Goal: Task Accomplishment & Management: Complete application form

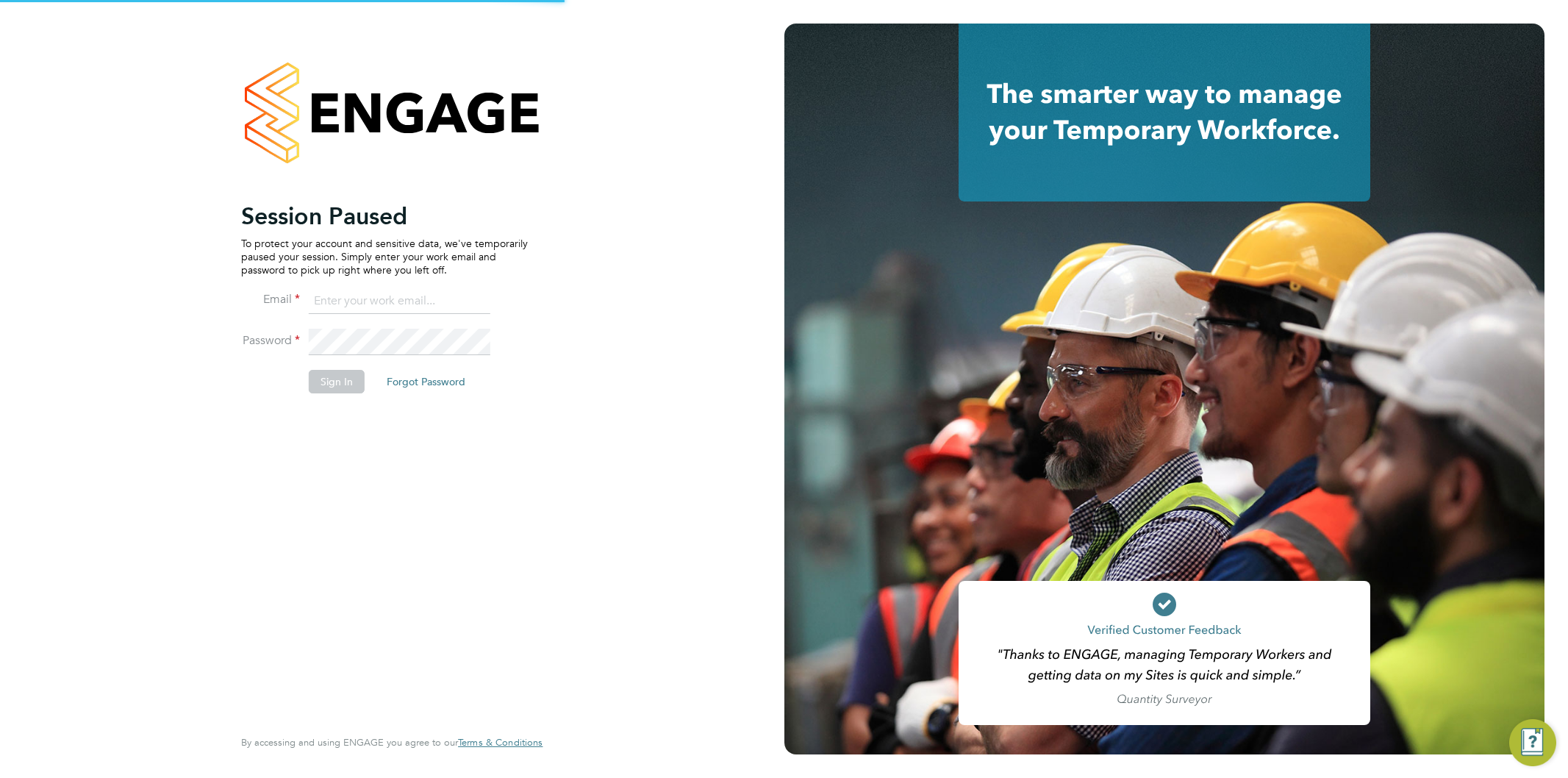
type input "[EMAIL_ADDRESS][PERSON_NAME][DOMAIN_NAME]"
click at [250, 346] on li "Password" at bounding box center [384, 349] width 287 height 41
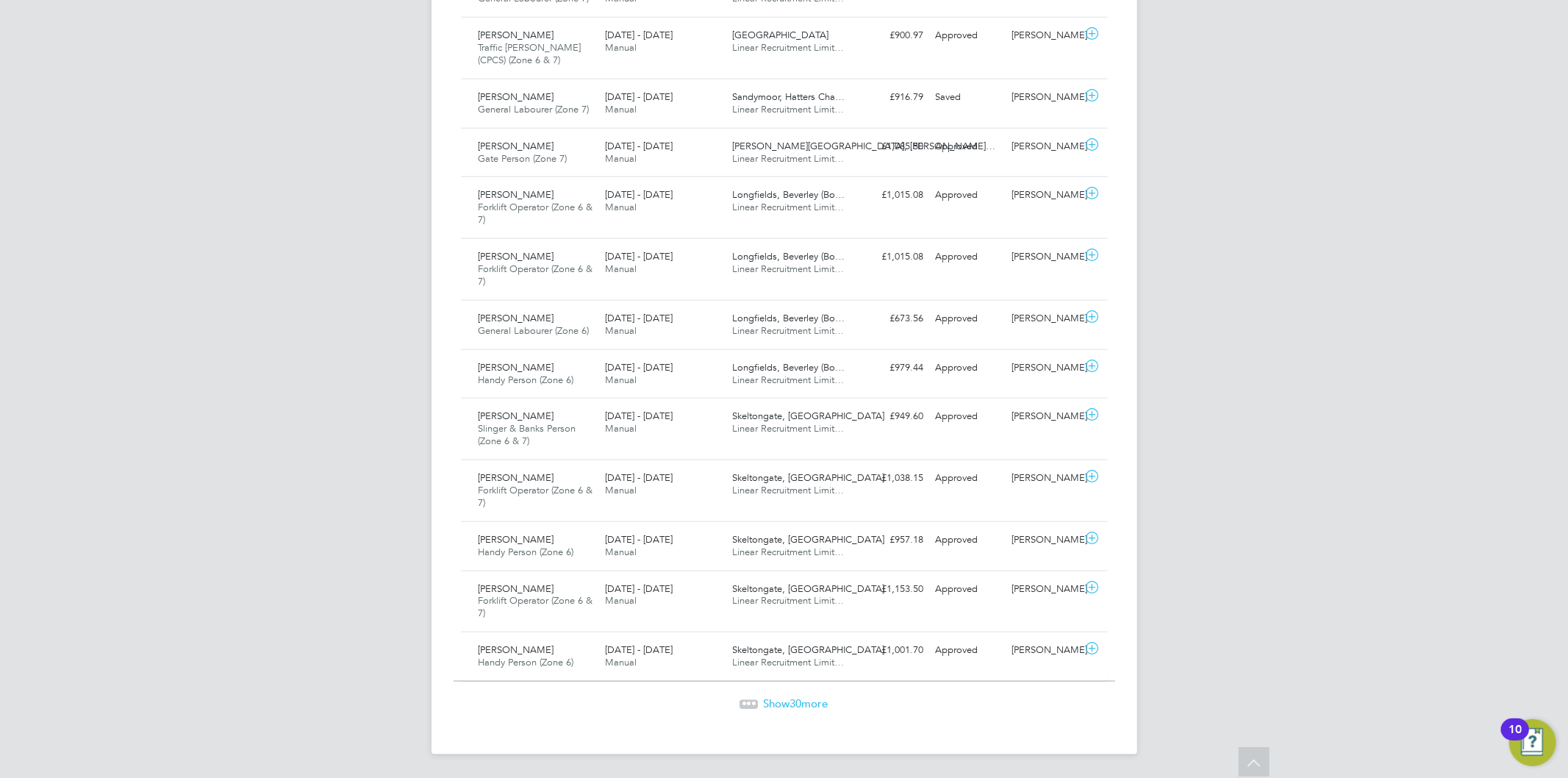
click at [796, 698] on span "30" at bounding box center [796, 703] width 12 height 14
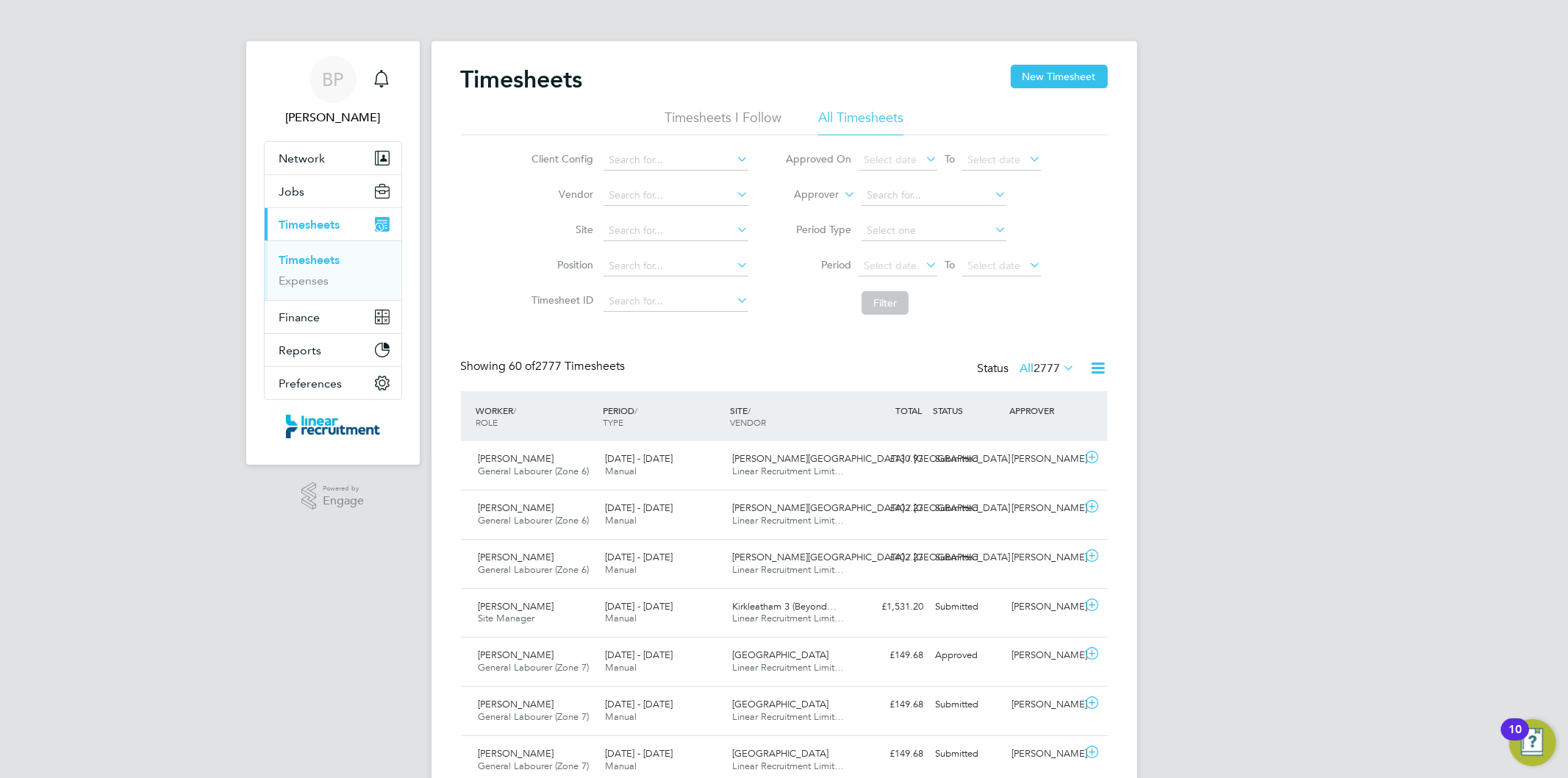
click at [320, 221] on span "Timesheets" at bounding box center [310, 225] width 61 height 14
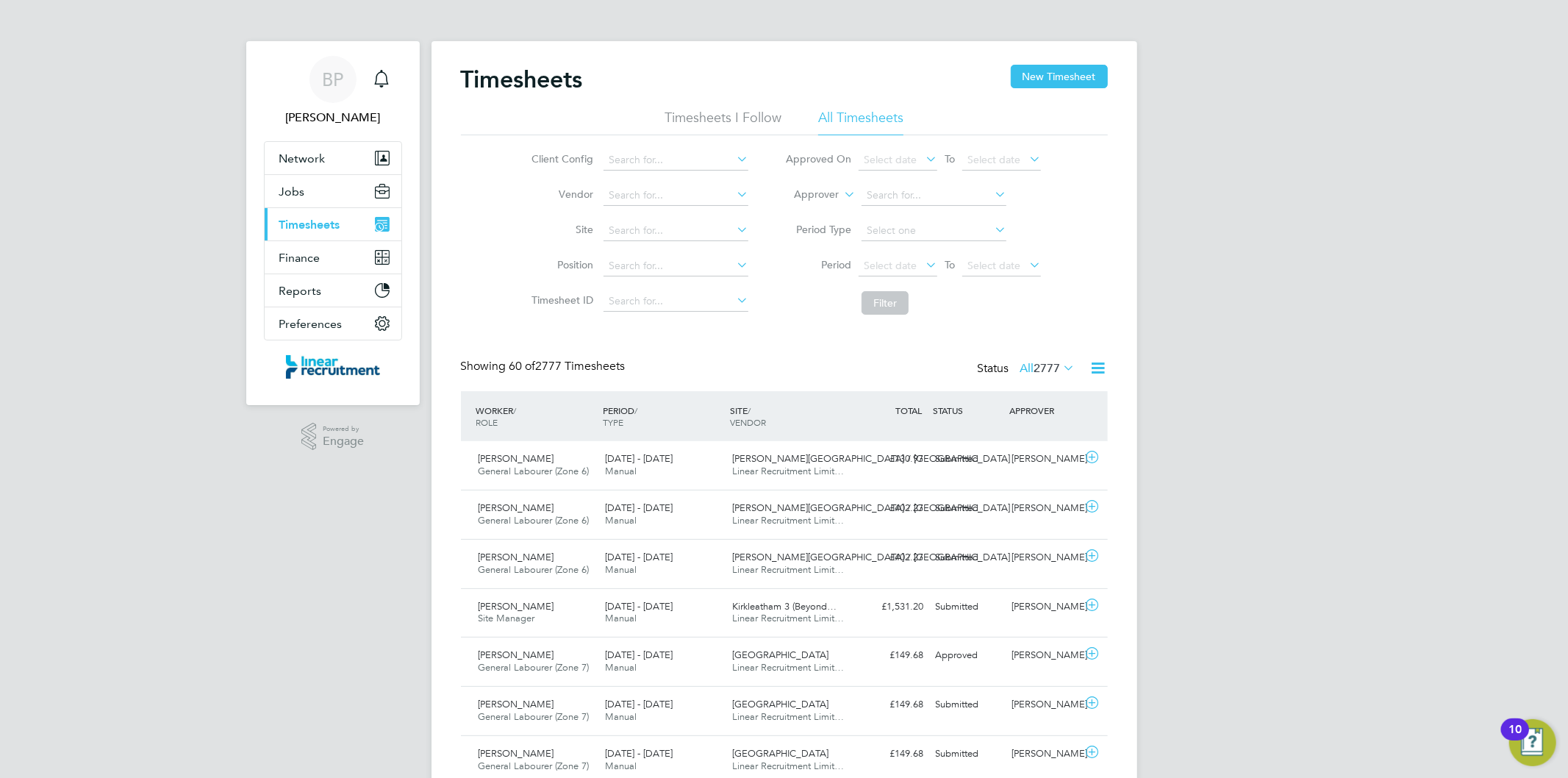
click at [325, 224] on span "Timesheets" at bounding box center [310, 225] width 61 height 14
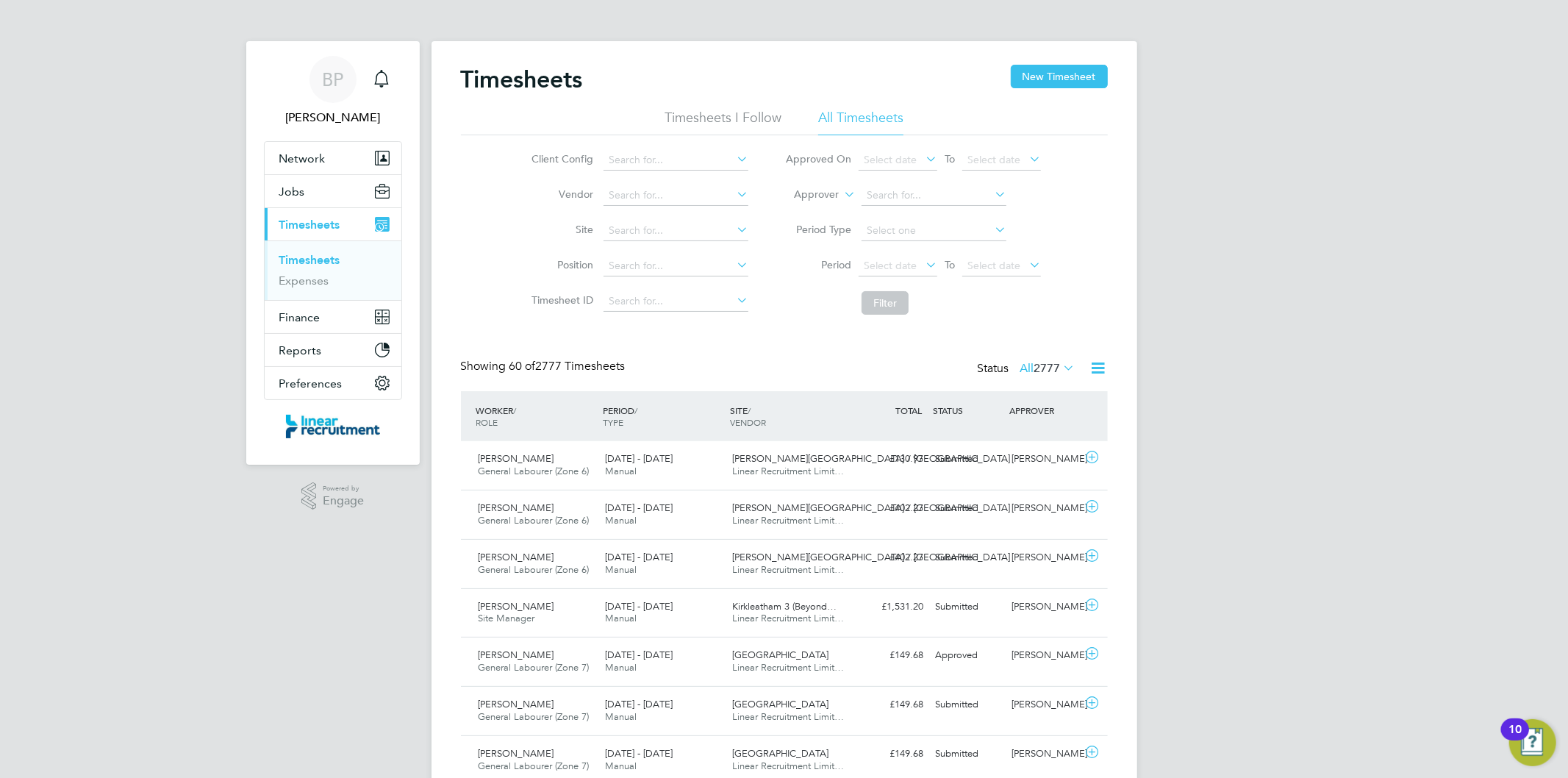
click at [328, 258] on link "Timesheets" at bounding box center [310, 260] width 61 height 14
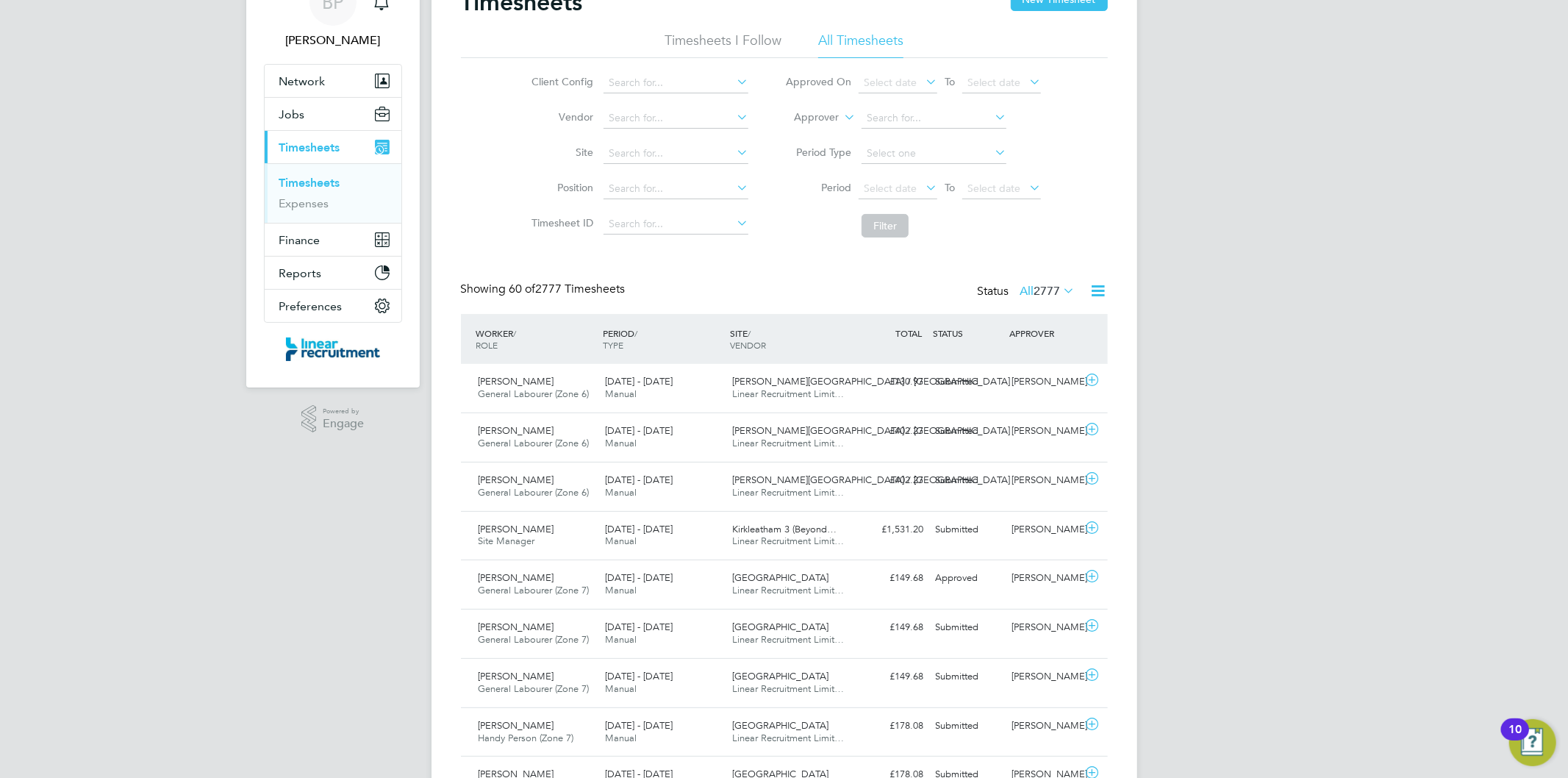
scroll to position [164, 0]
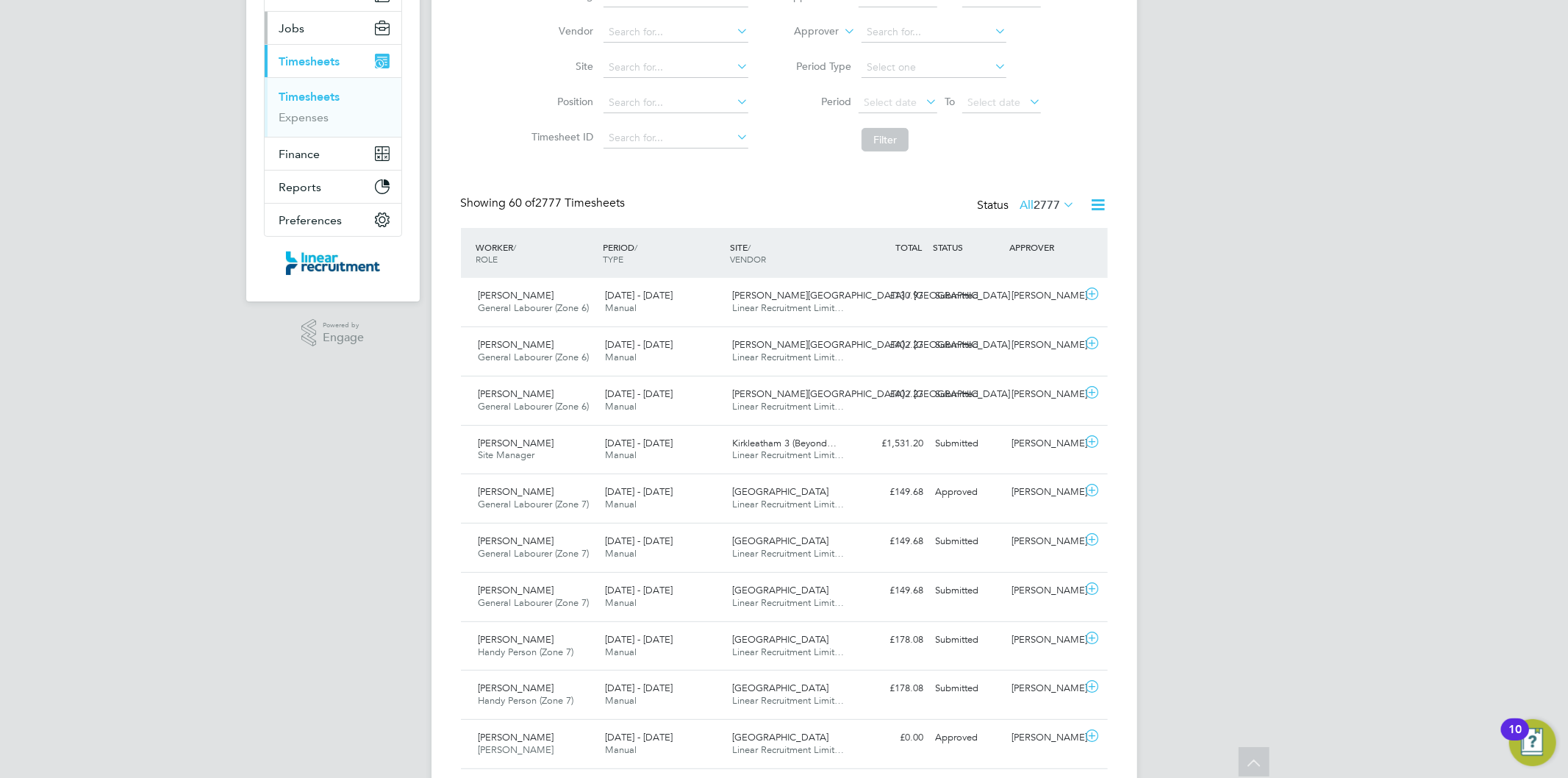
click at [345, 33] on button "Jobs" at bounding box center [332, 28] width 137 height 33
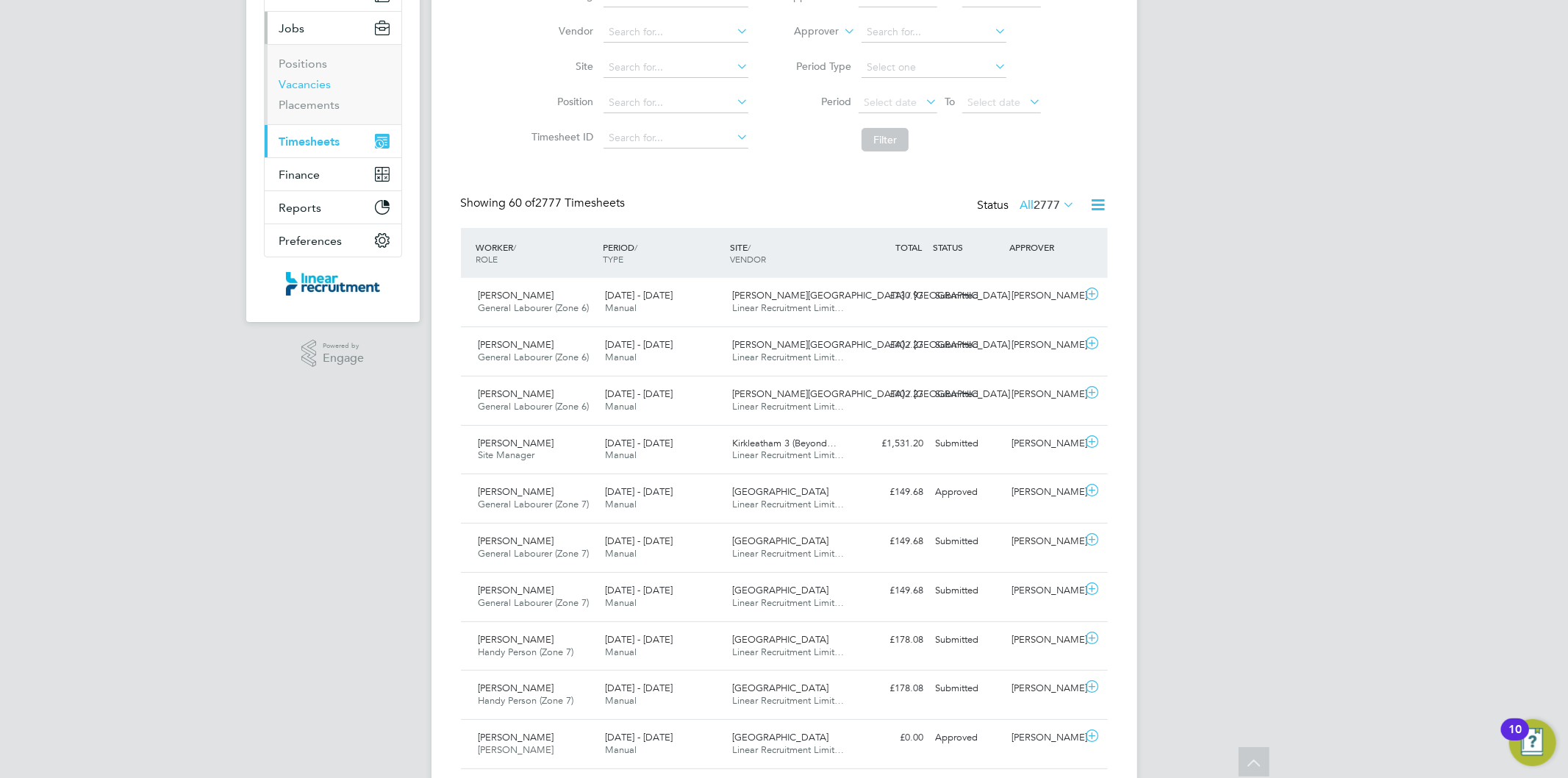
click at [310, 90] on link "Vacancies" at bounding box center [306, 84] width 52 height 14
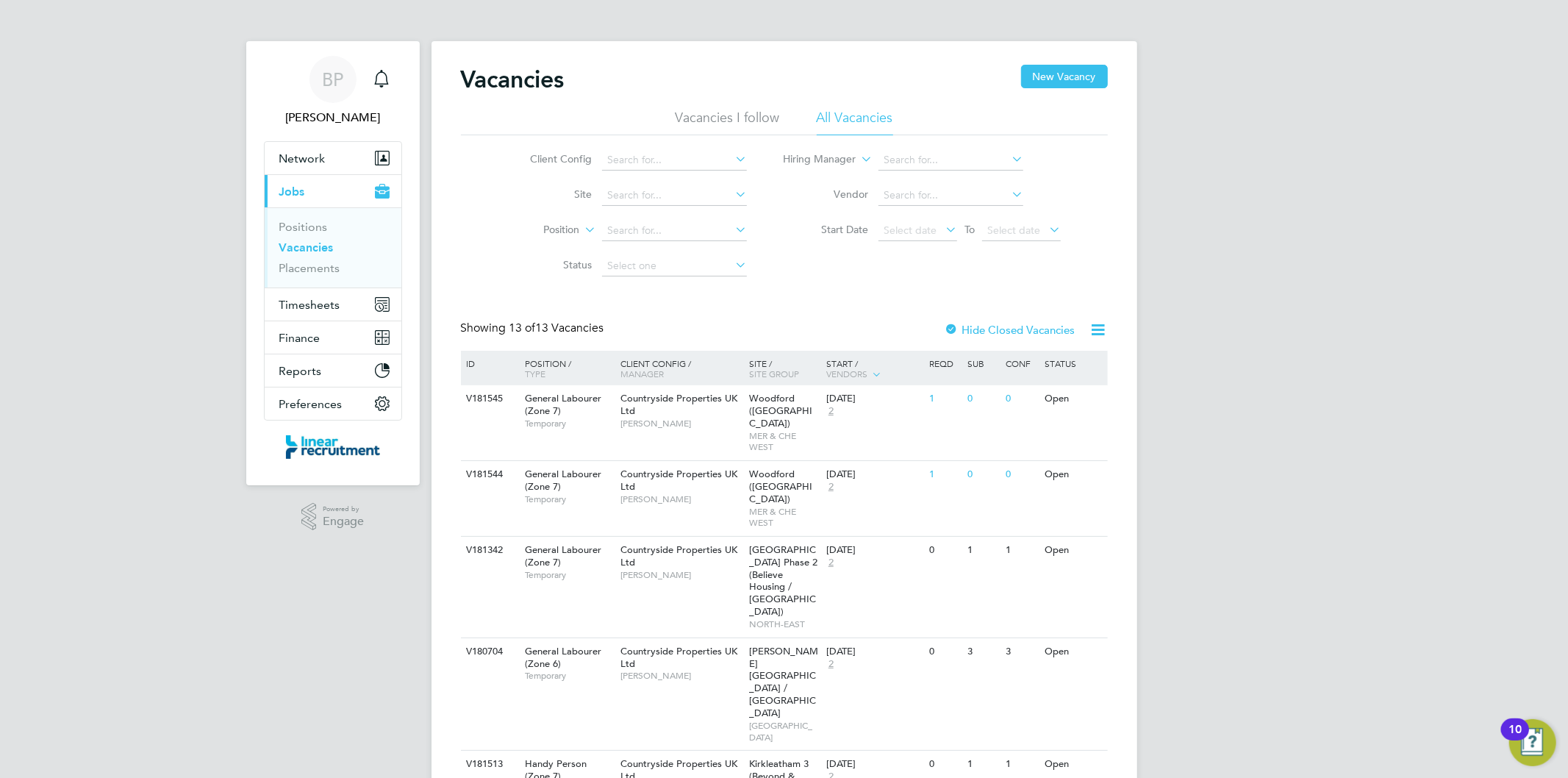
click at [310, 250] on link "Vacancies" at bounding box center [306, 247] width 54 height 14
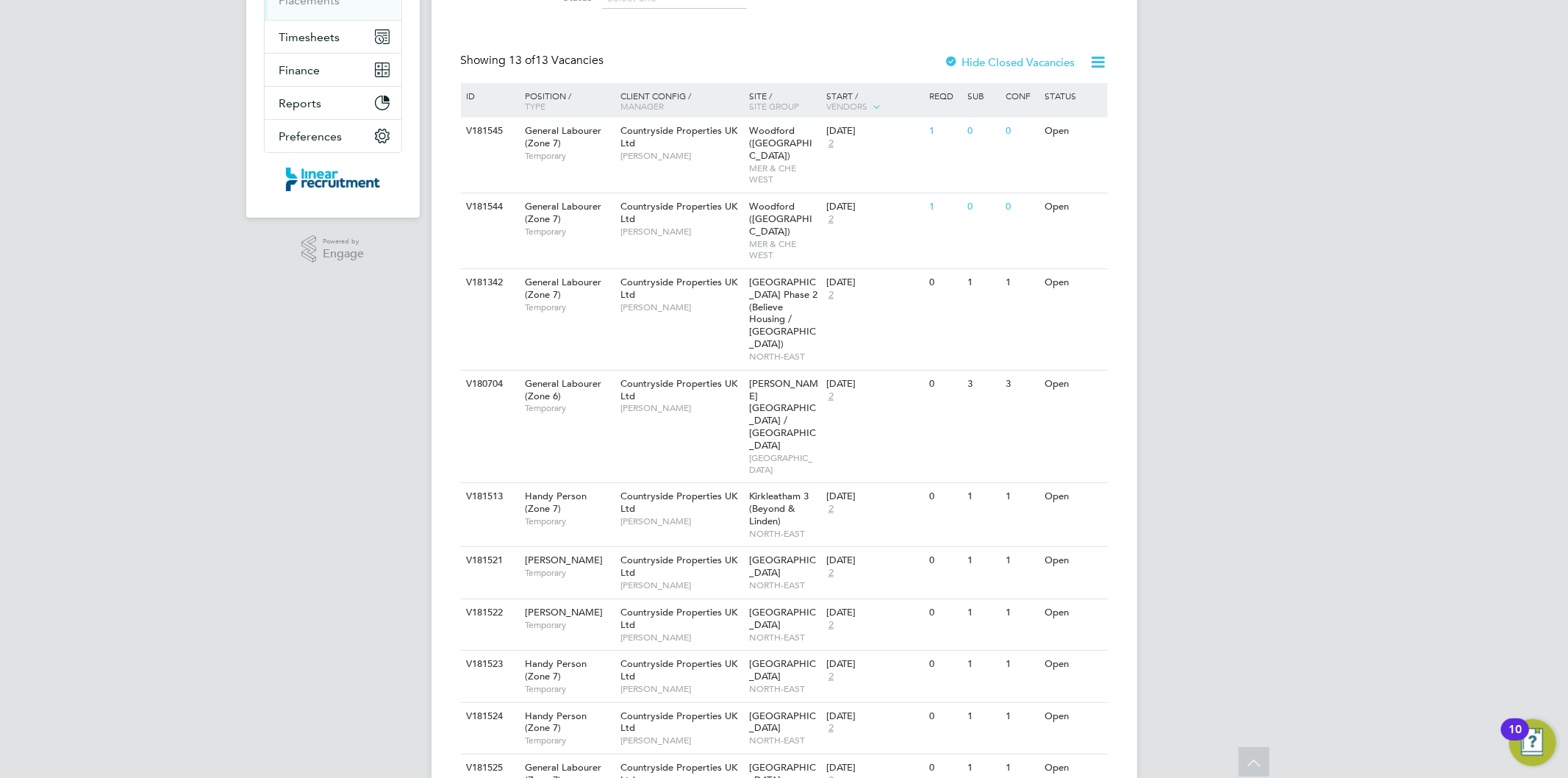
scroll to position [265, 0]
click at [774, 164] on span "MER & CHE WEST" at bounding box center [783, 176] width 70 height 22
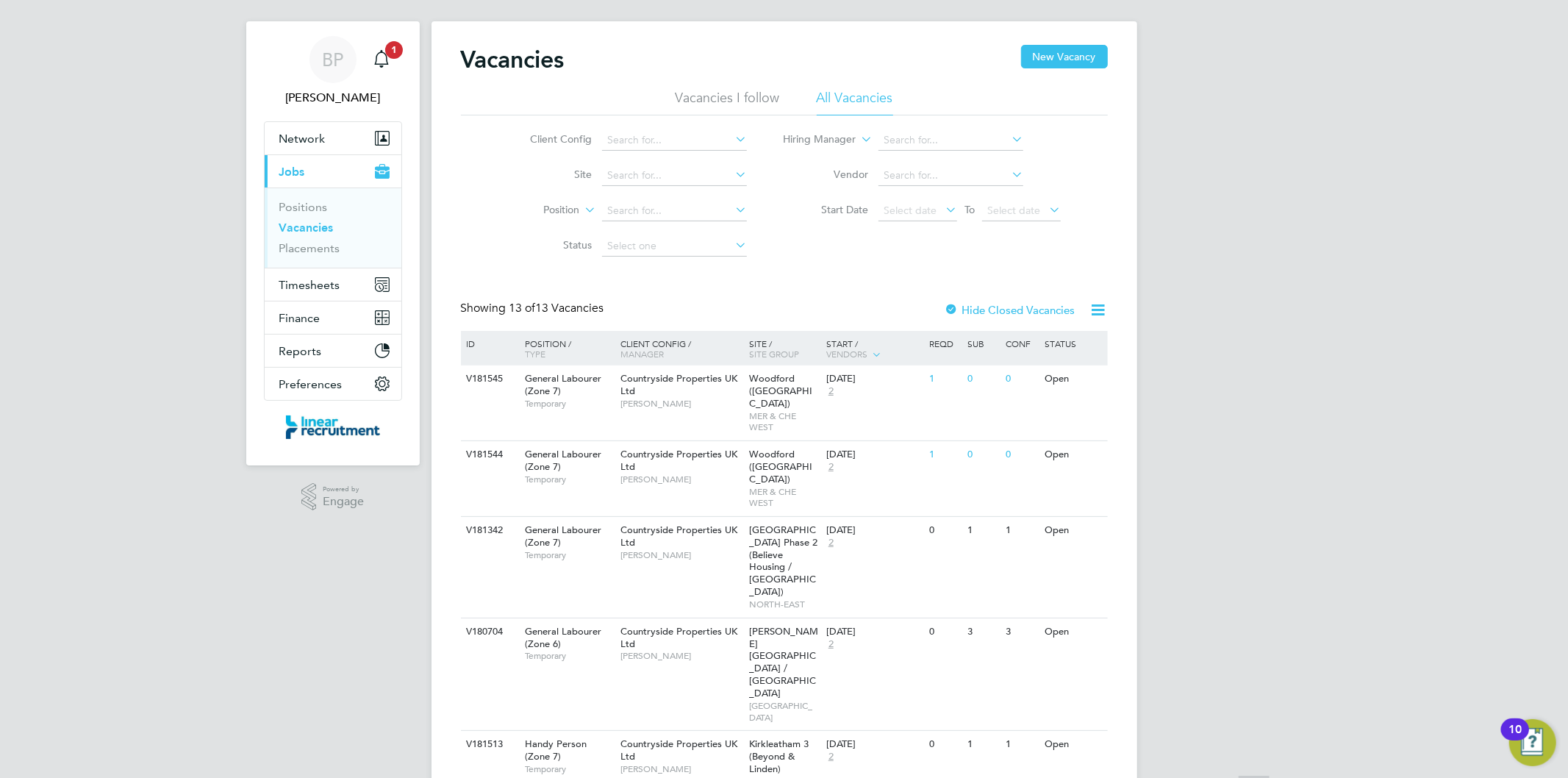
scroll to position [0, 0]
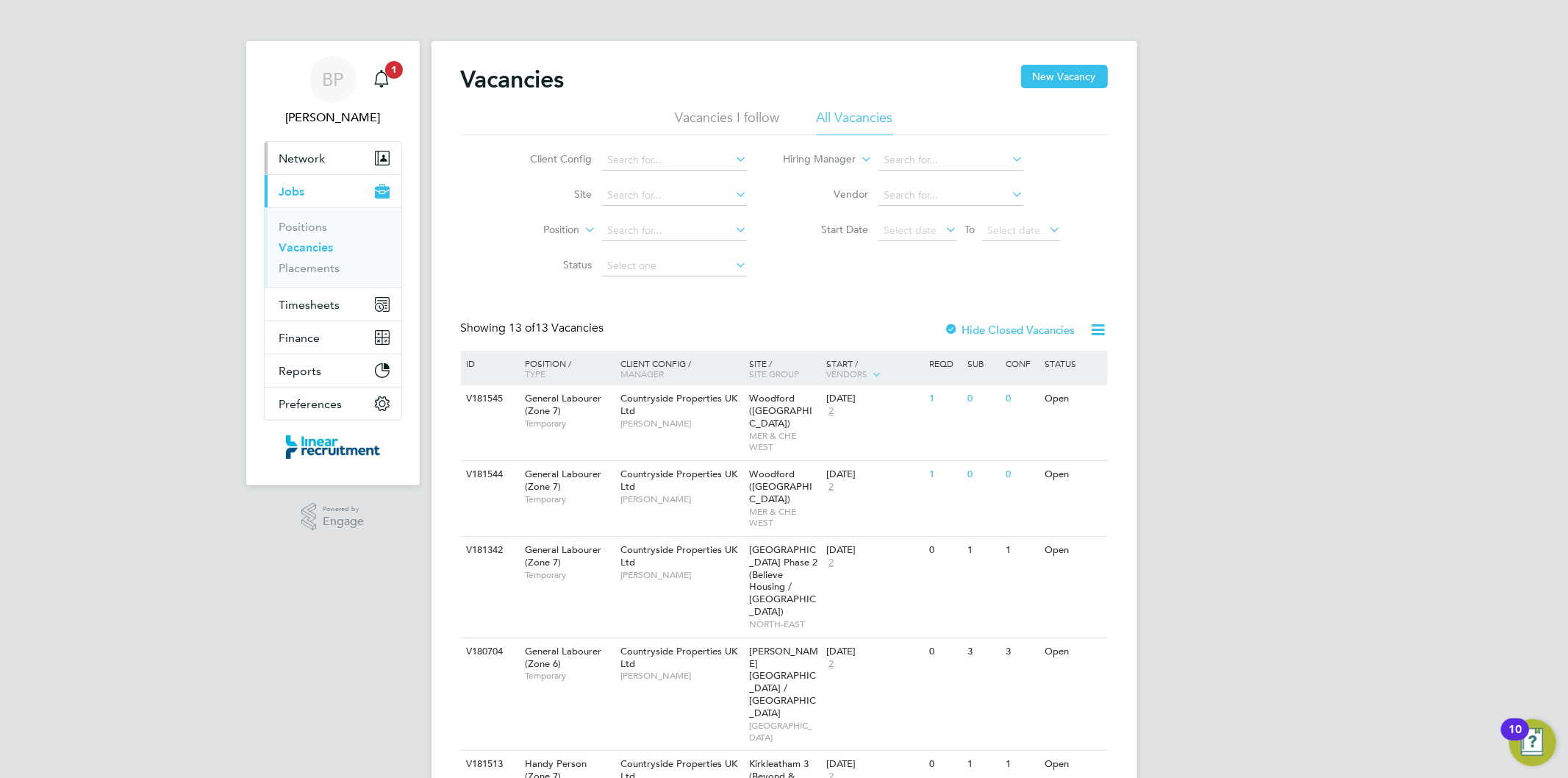
click at [347, 154] on button "Network" at bounding box center [332, 158] width 137 height 33
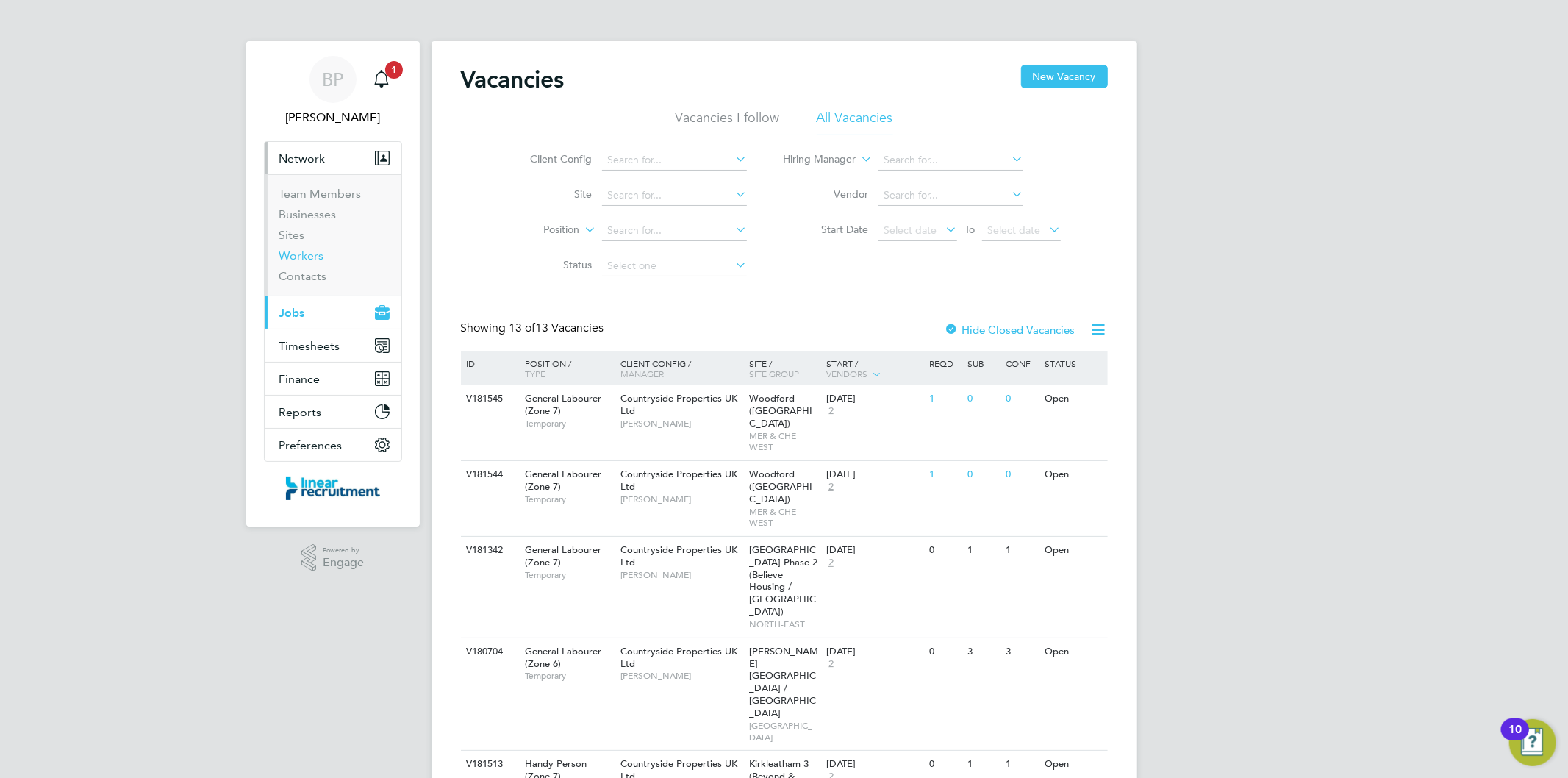
click at [311, 250] on link "Workers" at bounding box center [302, 256] width 45 height 14
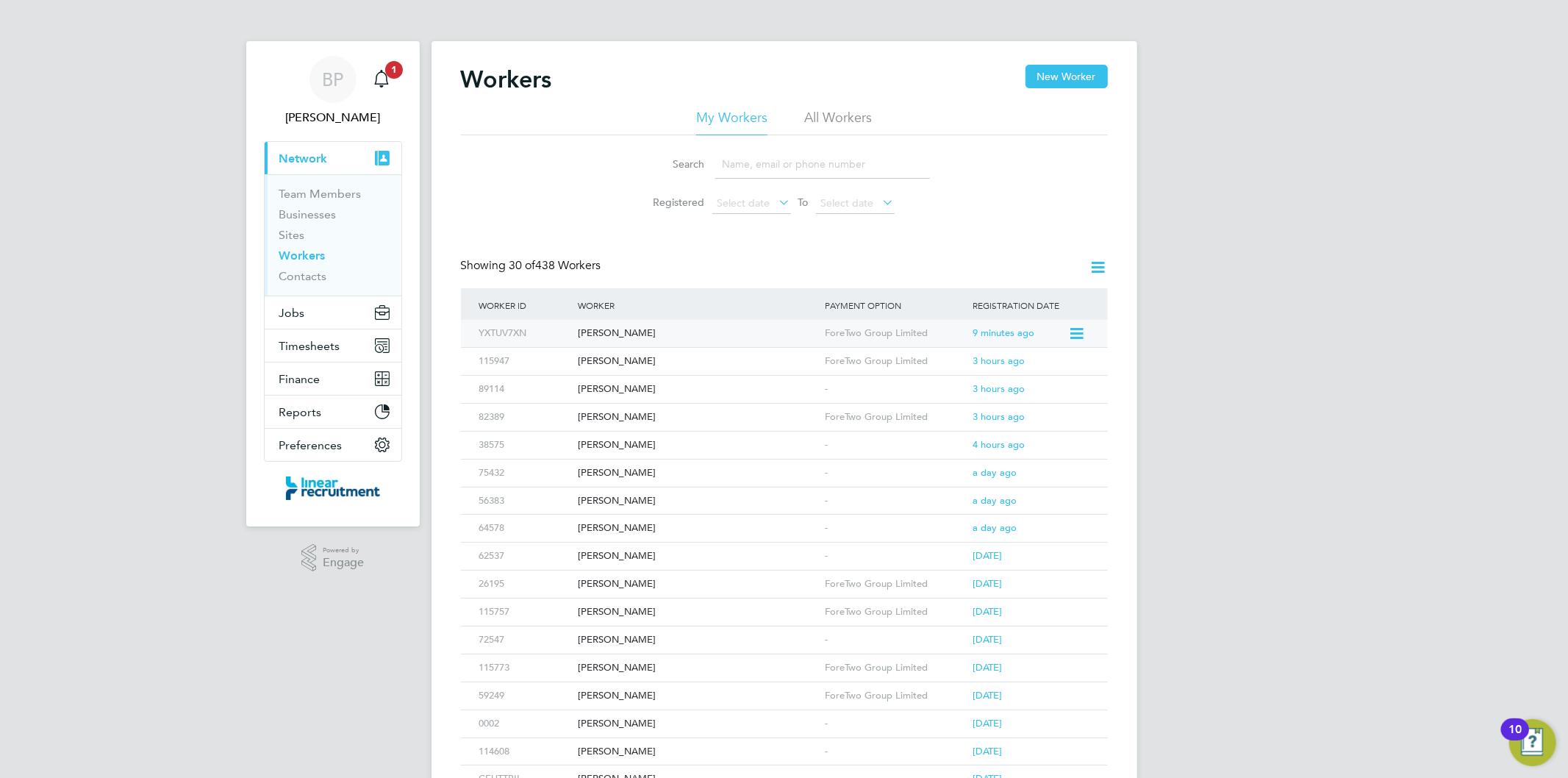
click at [1078, 332] on icon at bounding box center [1075, 334] width 15 height 17
click at [707, 332] on div "[PERSON_NAME]" at bounding box center [697, 334] width 247 height 28
click at [373, 78] on icon "Main navigation" at bounding box center [381, 78] width 17 height 17
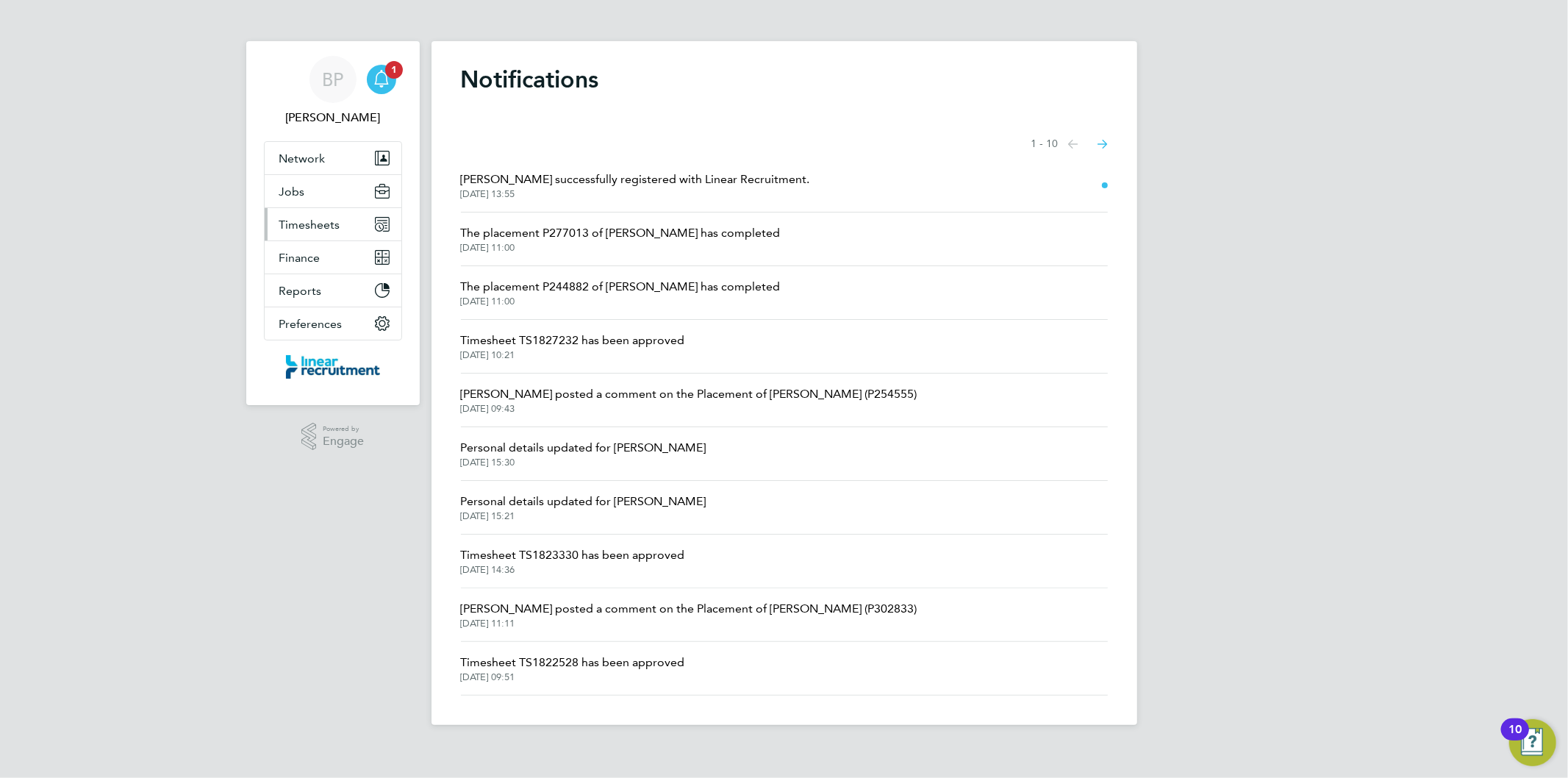
click at [334, 219] on span "Timesheets" at bounding box center [310, 225] width 61 height 14
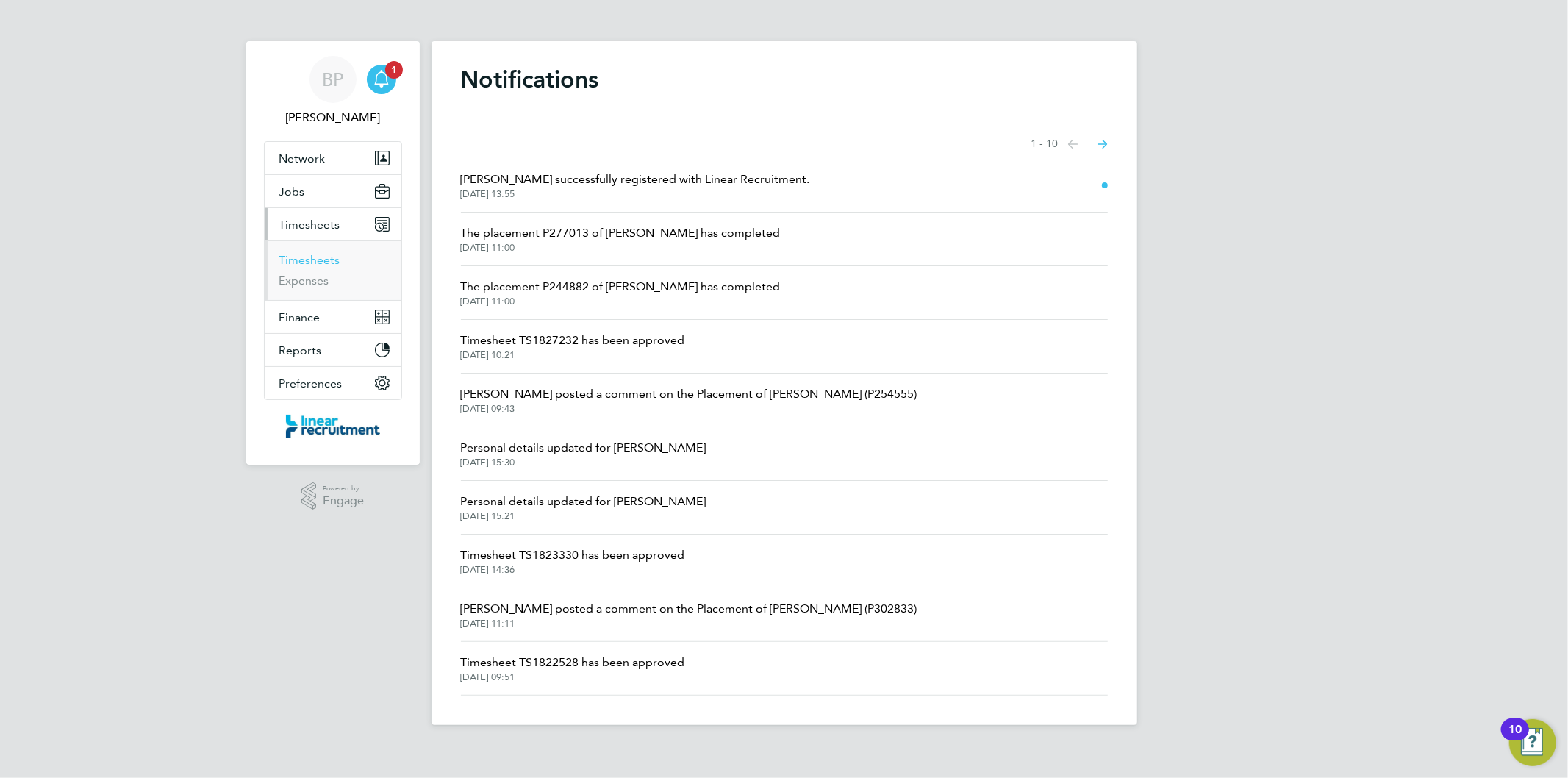
click at [332, 259] on link "Timesheets" at bounding box center [310, 260] width 61 height 14
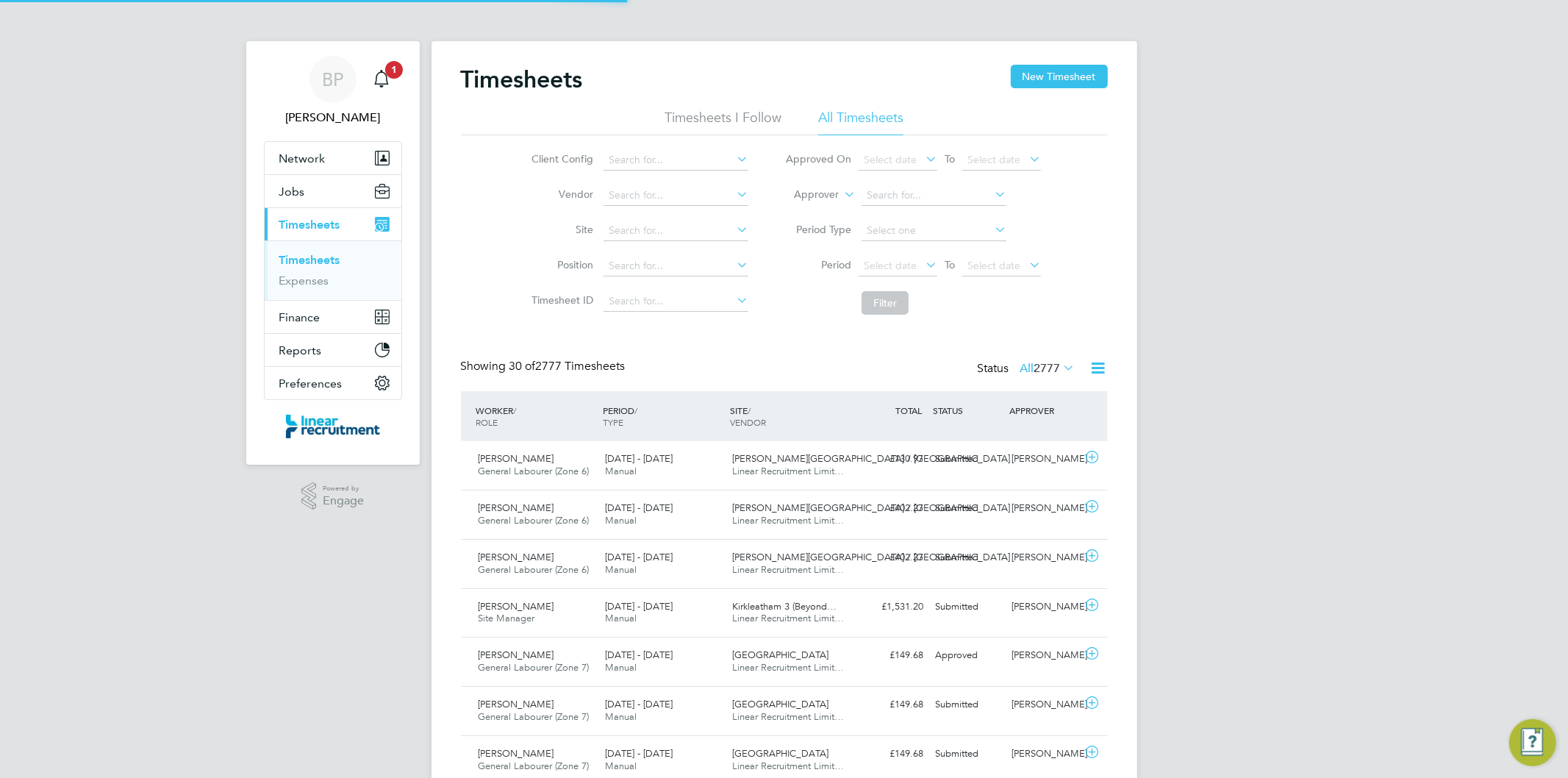
scroll to position [37, 128]
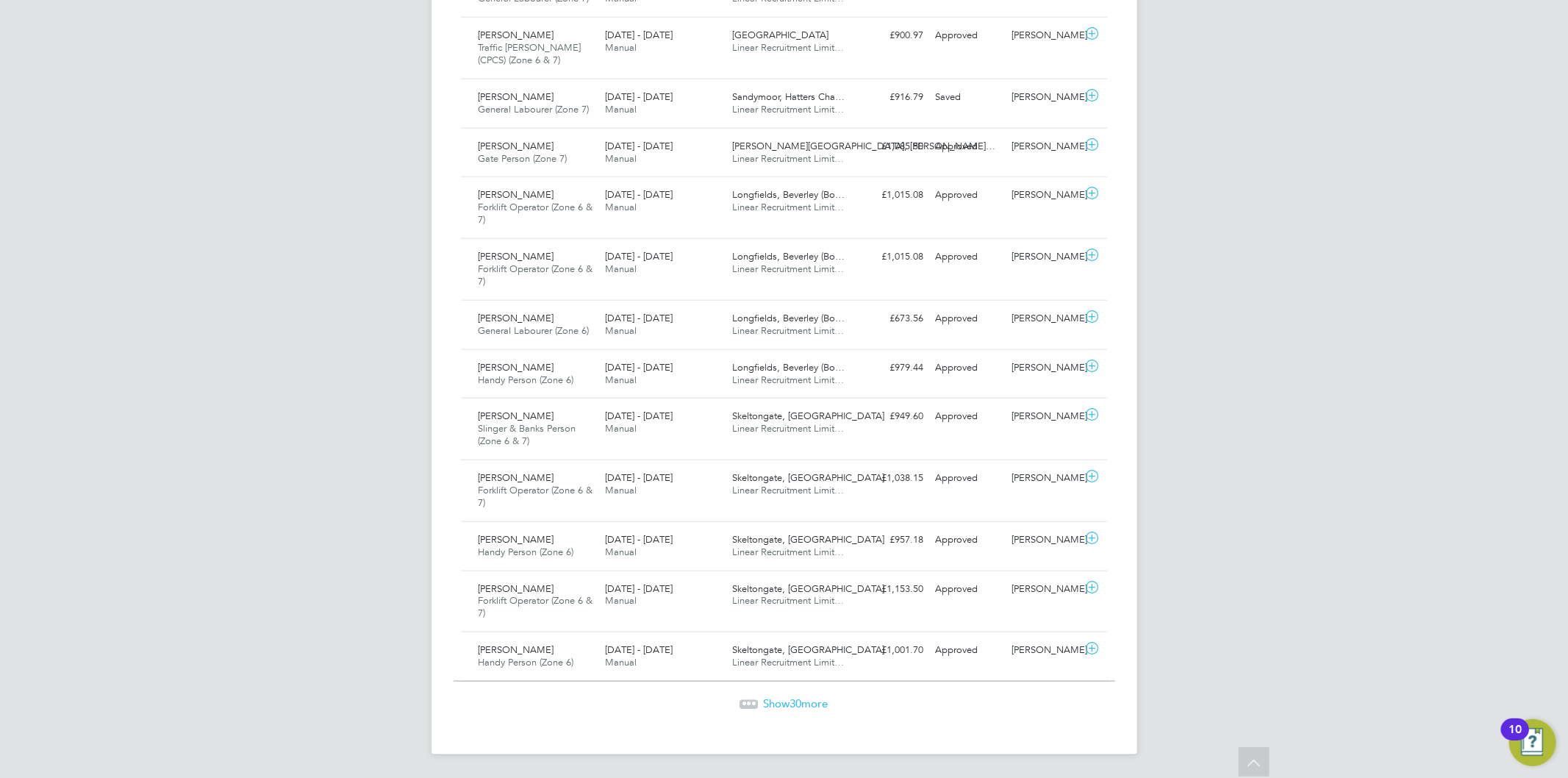
click at [816, 699] on span "Show 30 more" at bounding box center [795, 703] width 65 height 14
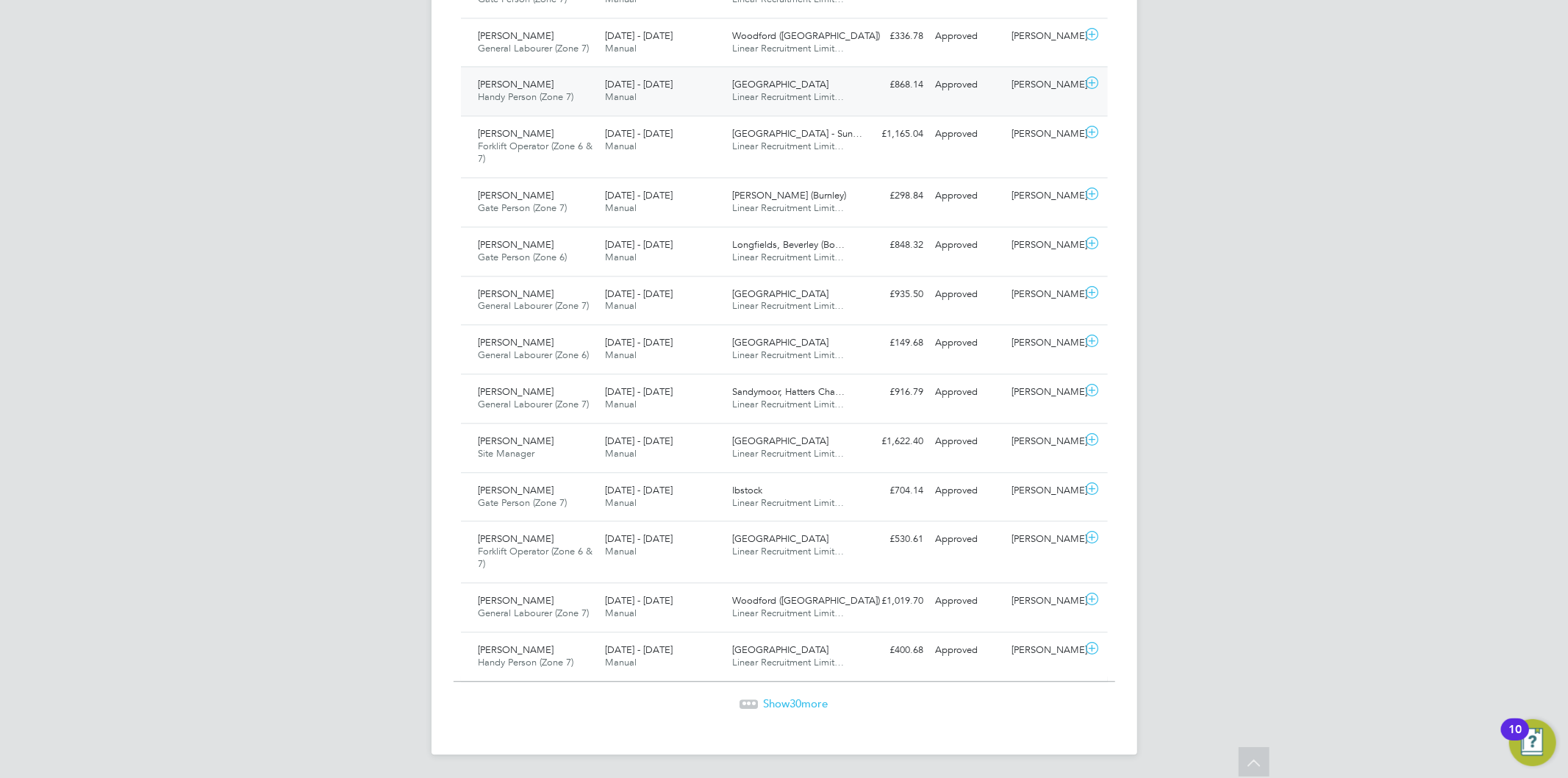
click at [687, 386] on div "22 - 28 Sep 2025 Manual" at bounding box center [663, 398] width 127 height 37
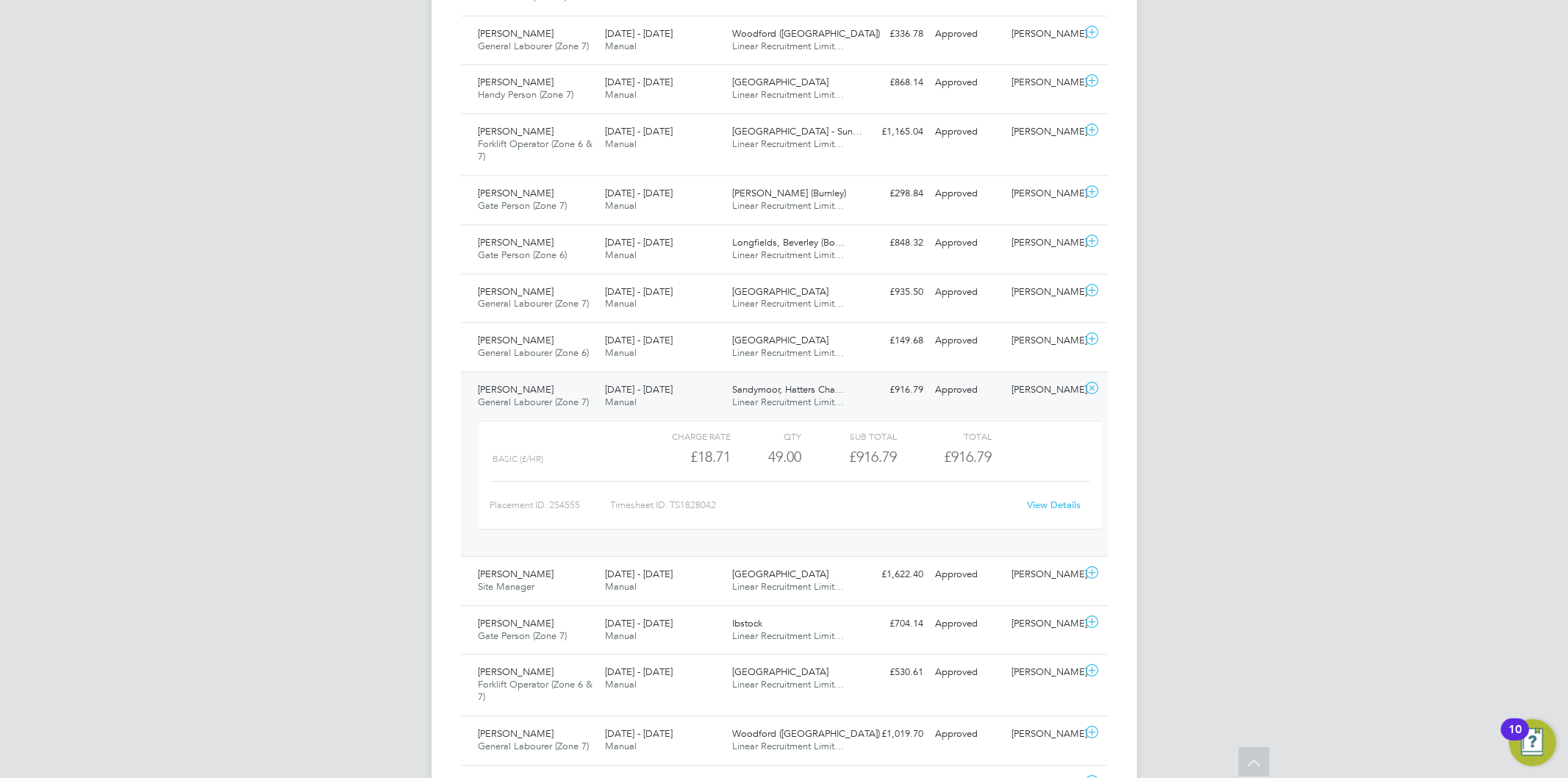
click at [1032, 503] on link "View Details" at bounding box center [1053, 504] width 53 height 13
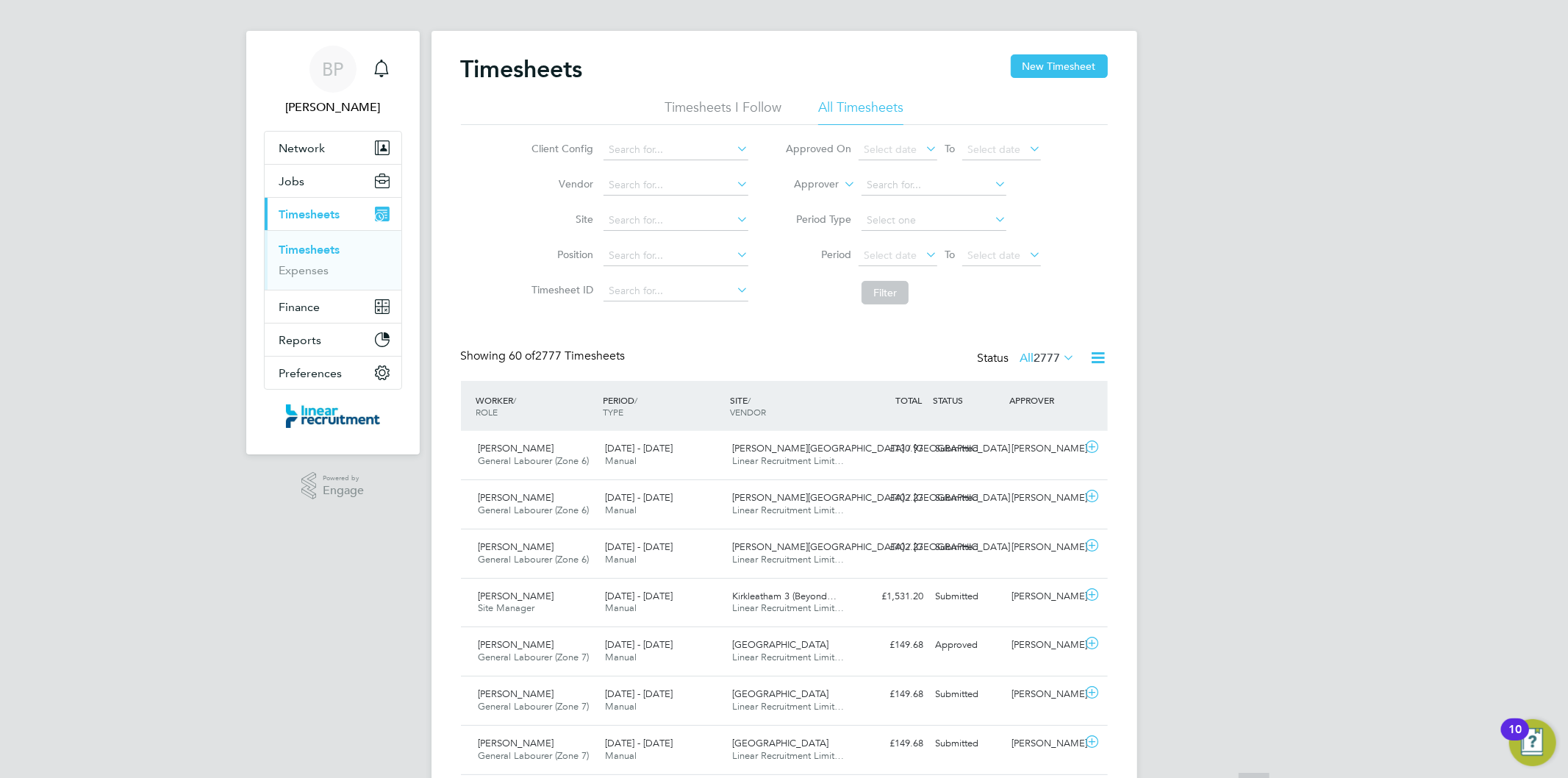
scroll to position [0, 0]
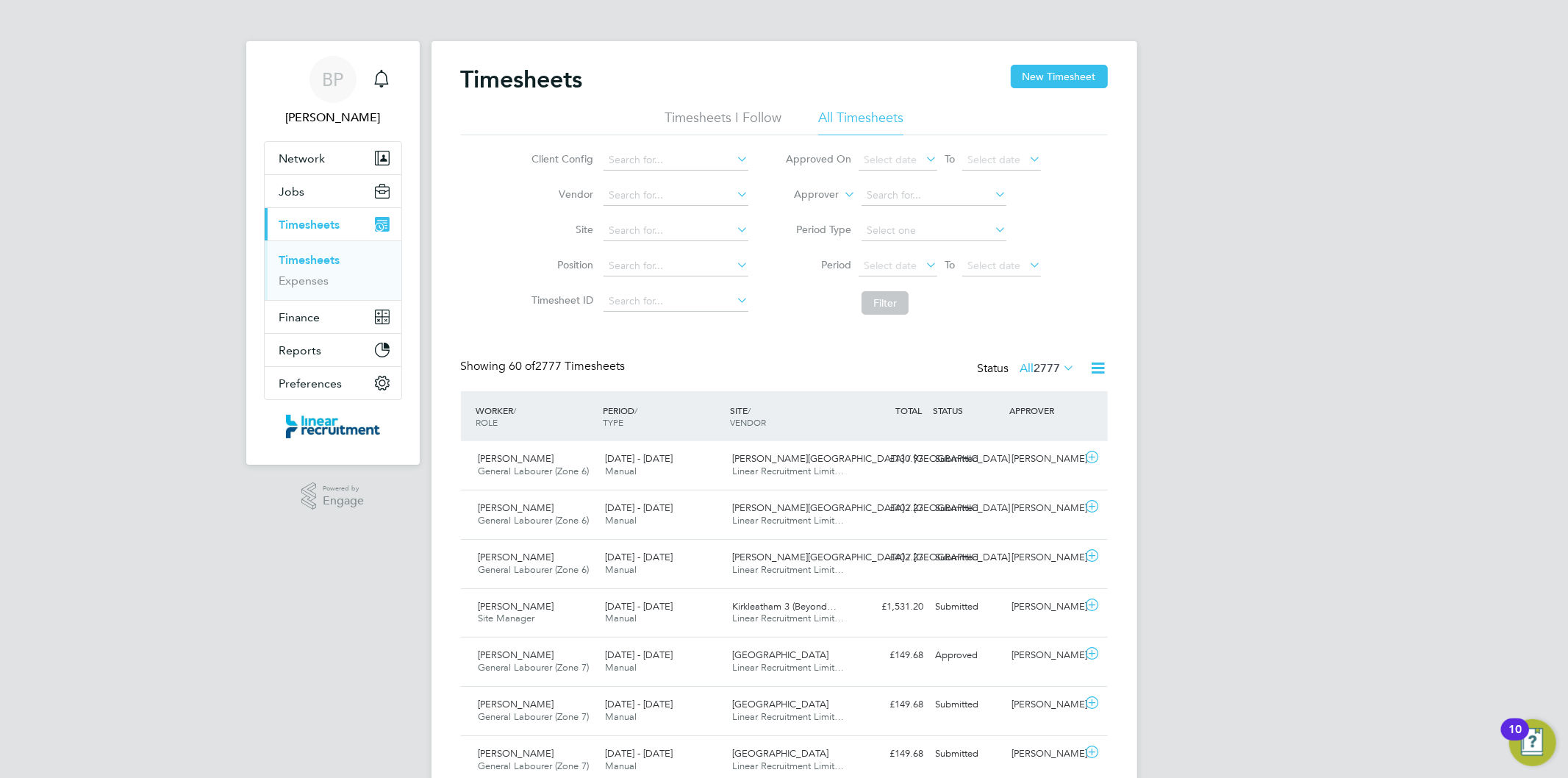
click at [1030, 69] on button "New Timesheet" at bounding box center [1059, 76] width 97 height 23
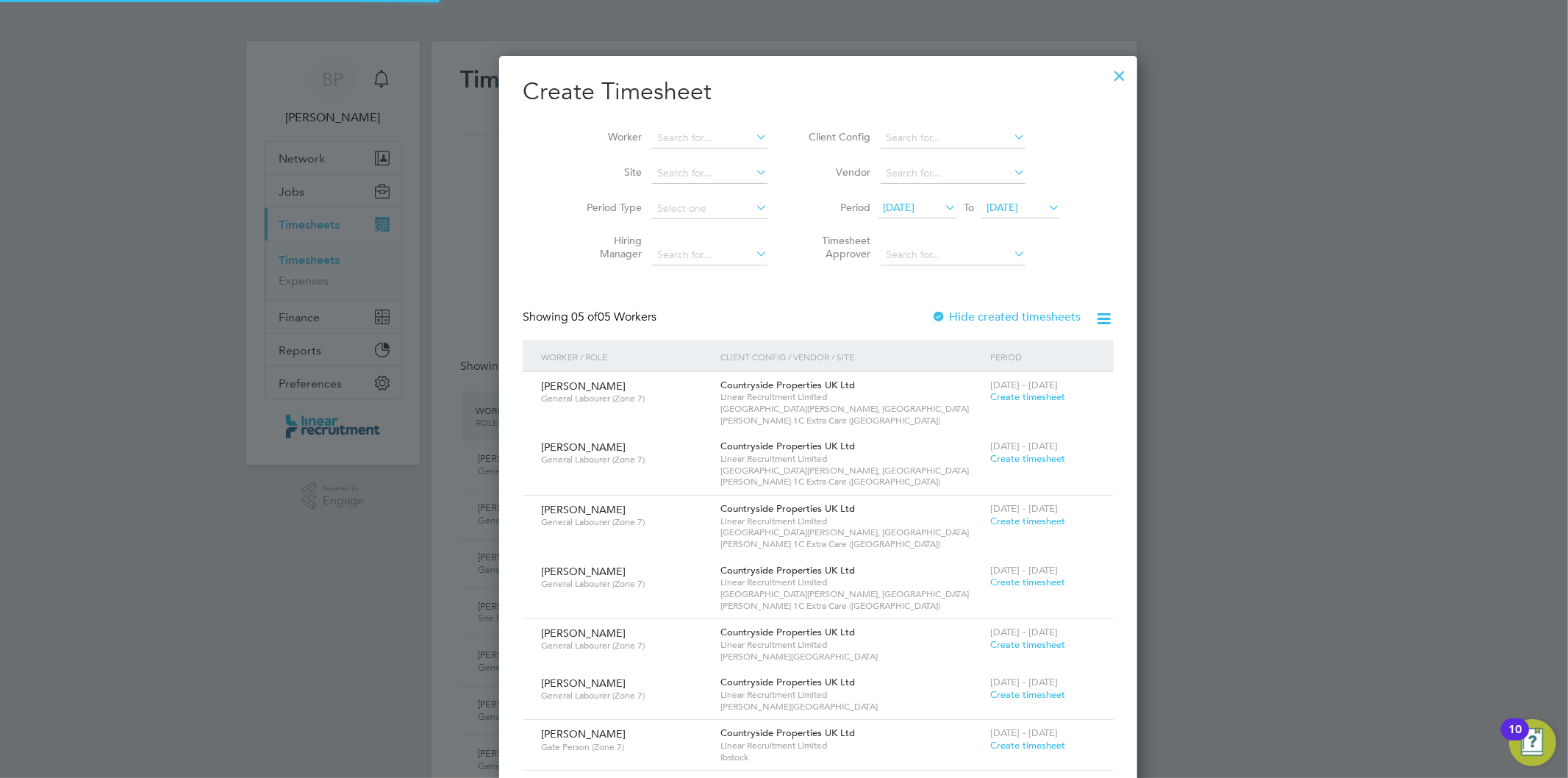
scroll to position [750, 569]
click at [986, 212] on span "23 Sep 2025" at bounding box center [1002, 207] width 32 height 13
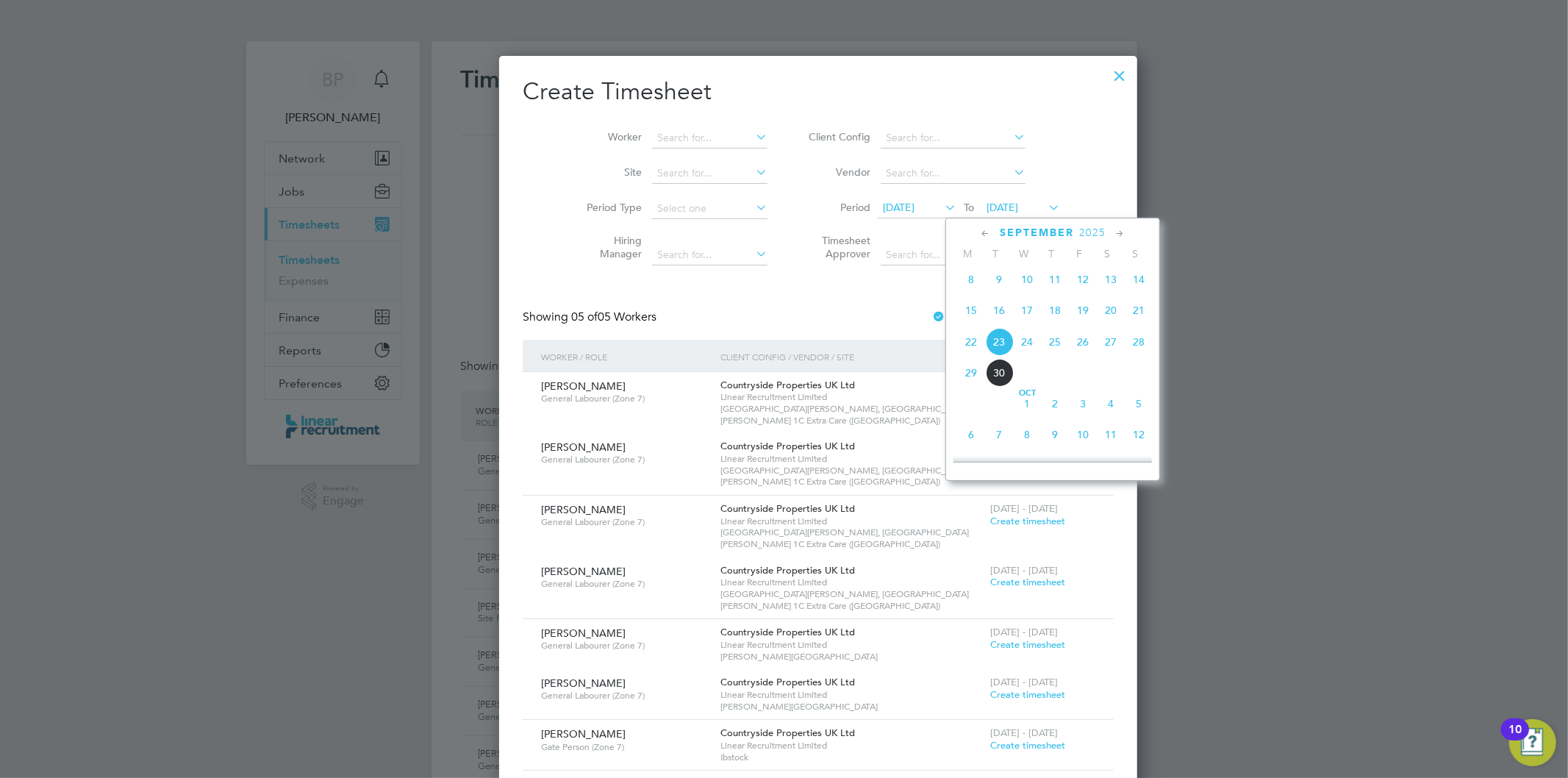
click at [1129, 349] on span "28" at bounding box center [1139, 342] width 28 height 28
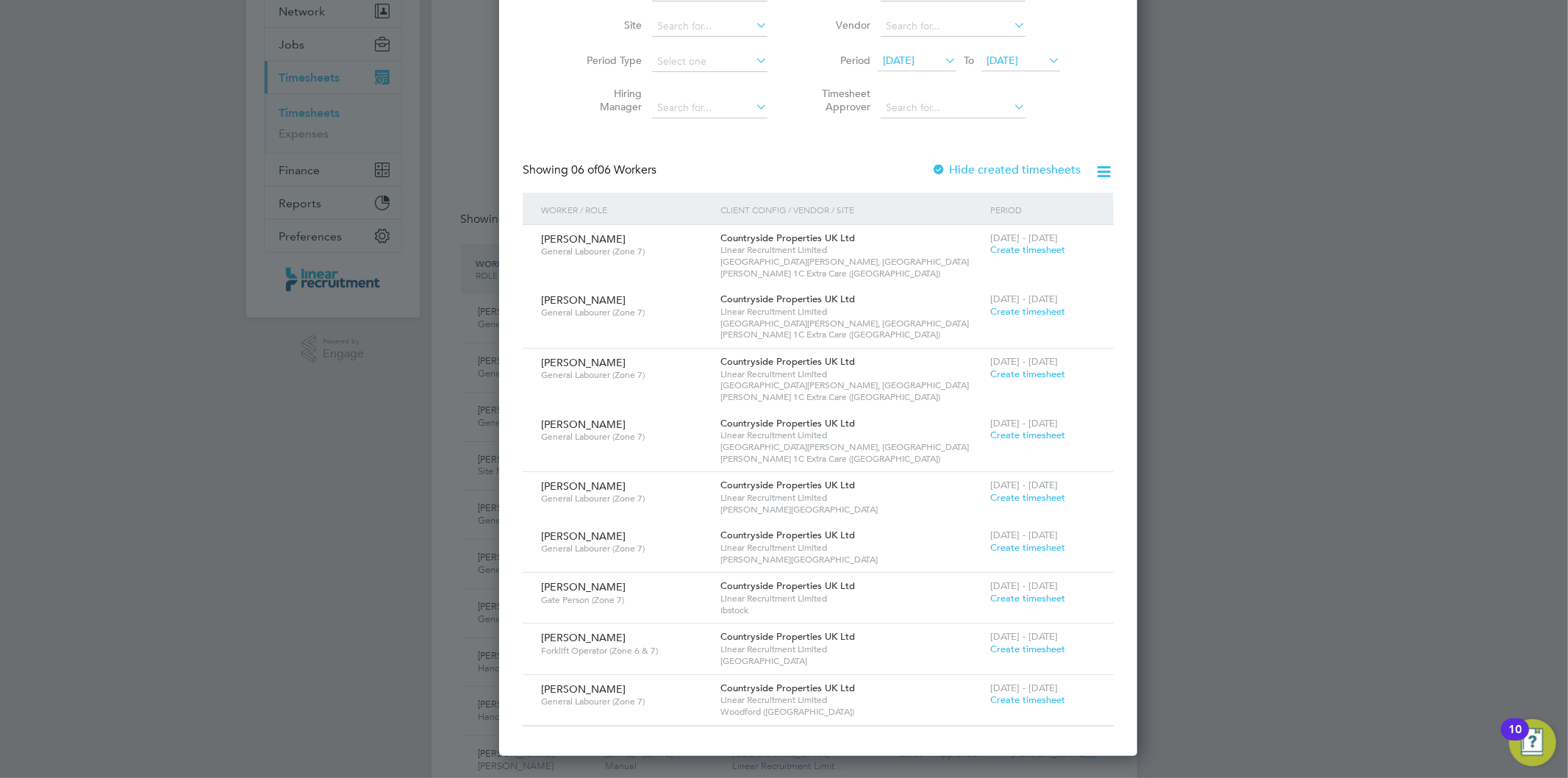
scroll to position [164, 0]
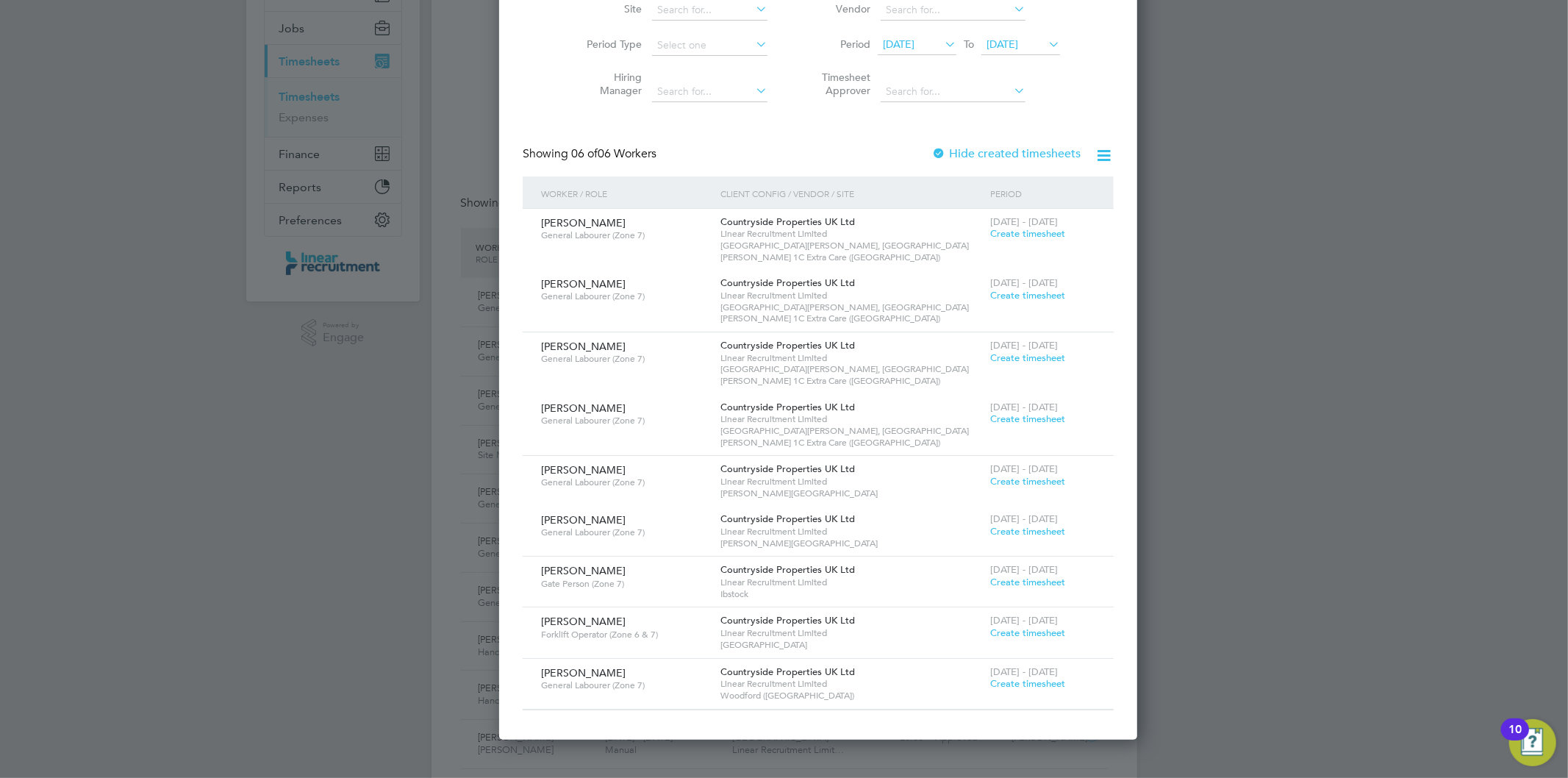
click at [990, 677] on span "Create timesheet" at bounding box center [1027, 683] width 75 height 13
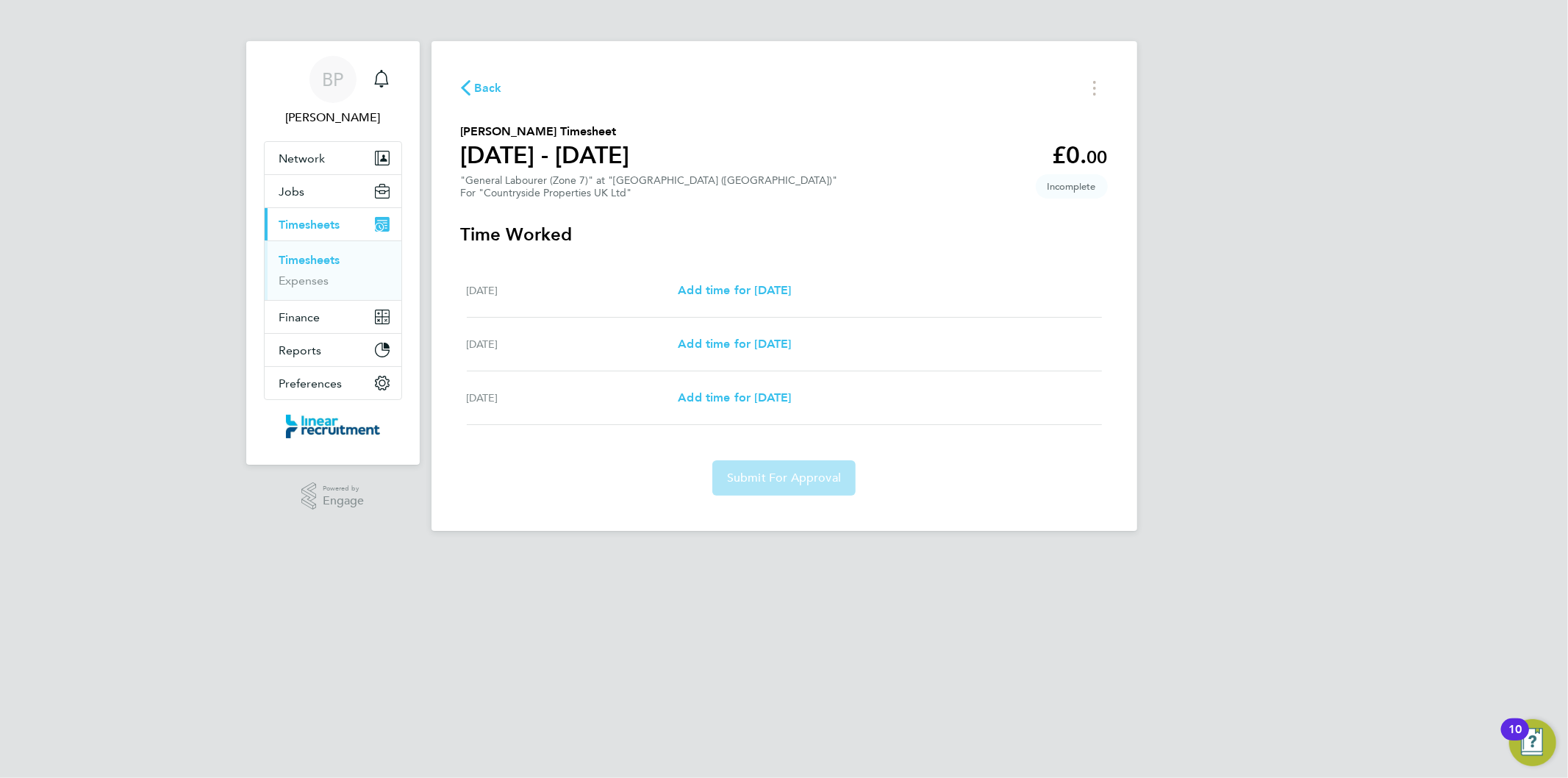
click at [497, 554] on html "BP Bethan Parr Notifications Applications: Network Team Members Businesses Site…" at bounding box center [784, 277] width 1568 height 554
click at [768, 293] on span "Add time for Wed 24 Sep" at bounding box center [734, 290] width 114 height 14
select select "30"
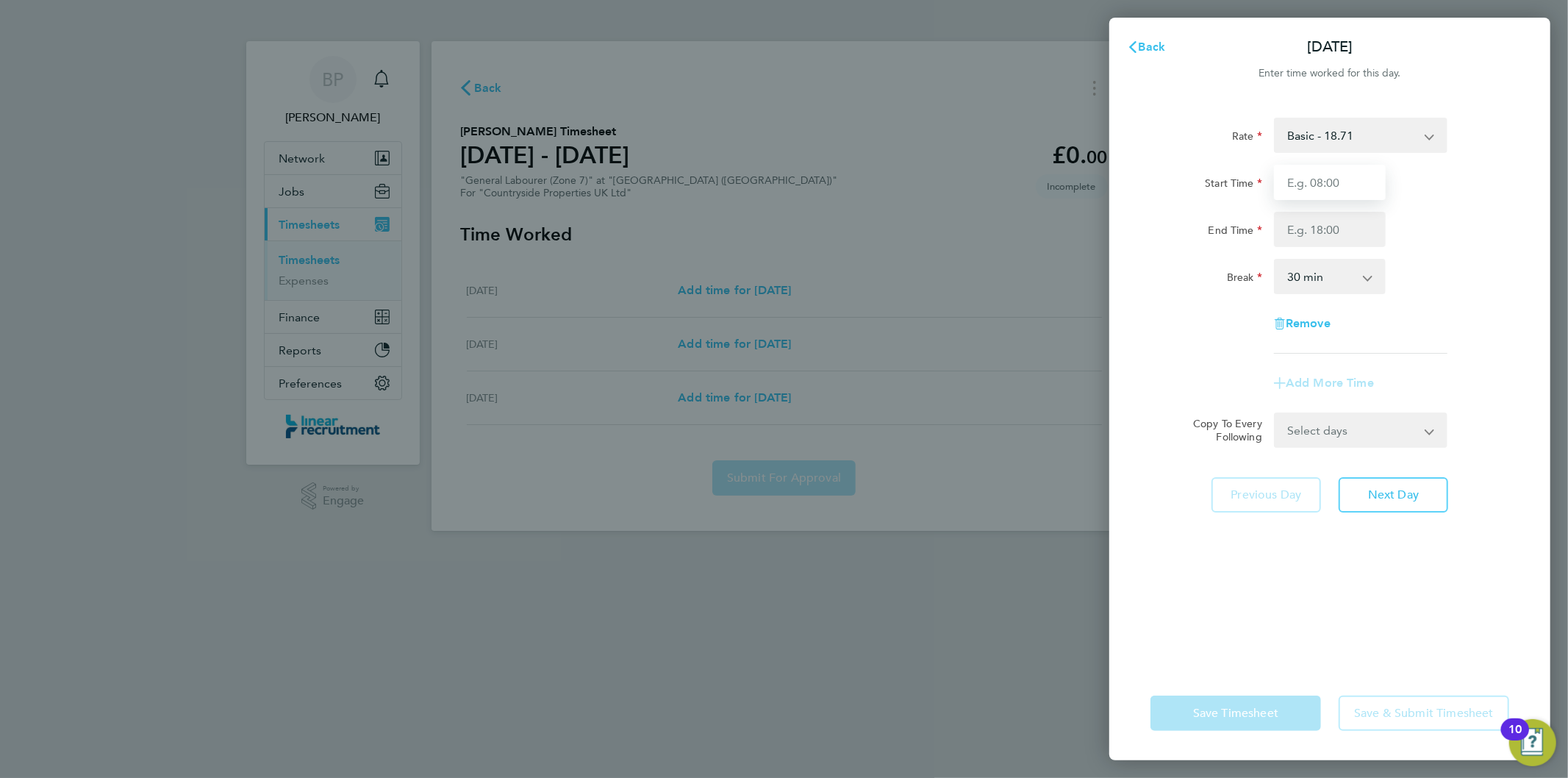
click at [1343, 174] on input "Start Time" at bounding box center [1330, 182] width 112 height 35
type input "07:30"
click at [1324, 222] on input "End Time" at bounding box center [1330, 229] width 112 height 35
type input "16:30"
click at [1363, 438] on select "Select days Day Thursday Friday" at bounding box center [1352, 430] width 154 height 33
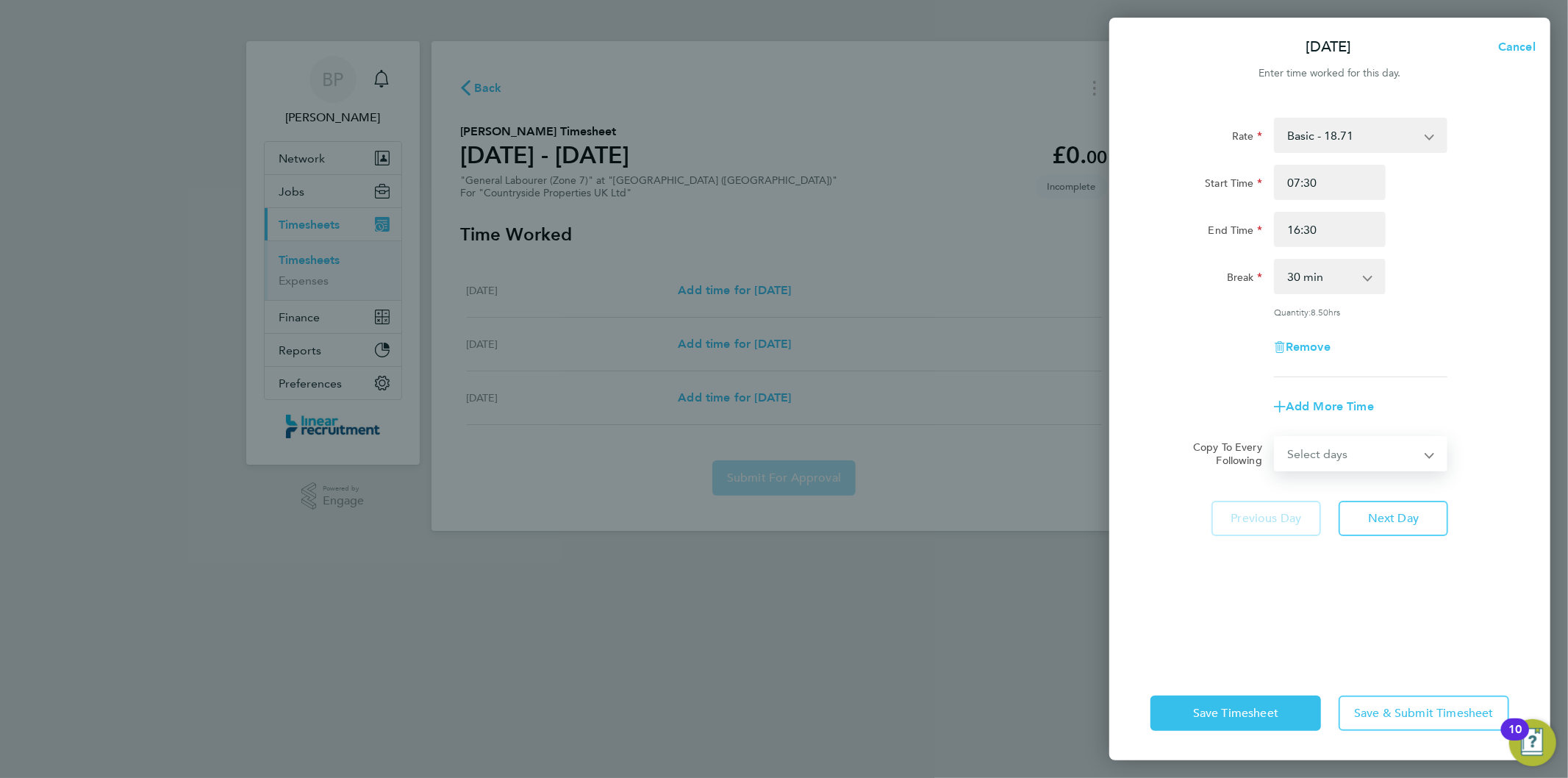
select select "THU"
click at [1275, 437] on select "Select days Day Thursday Friday" at bounding box center [1352, 454] width 154 height 33
select select "2025-09-26"
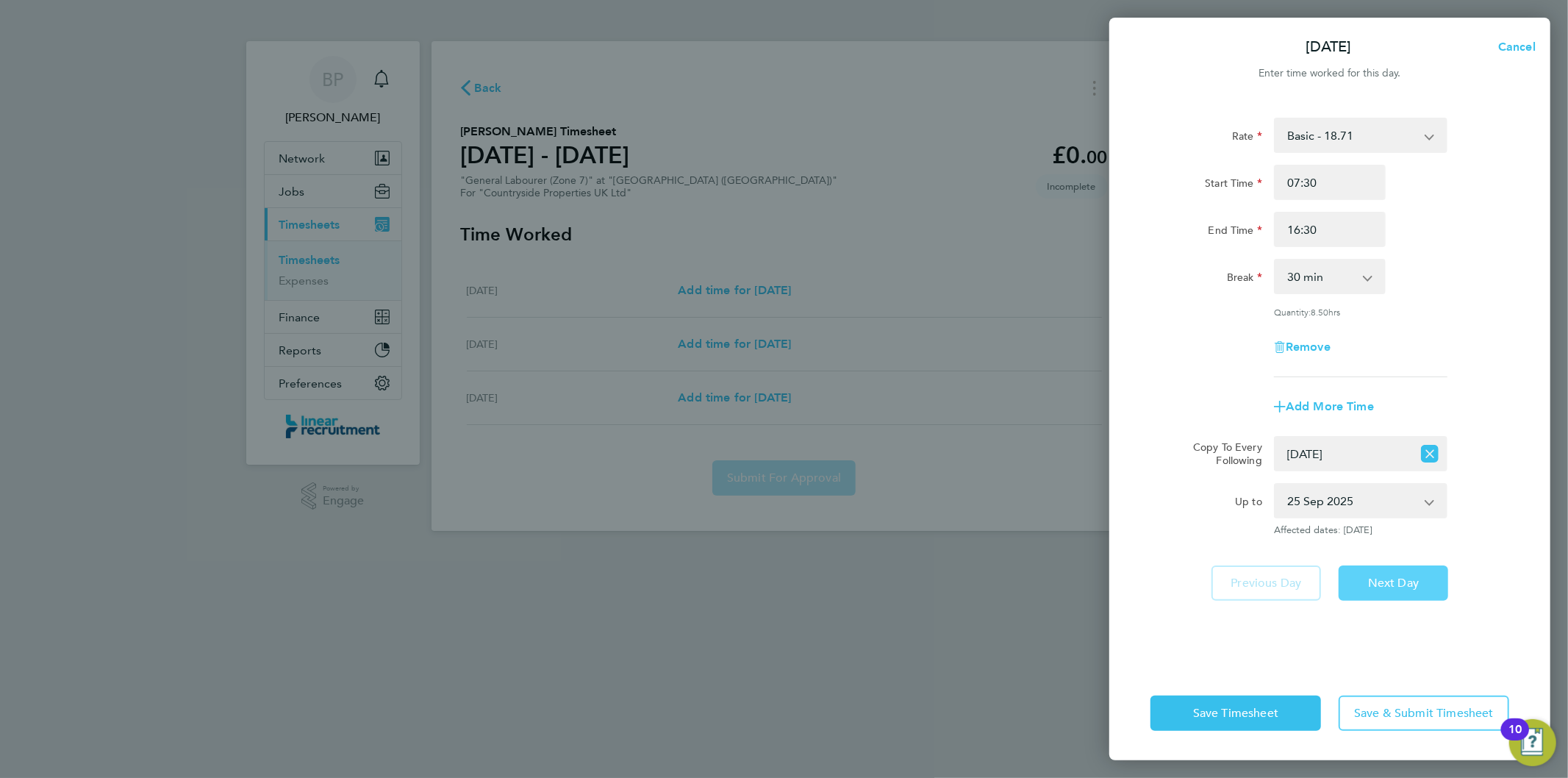
click at [1395, 578] on span "Next Day" at bounding box center [1392, 583] width 51 height 15
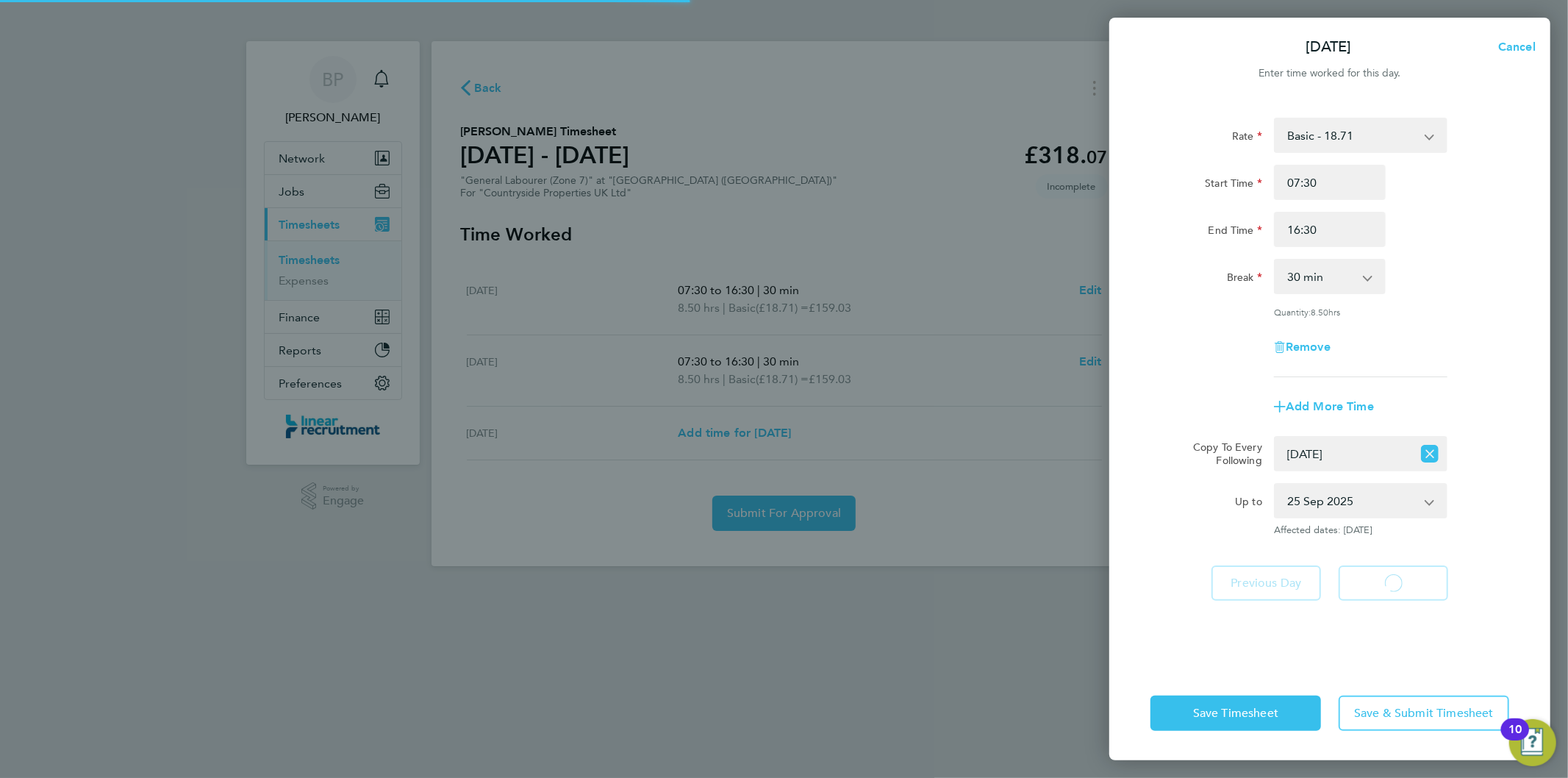
select select "30"
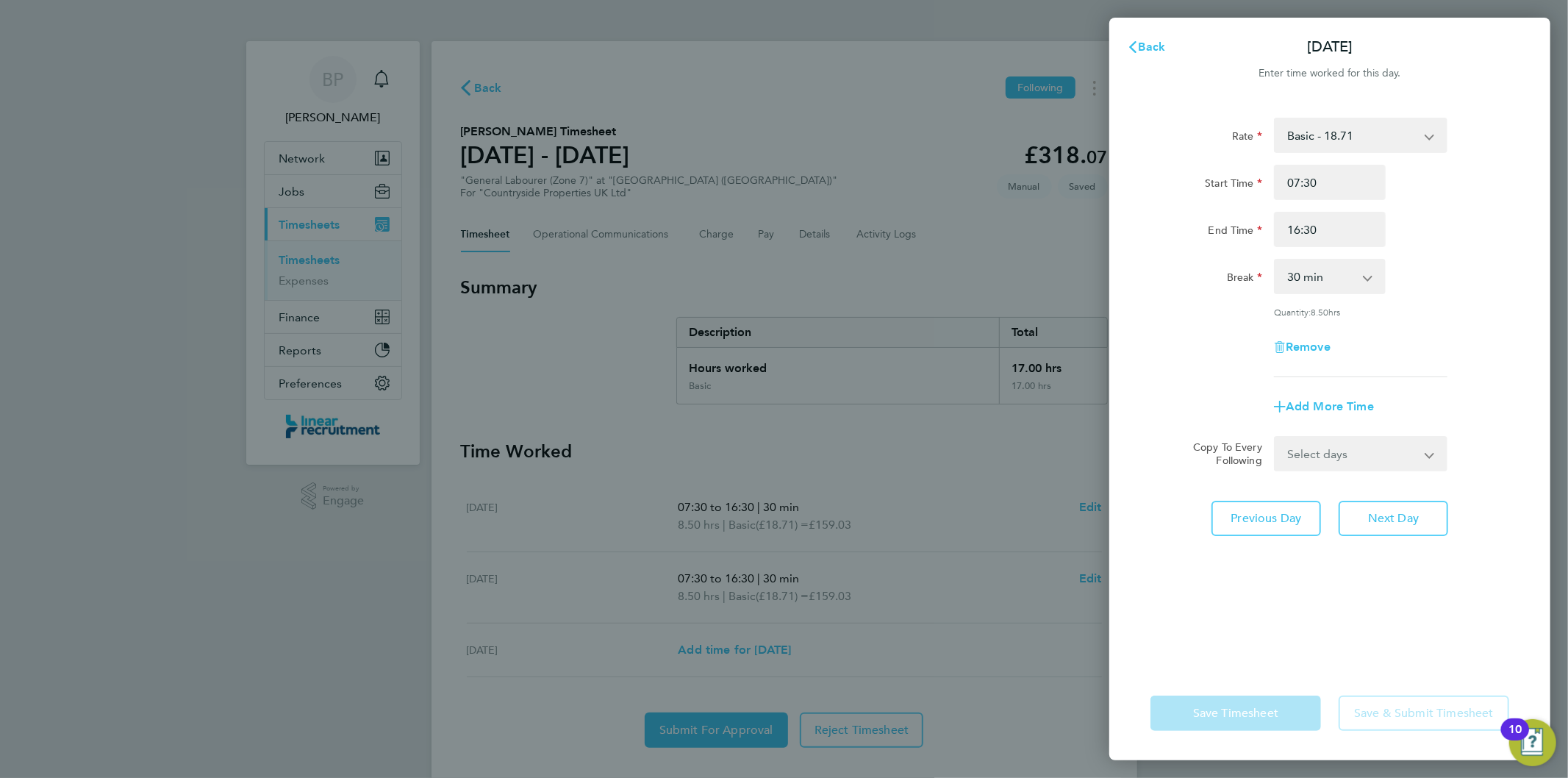
click at [1348, 463] on select "Select days Friday" at bounding box center [1352, 454] width 154 height 33
select select "FRI"
click at [1275, 437] on select "Select days Friday" at bounding box center [1352, 454] width 154 height 33
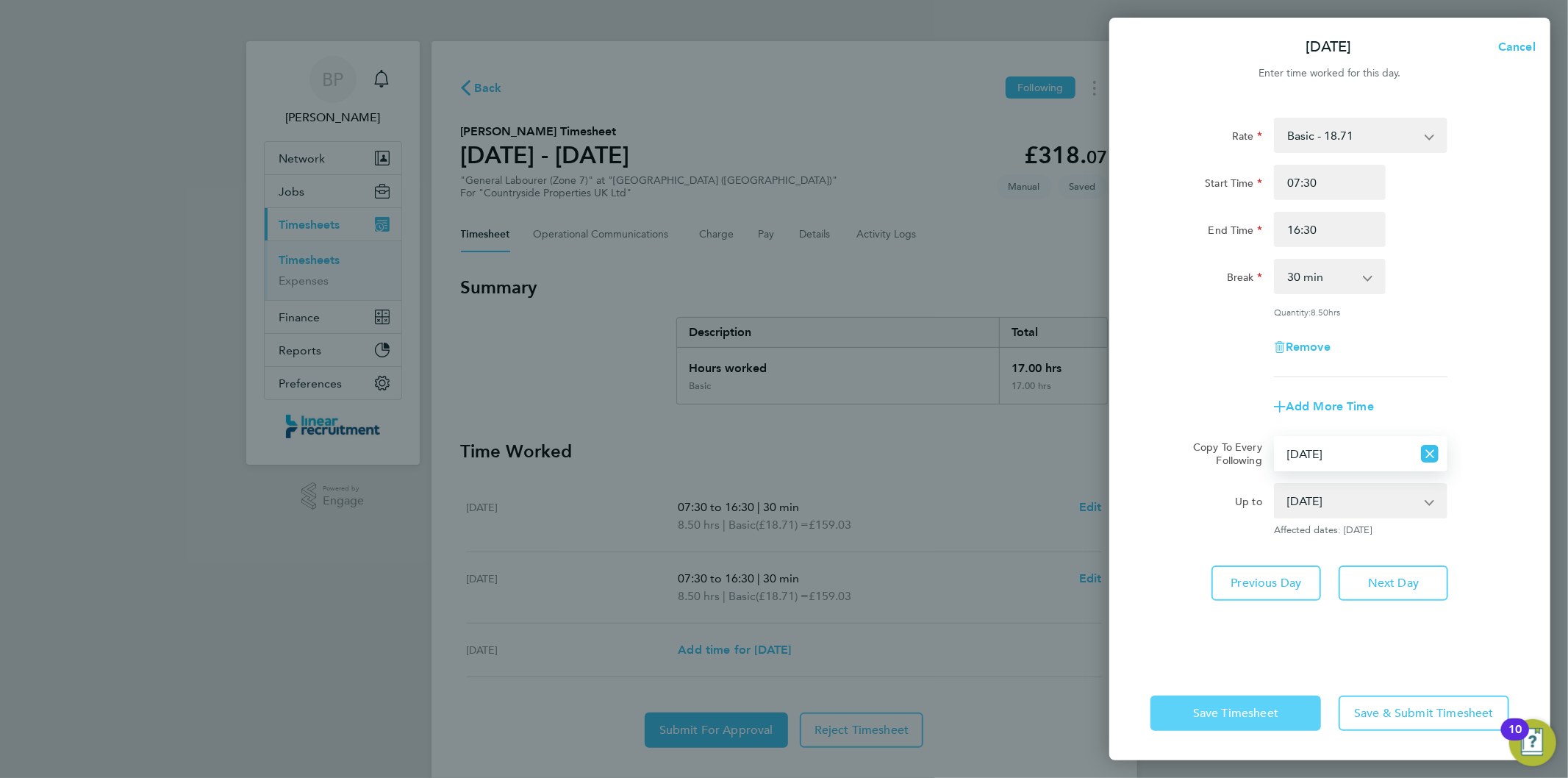
click at [1277, 710] on span "Save Timesheet" at bounding box center [1235, 713] width 85 height 15
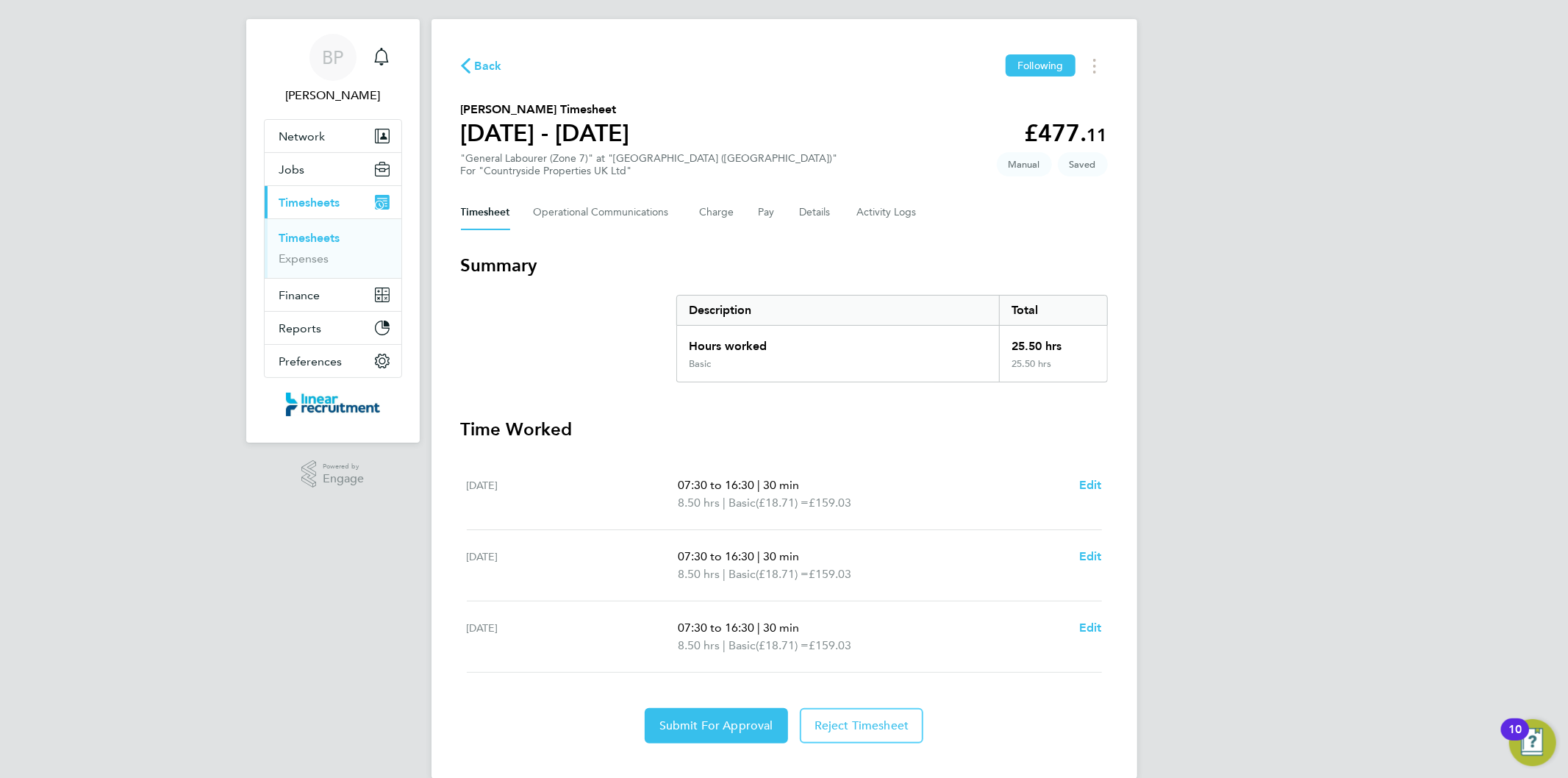
scroll to position [44, 0]
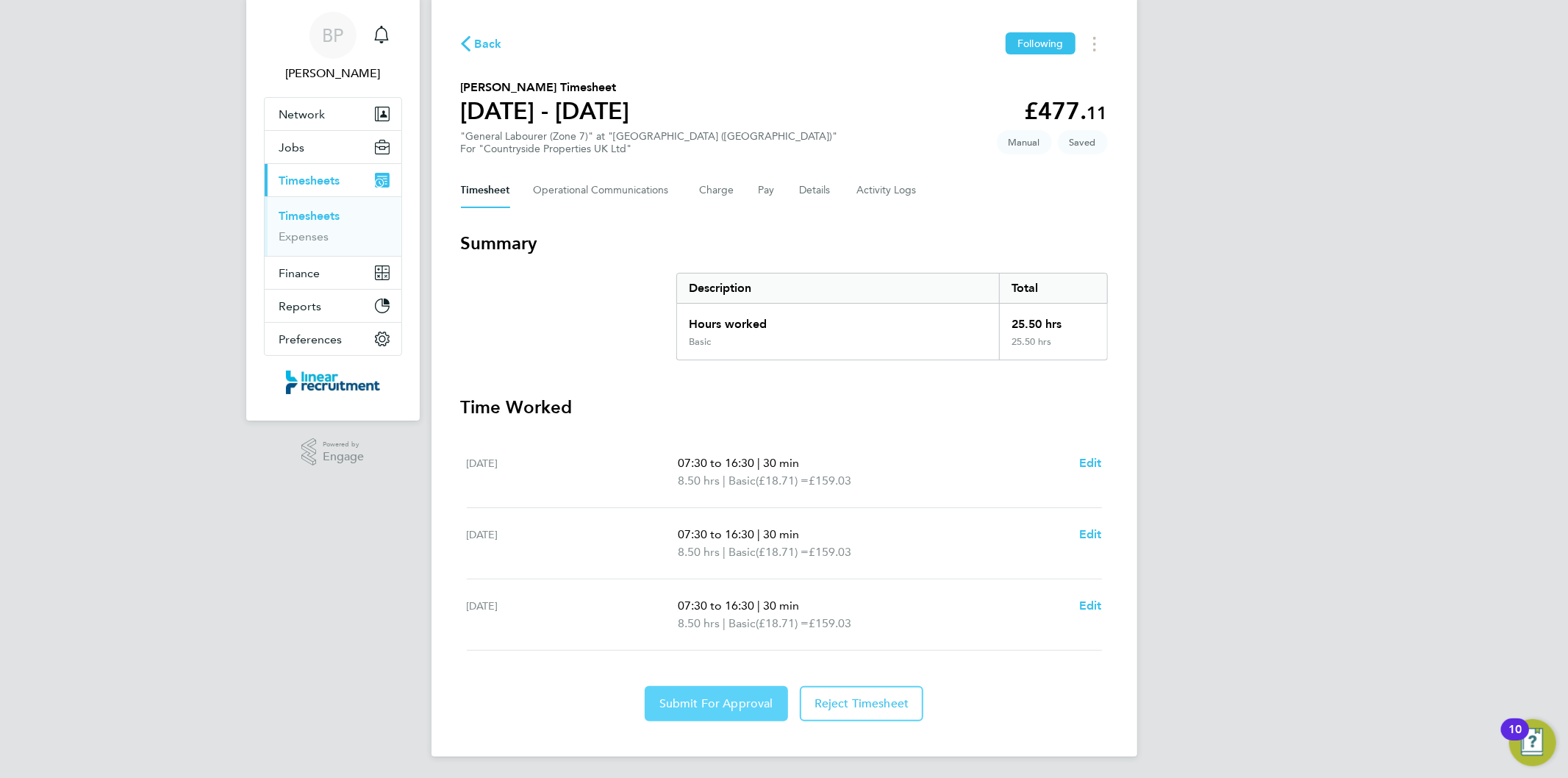
click at [738, 703] on span "Submit For Approval" at bounding box center [716, 703] width 114 height 15
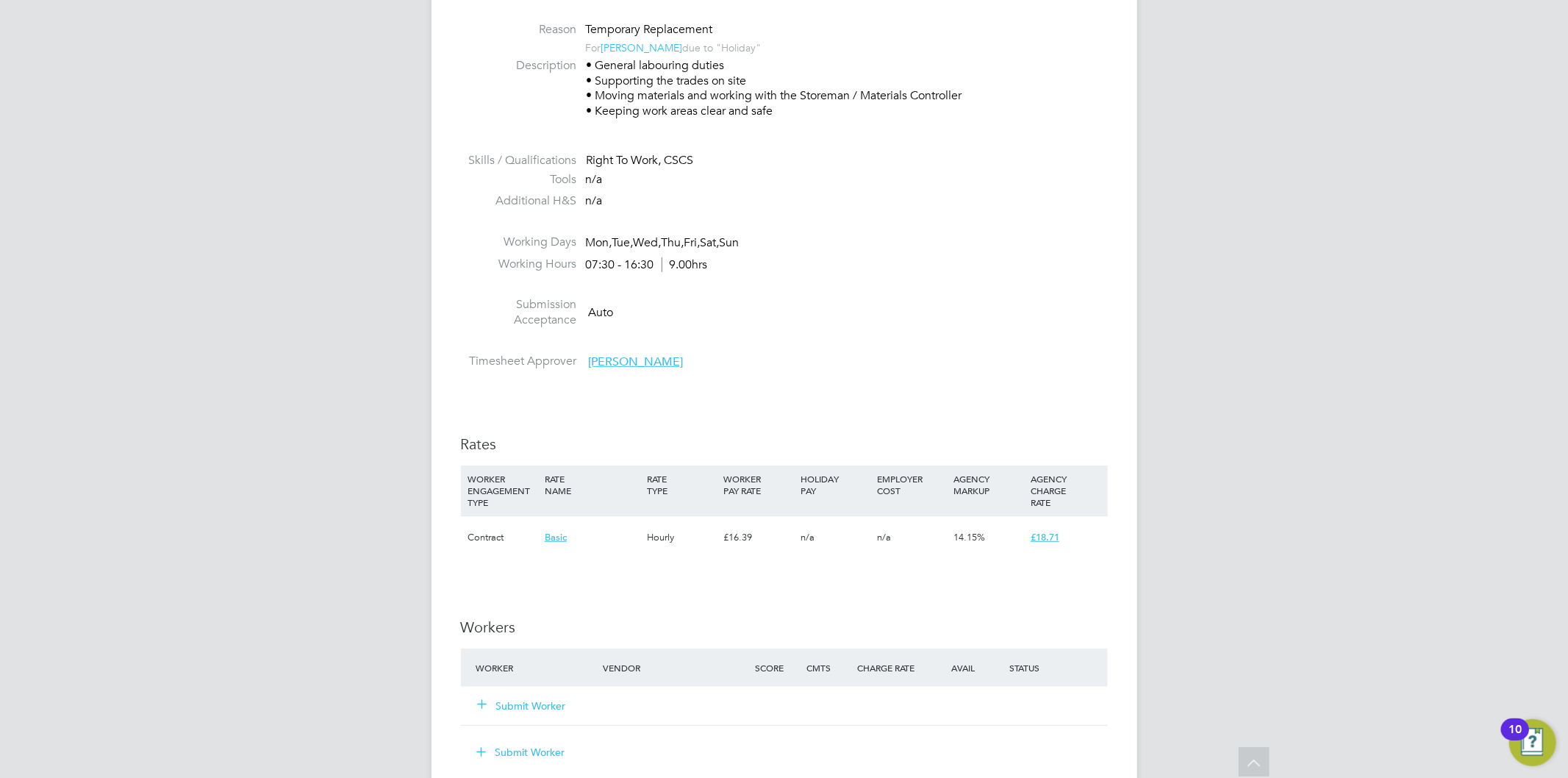
scroll to position [652, 0]
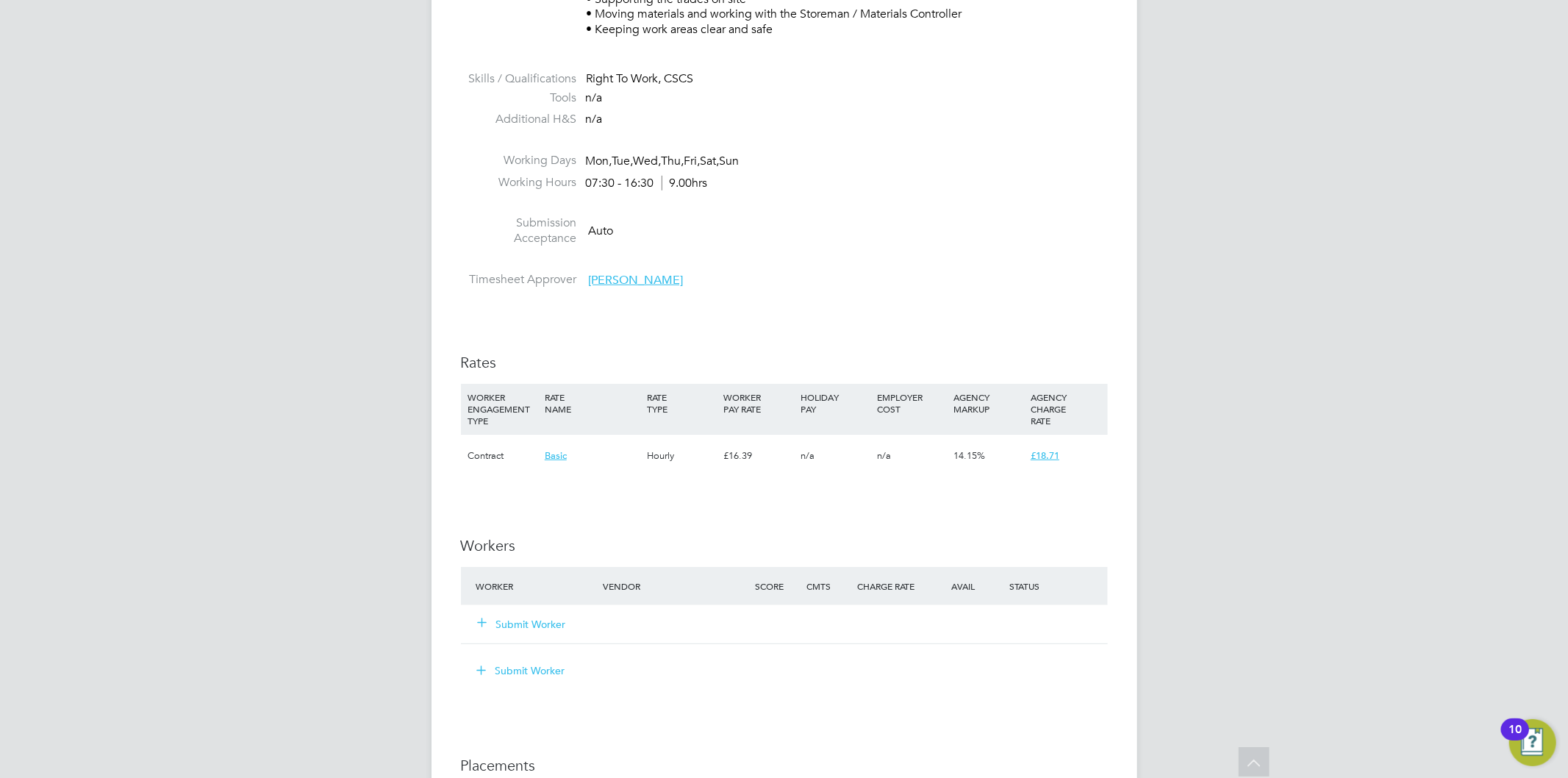
click at [553, 621] on button "Submit Worker" at bounding box center [522, 624] width 88 height 15
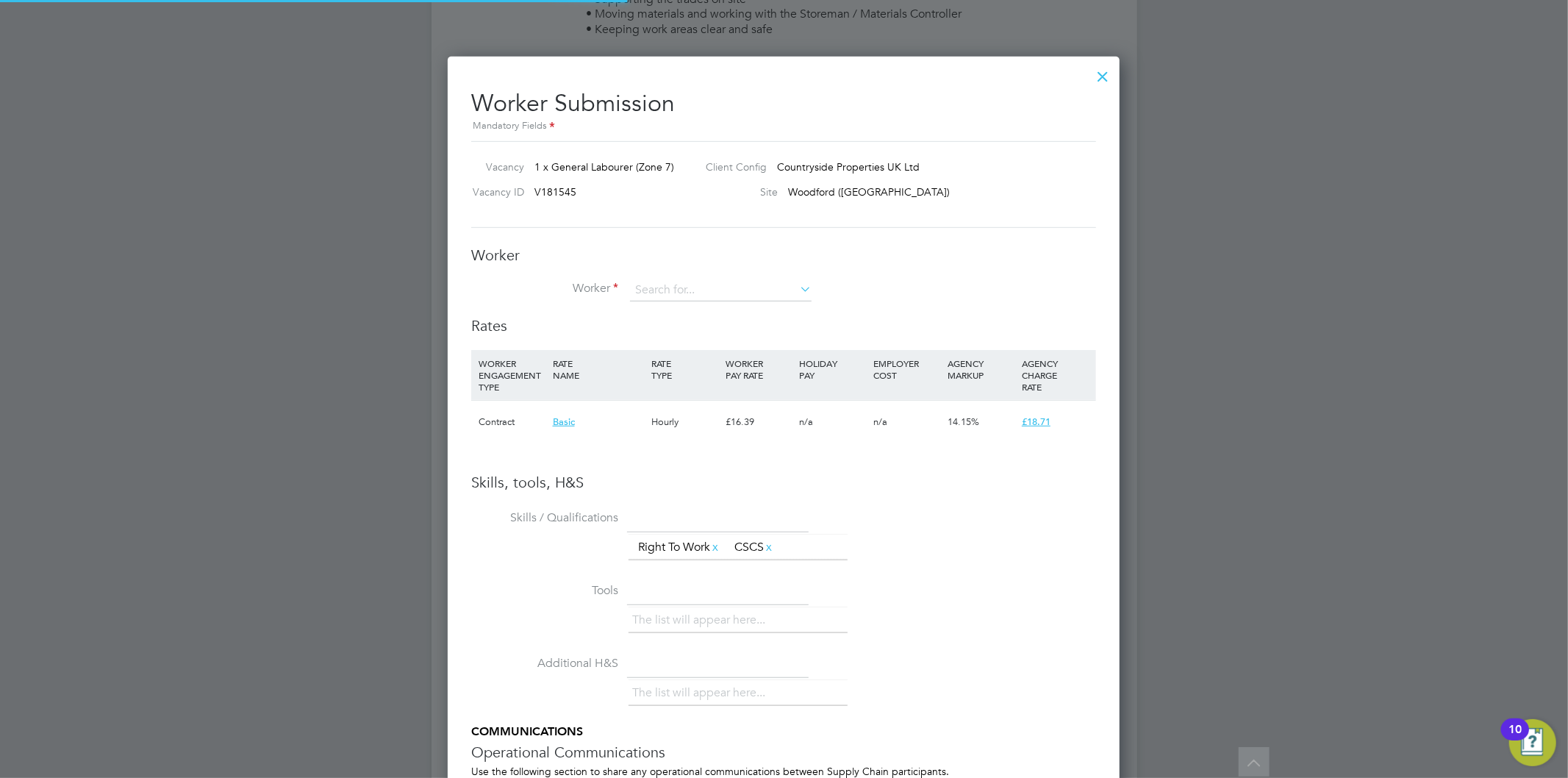
scroll to position [945, 672]
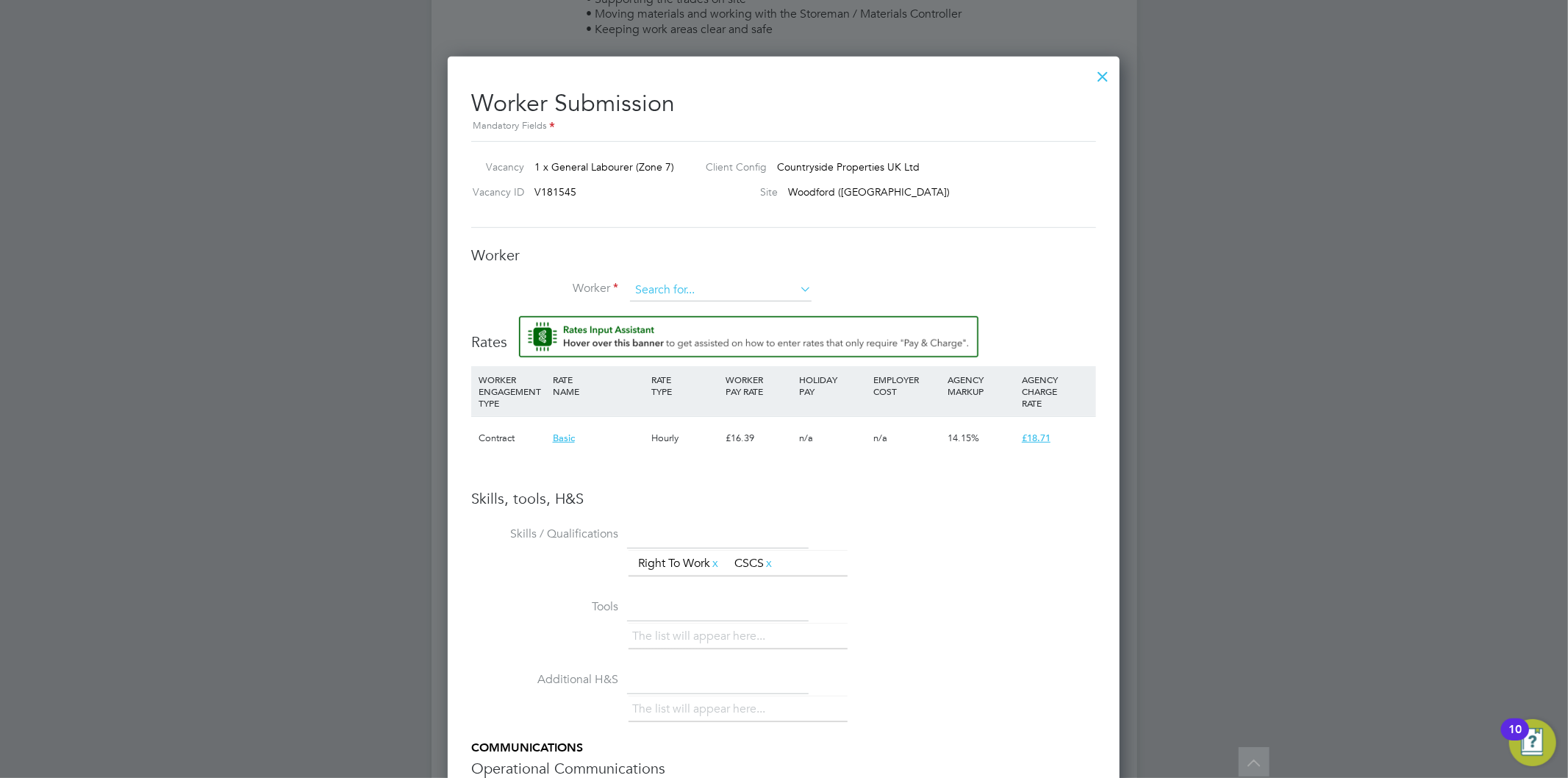
click at [743, 288] on input at bounding box center [720, 291] width 182 height 22
type input "James Cooper"
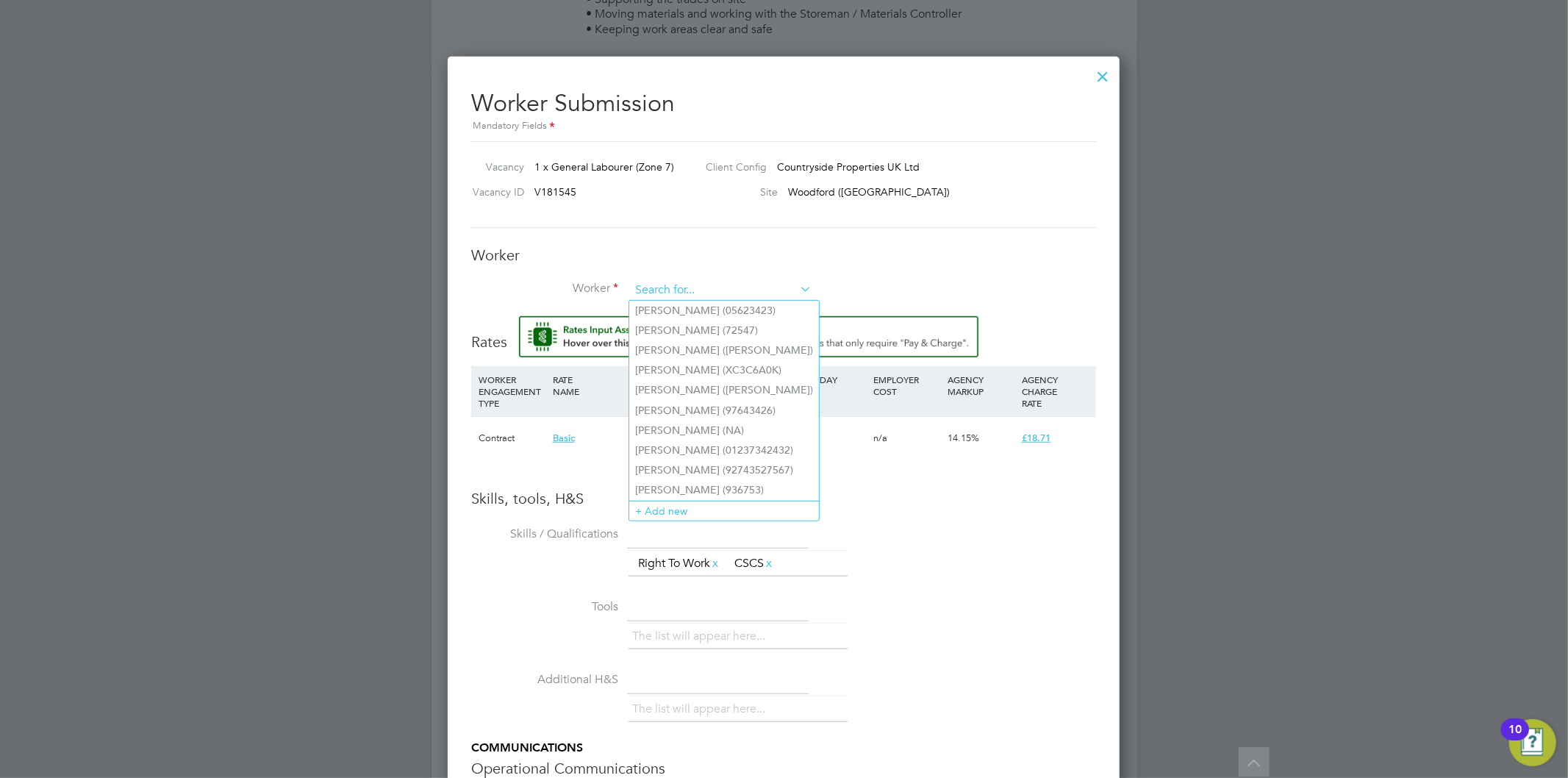
click at [703, 292] on input at bounding box center [720, 291] width 182 height 22
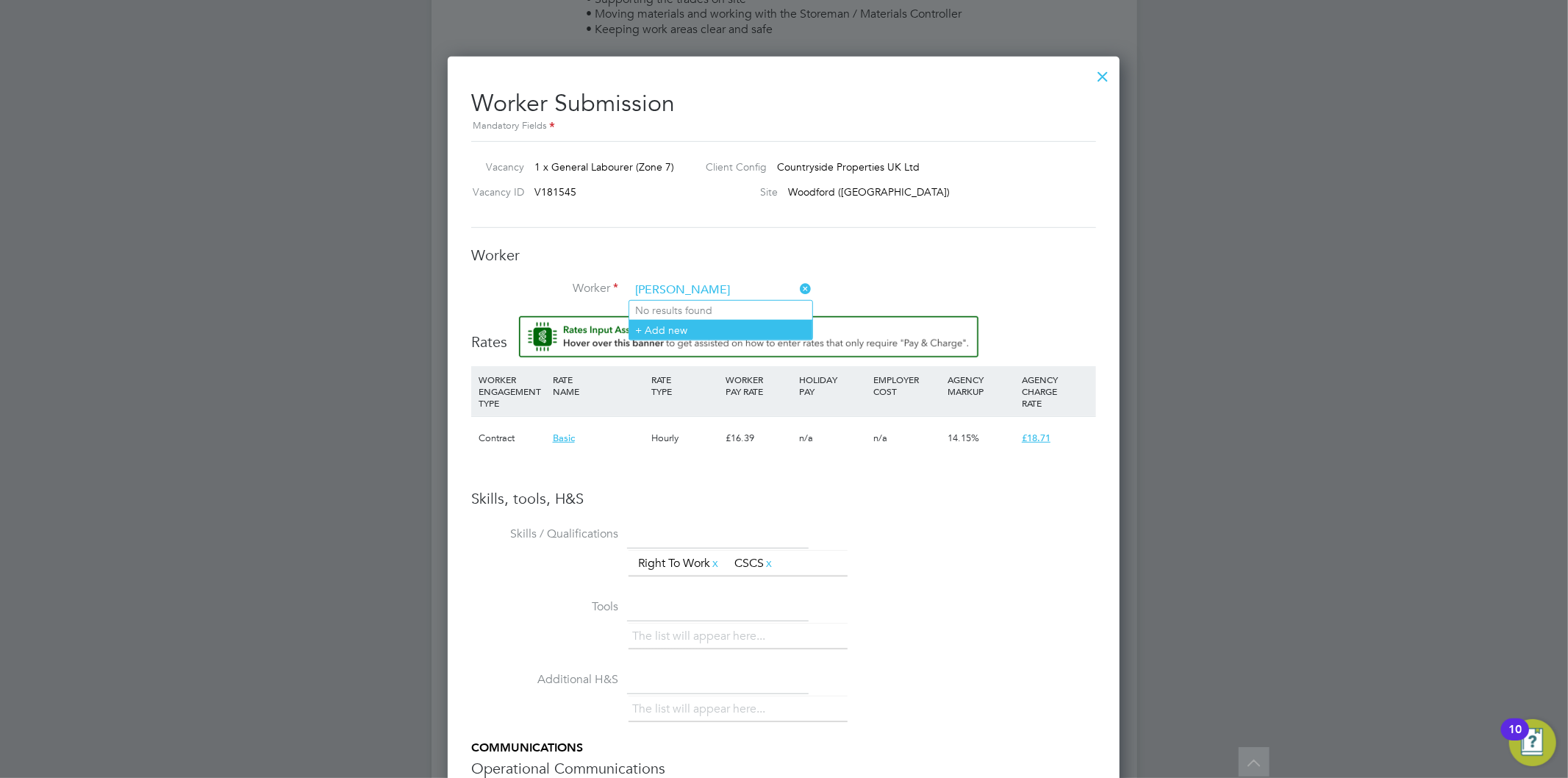
type input "James Cooper"
click at [704, 330] on li "+ Add new" at bounding box center [720, 330] width 183 height 20
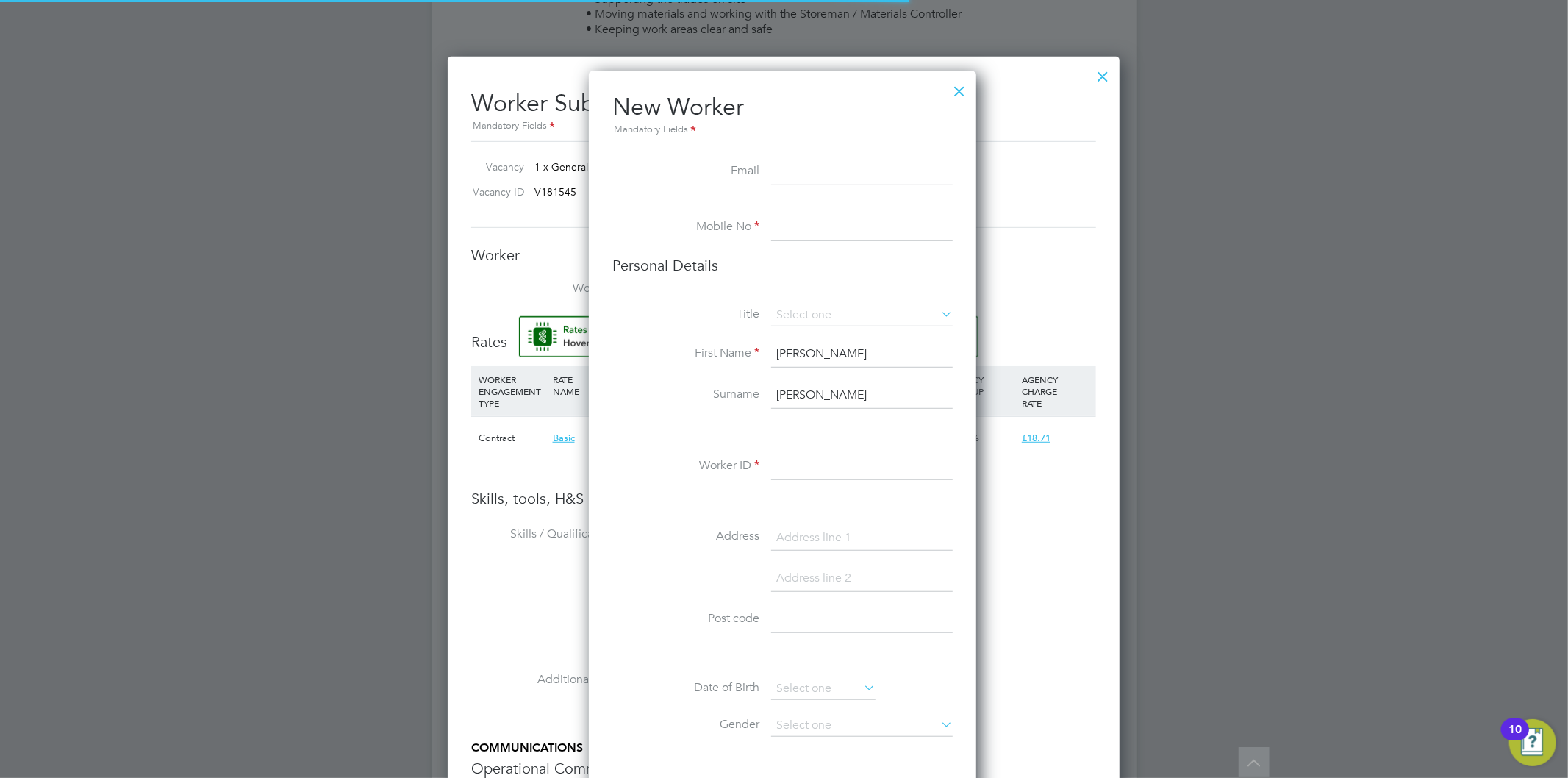
scroll to position [1242, 391]
drag, startPoint x: 340, startPoint y: 202, endPoint x: 349, endPoint y: 172, distance: 31.3
click at [343, 197] on div at bounding box center [784, 389] width 1568 height 778
click at [799, 171] on input at bounding box center [861, 172] width 182 height 27
paste input "jamescooper7765@icloud.com"
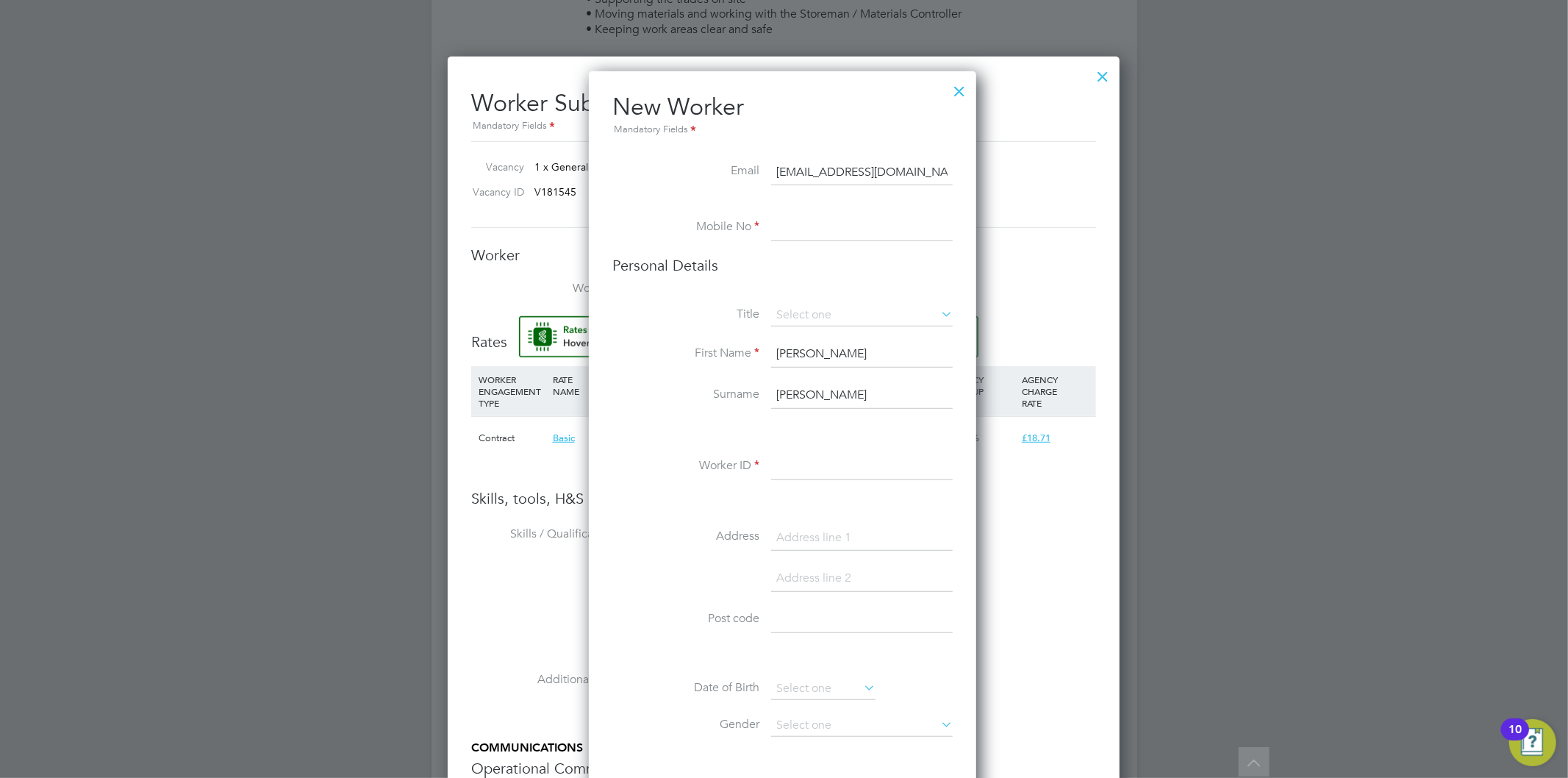
type input "jamescooper7765@icloud.com"
click at [809, 231] on input at bounding box center [861, 227] width 182 height 27
paste input "07496274751"
type input "07496274751"
click at [862, 311] on input at bounding box center [861, 316] width 182 height 22
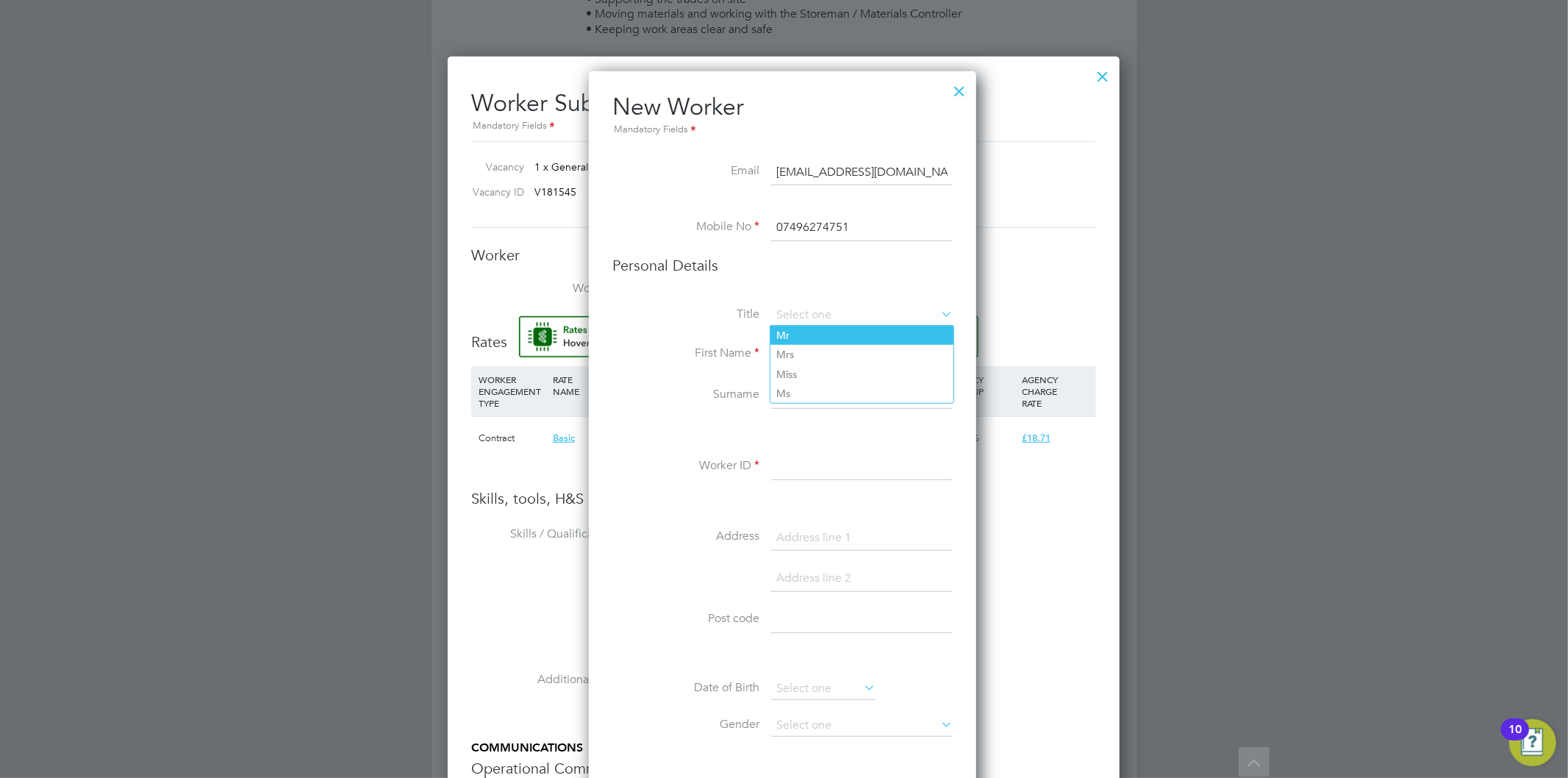
click at [818, 330] on li "Mr" at bounding box center [861, 335] width 183 height 19
type input "Mr"
click at [843, 474] on input at bounding box center [861, 466] width 182 height 27
paste input "YXTUV7XN"
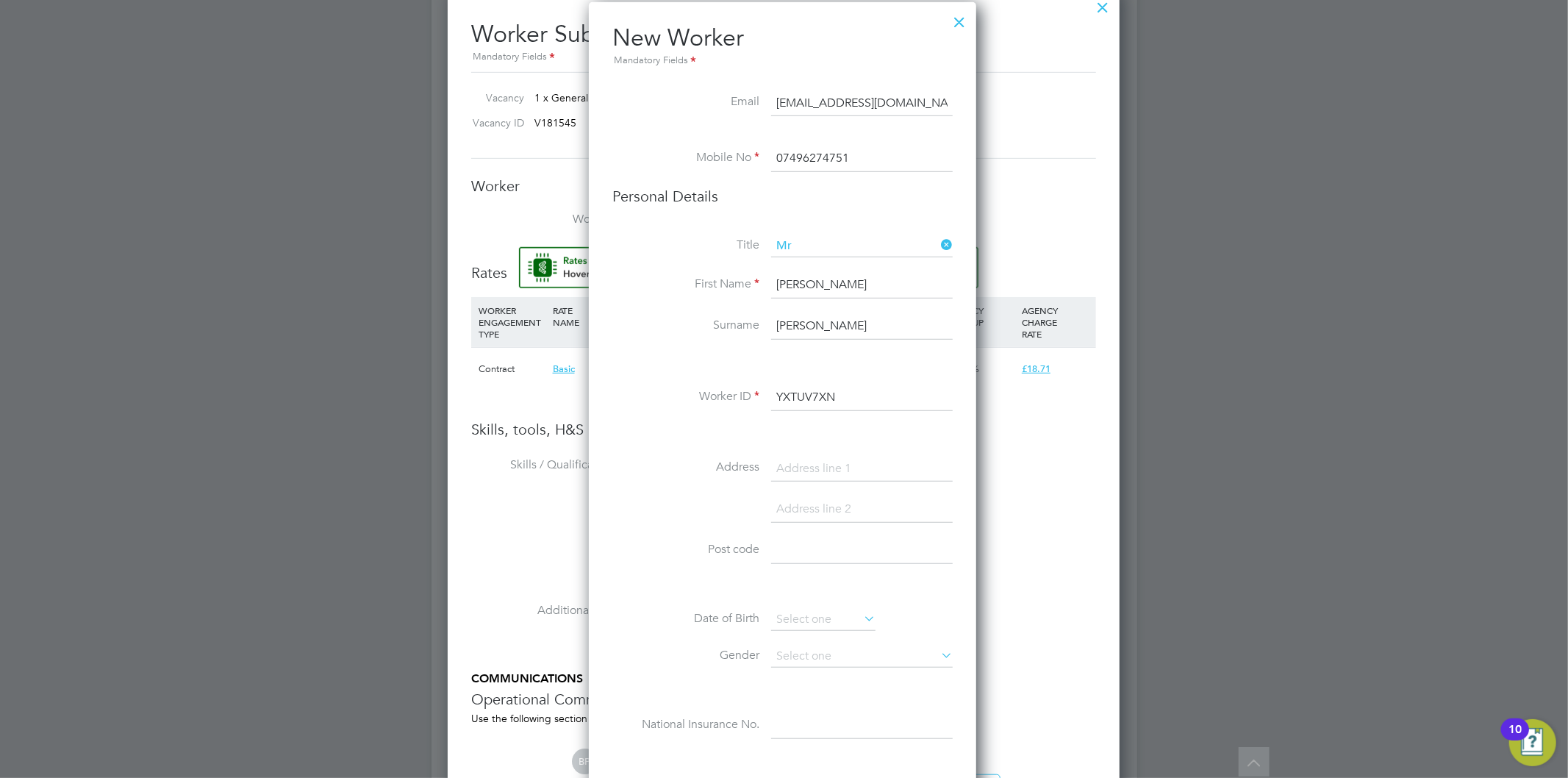
scroll to position [817, 0]
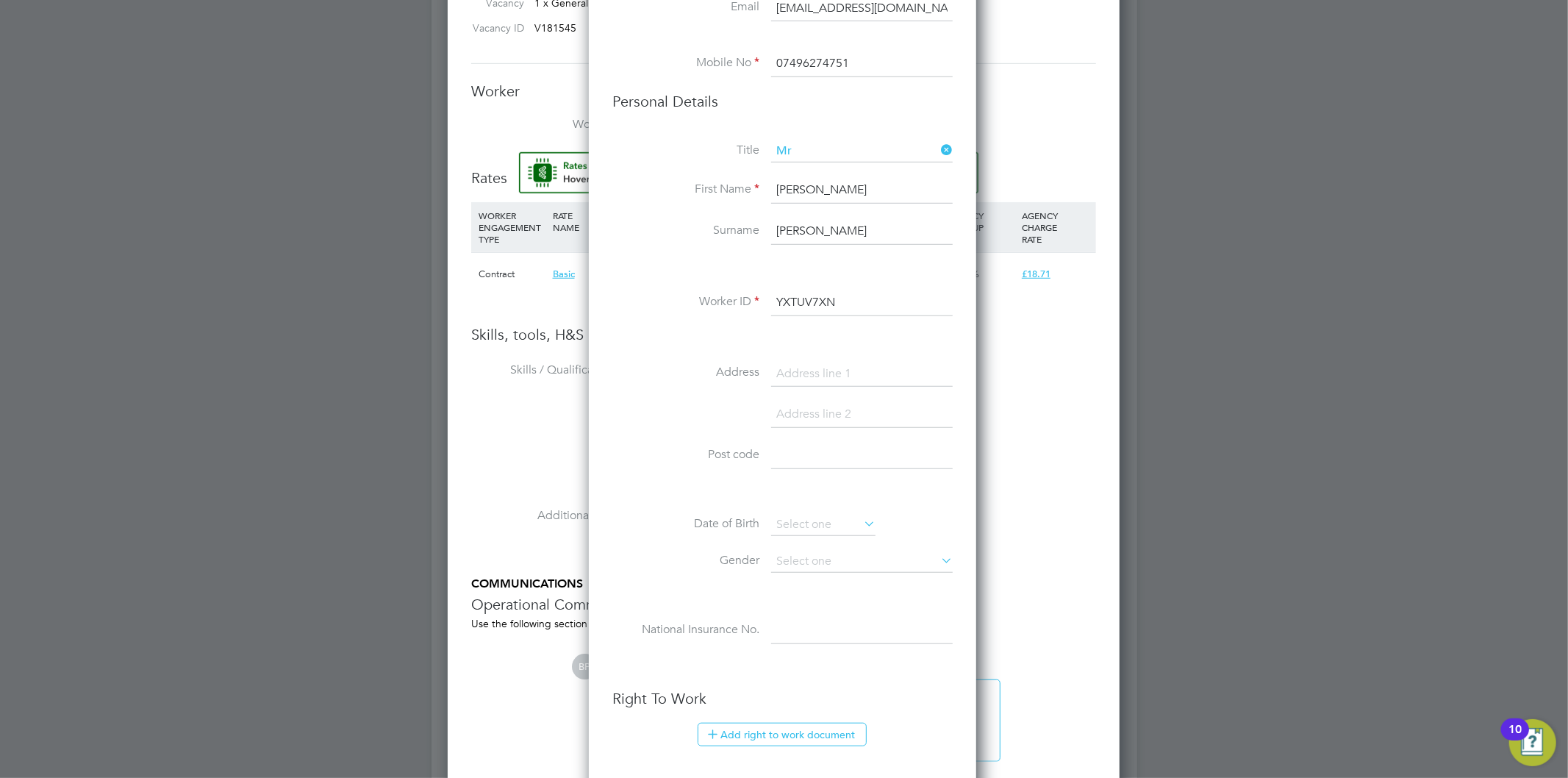
type input "YXTUV7XN"
drag, startPoint x: 831, startPoint y: 362, endPoint x: 824, endPoint y: 362, distance: 7.0
click at [831, 362] on input at bounding box center [861, 374] width 182 height 27
paste input "[STREET_ADDRESS][PERSON_NAME]"
type input "[STREET_ADDRESS][PERSON_NAME]"
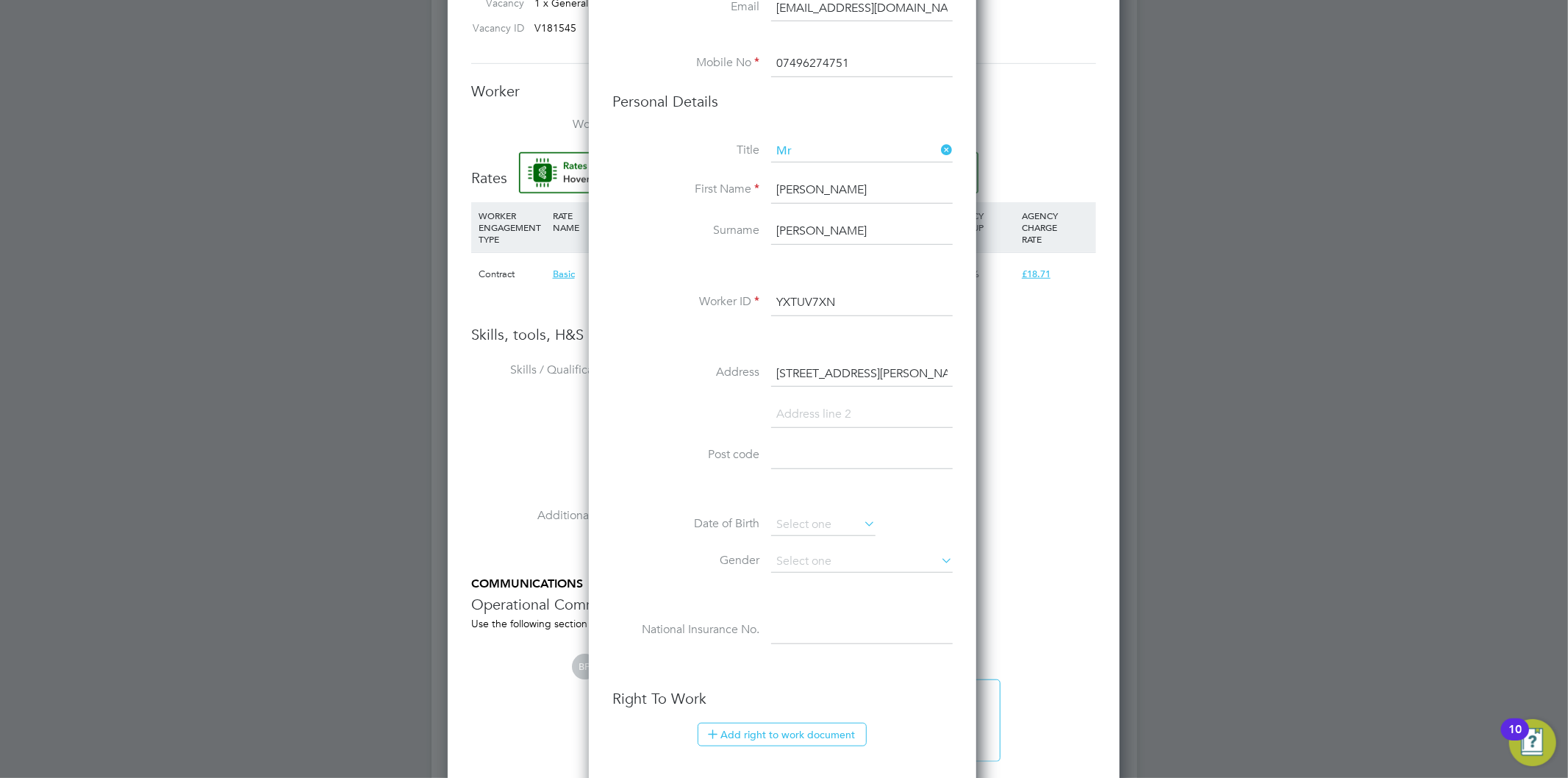
click at [803, 412] on input at bounding box center [861, 414] width 182 height 27
paste input "[GEOGRAPHIC_DATA]"
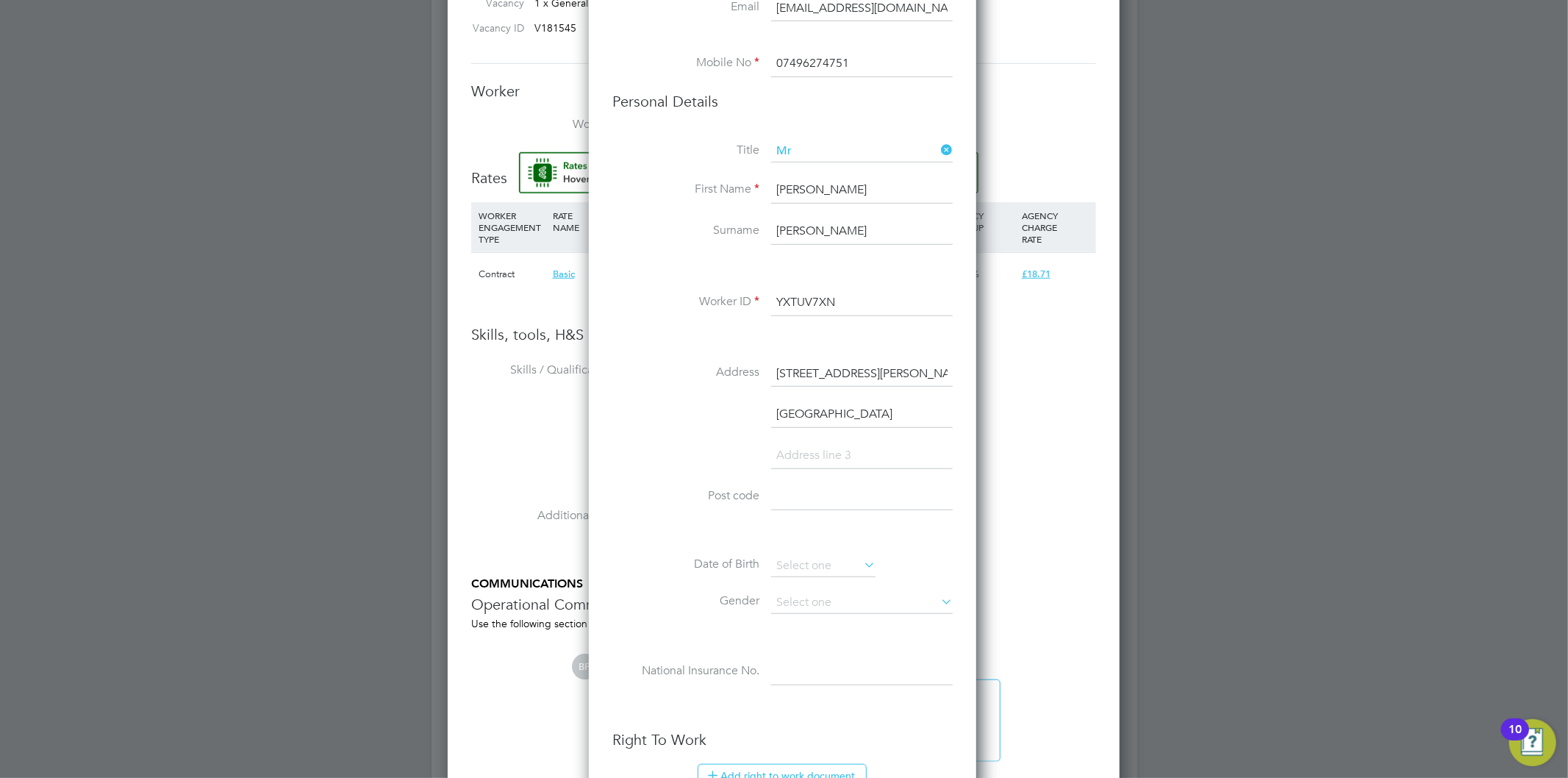
scroll to position [1282, 391]
type input "[GEOGRAPHIC_DATA]"
click at [829, 492] on input at bounding box center [861, 497] width 182 height 27
paste input "M4 7DJ"
type input "M4 7DJ"
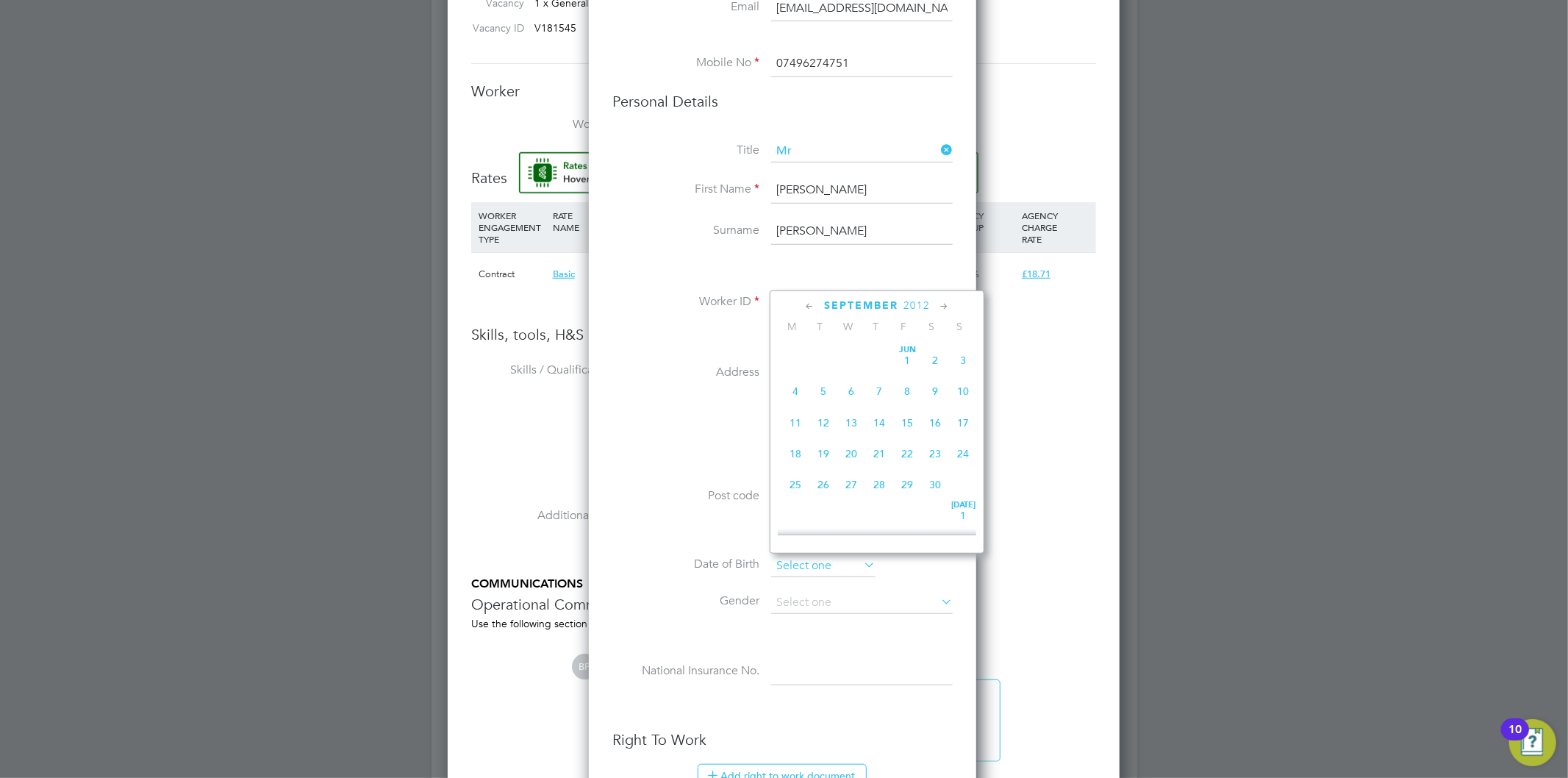
click at [797, 565] on input at bounding box center [823, 566] width 104 height 22
click at [809, 309] on icon at bounding box center [810, 306] width 14 height 16
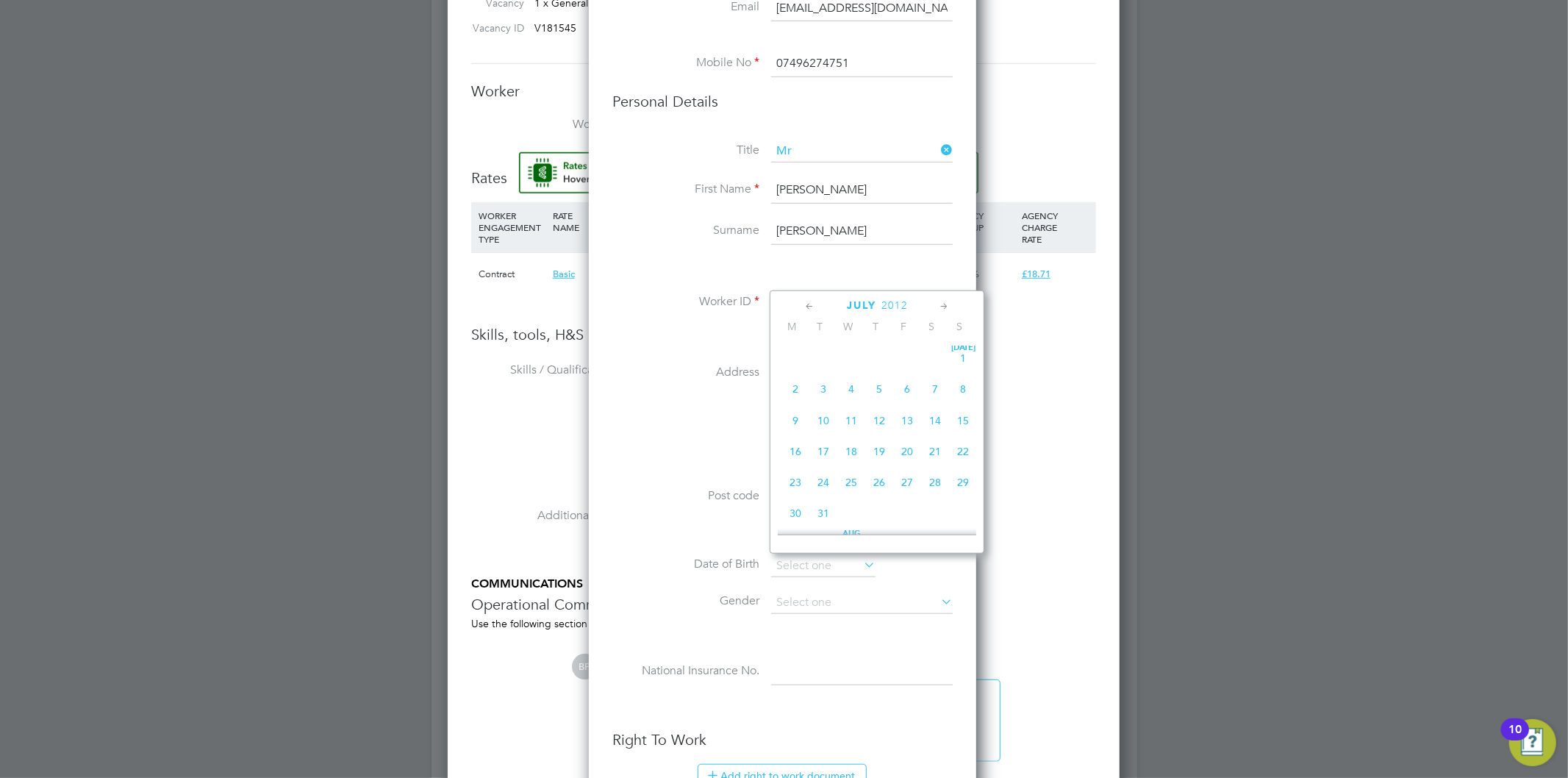
click at [809, 309] on icon at bounding box center [810, 306] width 14 height 16
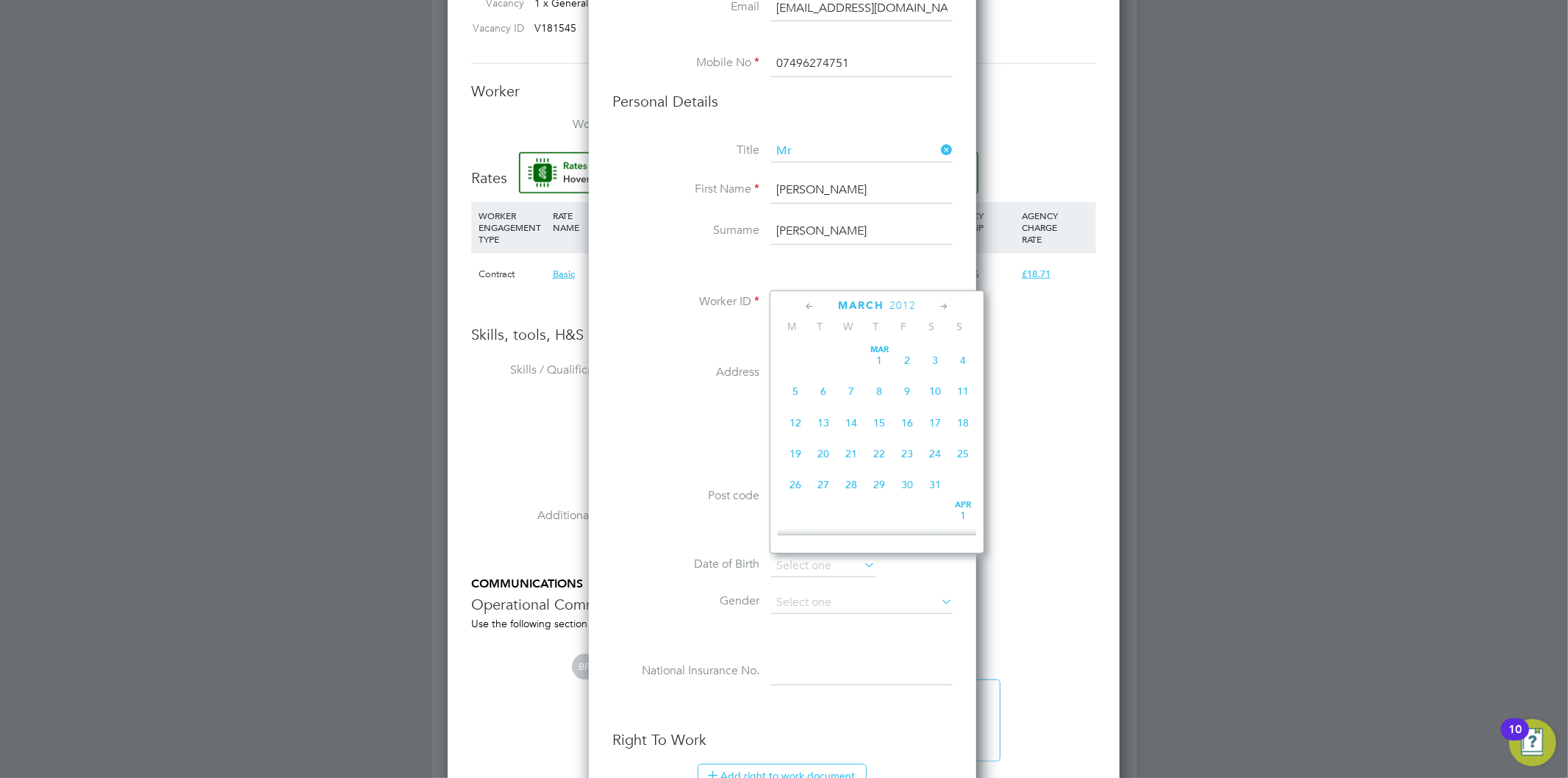
click at [809, 309] on icon at bounding box center [810, 306] width 14 height 16
click at [860, 304] on span "January" at bounding box center [861, 306] width 59 height 13
click at [910, 306] on span "2025" at bounding box center [917, 306] width 27 height 13
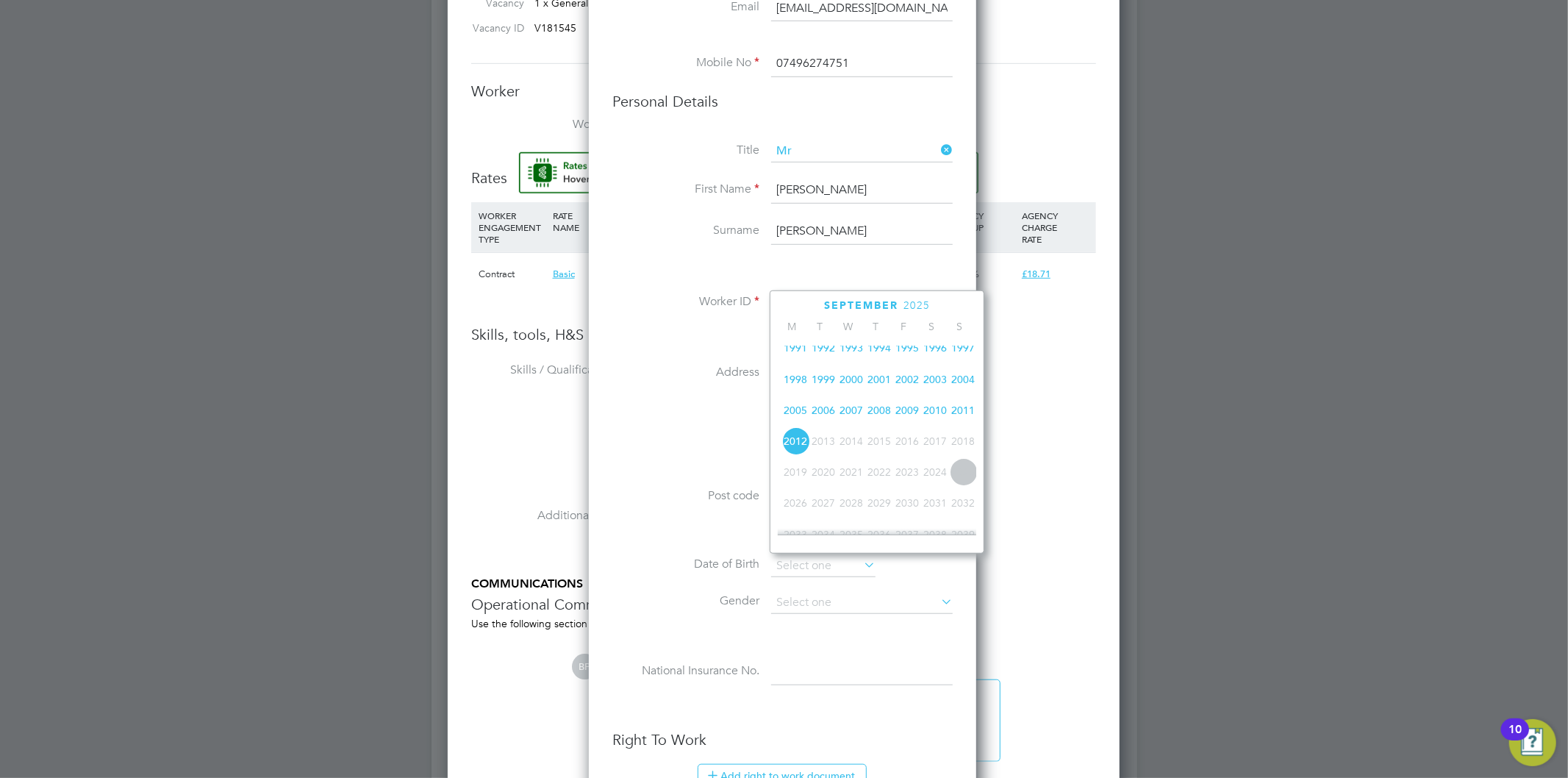
click at [855, 413] on span "2007" at bounding box center [851, 410] width 28 height 28
click at [792, 412] on span "20" at bounding box center [795, 410] width 28 height 28
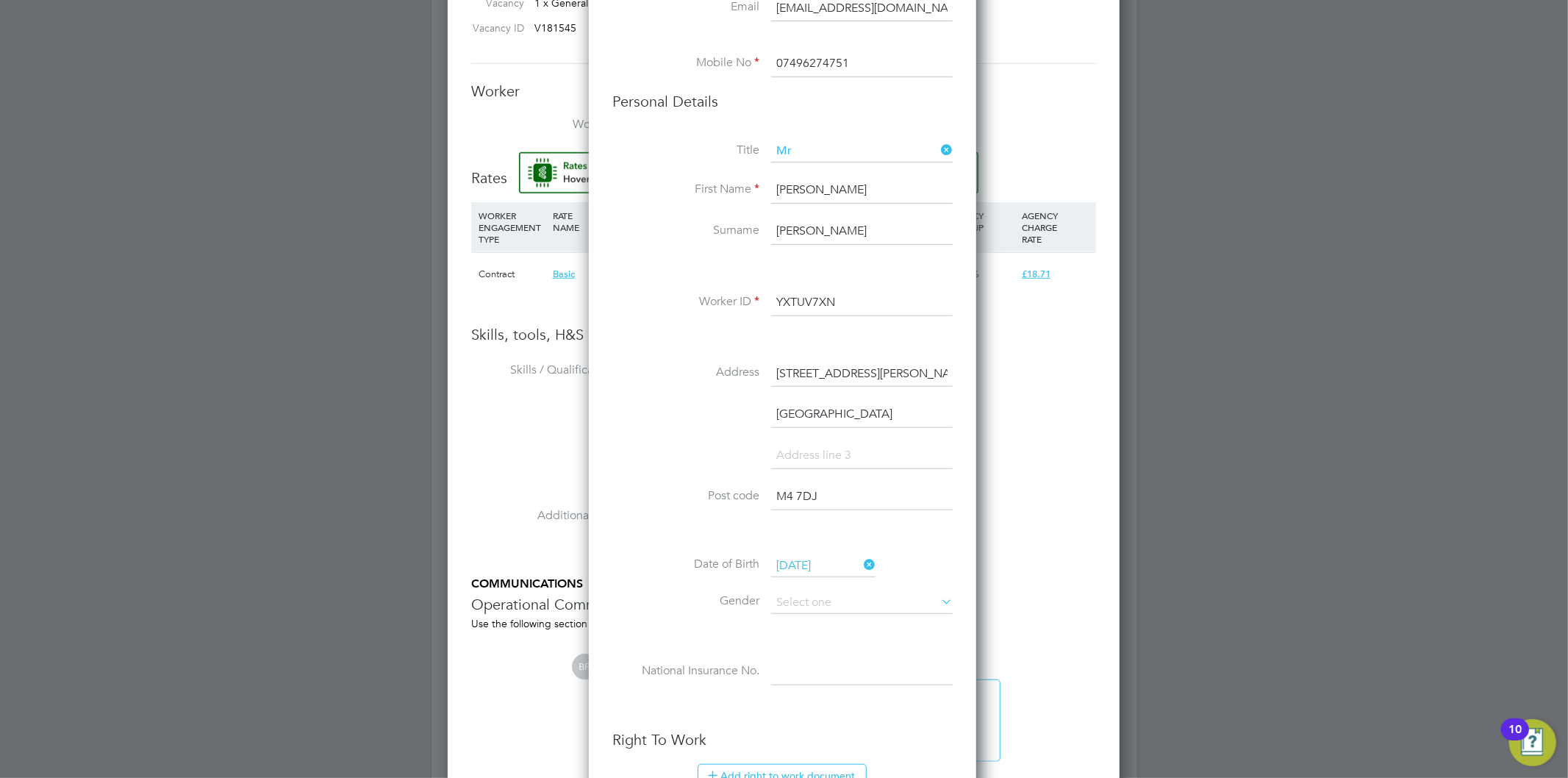
click at [824, 562] on input "20 Aug 2007" at bounding box center [823, 566] width 104 height 22
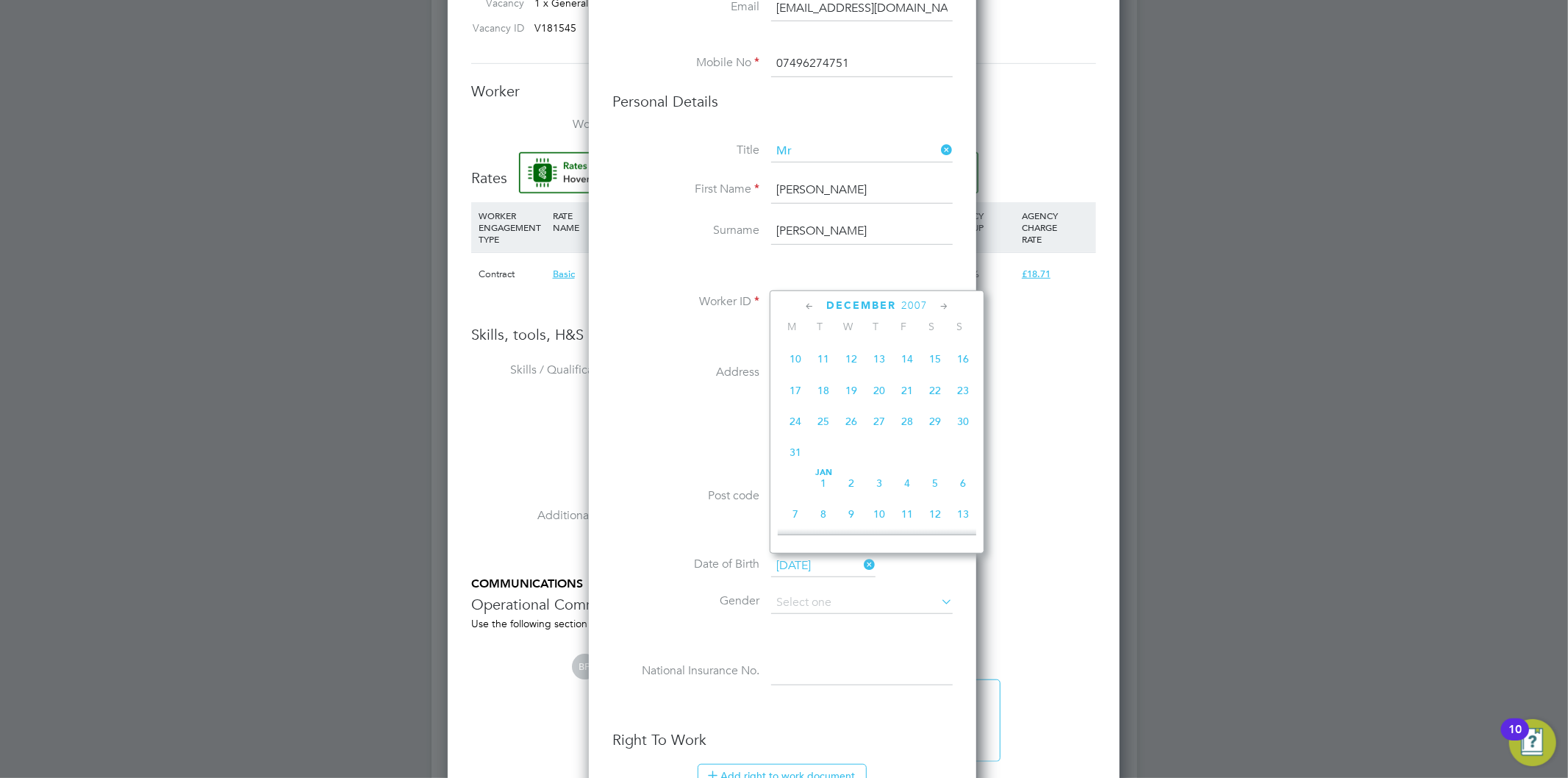
scroll to position [1189, 0]
click at [880, 396] on span "20" at bounding box center [879, 381] width 28 height 28
type input "20 Dec 2007"
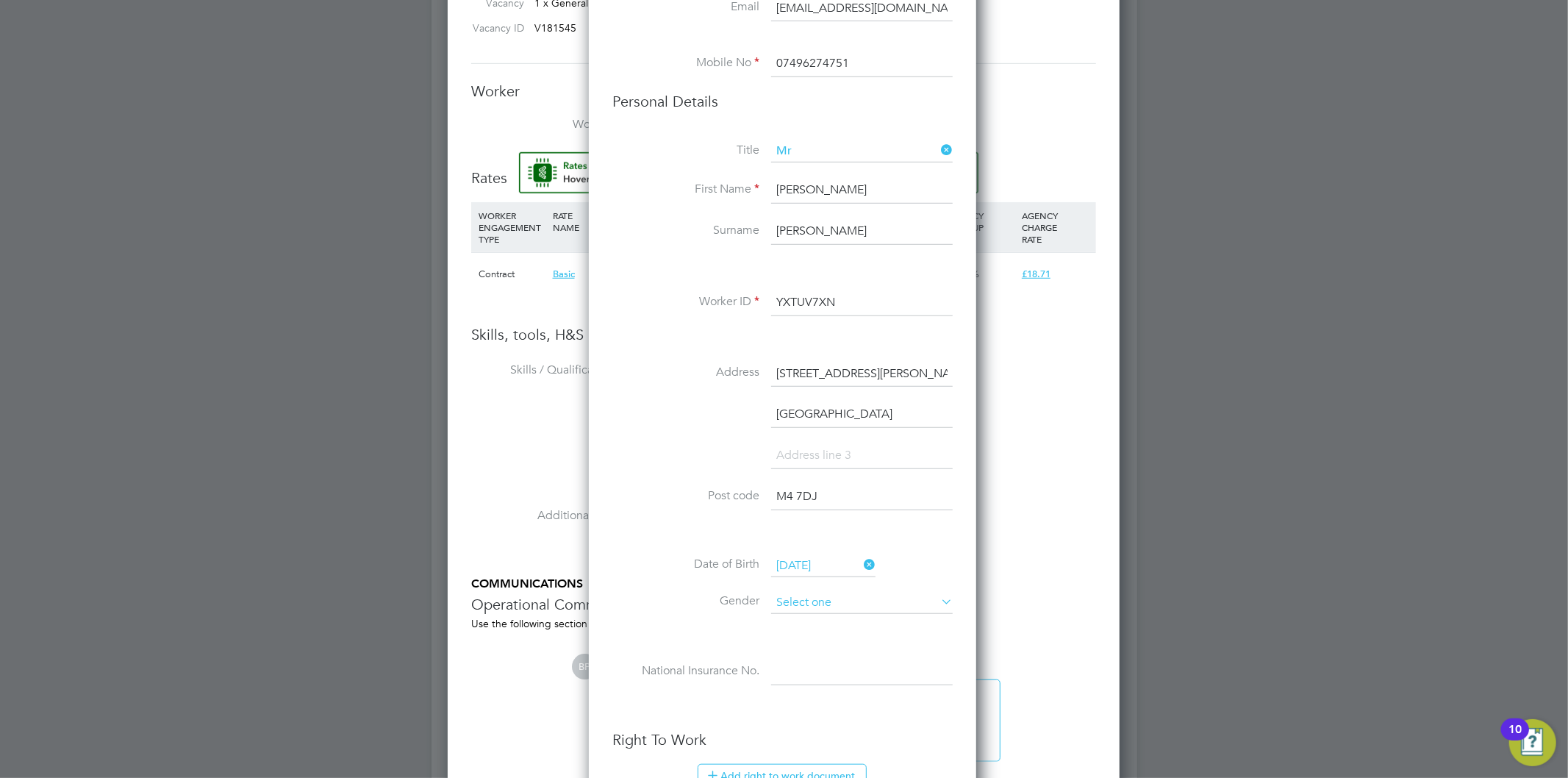
click at [901, 606] on input at bounding box center [861, 603] width 182 height 22
click at [894, 615] on li "Male" at bounding box center [861, 621] width 183 height 19
type input "Male"
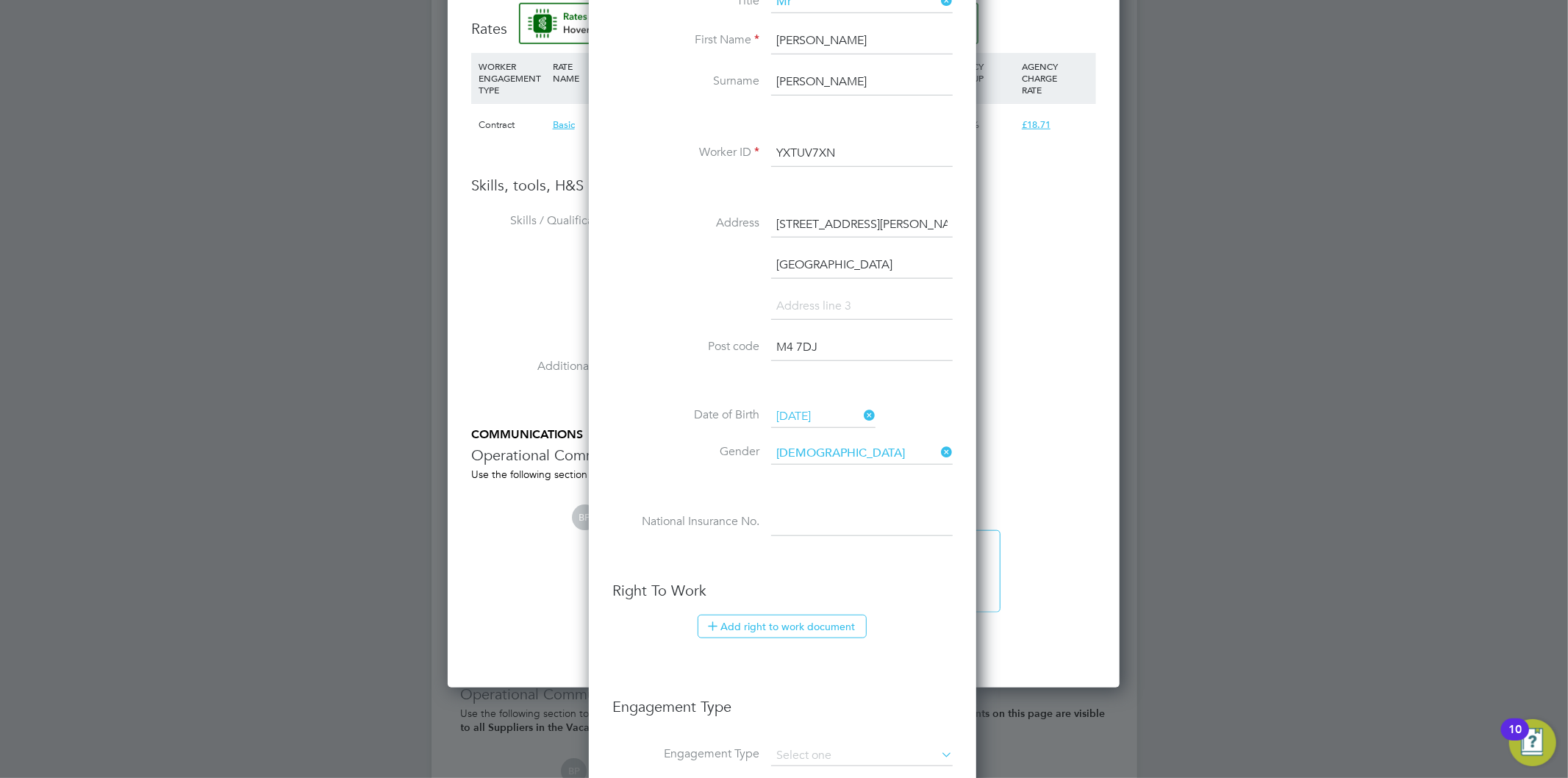
scroll to position [980, 0]
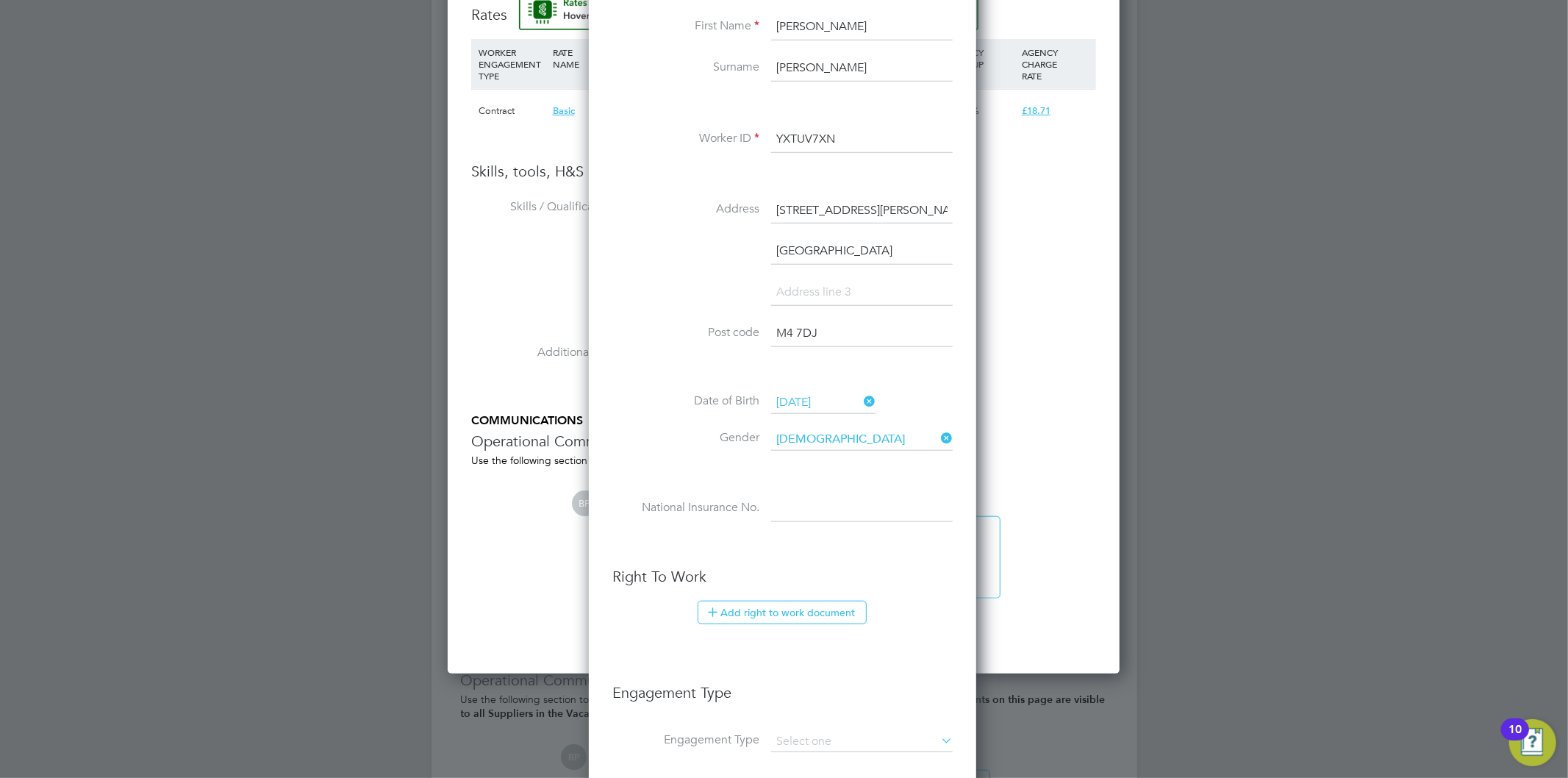
click at [869, 511] on input at bounding box center [861, 509] width 182 height 27
paste input "OM663620A"
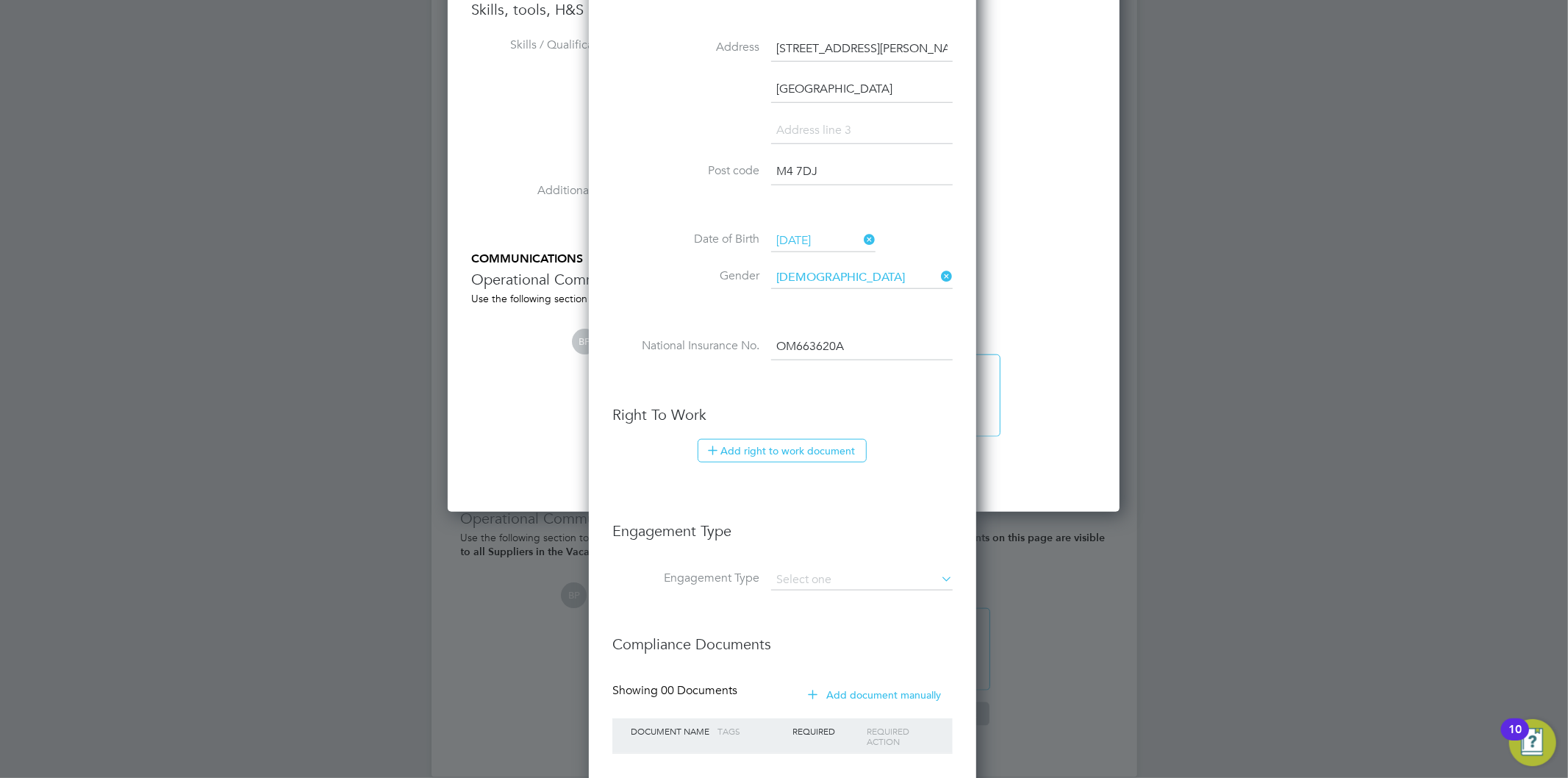
scroll to position [1143, 0]
type input "OM 66 36 20 A"
click at [799, 443] on button "Add right to work document" at bounding box center [782, 448] width 169 height 23
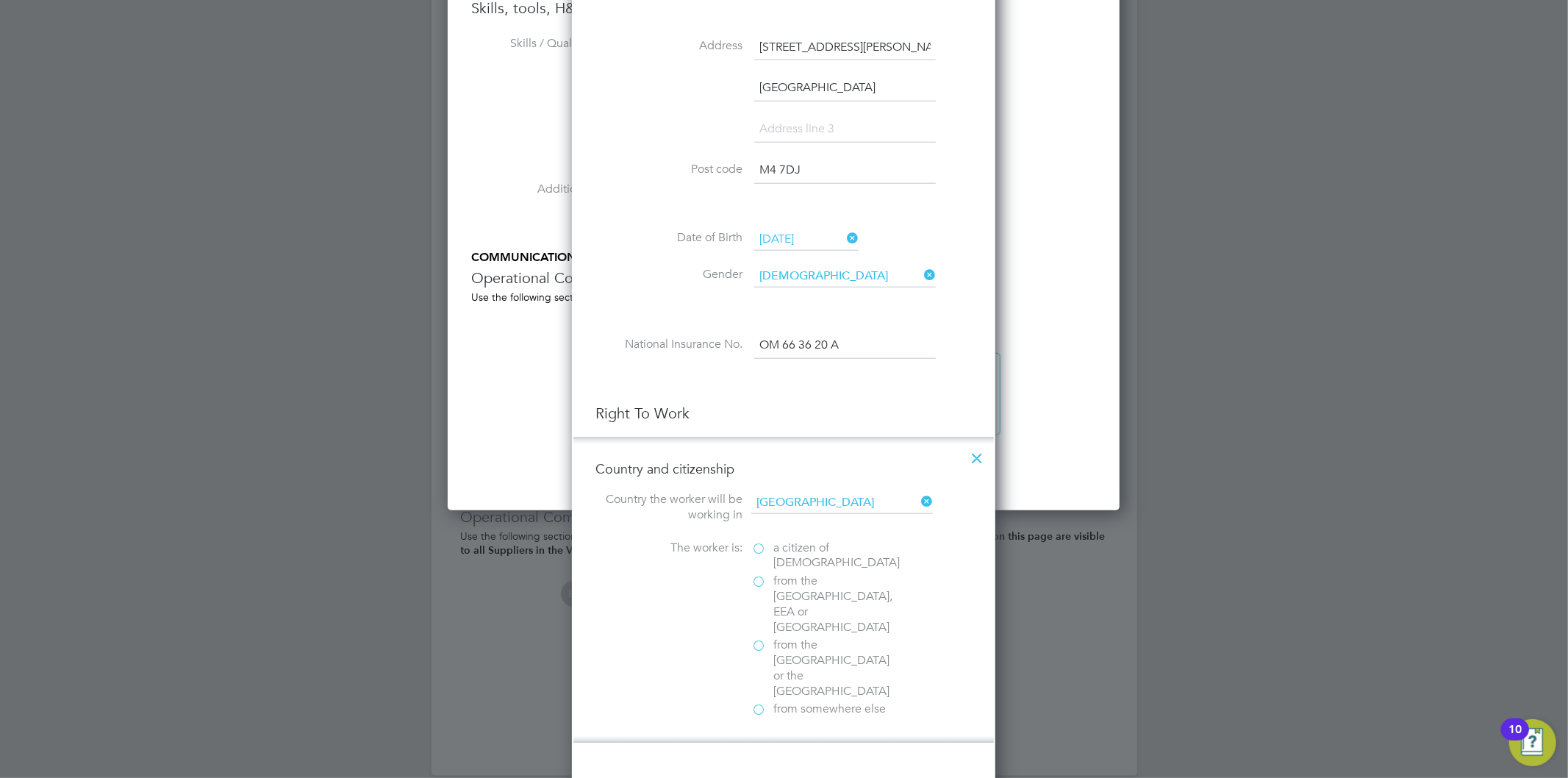
scroll to position [1504, 424]
click at [780, 549] on span "a citizen of United Kingdom" at bounding box center [836, 556] width 127 height 31
click at [0, 0] on input "a citizen of United Kingdom" at bounding box center [0, 0] width 0 height 0
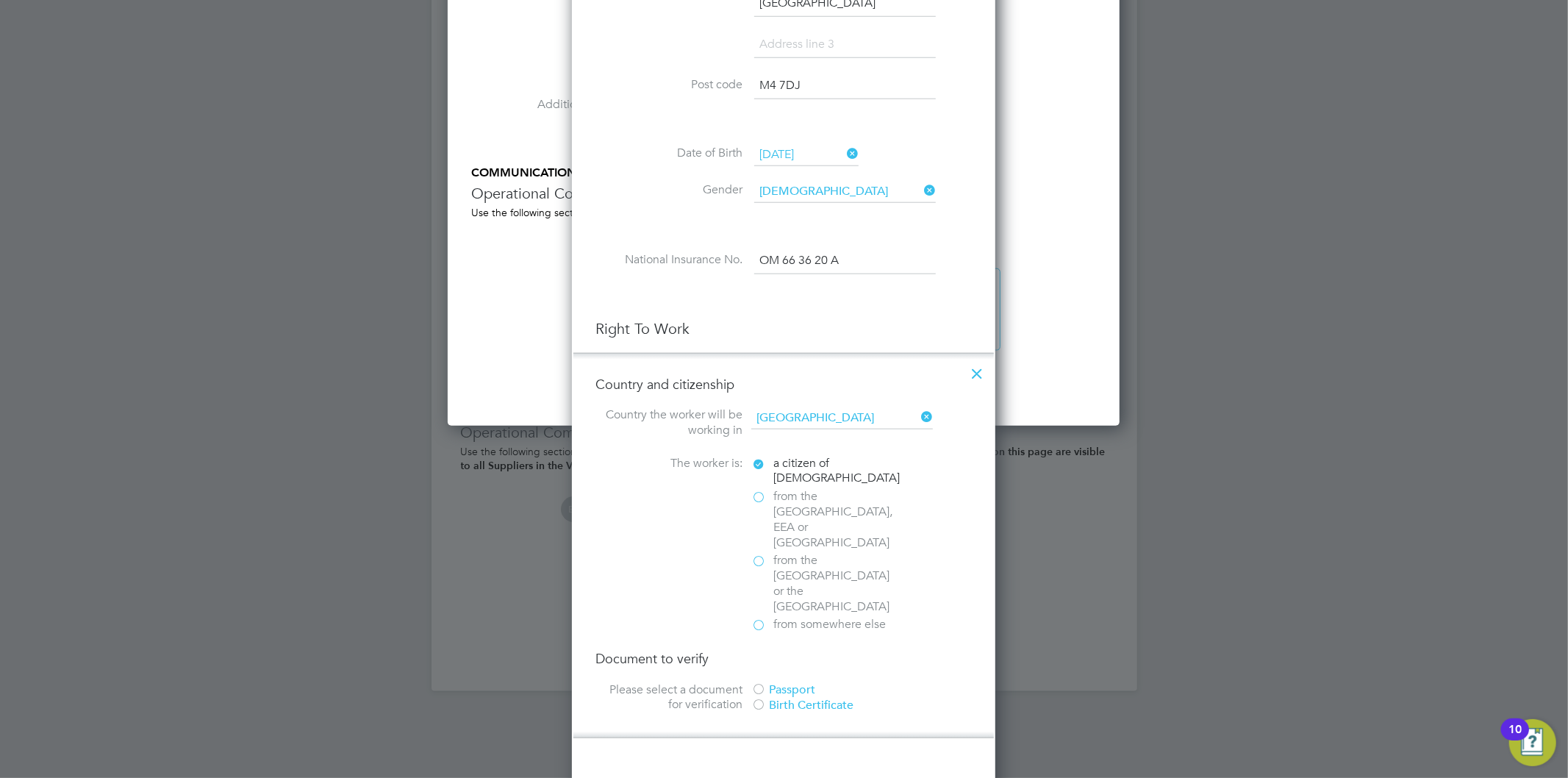
scroll to position [1306, 0]
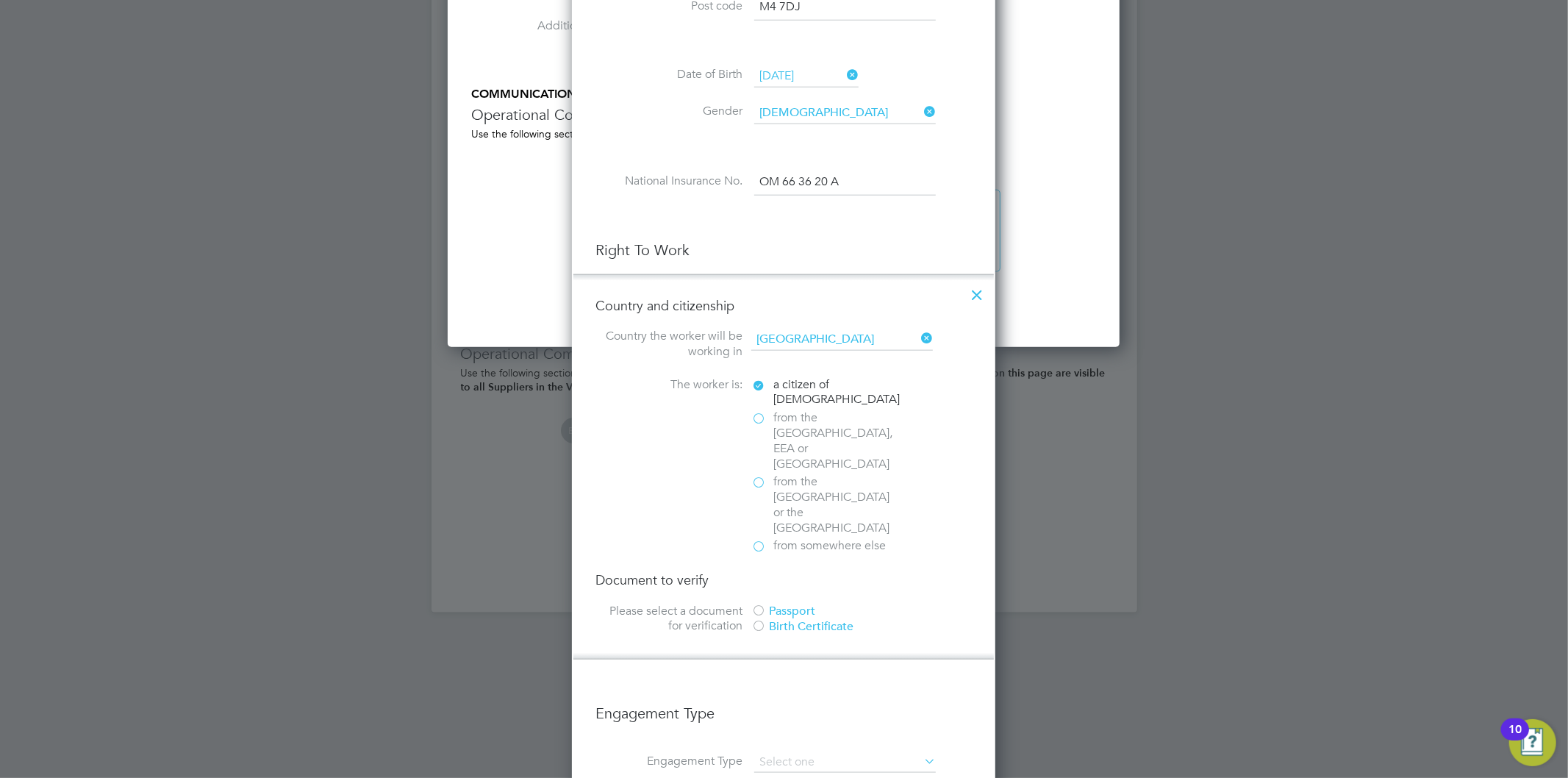
click at [787, 603] on div "Passport" at bounding box center [861, 611] width 220 height 15
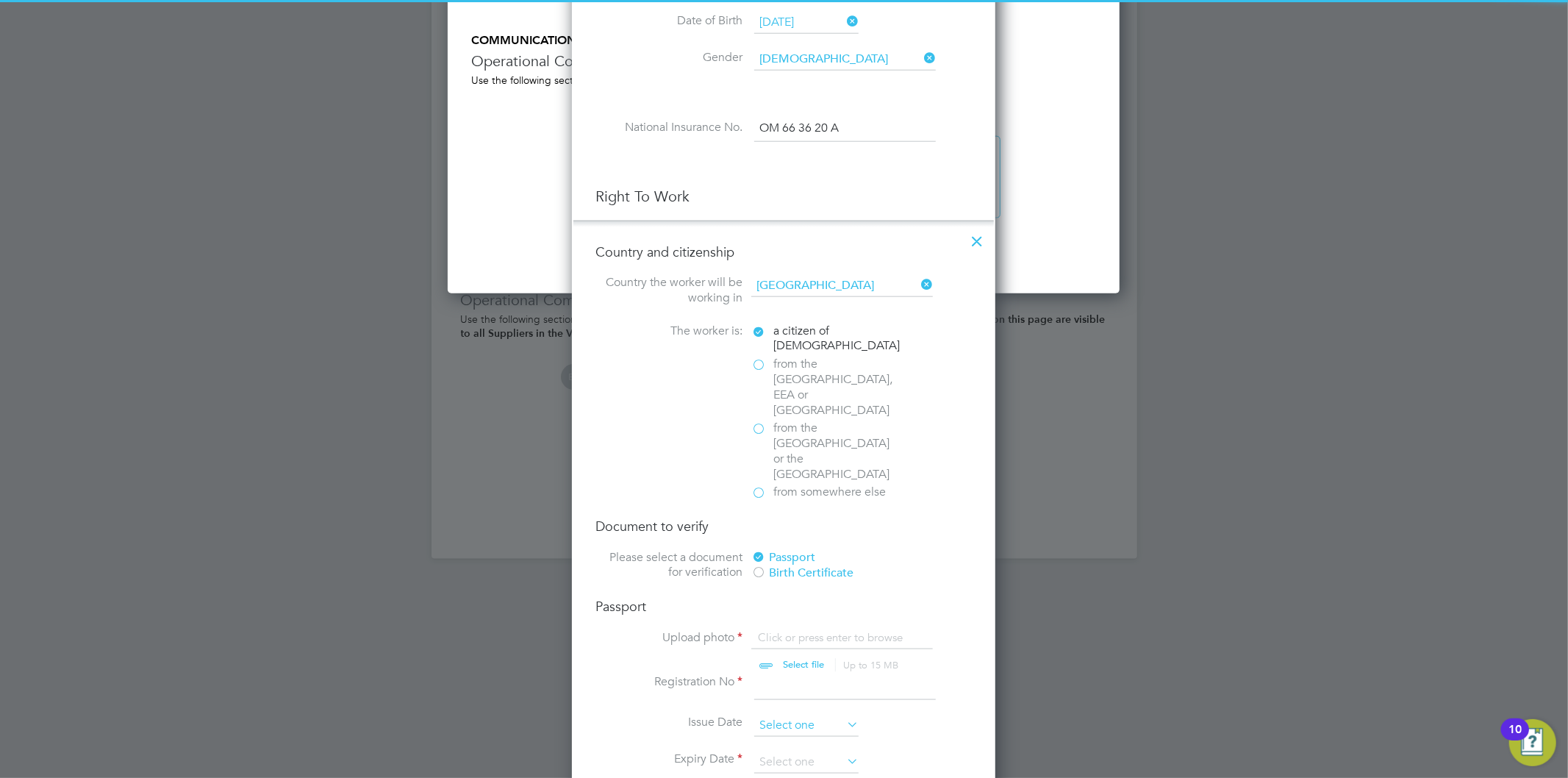
scroll to position [1388, 0]
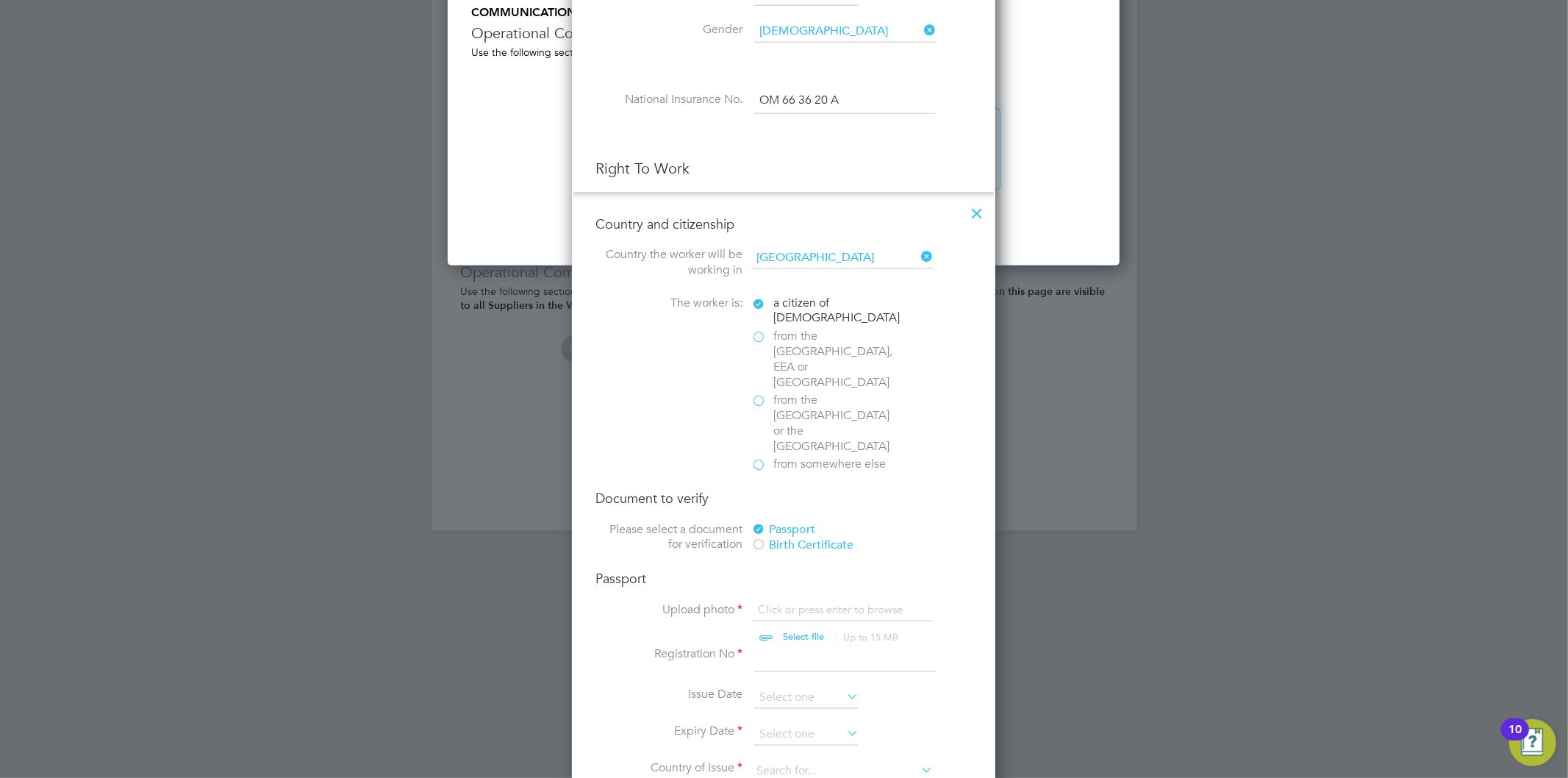
click at [777, 602] on input "file" at bounding box center [818, 624] width 231 height 44
type input "C:\fakepath\Passport (18).jpg"
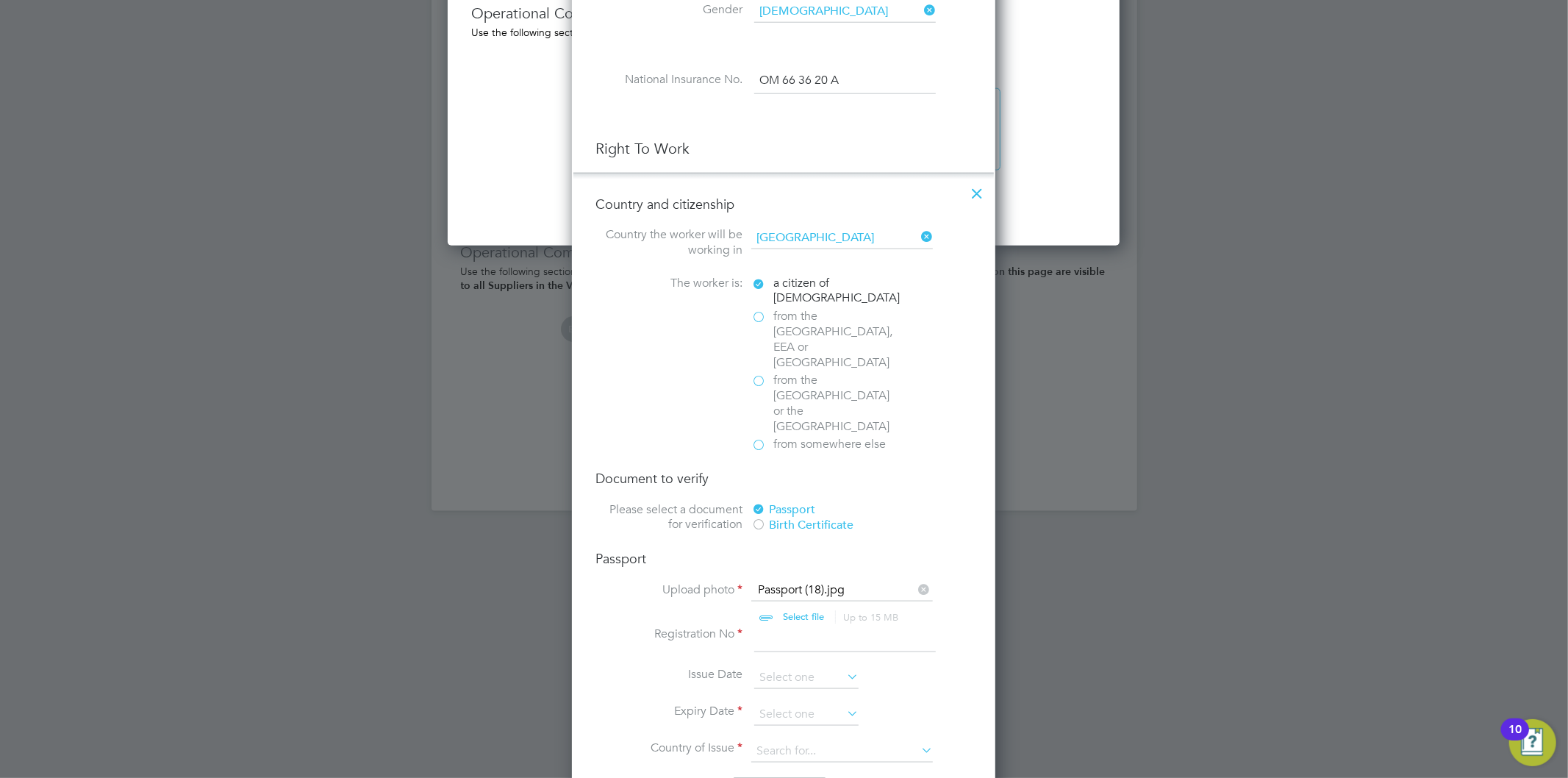
scroll to position [1552, 0]
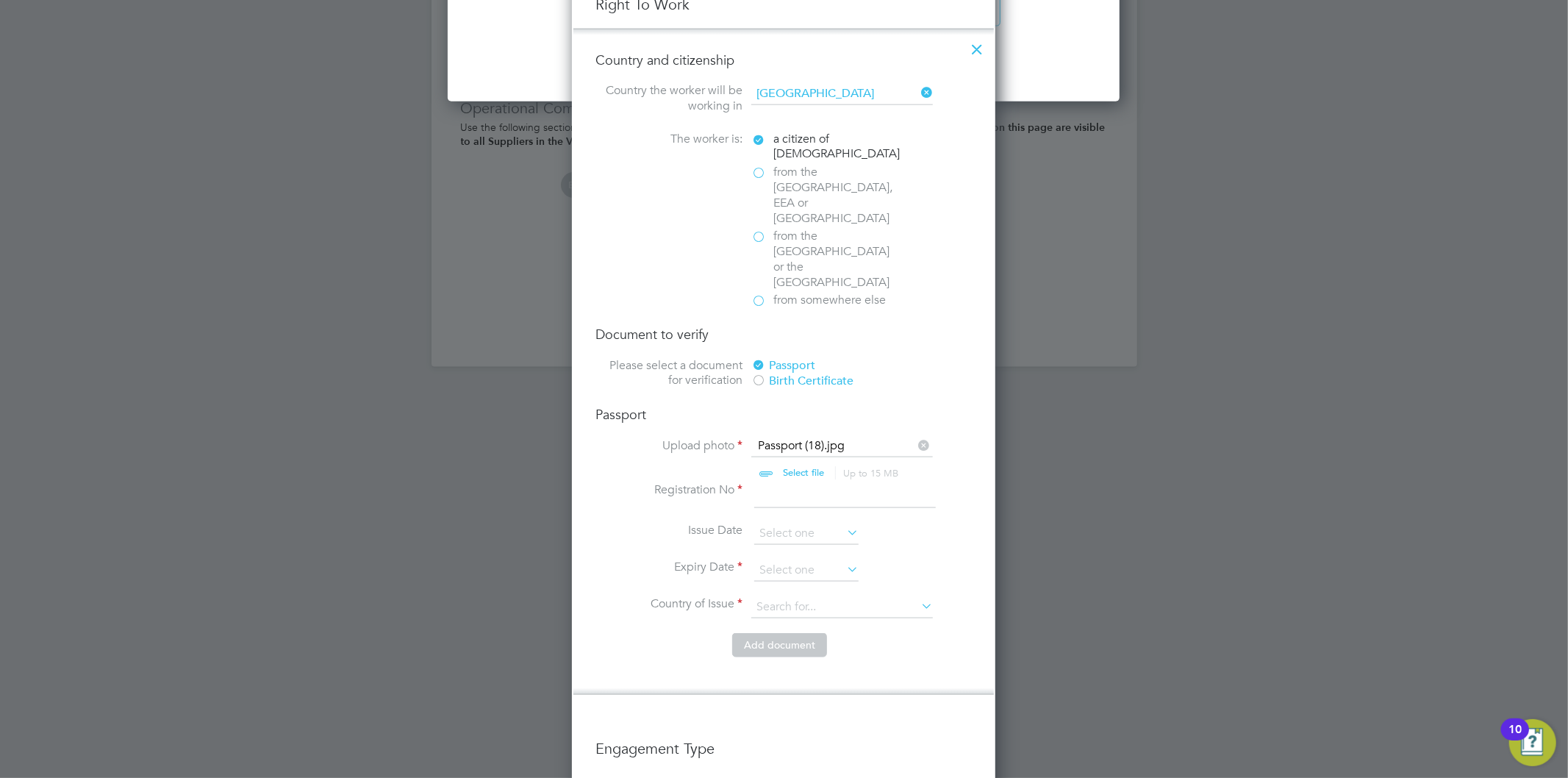
click at [799, 482] on input at bounding box center [844, 495] width 182 height 27
type input "1"
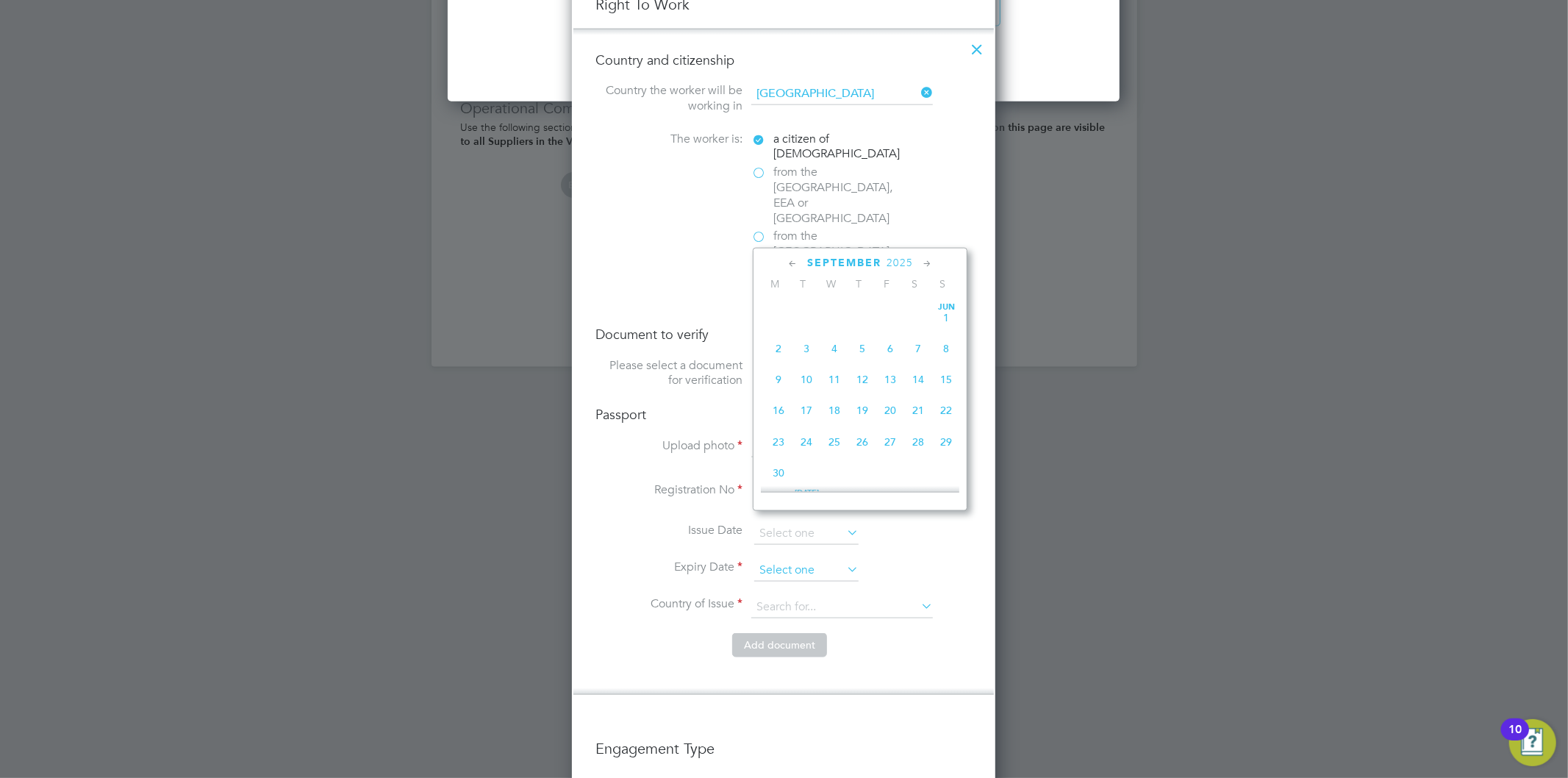
click at [785, 559] on input at bounding box center [806, 571] width 104 height 22
click at [911, 262] on span "2025" at bounding box center [899, 262] width 27 height 13
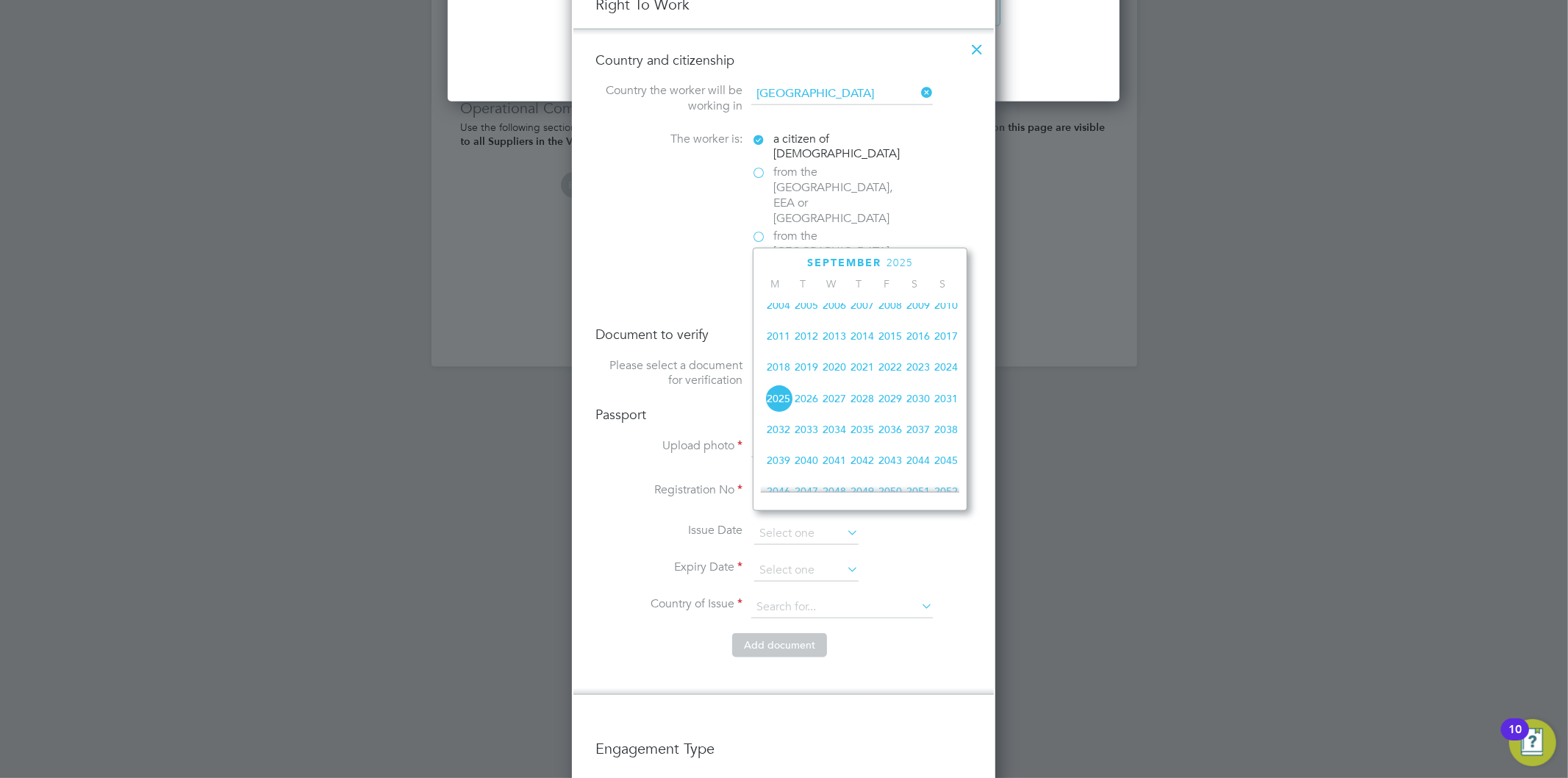
click at [864, 431] on span "2035" at bounding box center [862, 429] width 28 height 28
click at [787, 261] on icon at bounding box center [793, 263] width 14 height 16
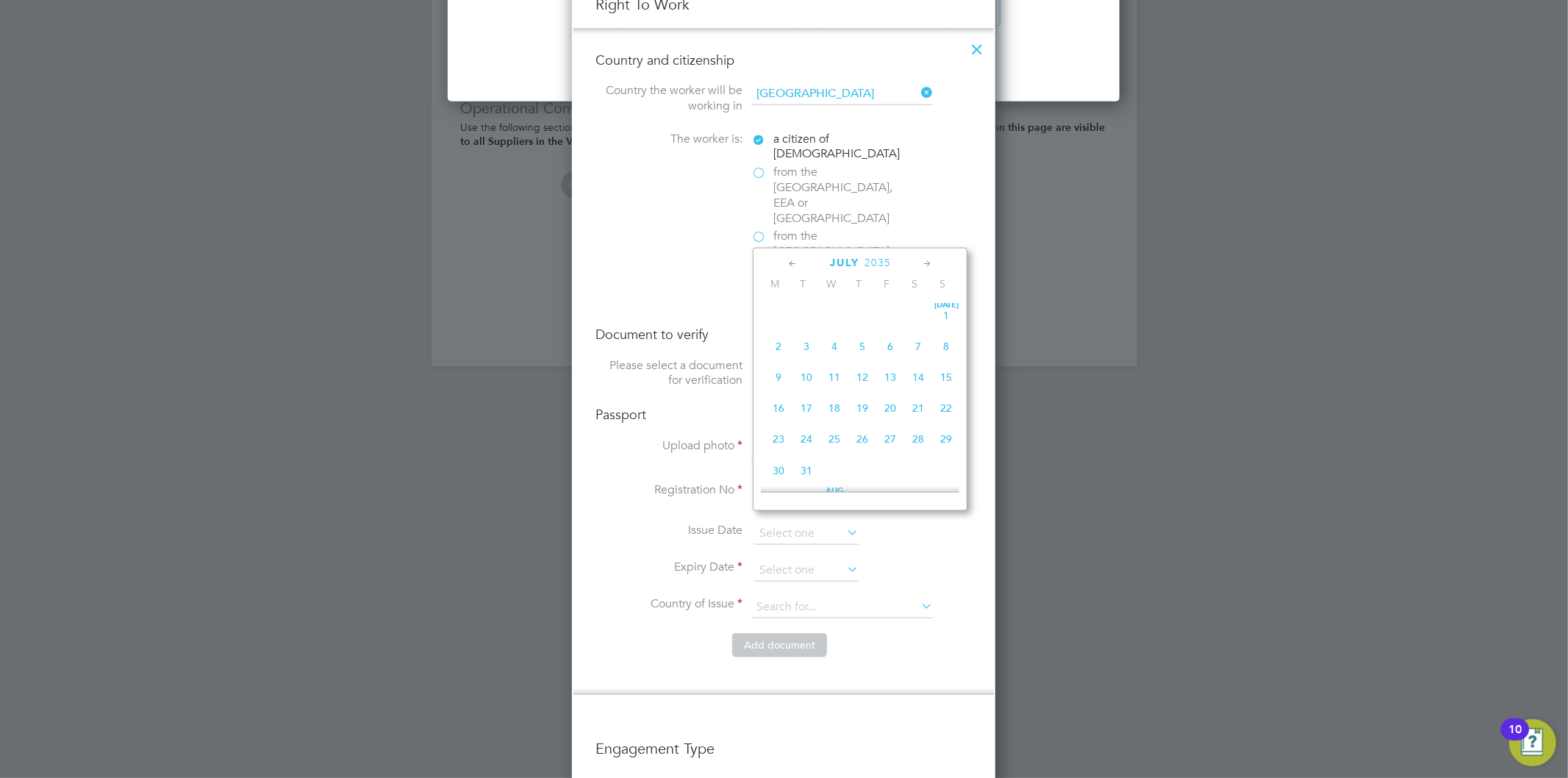
click at [787, 261] on icon at bounding box center [793, 263] width 14 height 16
click at [788, 438] on span "23" at bounding box center [778, 441] width 28 height 28
type input "23 Apr 2035"
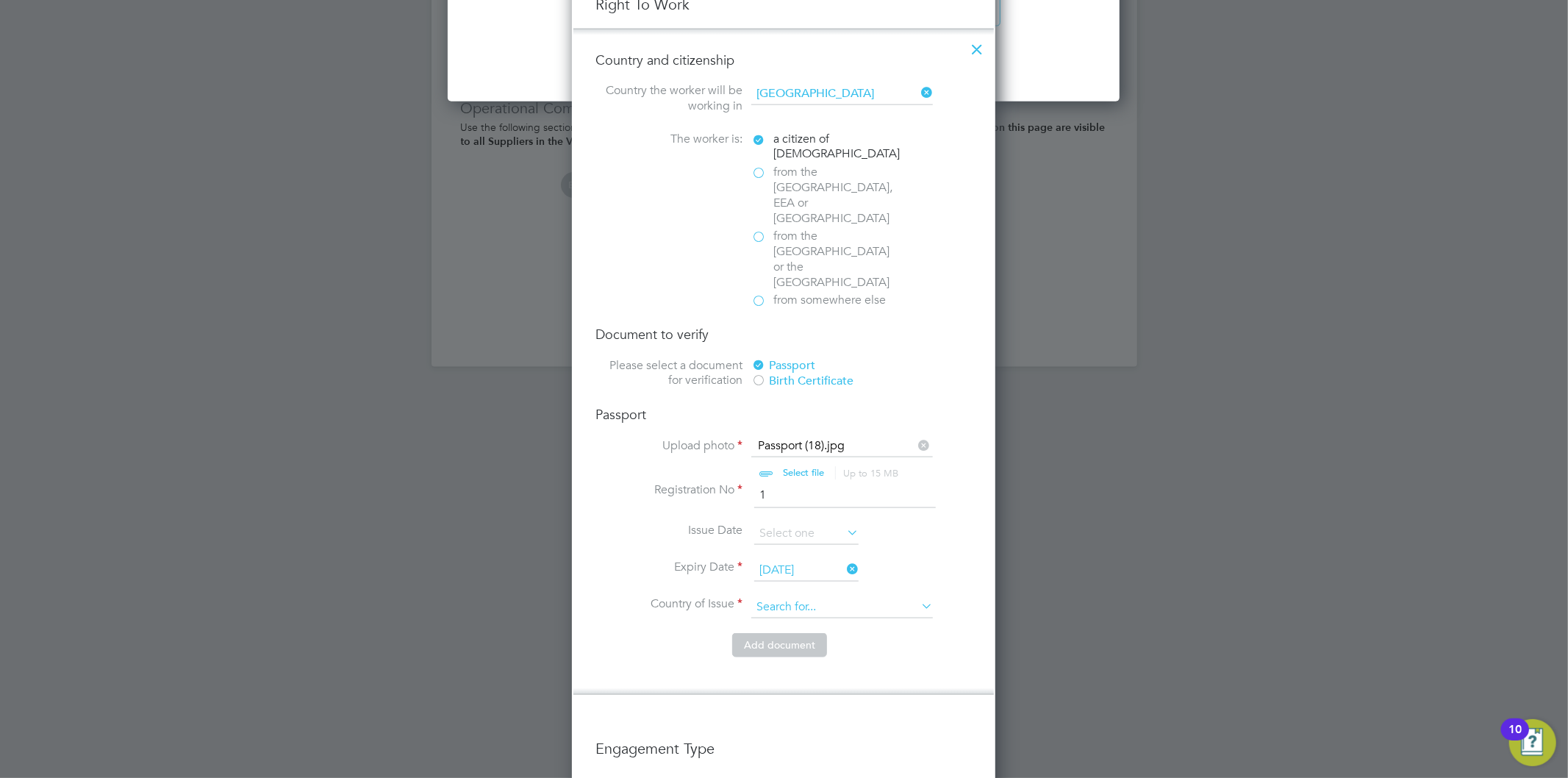
click at [831, 596] on input at bounding box center [842, 608] width 182 height 22
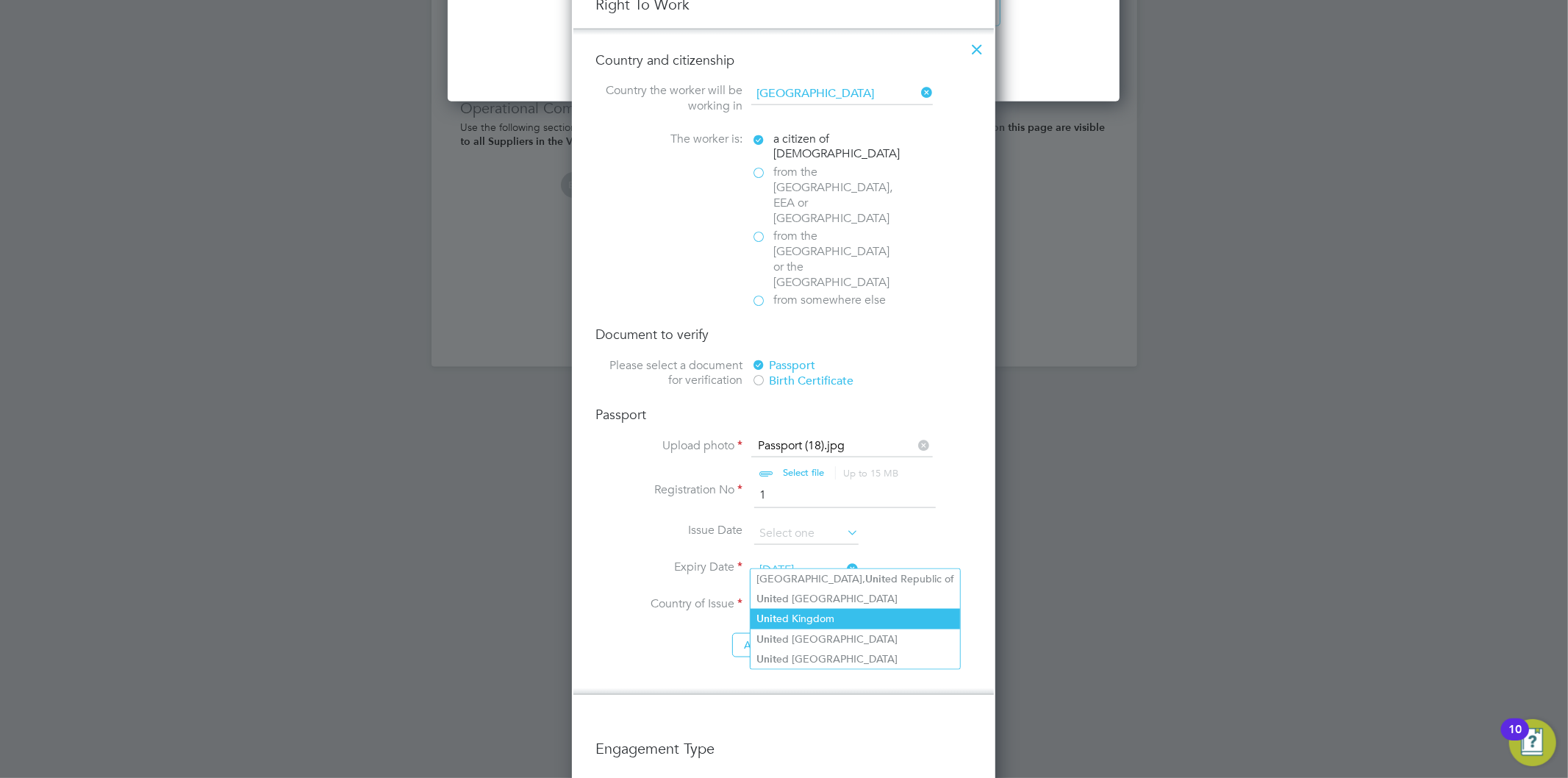
click at [819, 619] on li "Unit ed Kingdom" at bounding box center [855, 618] width 209 height 20
type input "United Kingdom"
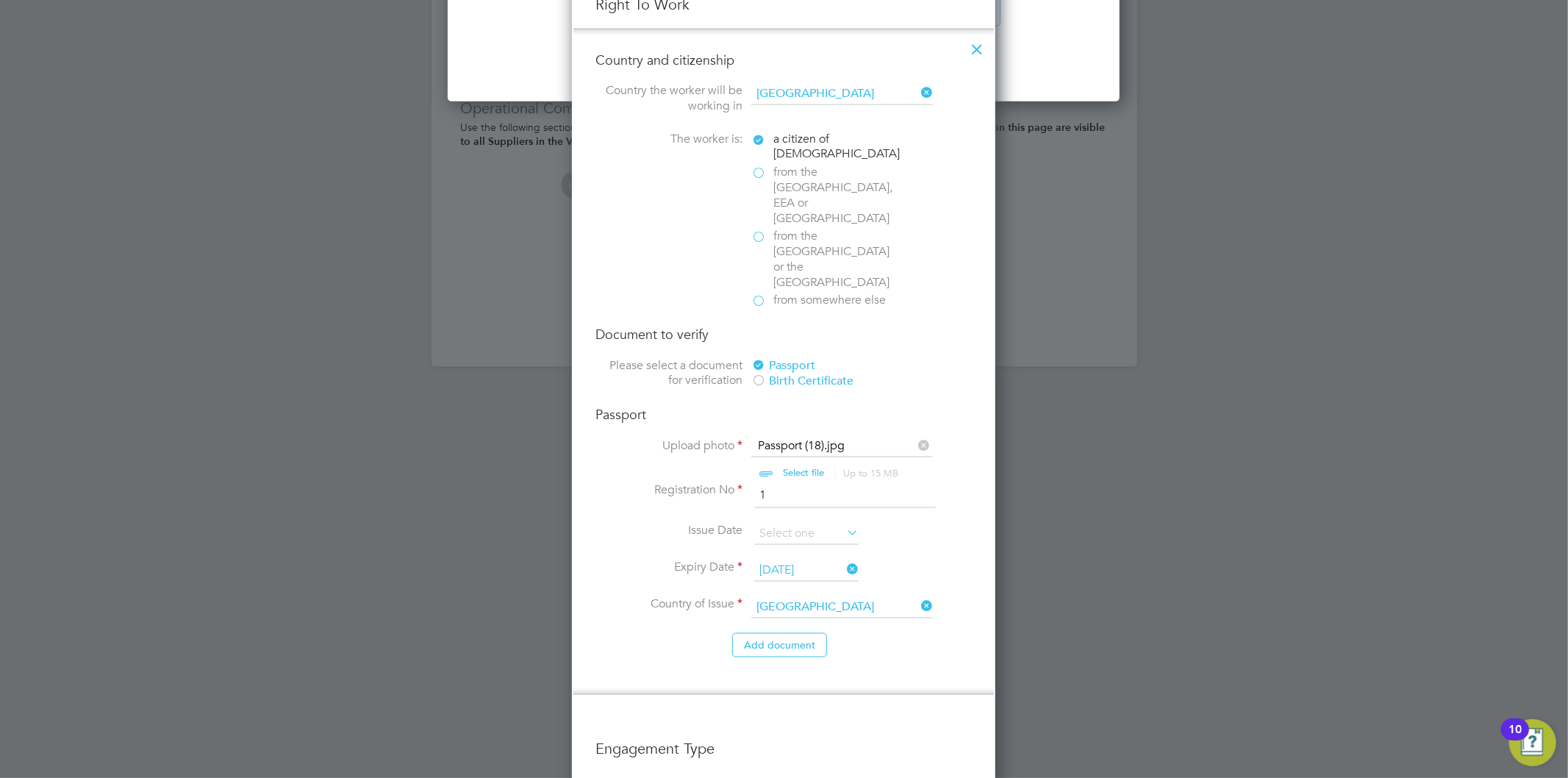
scroll to position [1715, 0]
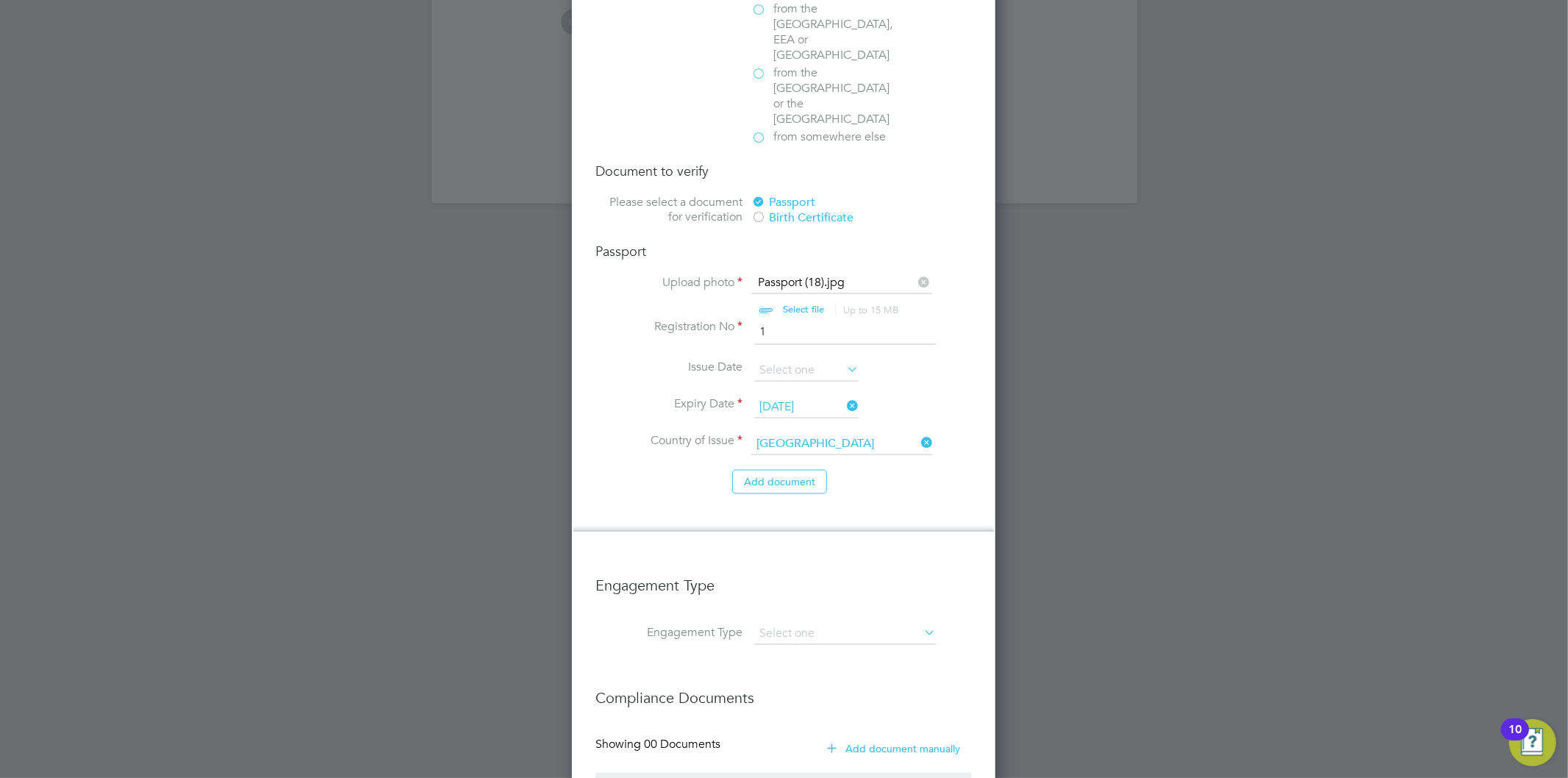
click at [763, 433] on li "Country of Issue United Kingdom" at bounding box center [783, 451] width 376 height 37
click at [780, 470] on button "Add document" at bounding box center [780, 481] width 95 height 23
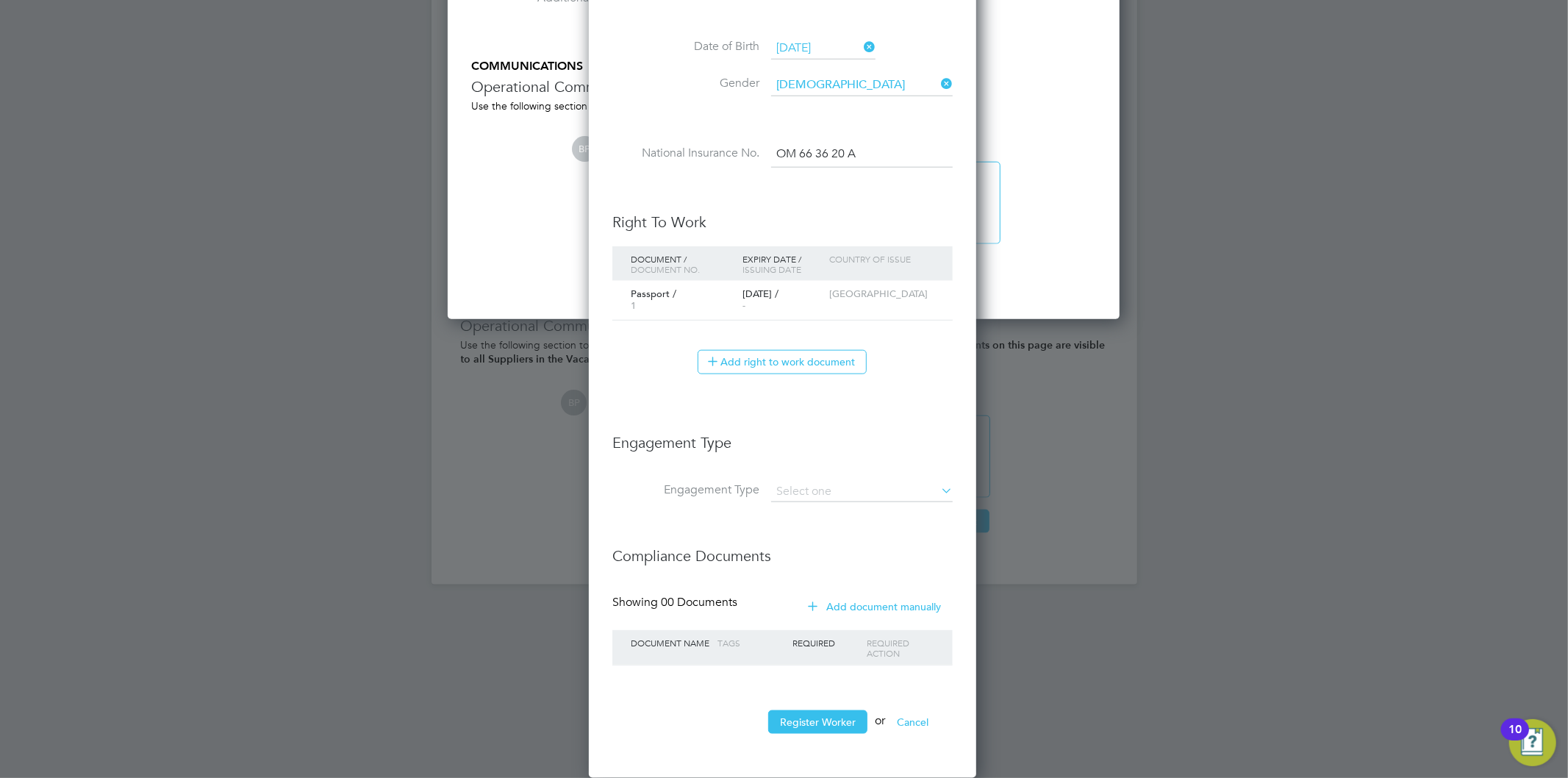
scroll to position [1387, 391]
click at [873, 488] on input at bounding box center [861, 494] width 182 height 21
click at [829, 575] on li "Umbrella" at bounding box center [861, 577] width 183 height 22
type input "Umbrella"
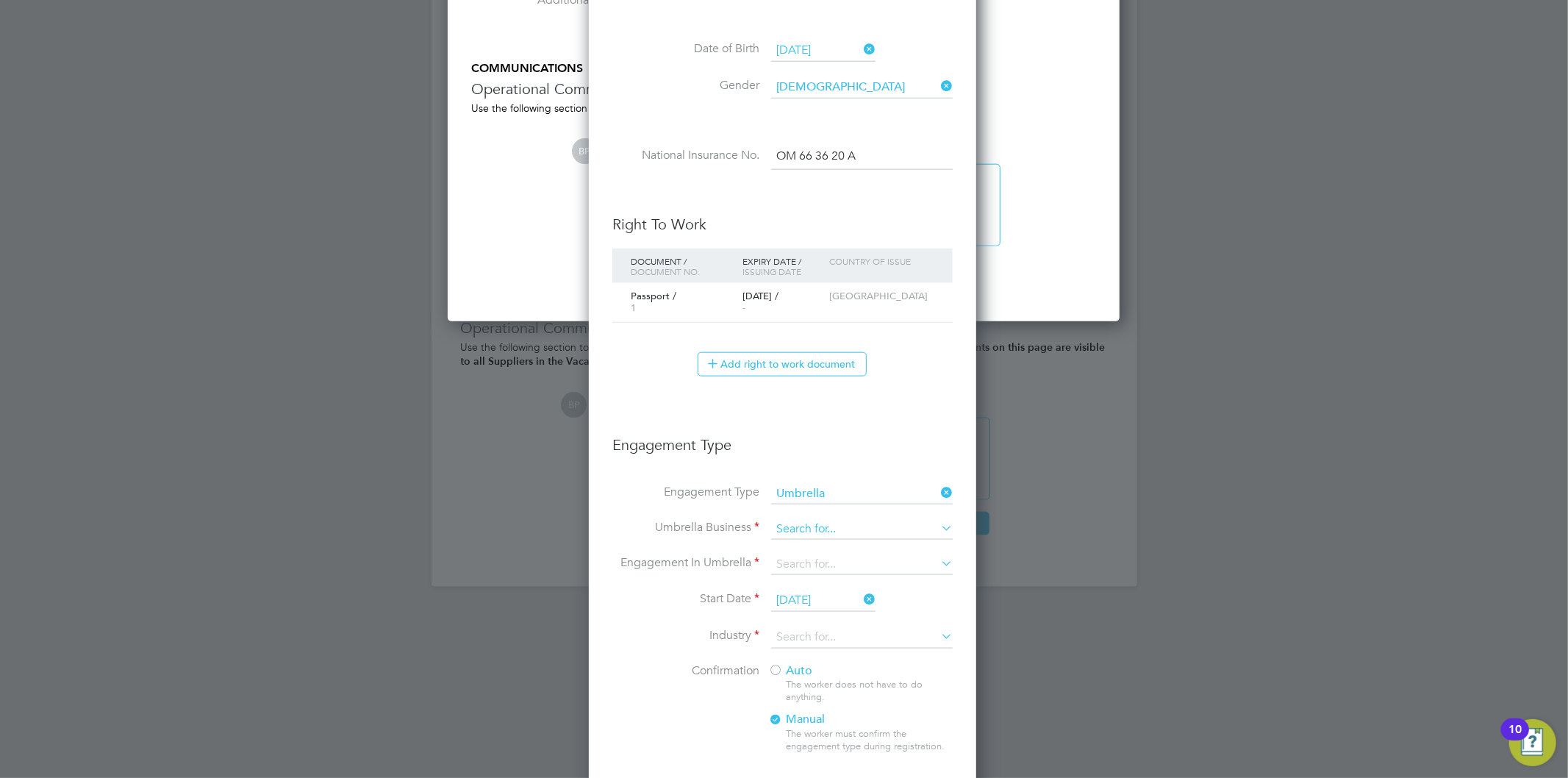
click at [826, 526] on input at bounding box center [861, 529] width 182 height 21
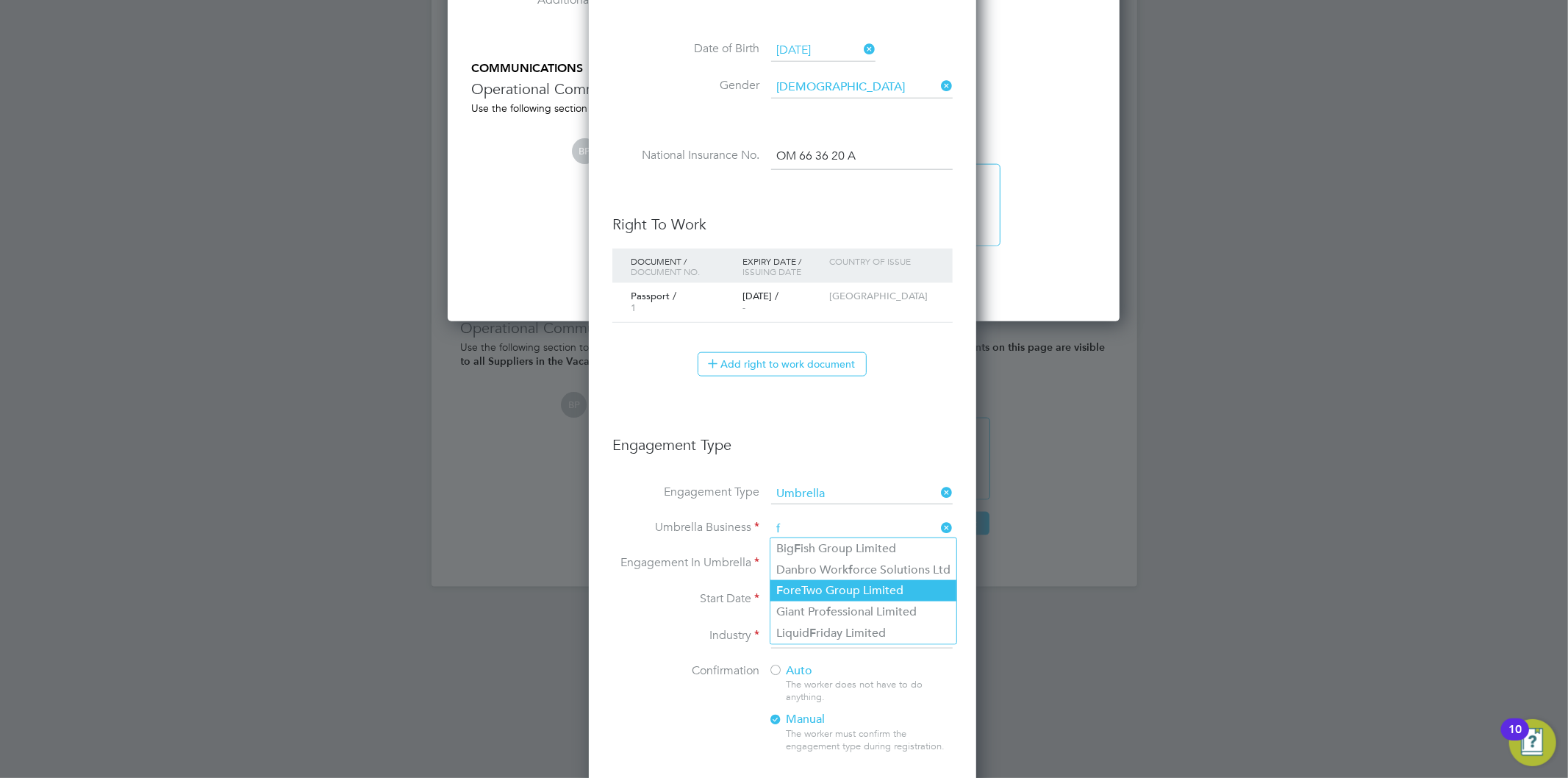
click at [814, 597] on li "F oreTwo Group Limited" at bounding box center [863, 590] width 186 height 22
type input "ForeTwo Group Limited"
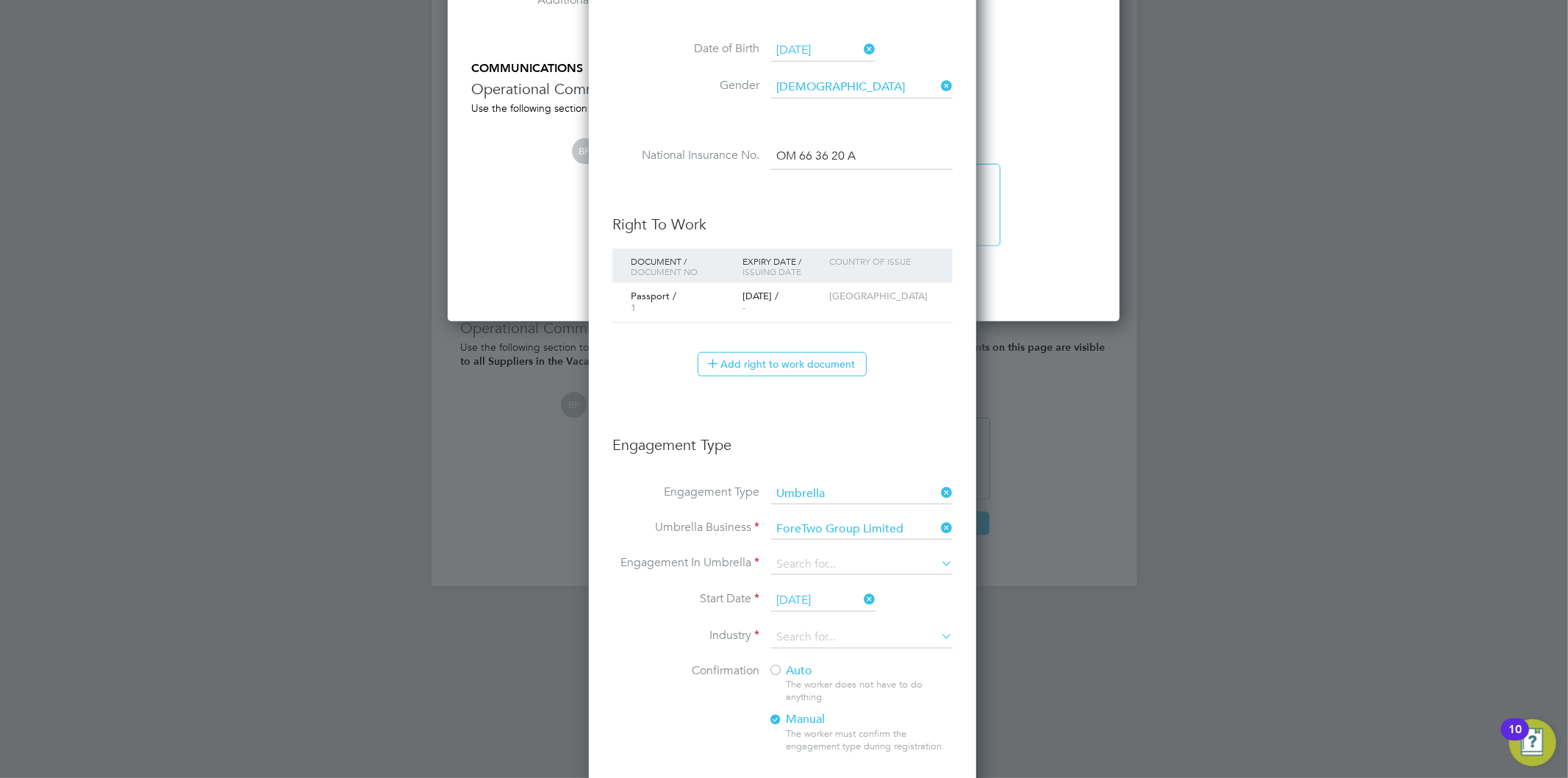
click at [809, 620] on li "Start Date 30 Sep 2025" at bounding box center [781, 608] width 340 height 37
click at [813, 568] on input at bounding box center [861, 565] width 182 height 21
click at [818, 670] on li "PAYE Umbrella" at bounding box center [861, 668] width 183 height 22
type input "PAYE Umbrella"
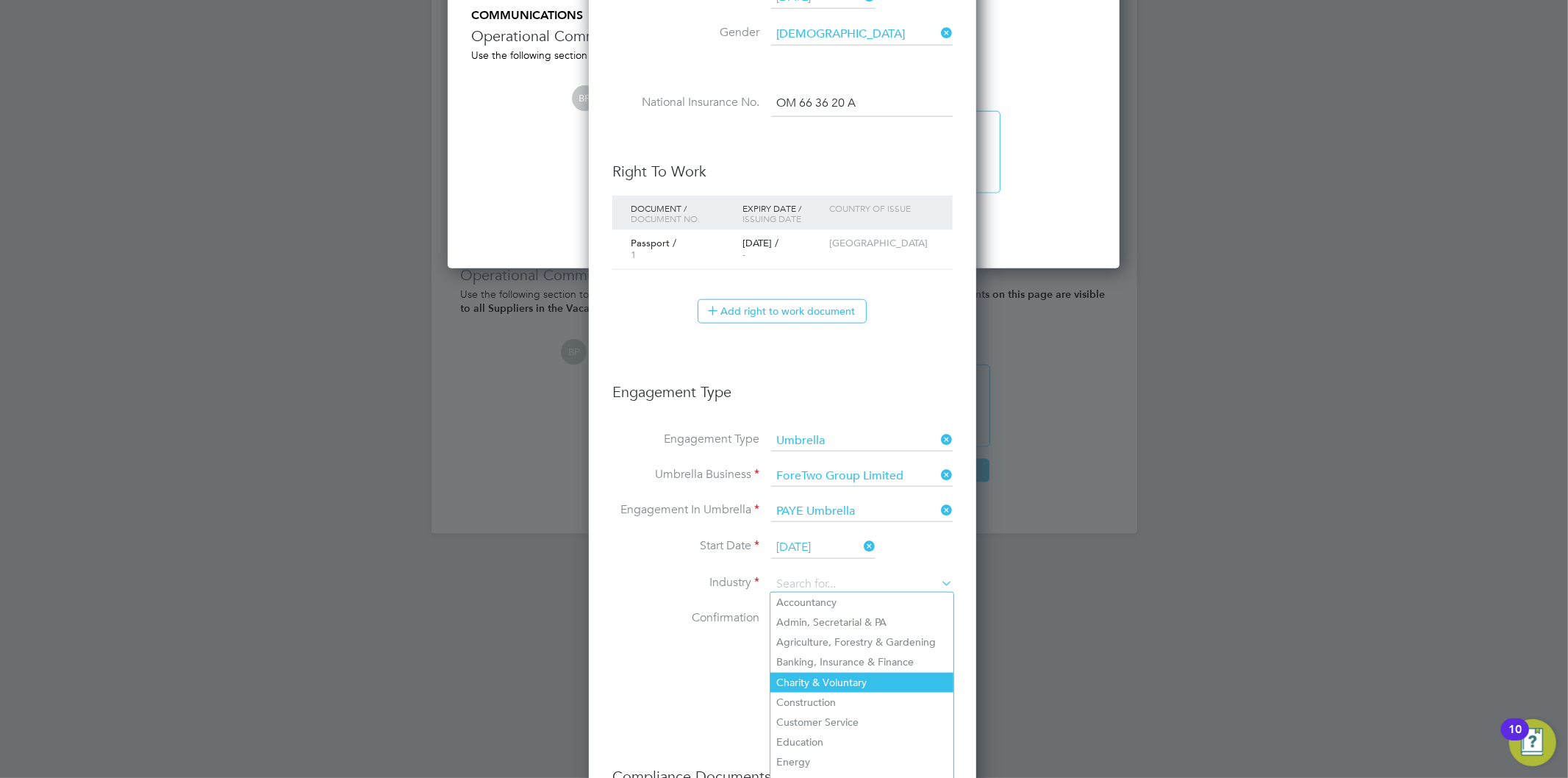
scroll to position [1413, 0]
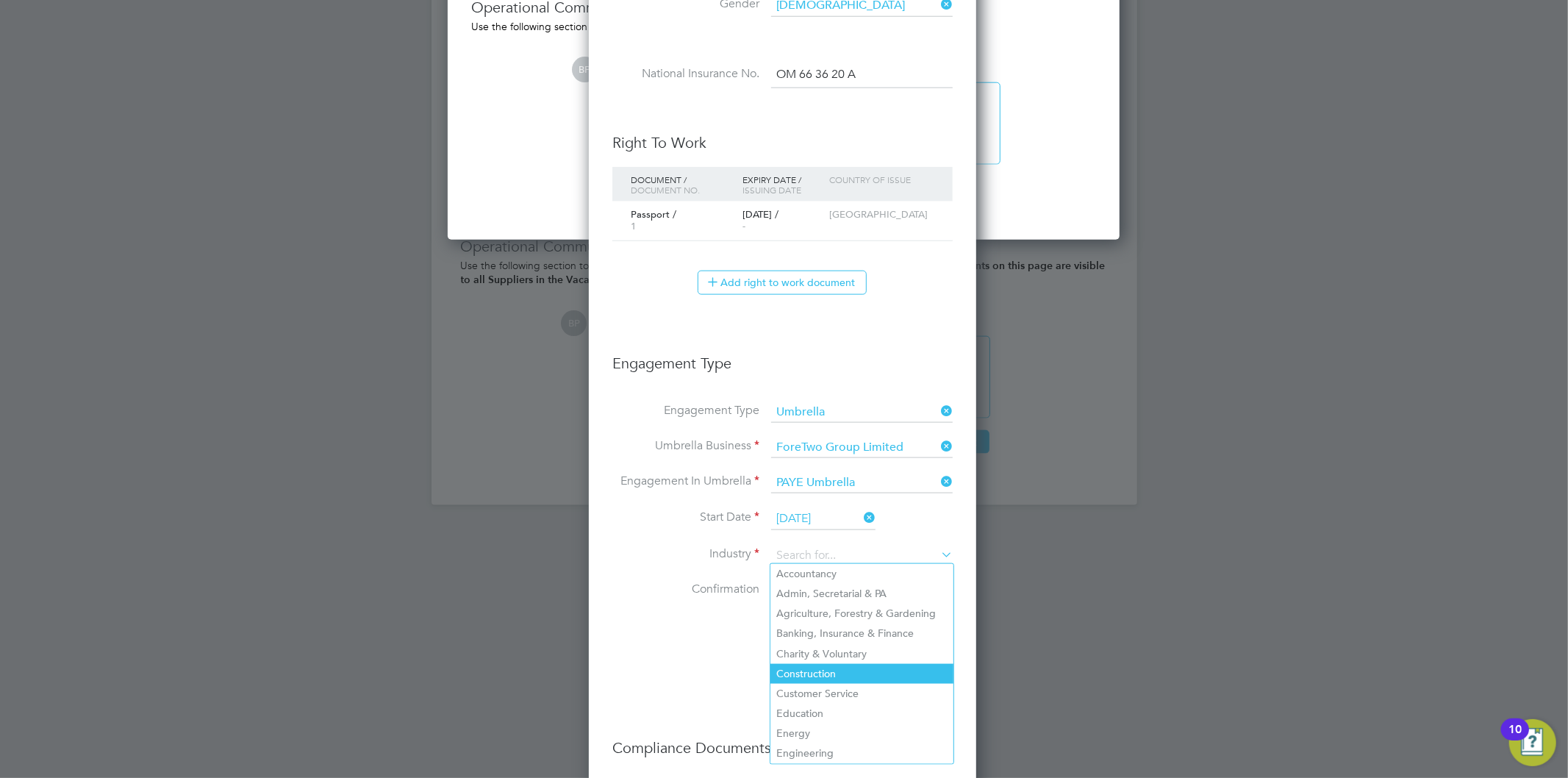
click at [849, 664] on li "Construction" at bounding box center [861, 673] width 183 height 20
type input "Construction"
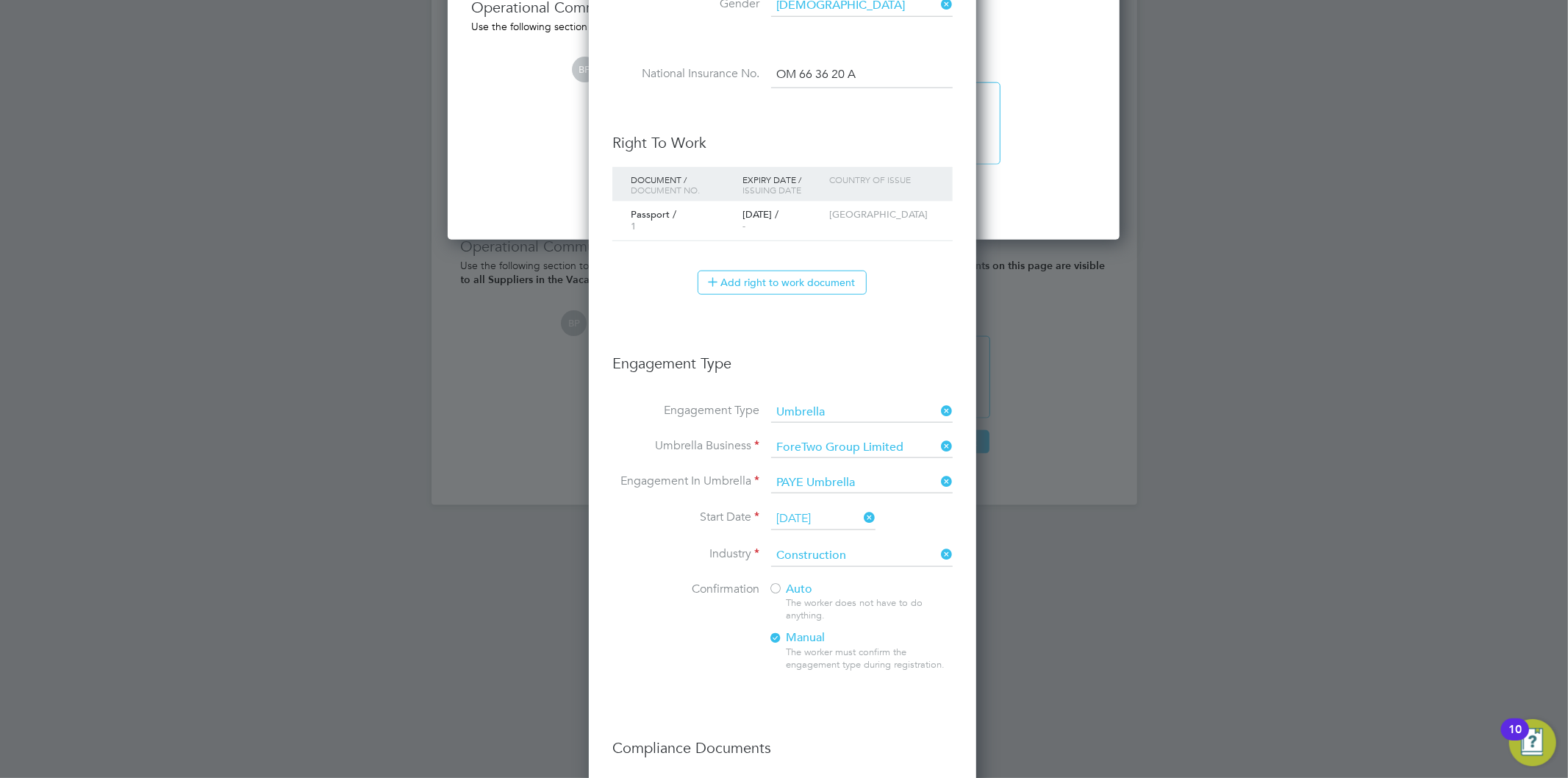
click at [787, 588] on span "Auto" at bounding box center [790, 589] width 44 height 15
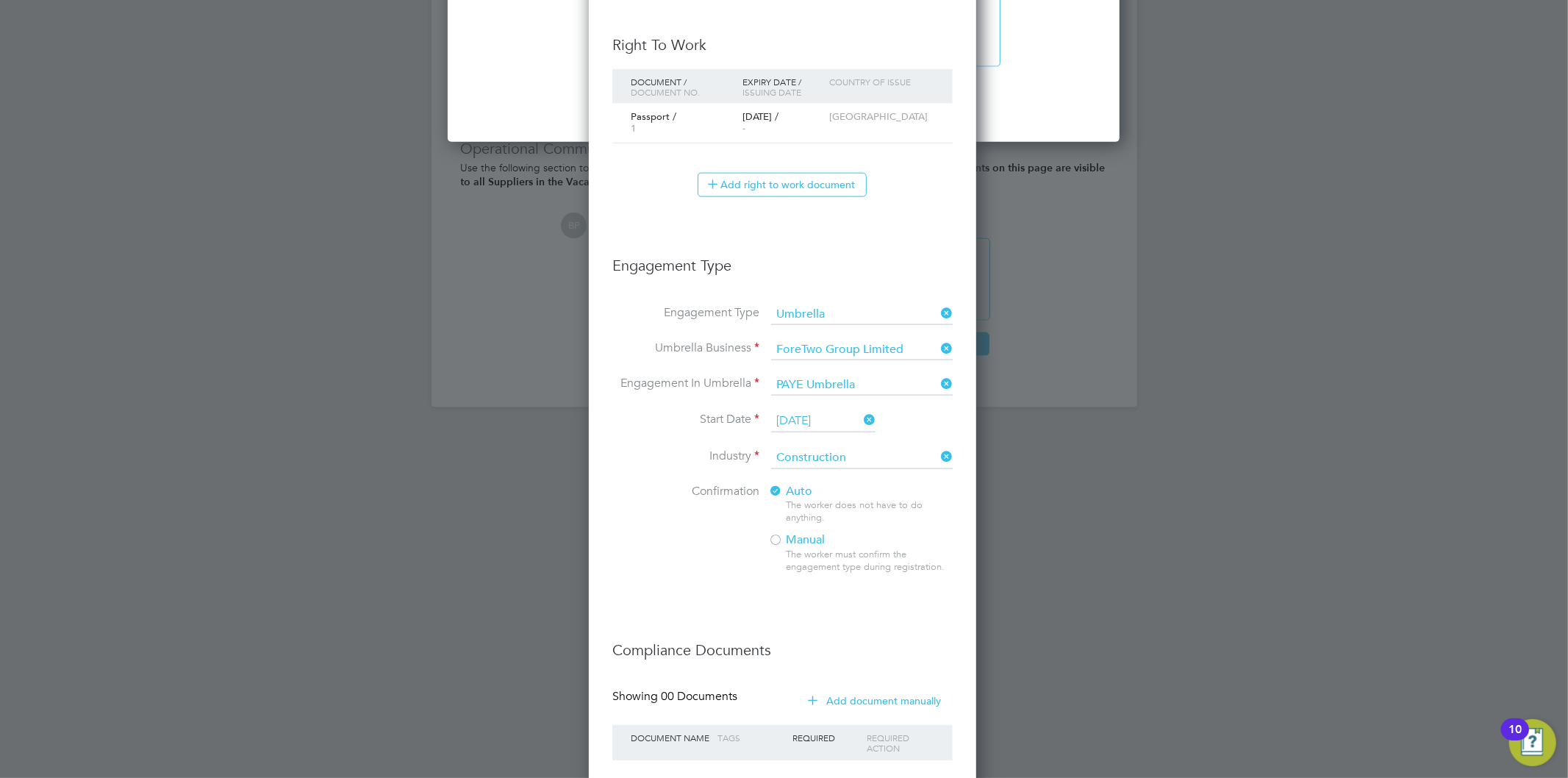
scroll to position [1602, 0]
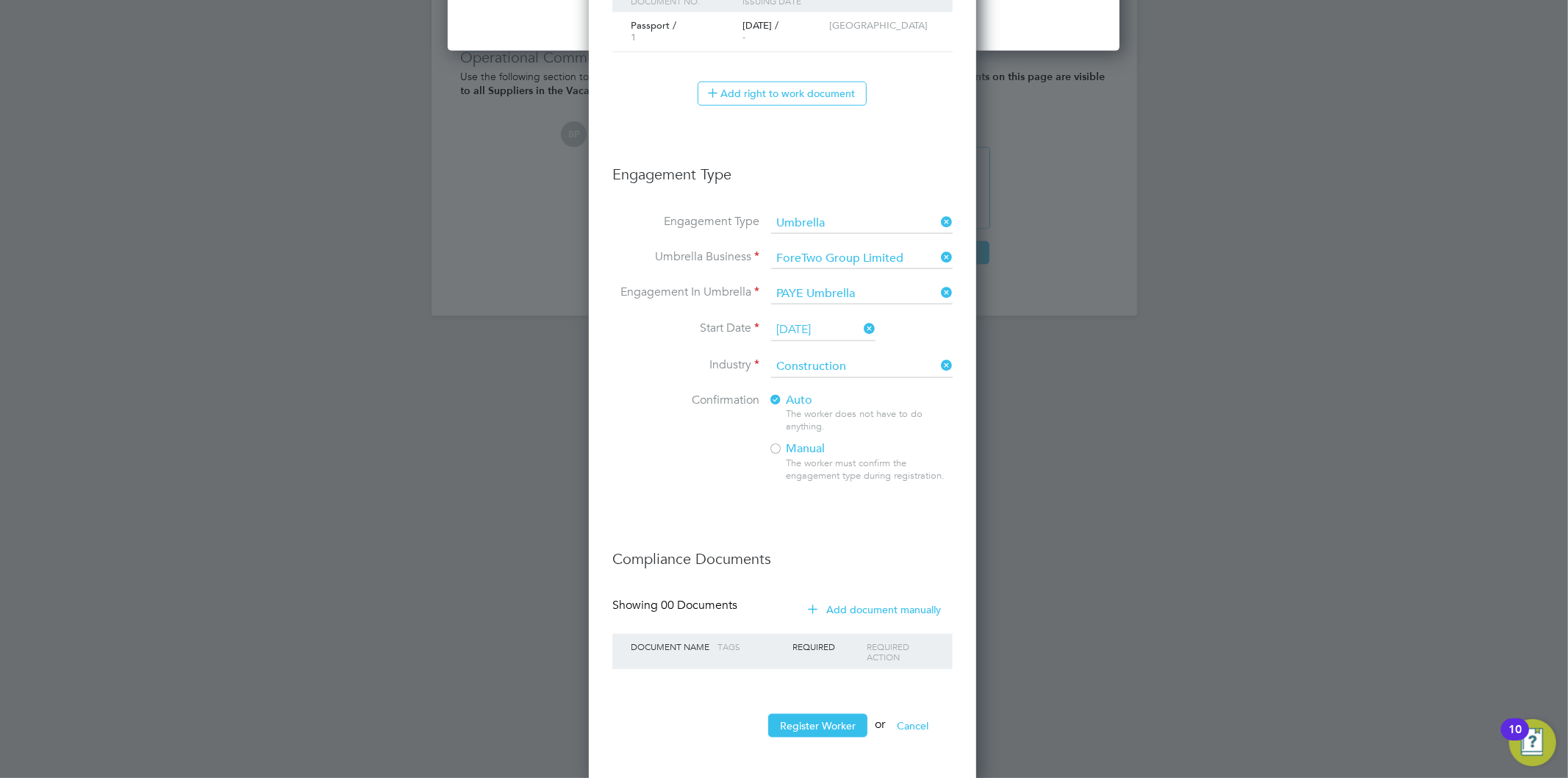
click at [849, 606] on button "Add document manually" at bounding box center [875, 608] width 155 height 23
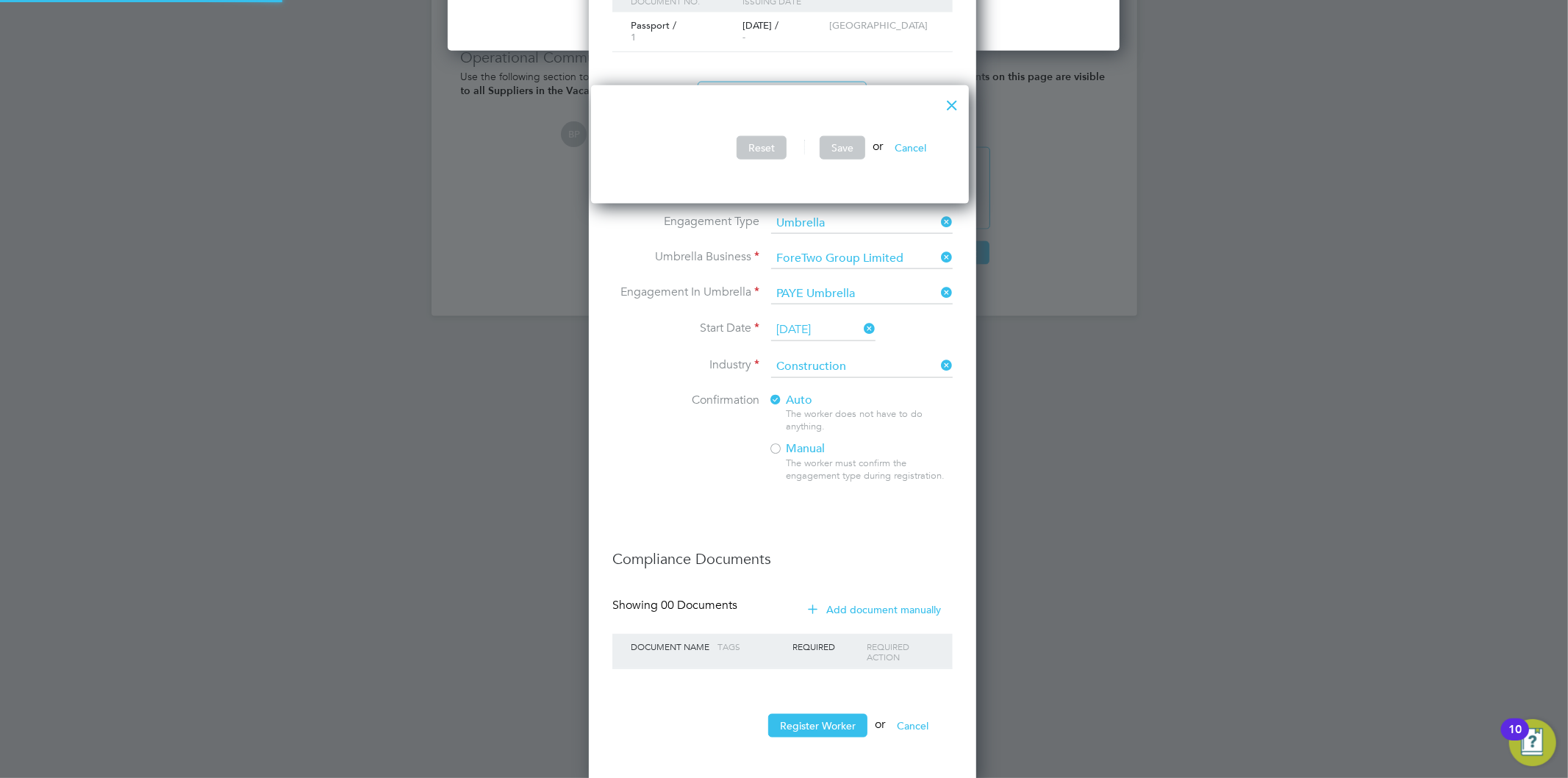
scroll to position [119, 386]
click at [954, 104] on div at bounding box center [952, 101] width 27 height 27
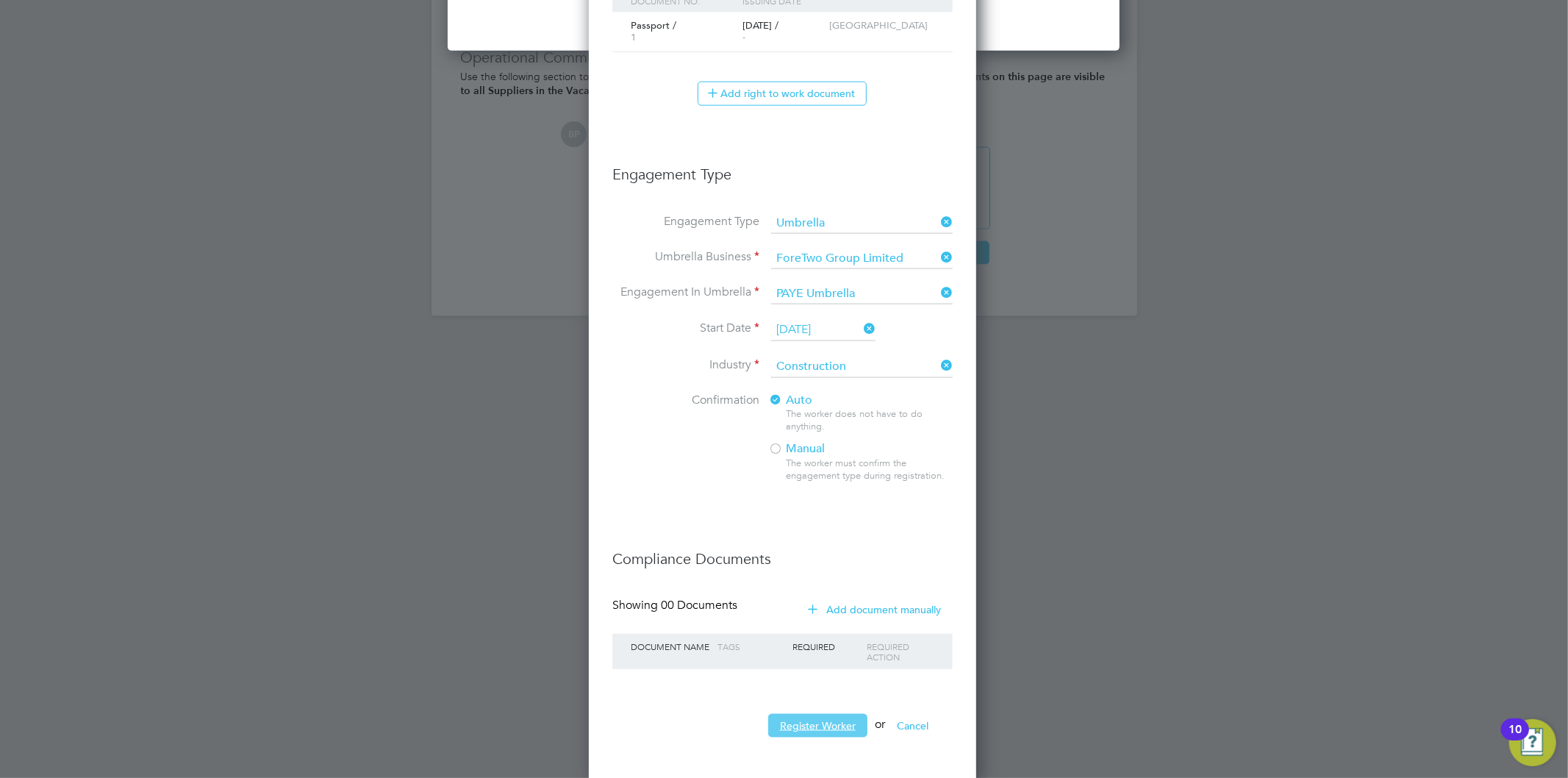
click at [807, 713] on button "Register Worker" at bounding box center [818, 725] width 99 height 23
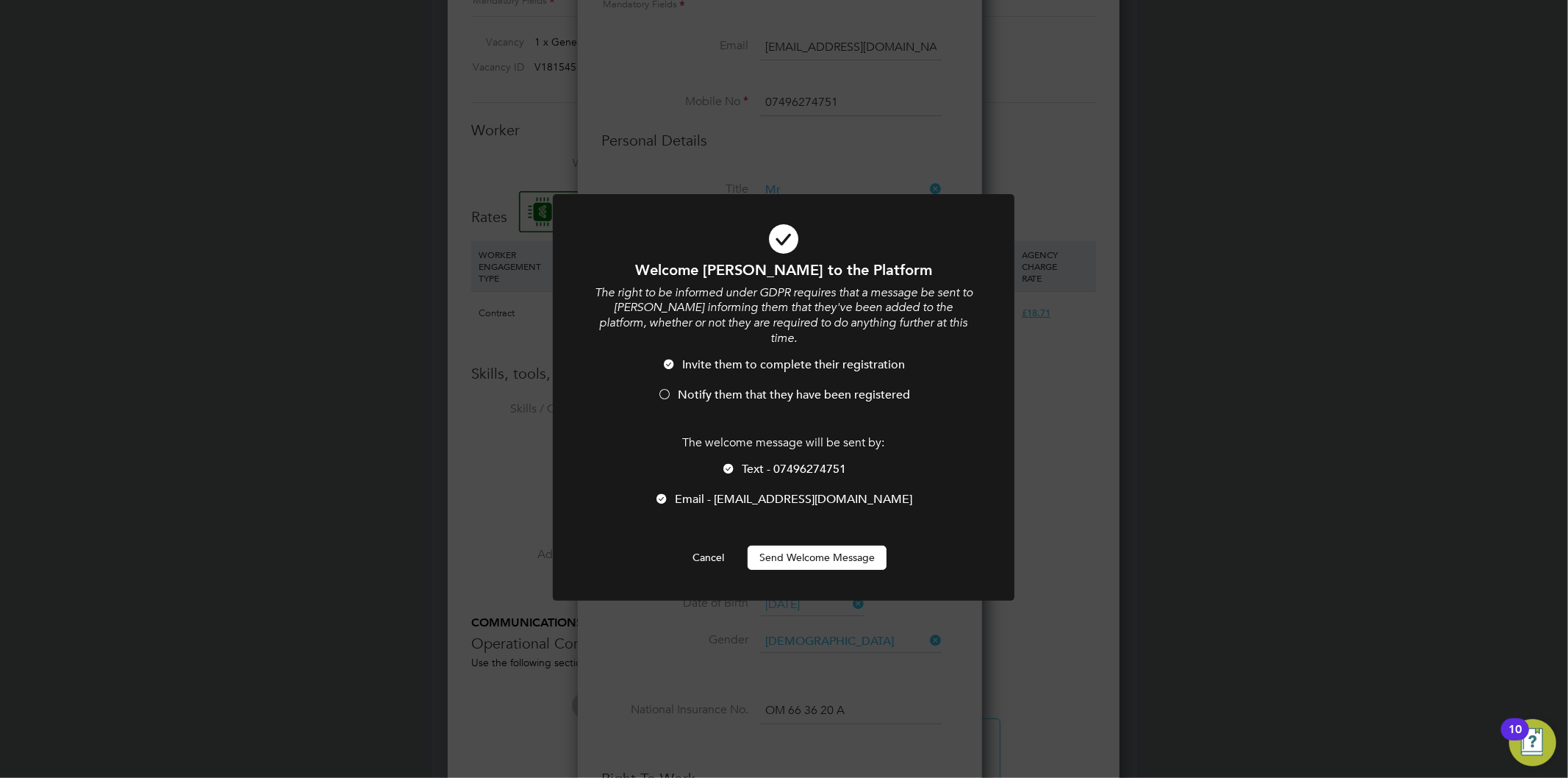
scroll to position [1658, 391]
click at [778, 387] on span "Notify them that they have been registered" at bounding box center [793, 394] width 232 height 15
click at [793, 461] on span "Text - 07496274751" at bounding box center [793, 468] width 104 height 15
click at [809, 546] on button "Send Welcome Message" at bounding box center [817, 557] width 139 height 23
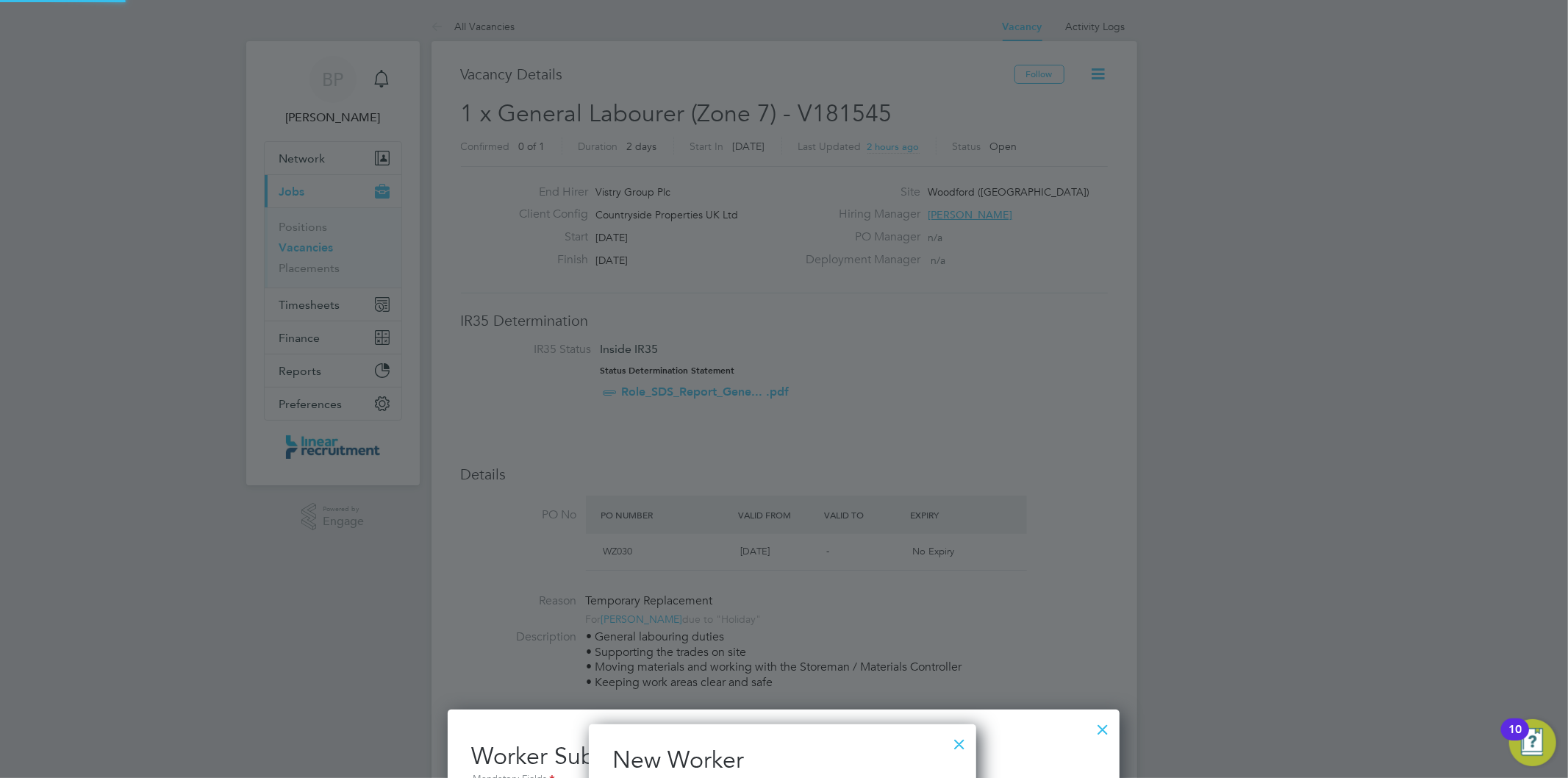
scroll to position [777, 0]
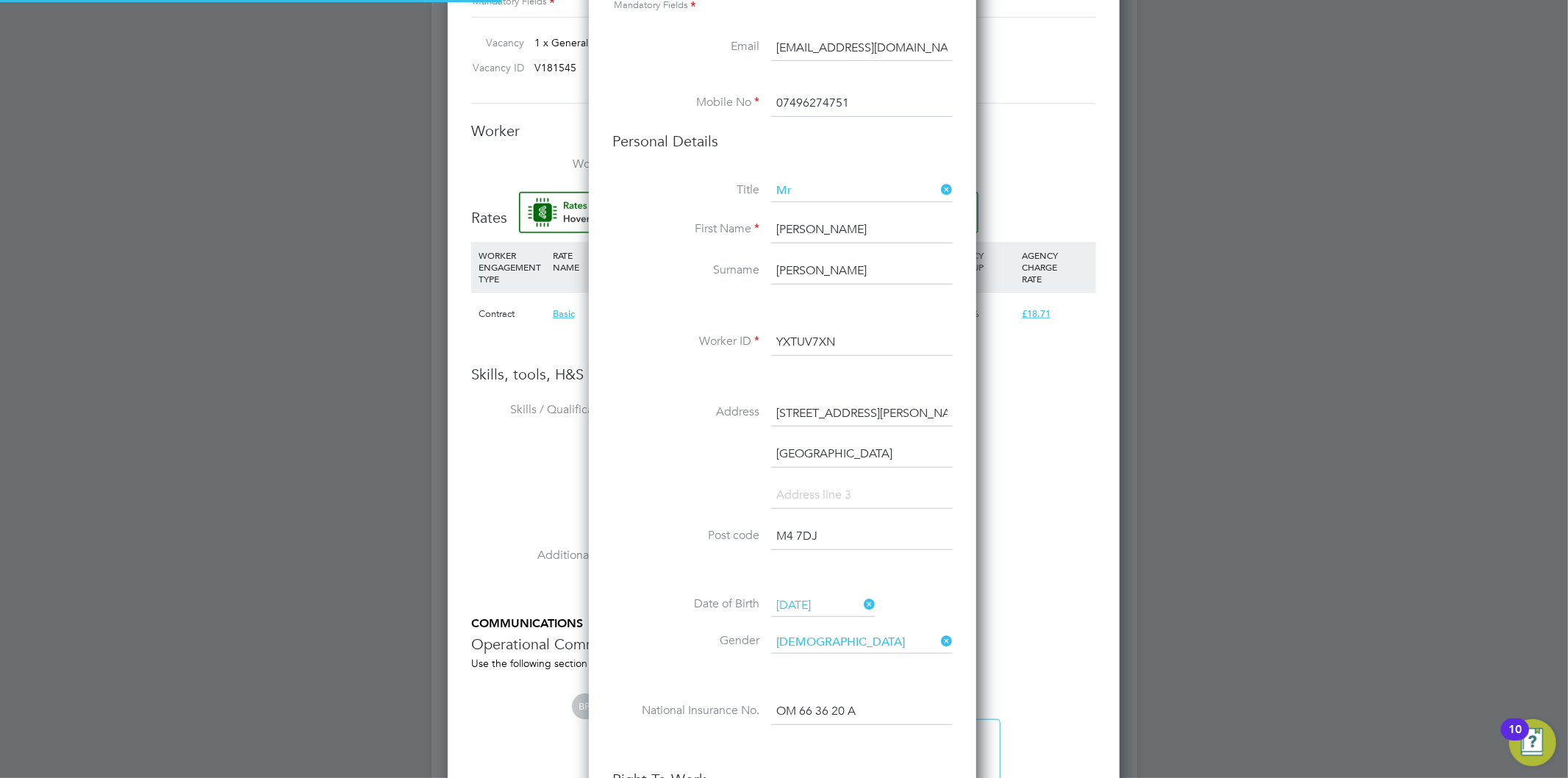
type input "James Cooper (YXTUV7XN)"
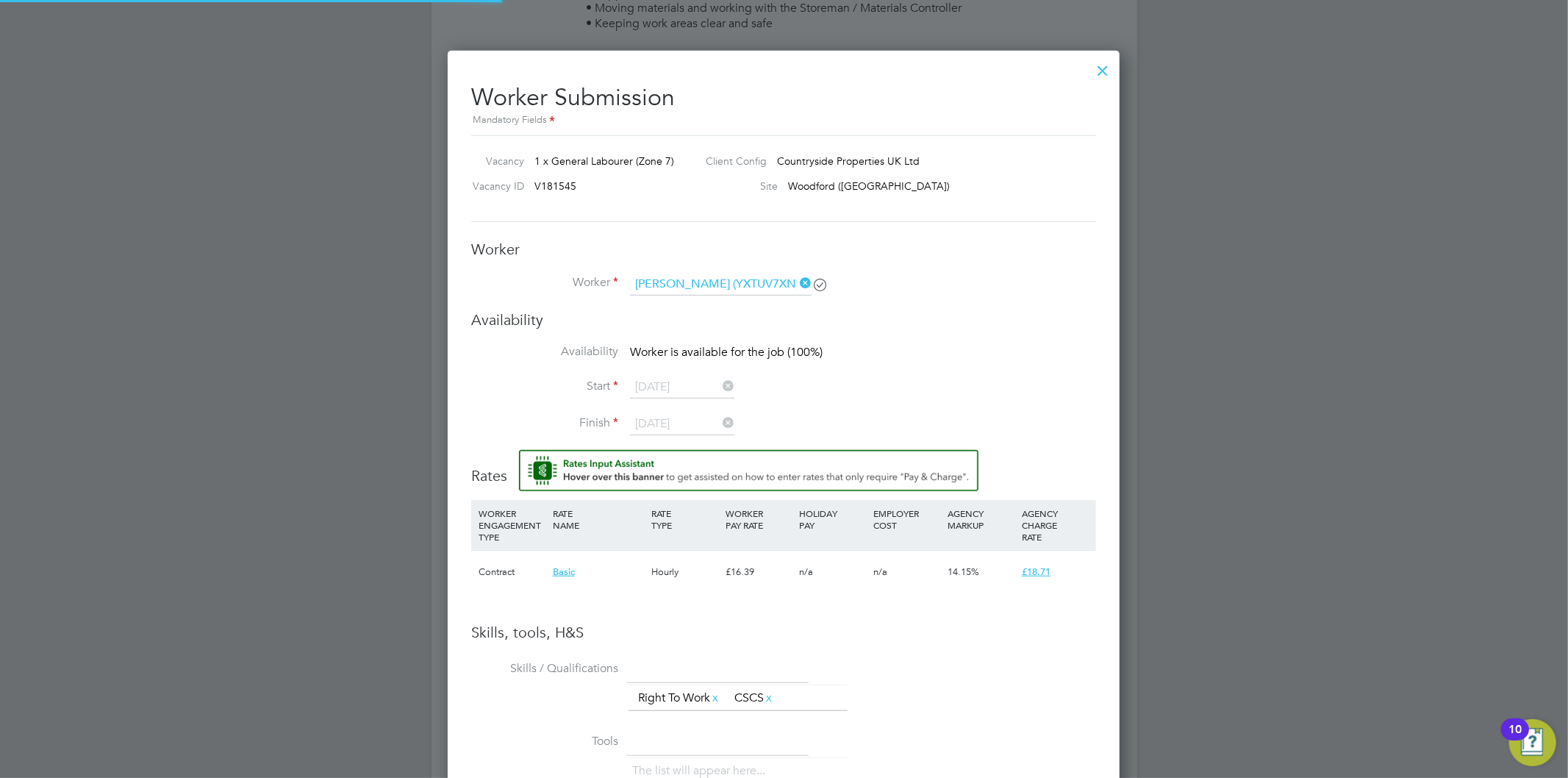
scroll to position [652, 0]
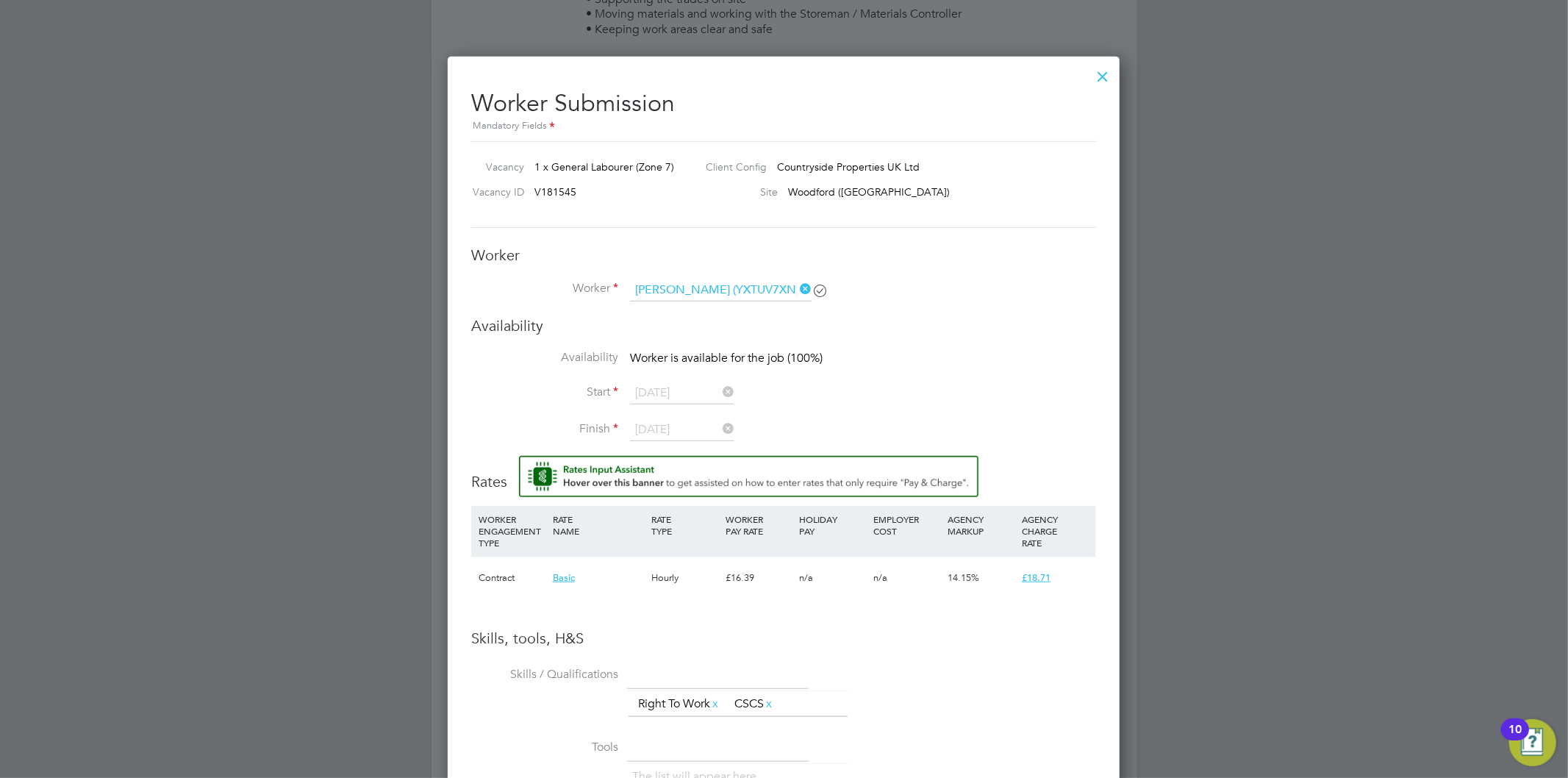
click at [797, 285] on icon at bounding box center [797, 289] width 0 height 21
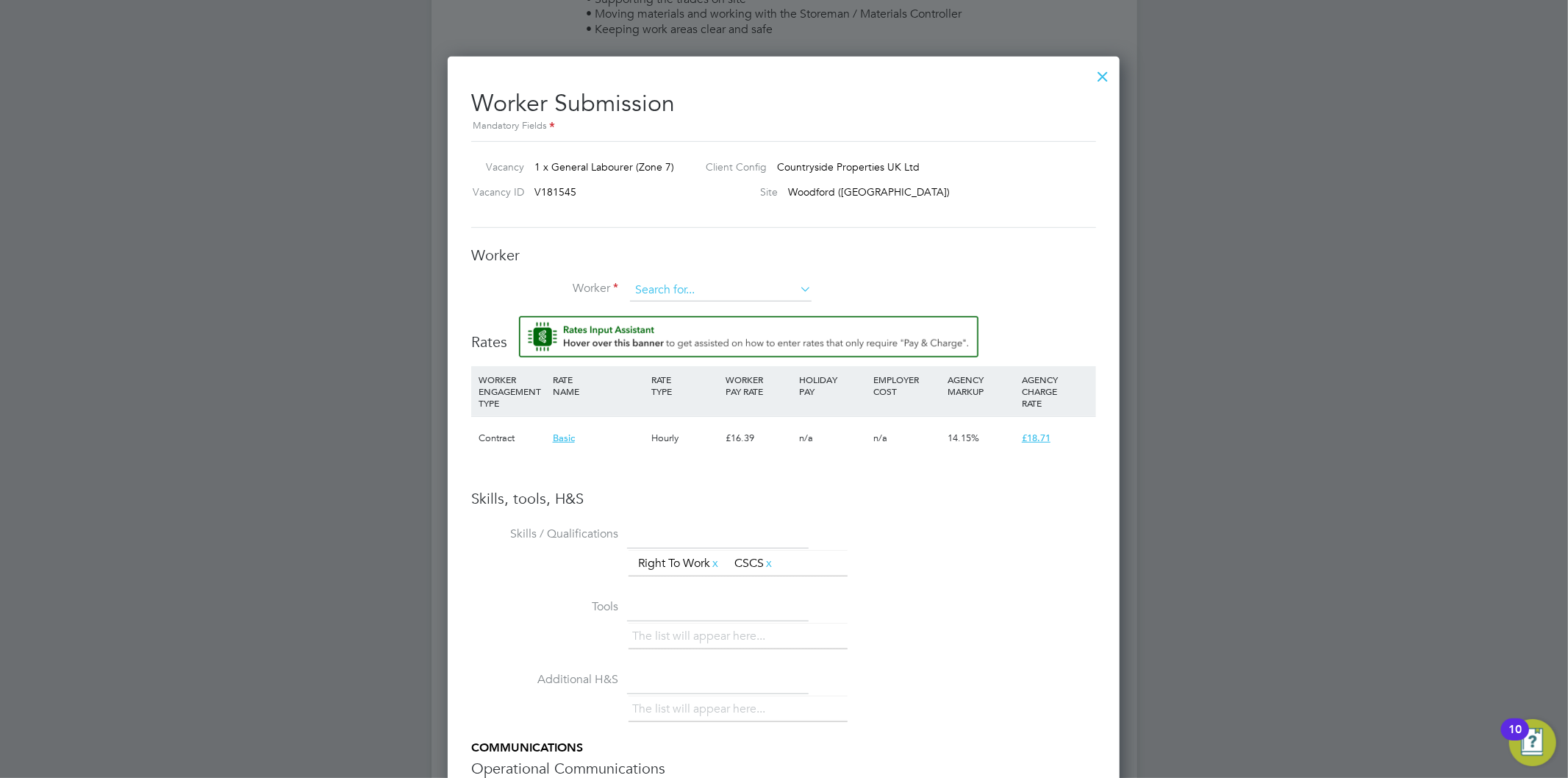
click at [765, 290] on input at bounding box center [720, 291] width 182 height 22
click at [764, 306] on li "James Coo per (YXTUV7XN)" at bounding box center [728, 310] width 199 height 20
type input "James Cooper (YXTUV7XN)"
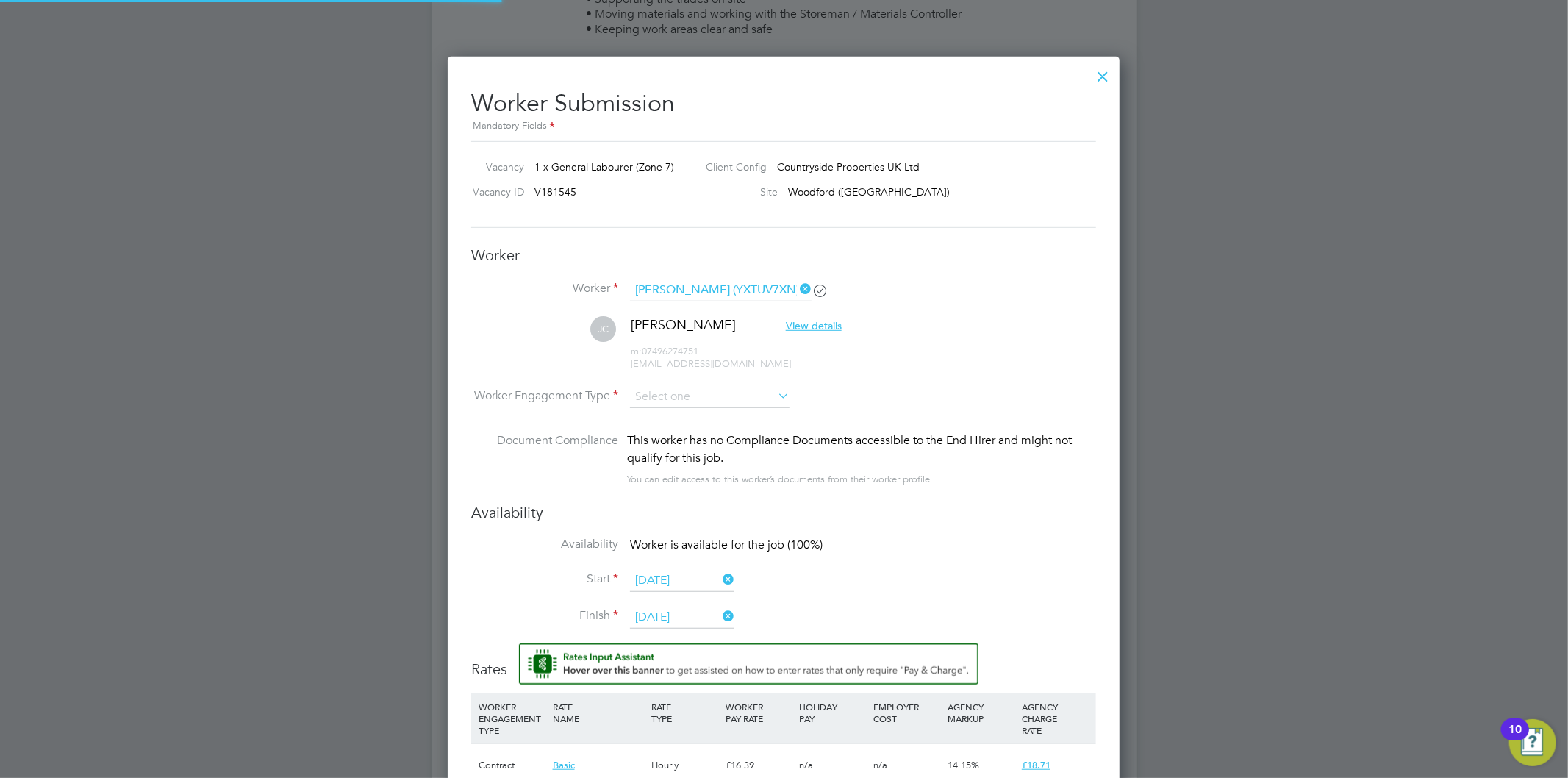
scroll to position [1272, 672]
click at [712, 411] on li "Worker Engagement Type" at bounding box center [783, 408] width 625 height 46
click at [704, 386] on input at bounding box center [709, 397] width 159 height 22
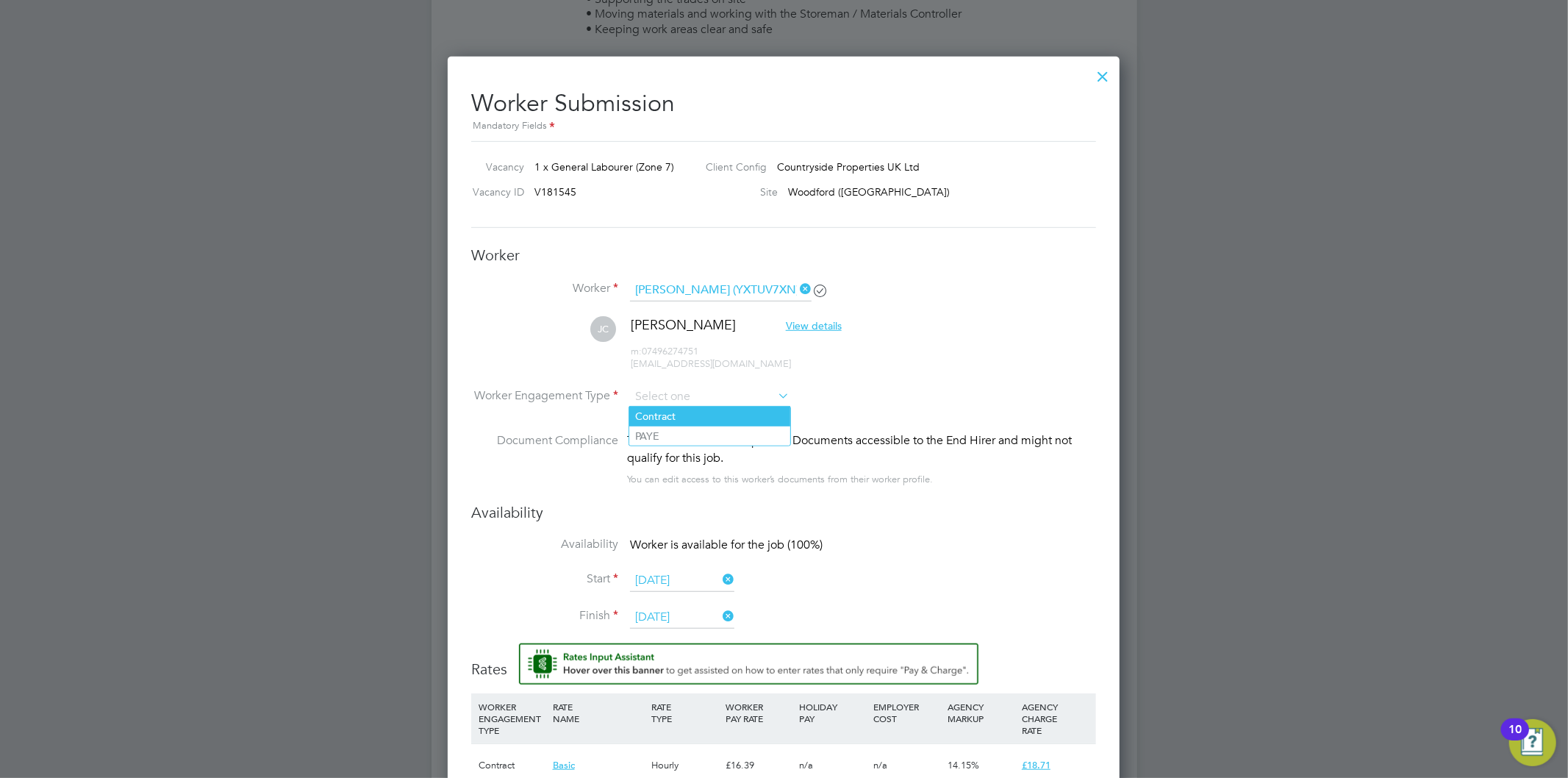
click at [704, 411] on li "Contract" at bounding box center [709, 416] width 161 height 19
type input "Contract"
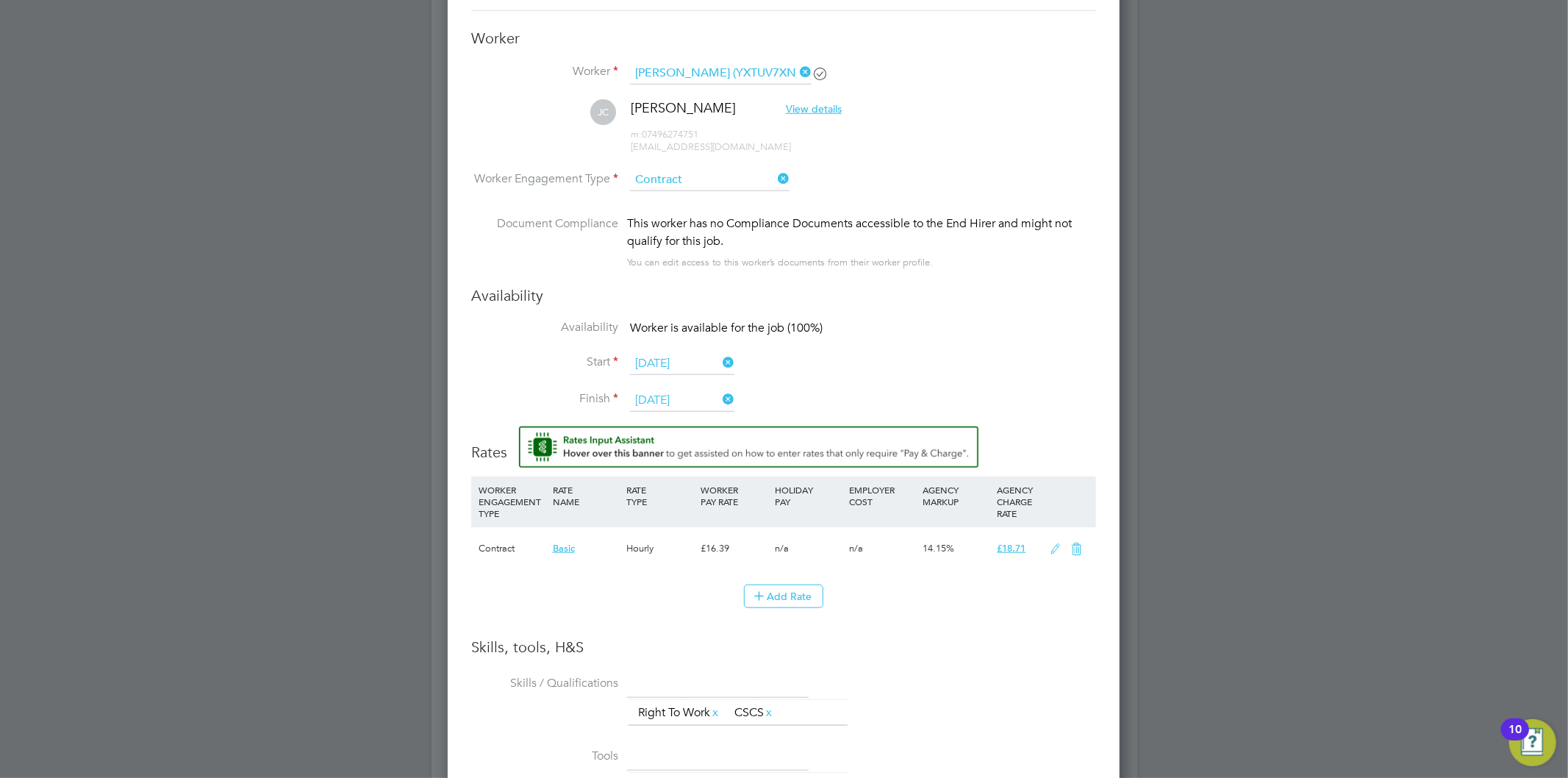
scroll to position [898, 0]
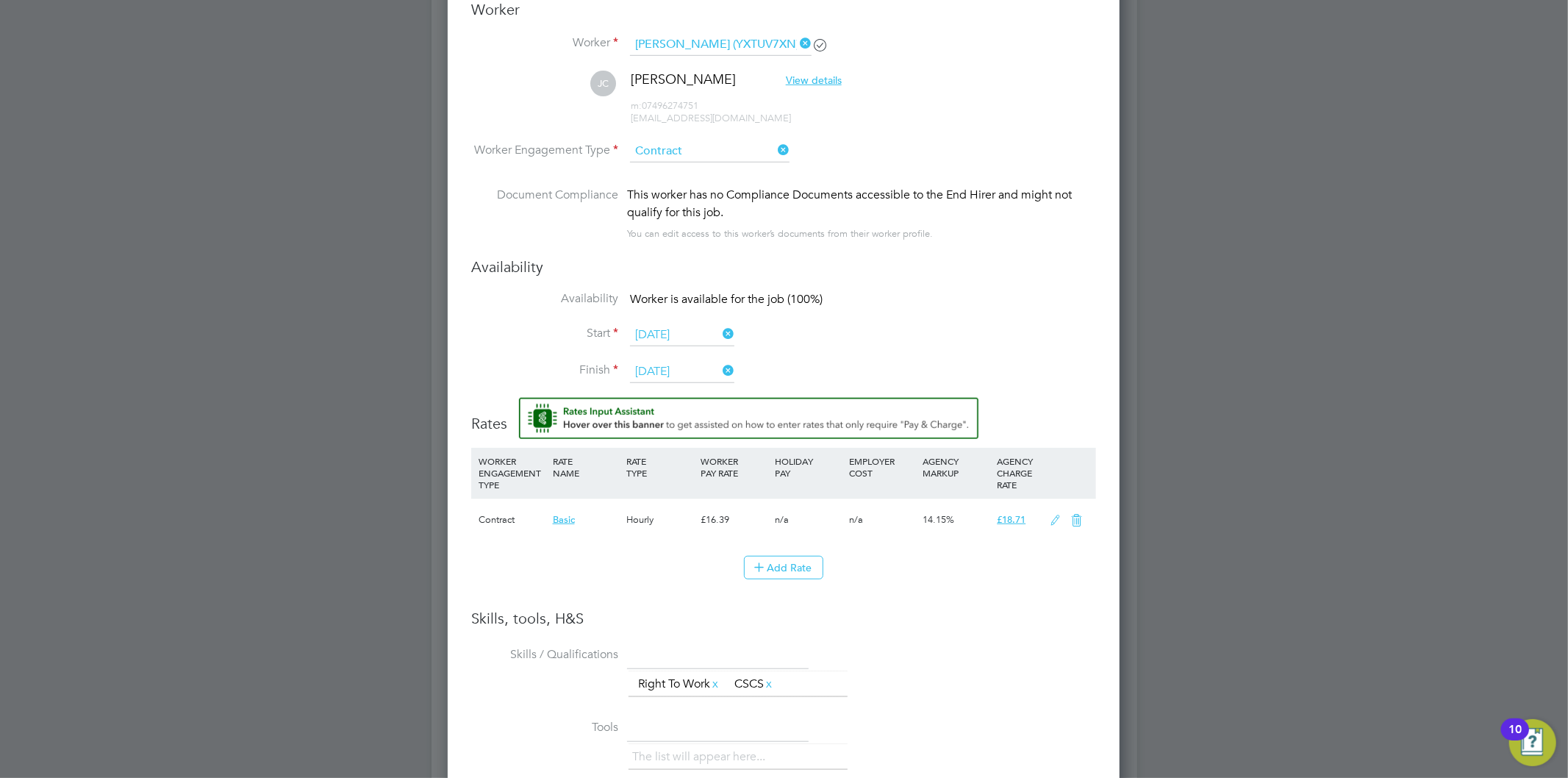
click at [719, 332] on icon at bounding box center [719, 334] width 0 height 21
click at [701, 320] on li "Availability Worker is not available for the job (0%)" at bounding box center [783, 307] width 625 height 33
click at [697, 329] on input at bounding box center [682, 336] width 104 height 22
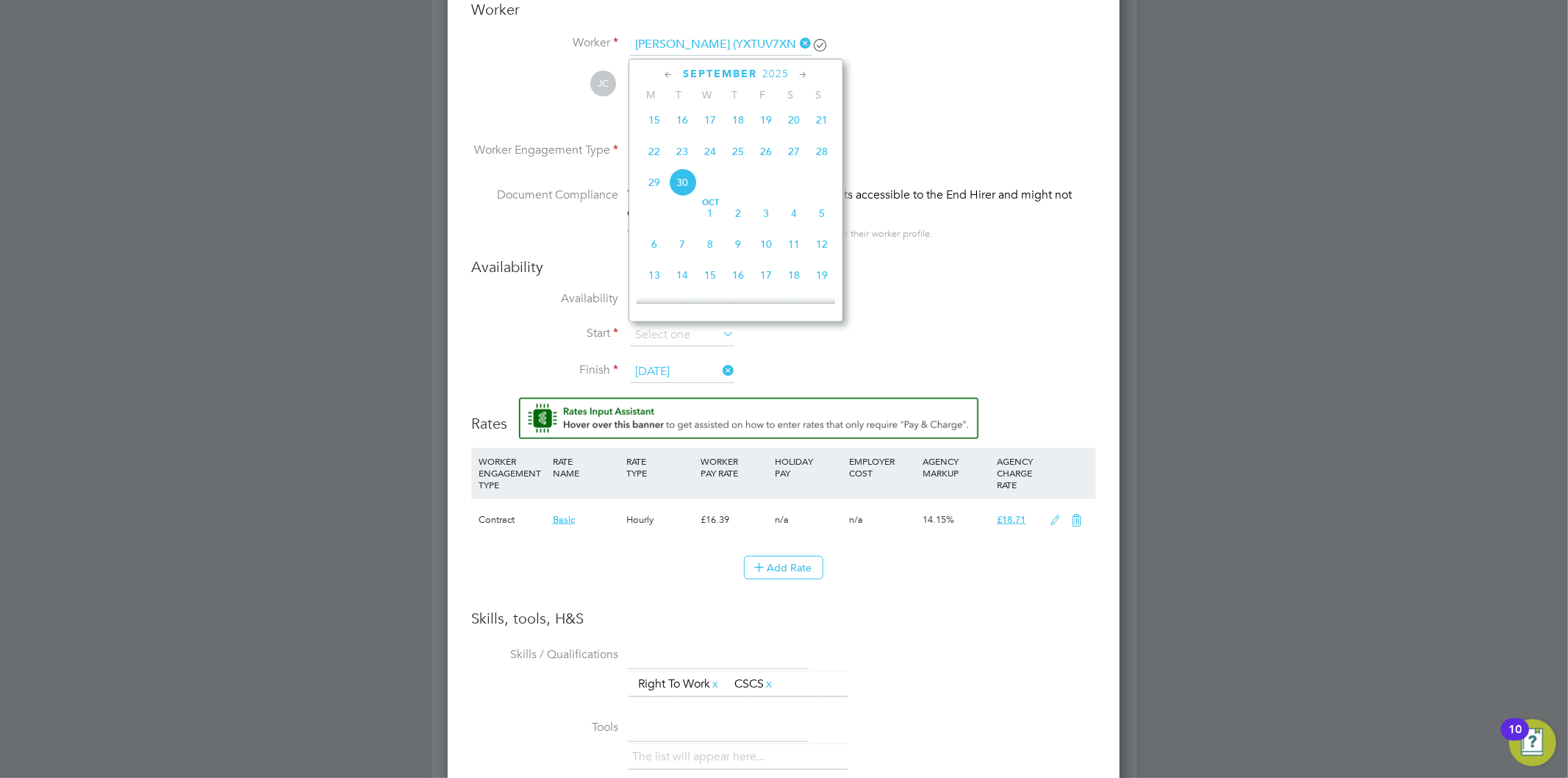
click at [716, 157] on span "24" at bounding box center [710, 151] width 28 height 28
type input "24 Sep 2025"
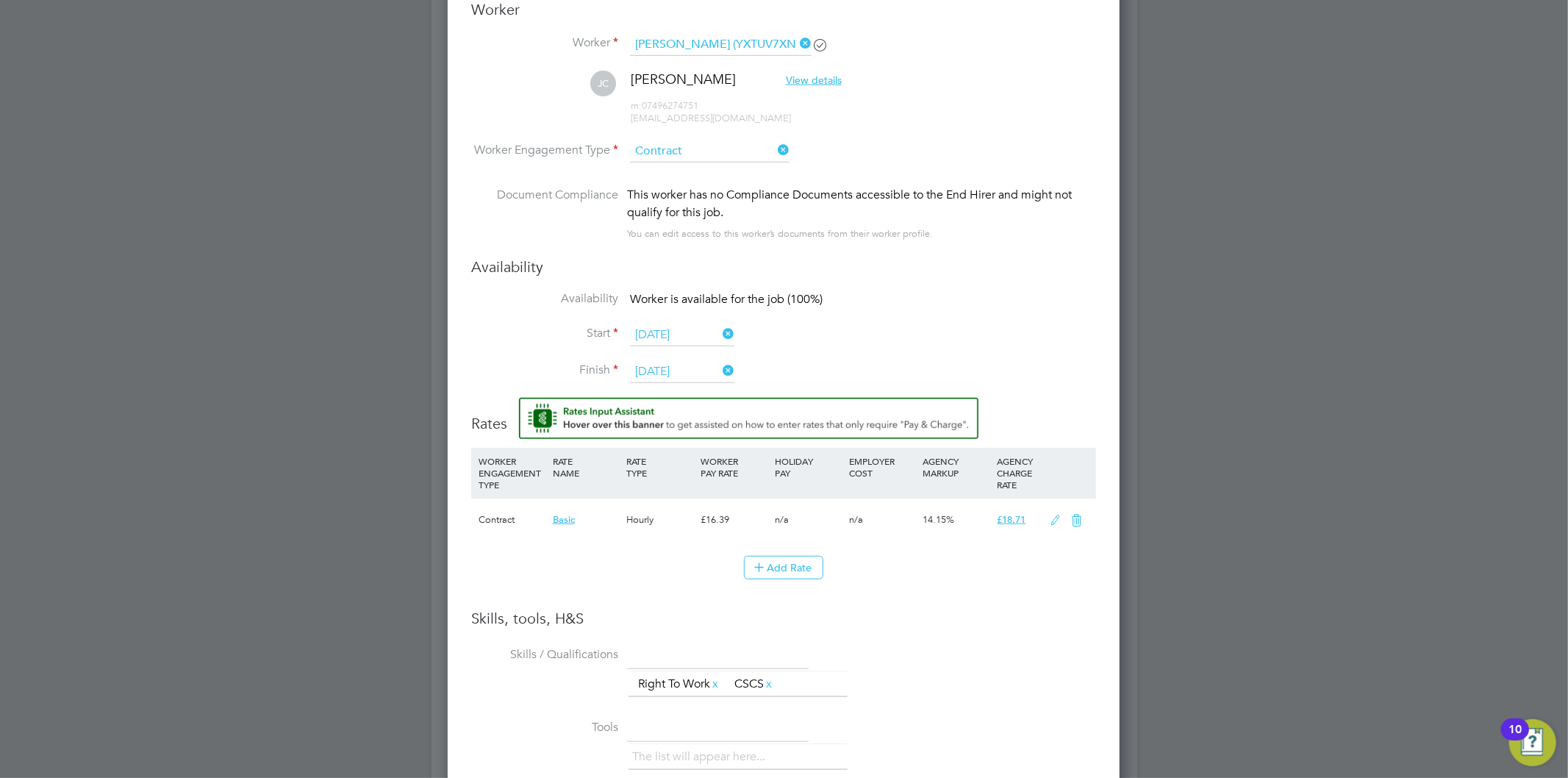
click at [719, 367] on icon at bounding box center [719, 371] width 0 height 21
click at [712, 367] on input at bounding box center [682, 372] width 104 height 22
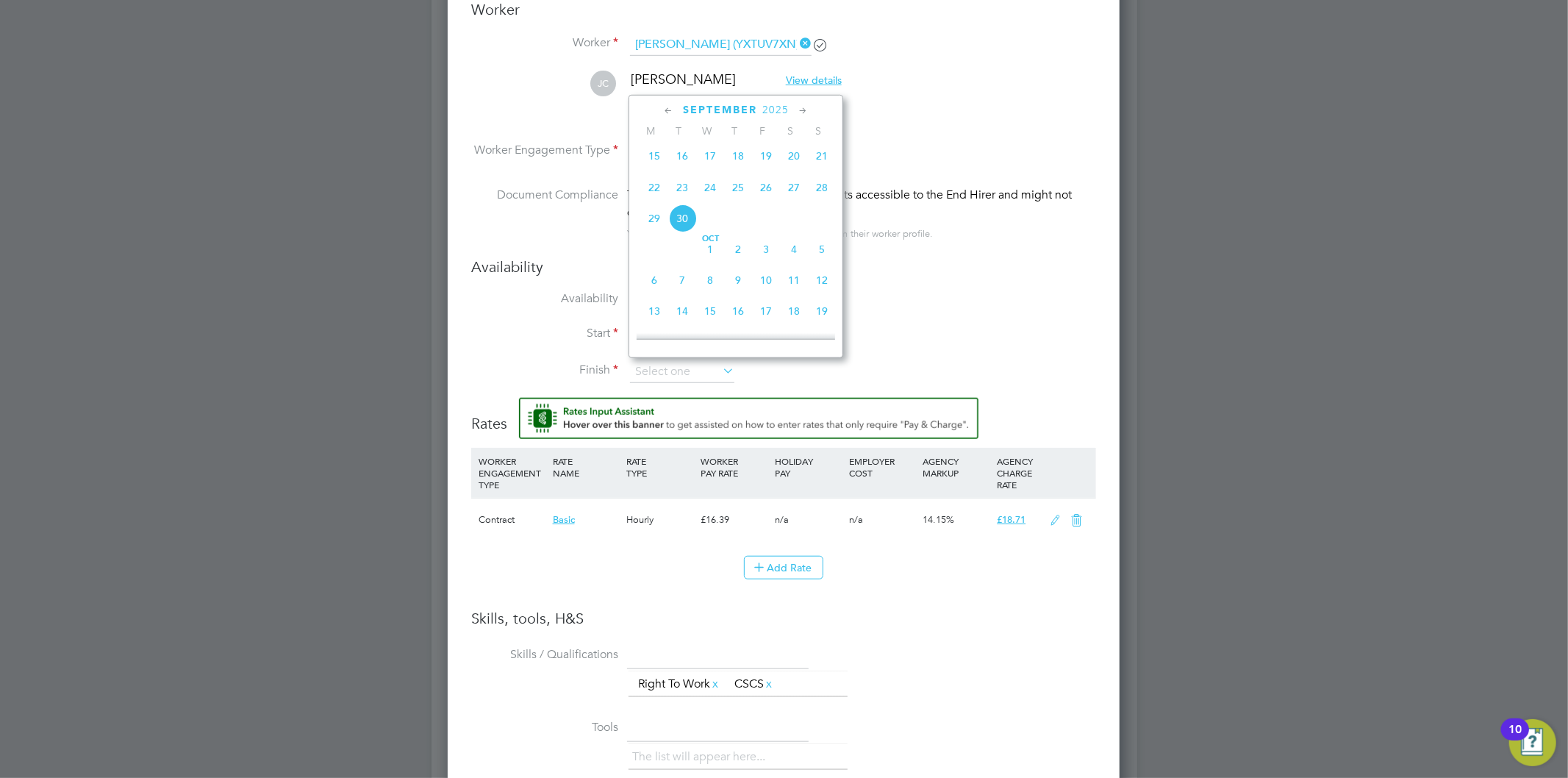
click at [768, 193] on span "26" at bounding box center [766, 188] width 28 height 28
type input "26 Sep 2025"
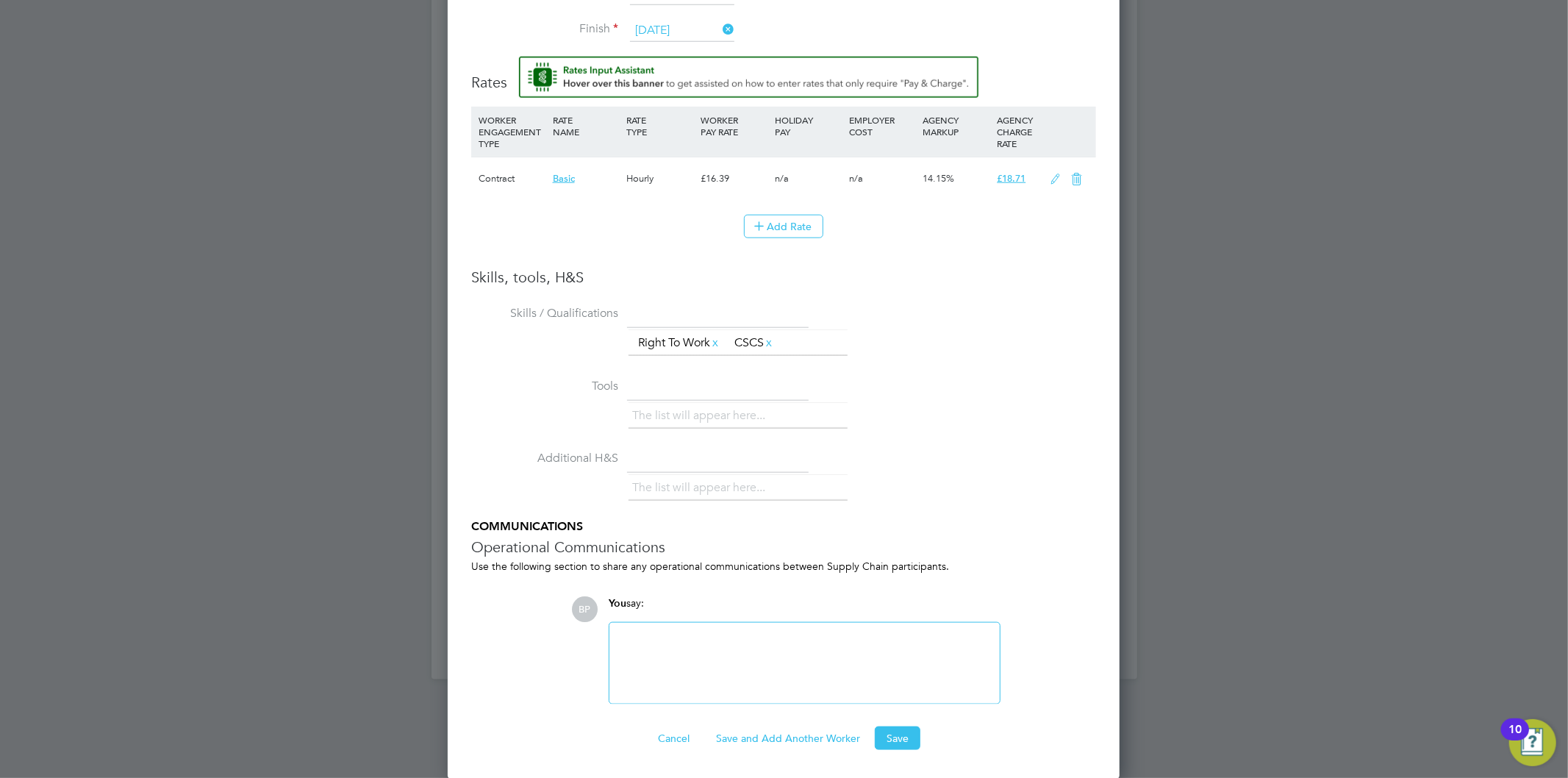
scroll to position [995, 0]
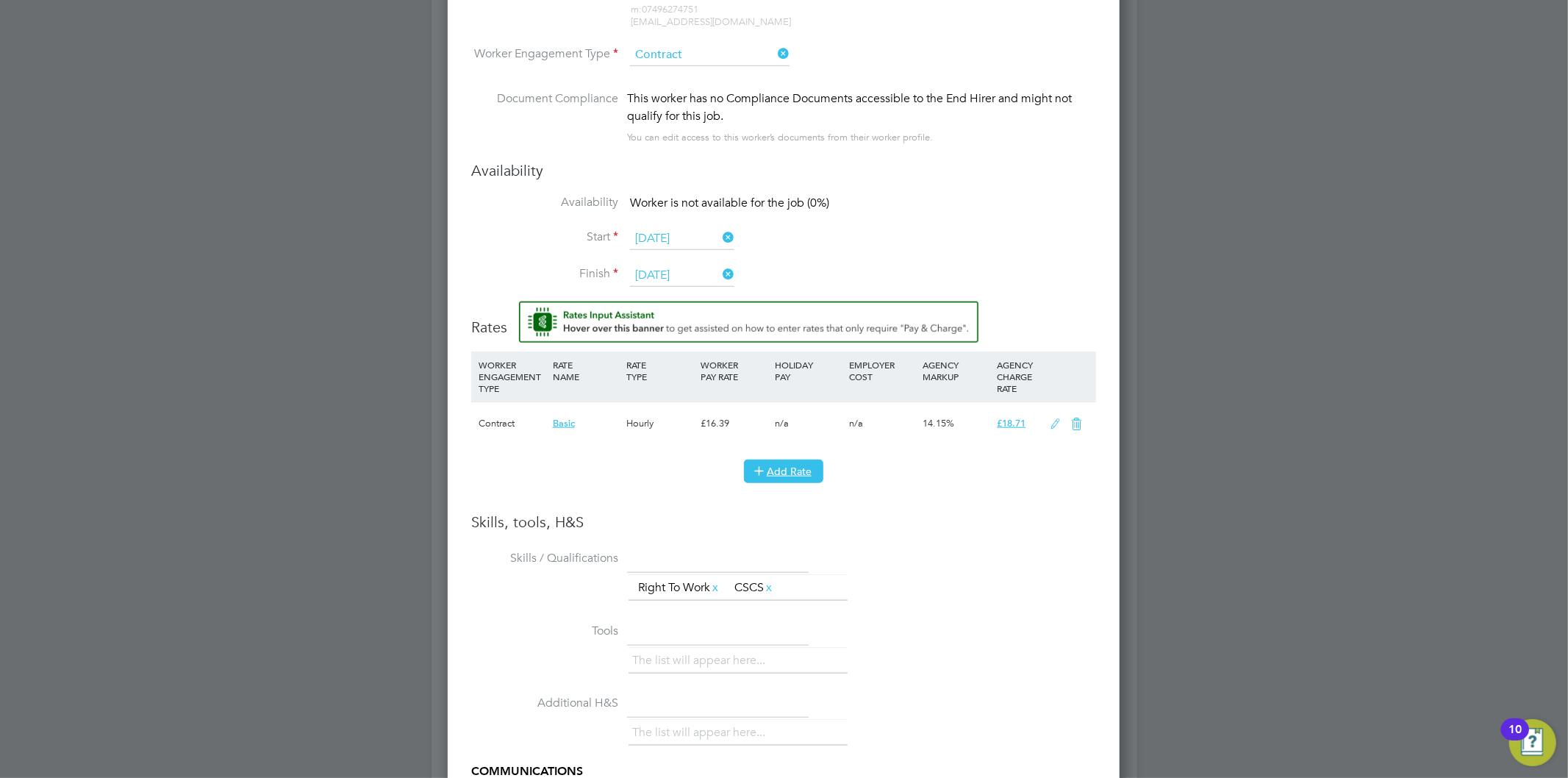
click at [793, 473] on button "Add Rate" at bounding box center [783, 471] width 79 height 23
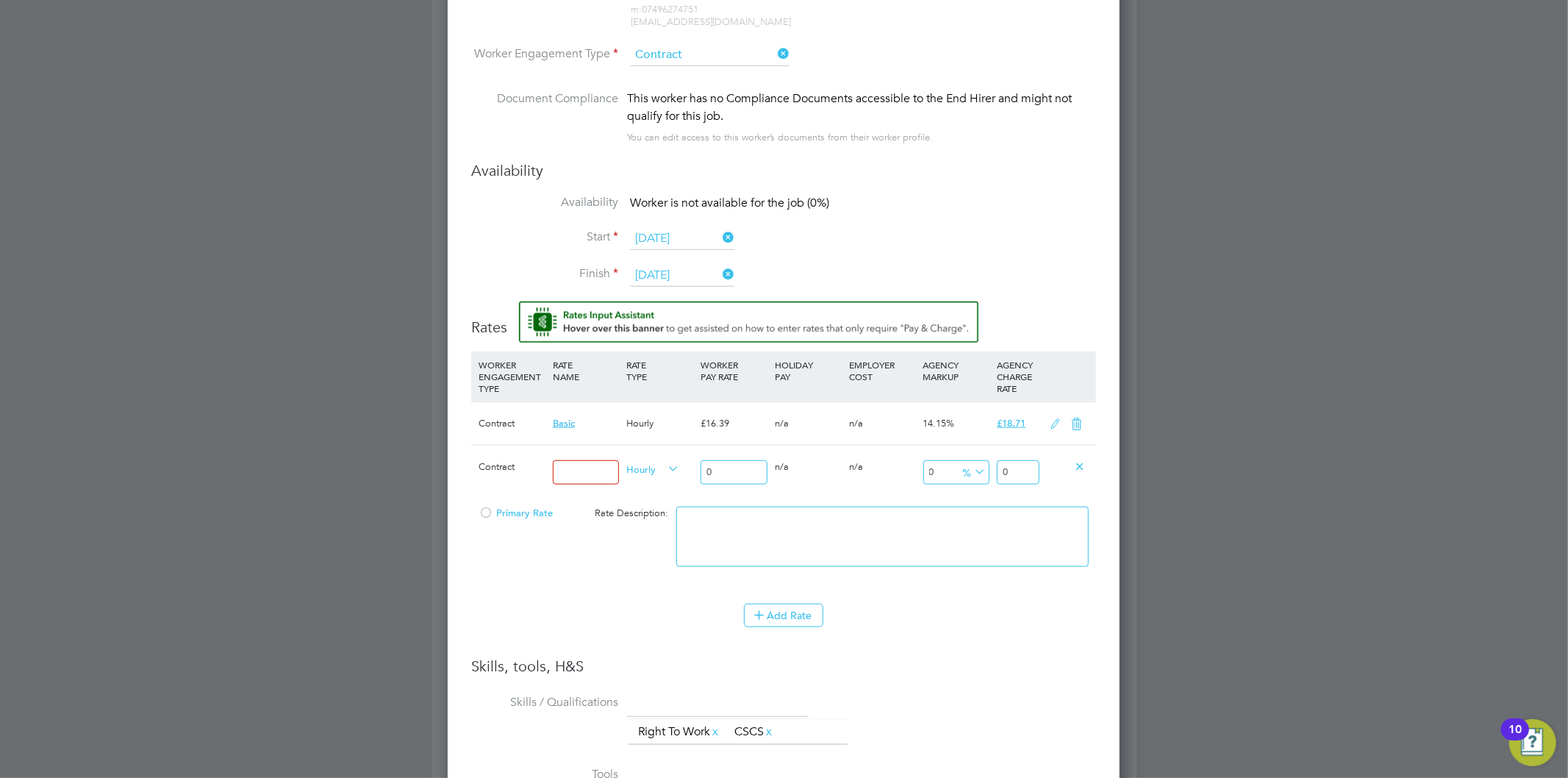
click at [1077, 461] on icon at bounding box center [1079, 466] width 11 height 11
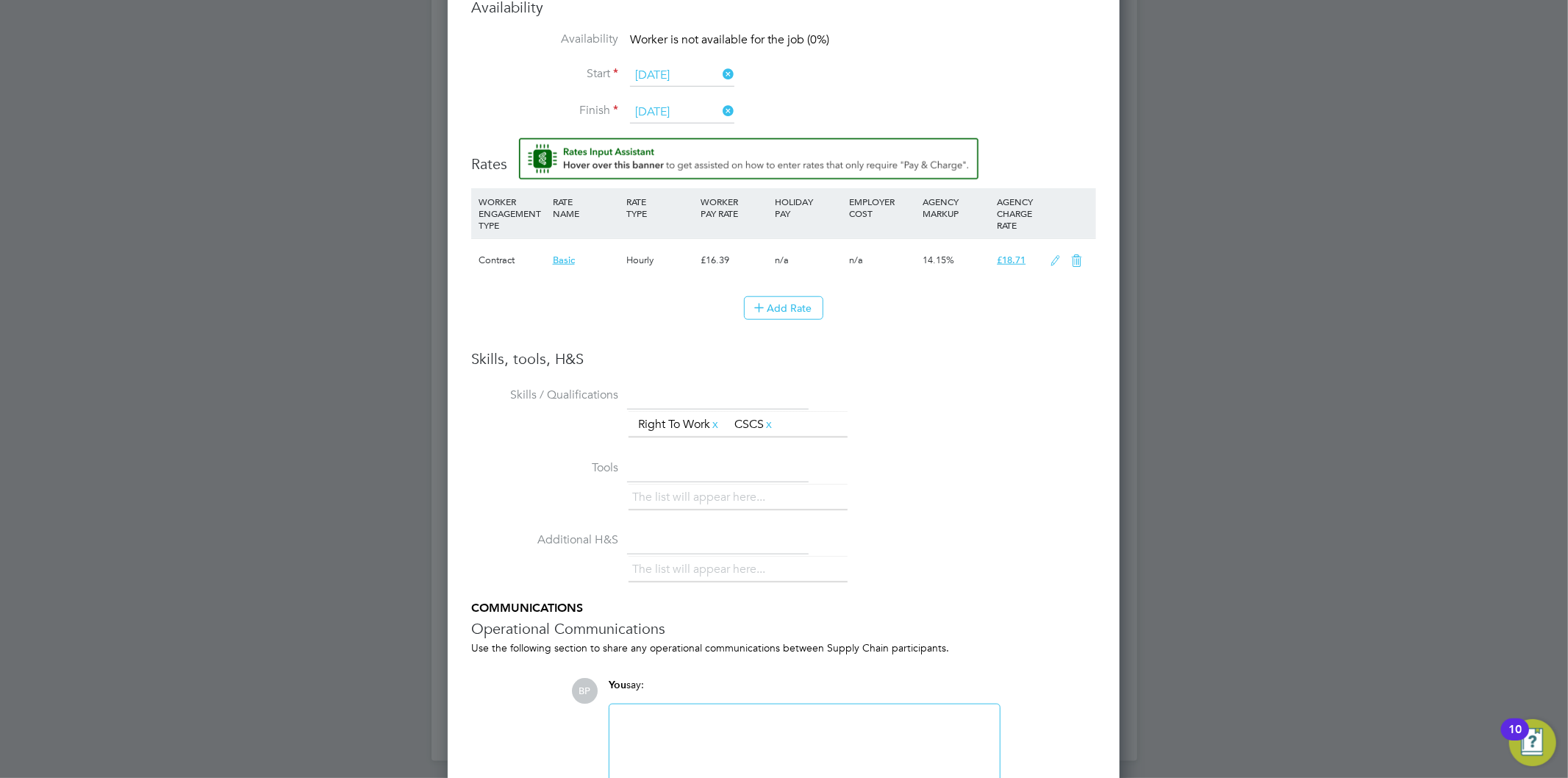
scroll to position [1239, 0]
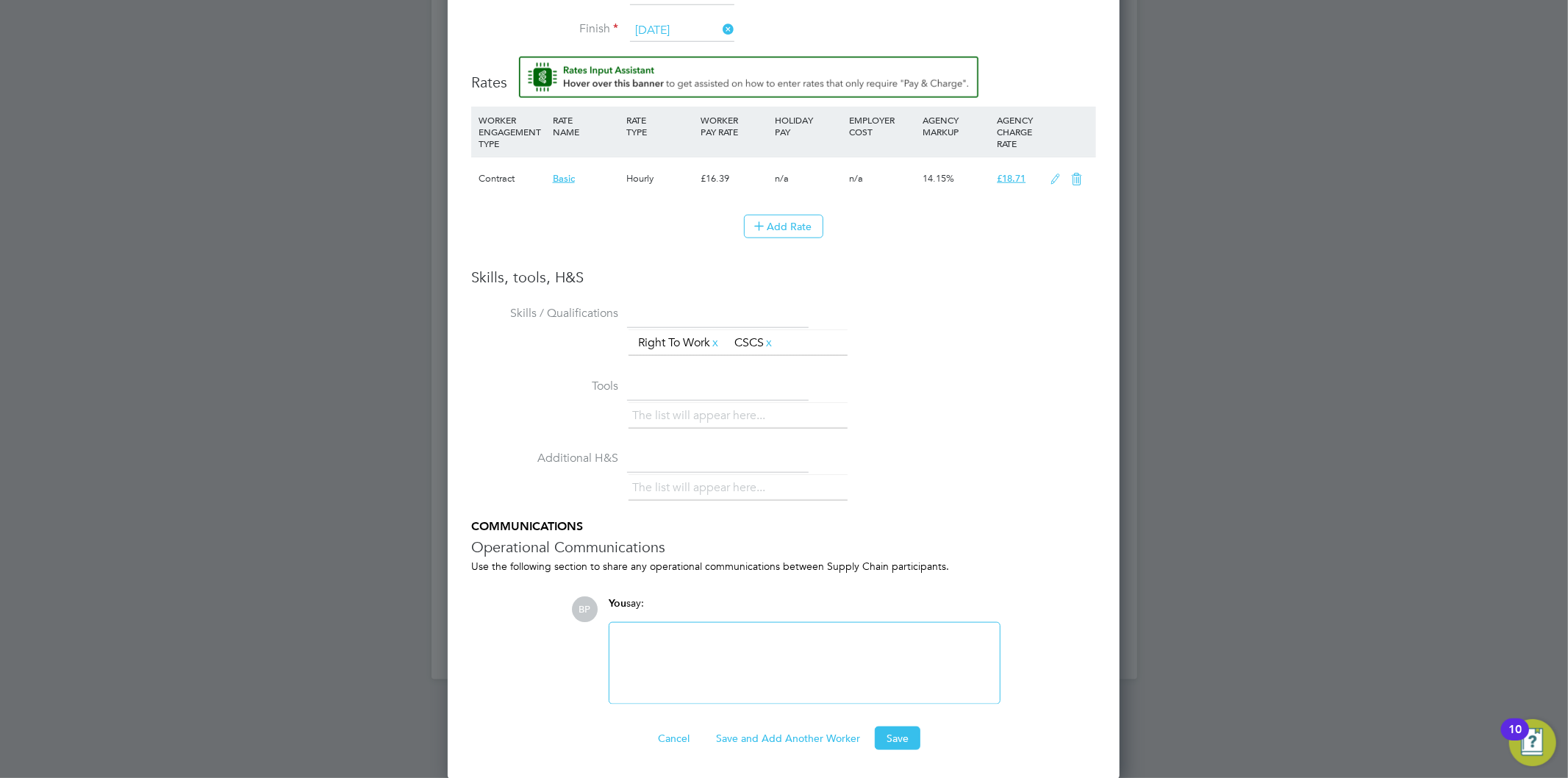
click at [893, 723] on ng-form "Worker Worker James Cooper (YXTUV7XN) JC James Cooper View details m: 074962747…" at bounding box center [783, 205] width 625 height 1091
click at [894, 729] on button "Save" at bounding box center [897, 738] width 46 height 23
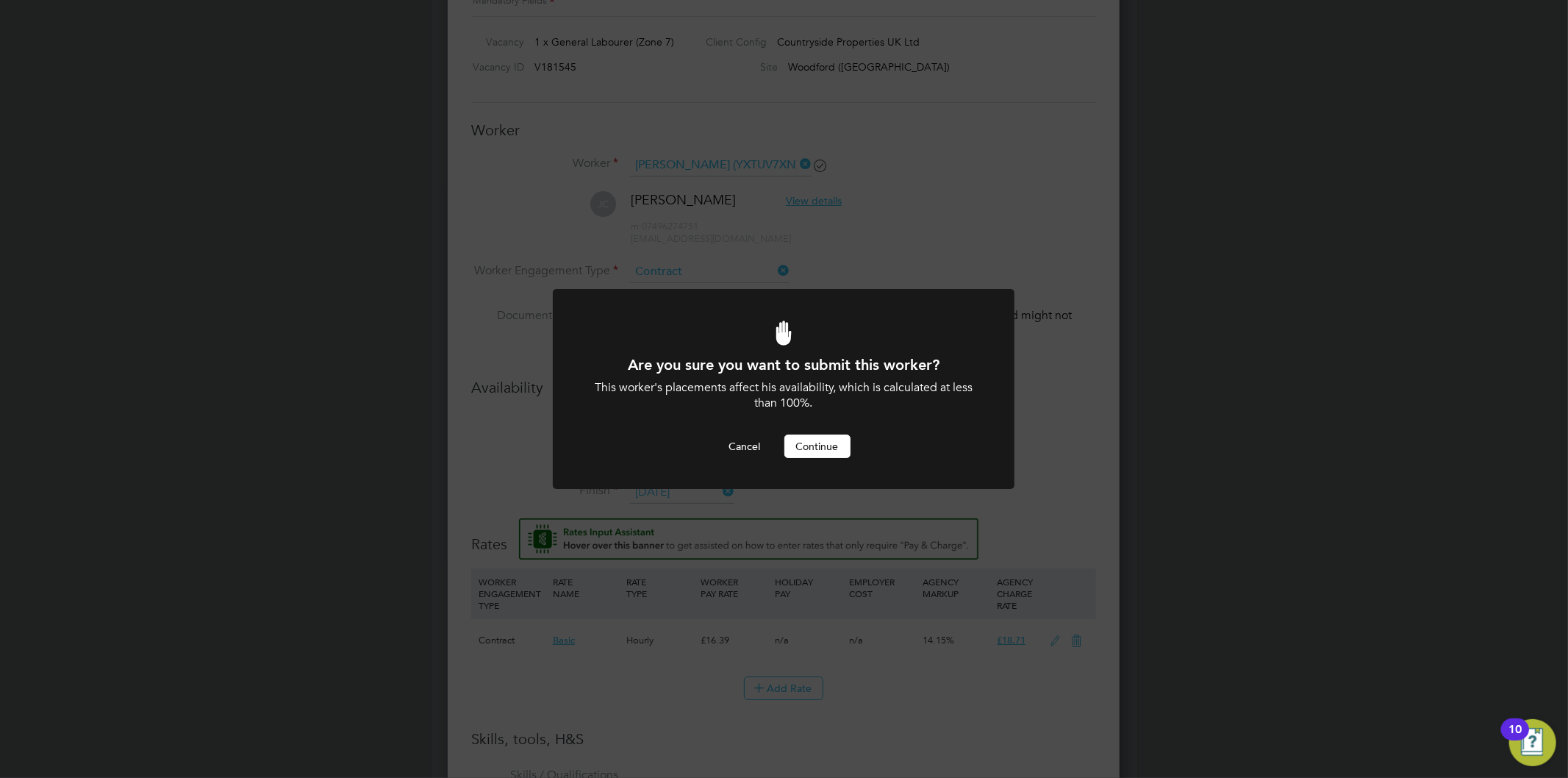
scroll to position [0, 0]
click at [834, 448] on button "Continue" at bounding box center [817, 446] width 66 height 23
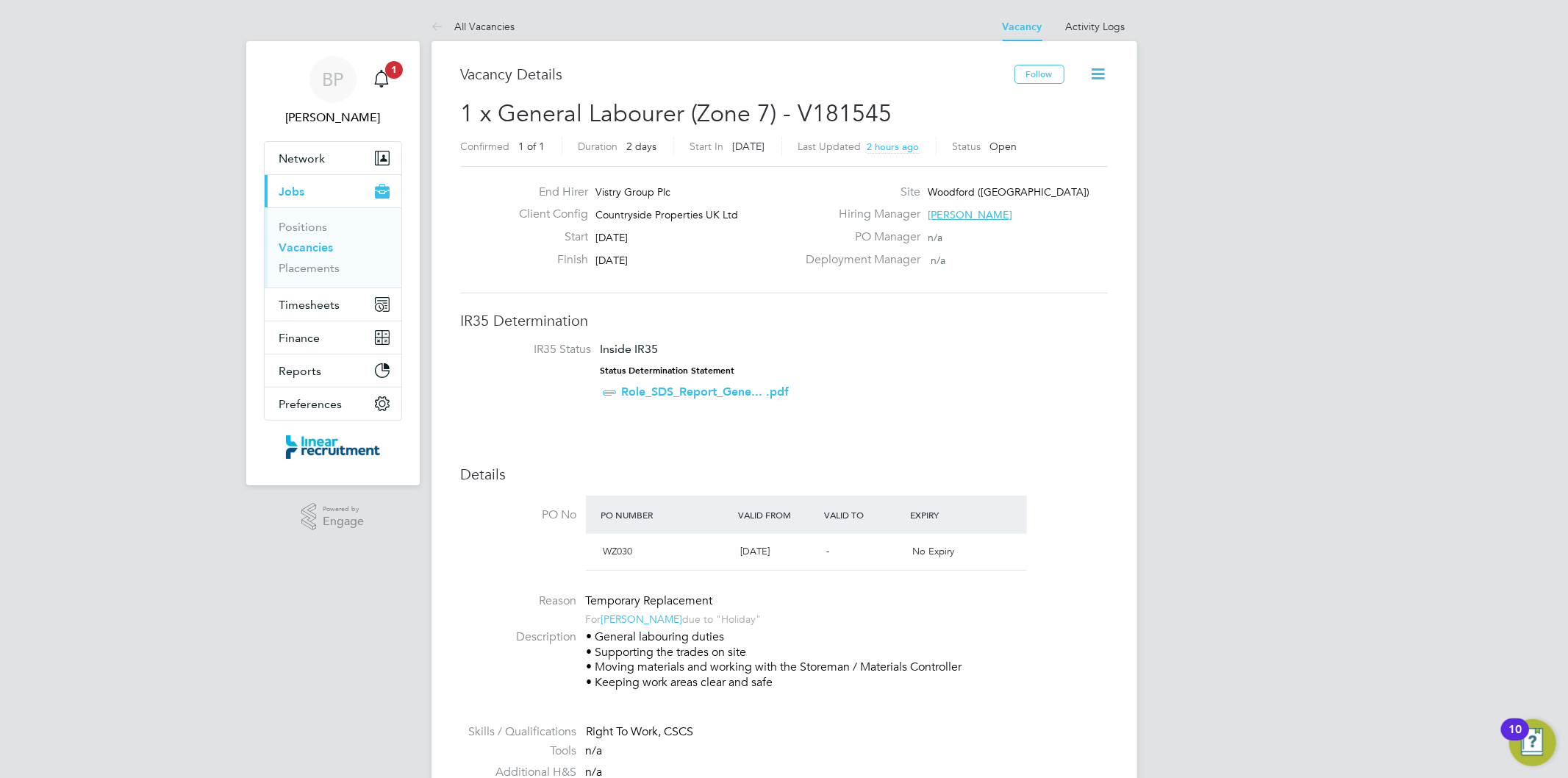
click at [319, 250] on link "Vacancies" at bounding box center [306, 247] width 54 height 14
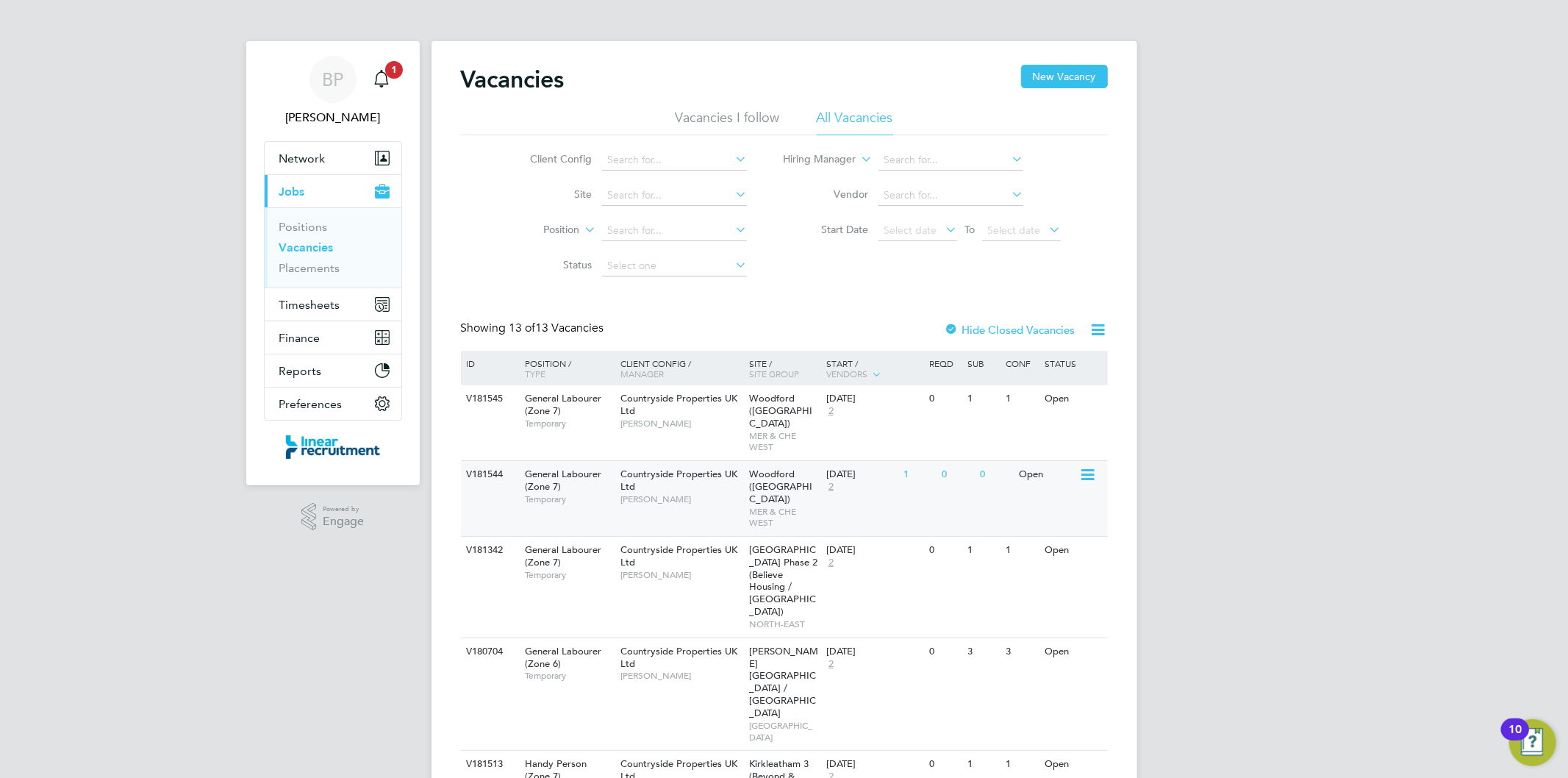
click at [791, 471] on span "Woodford (Stockport)" at bounding box center [780, 486] width 63 height 38
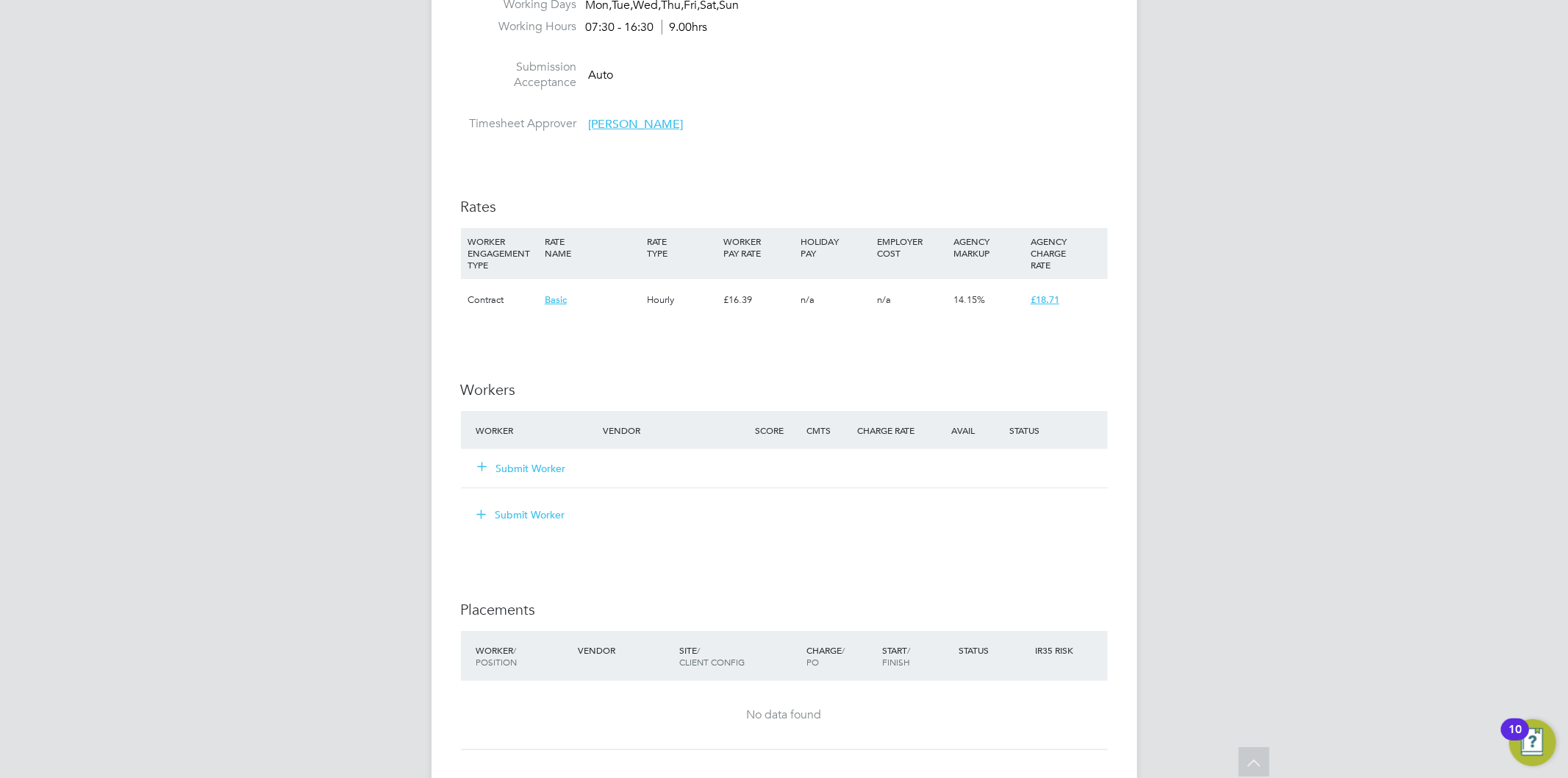
scroll to position [817, 0]
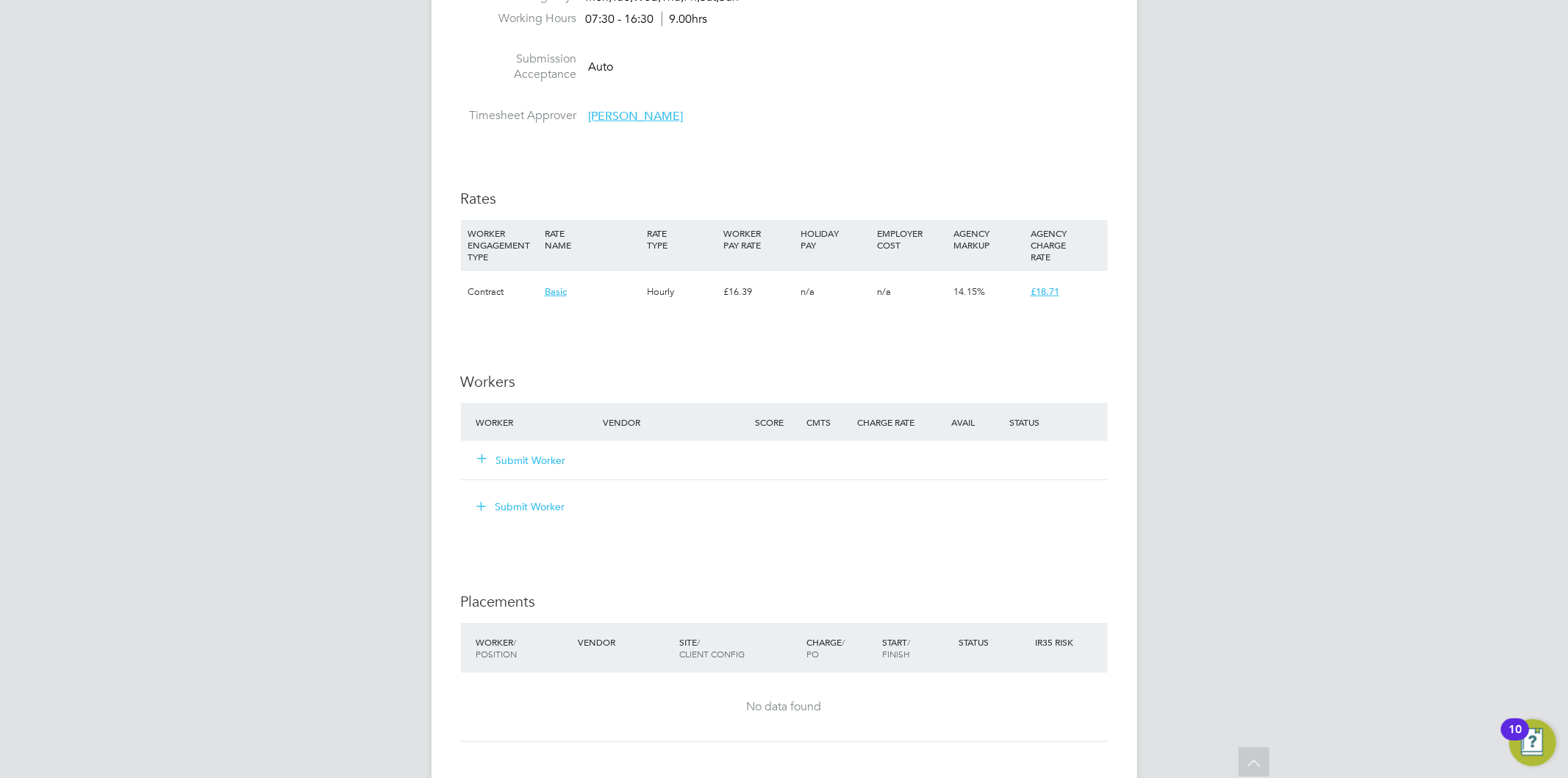
drag, startPoint x: 546, startPoint y: 458, endPoint x: 567, endPoint y: 466, distance: 22.5
click at [546, 459] on button "Submit Worker" at bounding box center [522, 460] width 88 height 15
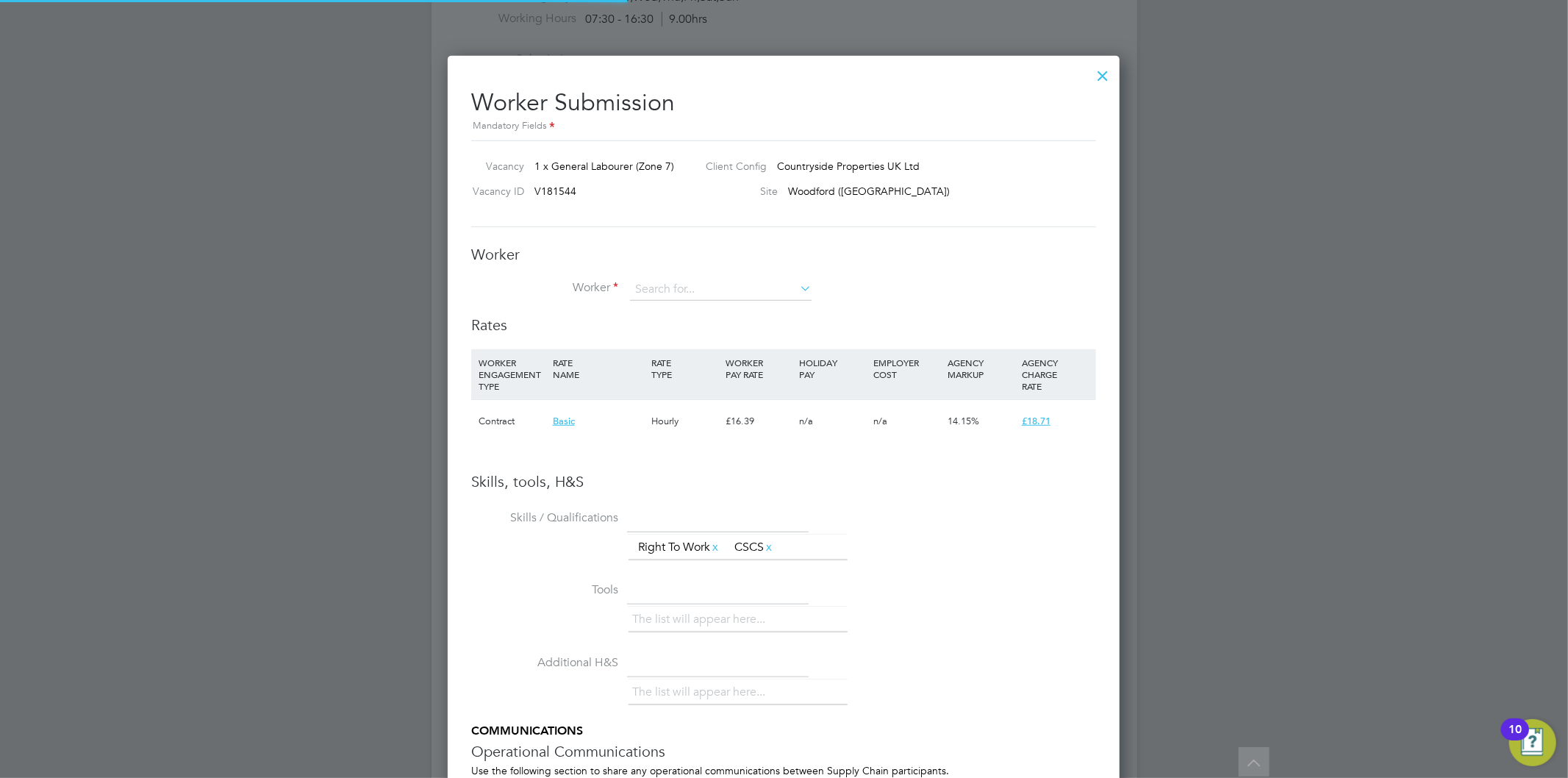
scroll to position [928, 672]
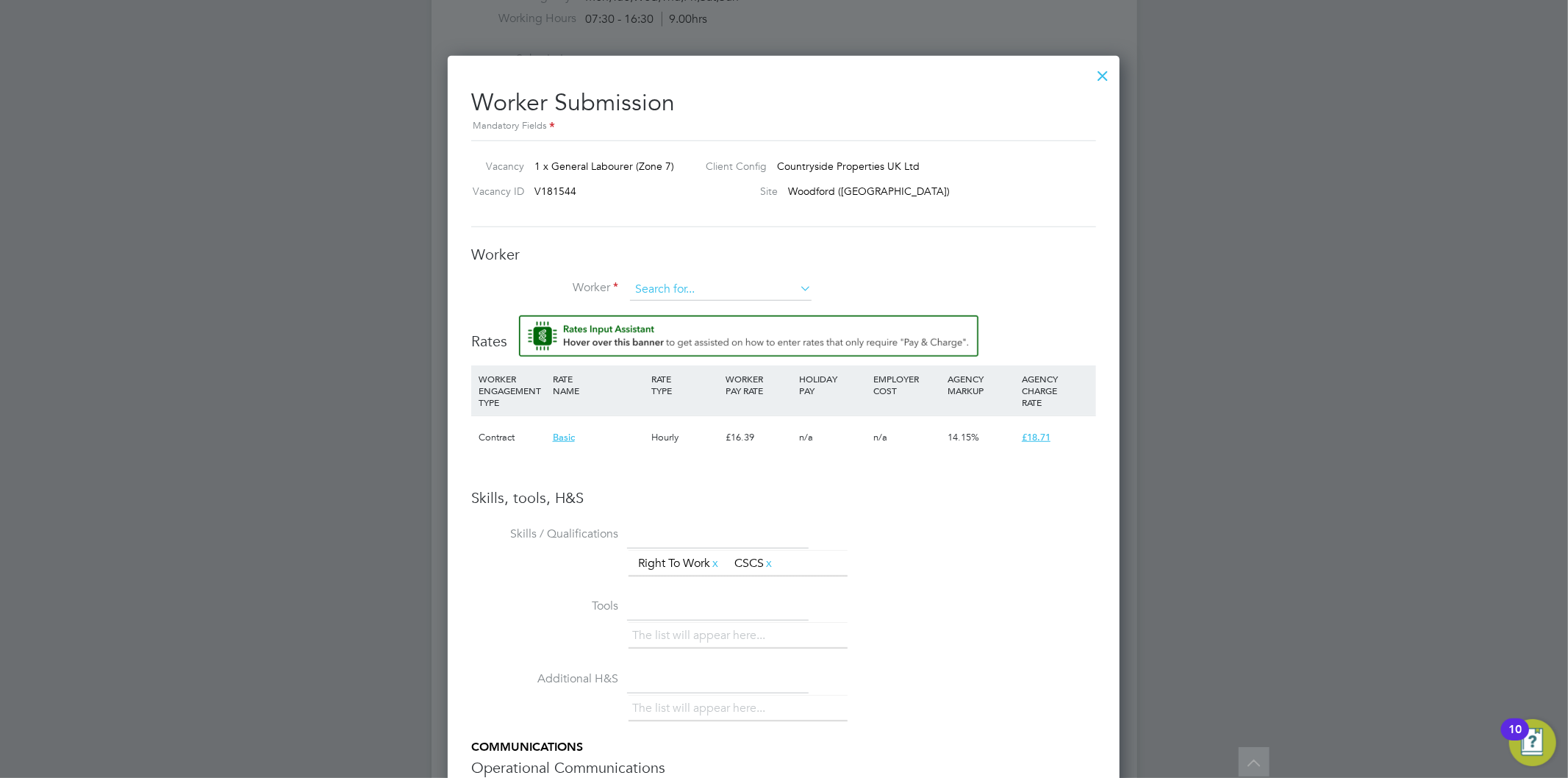
click at [694, 294] on input at bounding box center [720, 290] width 182 height 22
type input "ja"
click at [737, 290] on input at bounding box center [720, 290] width 182 height 22
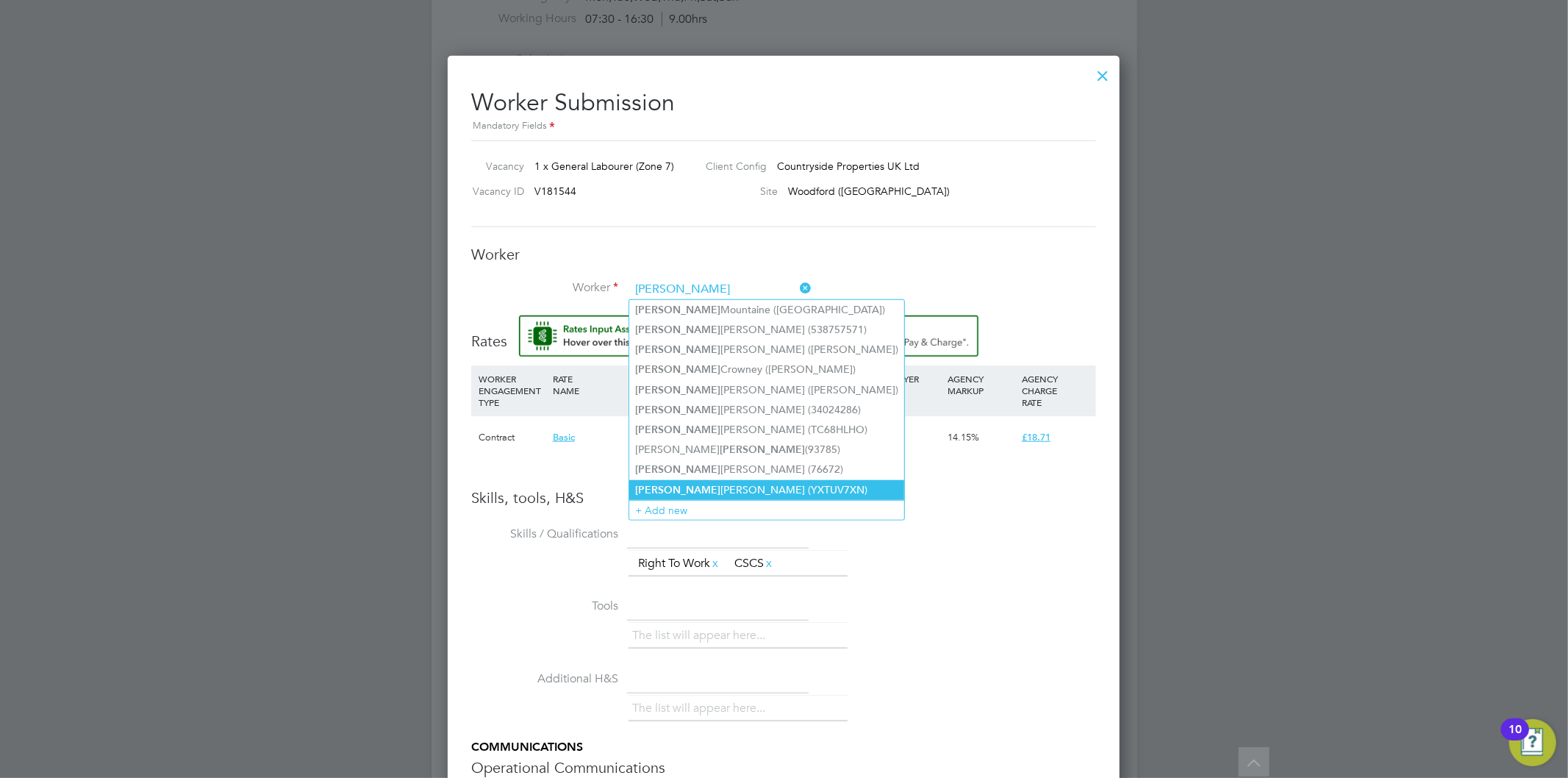
click at [708, 482] on li "James Cooper (YXTUV7XN)" at bounding box center [766, 490] width 275 height 20
type input "James Cooper (YXTUV7XN)"
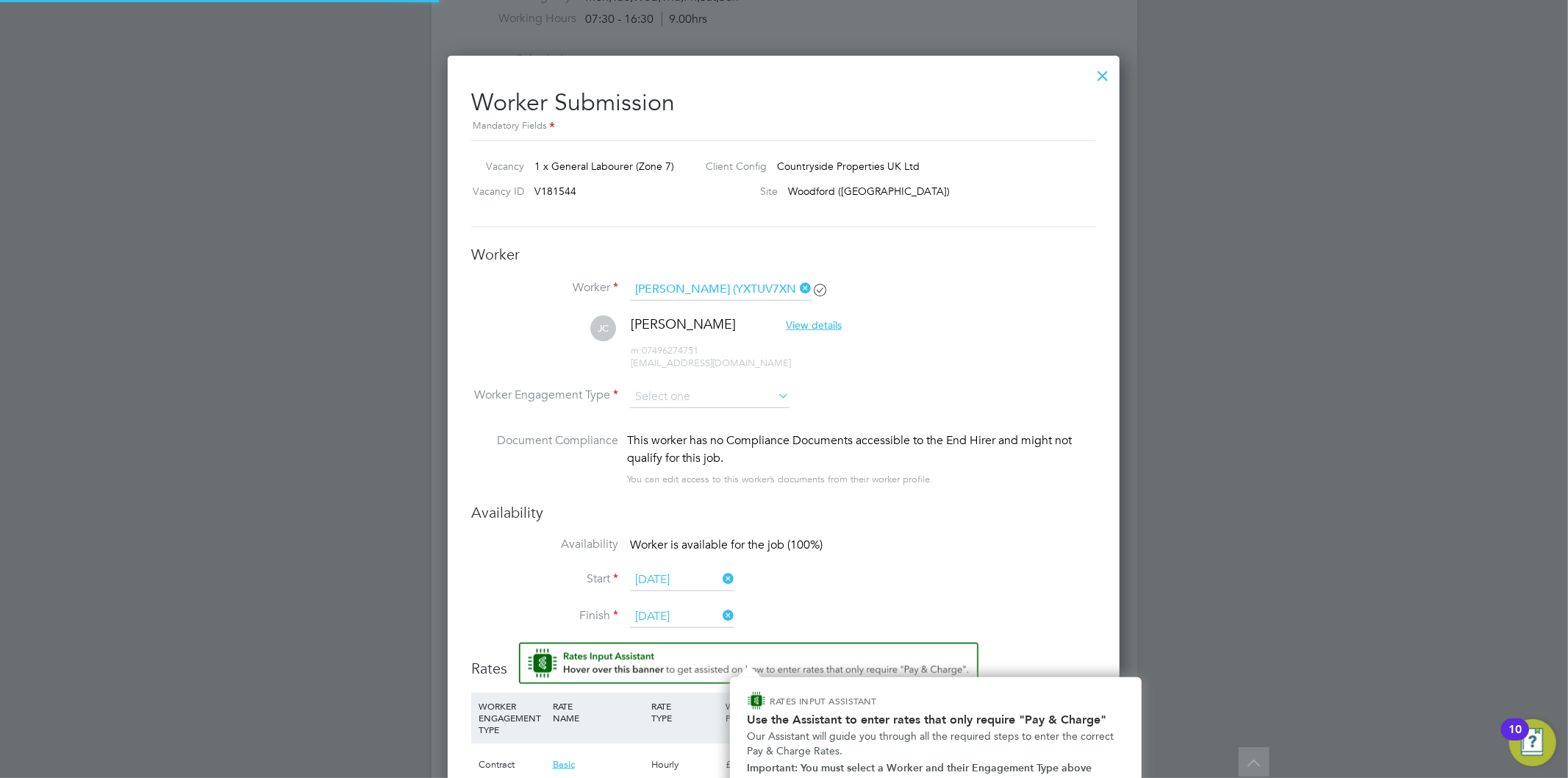
scroll to position [1269, 672]
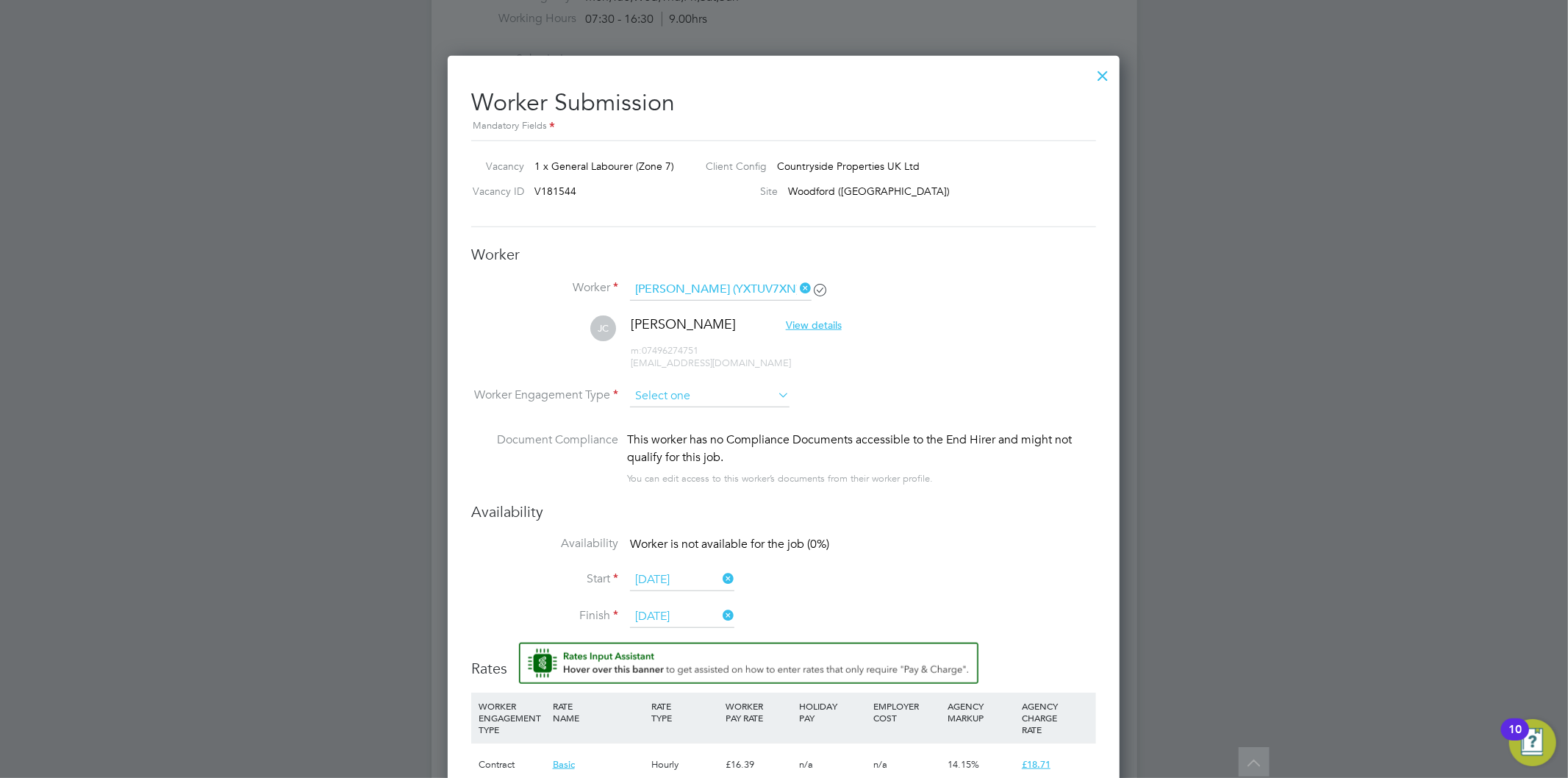
click at [703, 397] on input at bounding box center [709, 397] width 159 height 22
click at [706, 411] on li "Contract" at bounding box center [709, 416] width 161 height 19
type input "Contract"
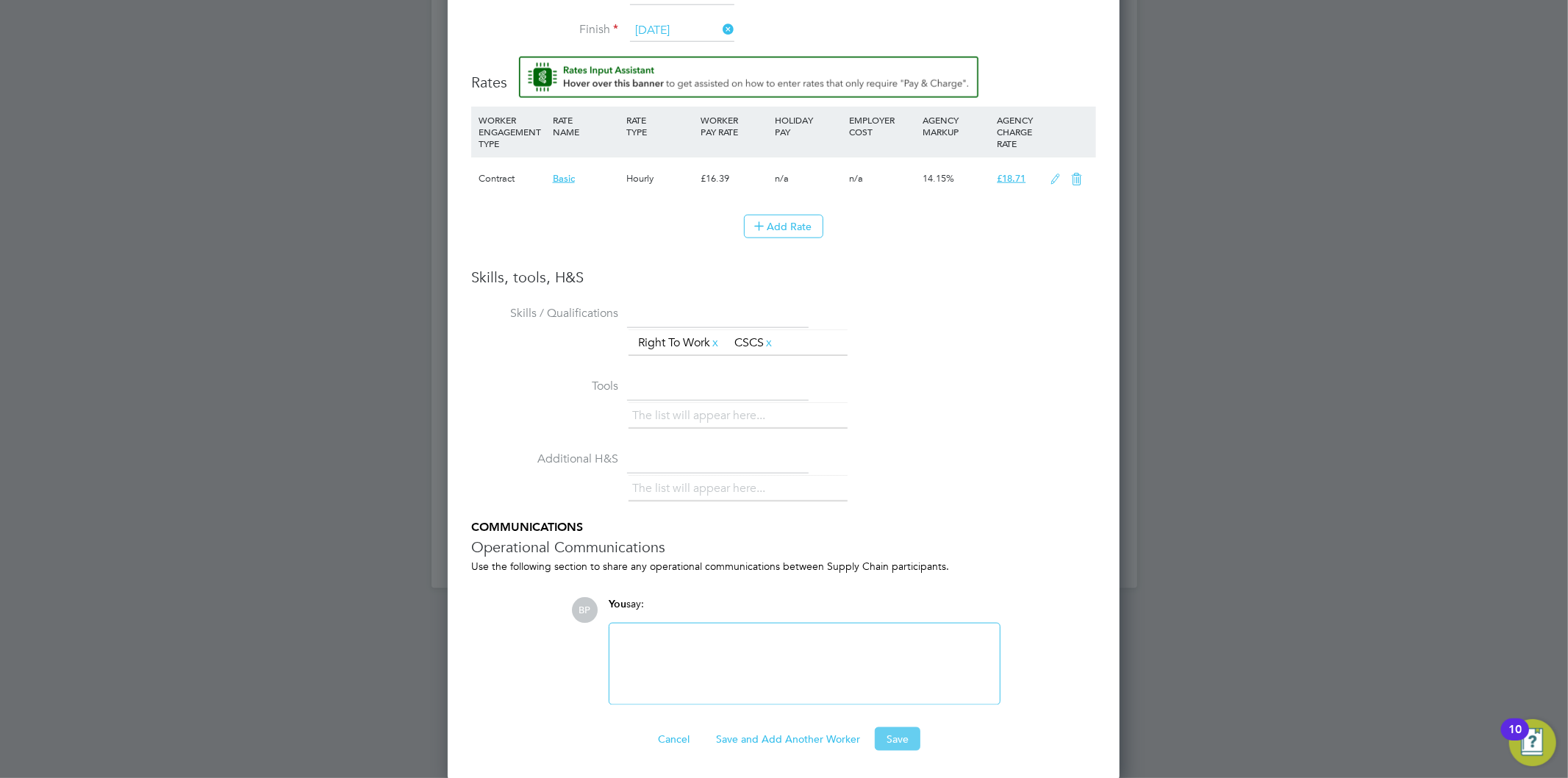
click at [887, 733] on button "Save" at bounding box center [897, 738] width 46 height 23
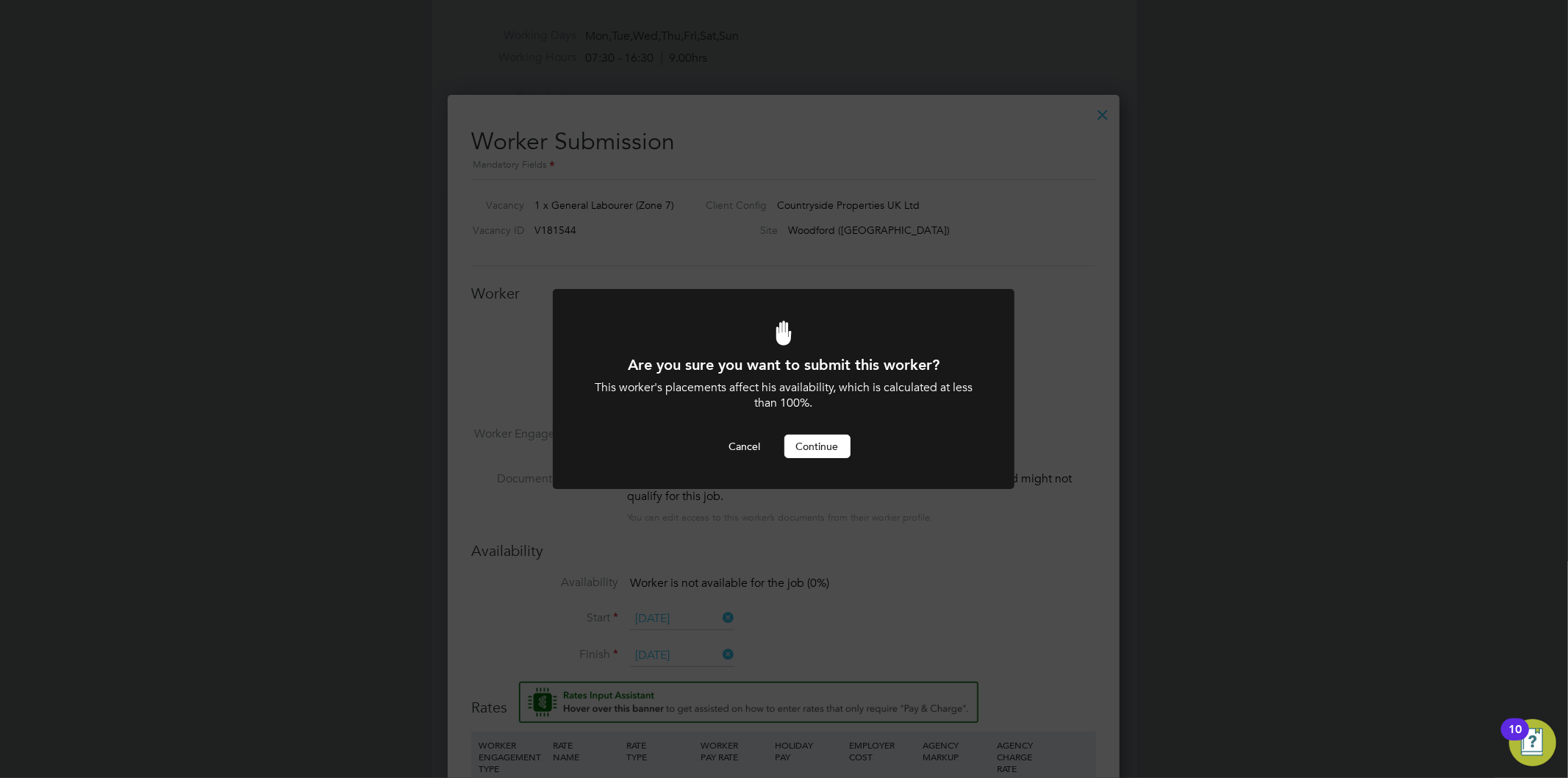
click at [799, 456] on button "Continue" at bounding box center [817, 446] width 66 height 23
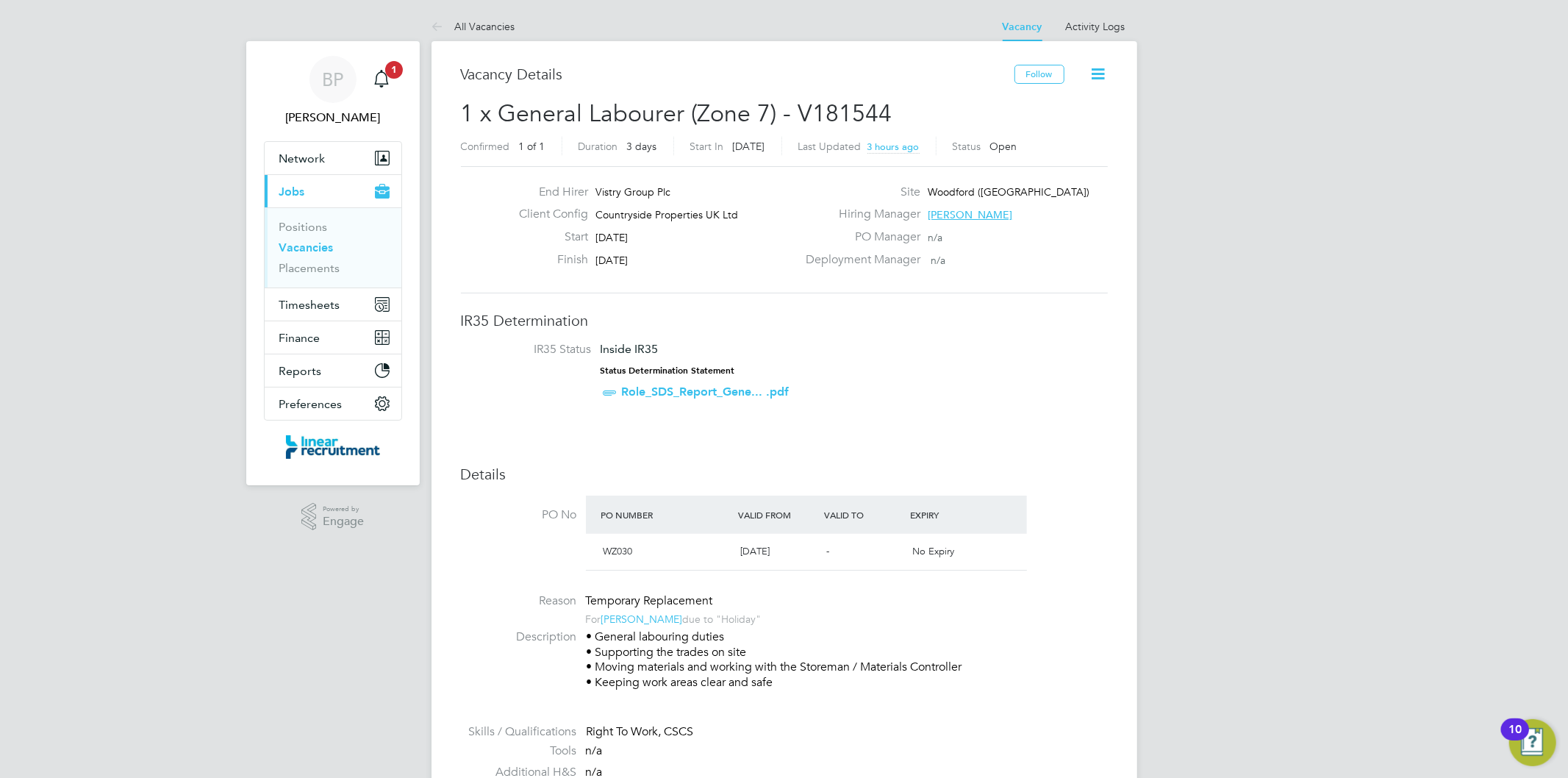
click at [321, 250] on link "Vacancies" at bounding box center [306, 247] width 54 height 14
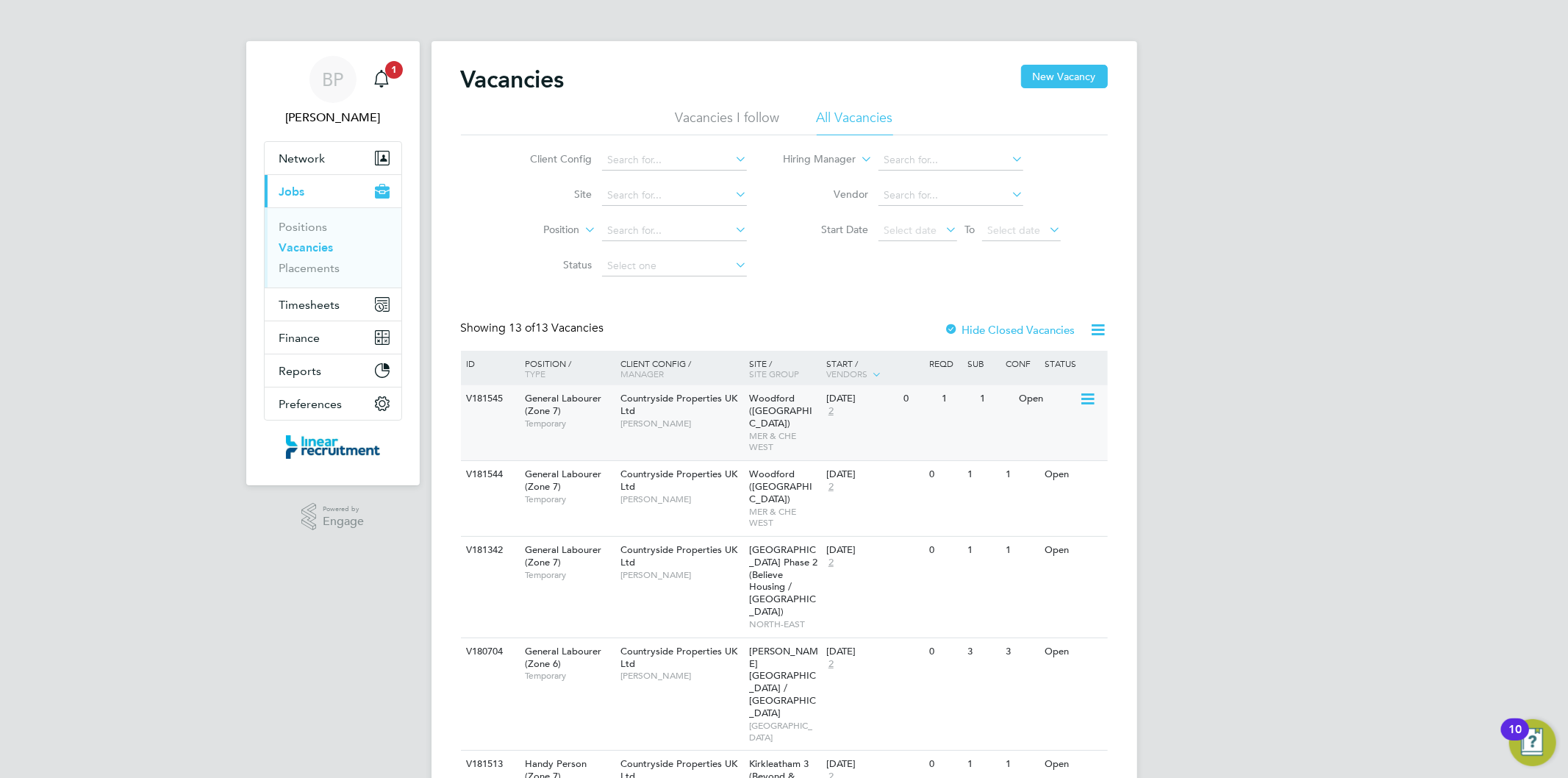
click at [798, 415] on div "Woodford (Stockport) MER & CHE WEST" at bounding box center [784, 423] width 77 height 75
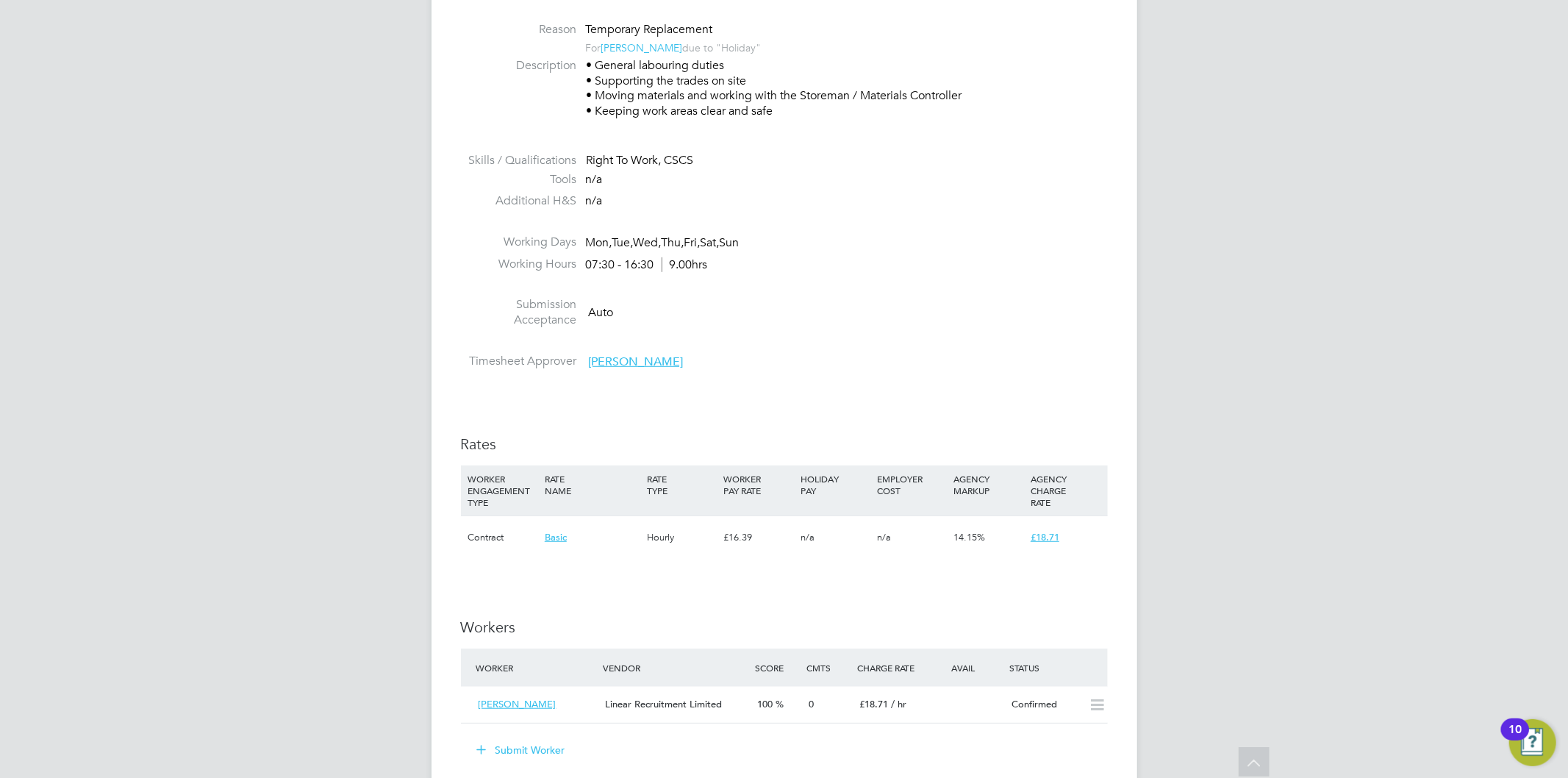
scroll to position [735, 0]
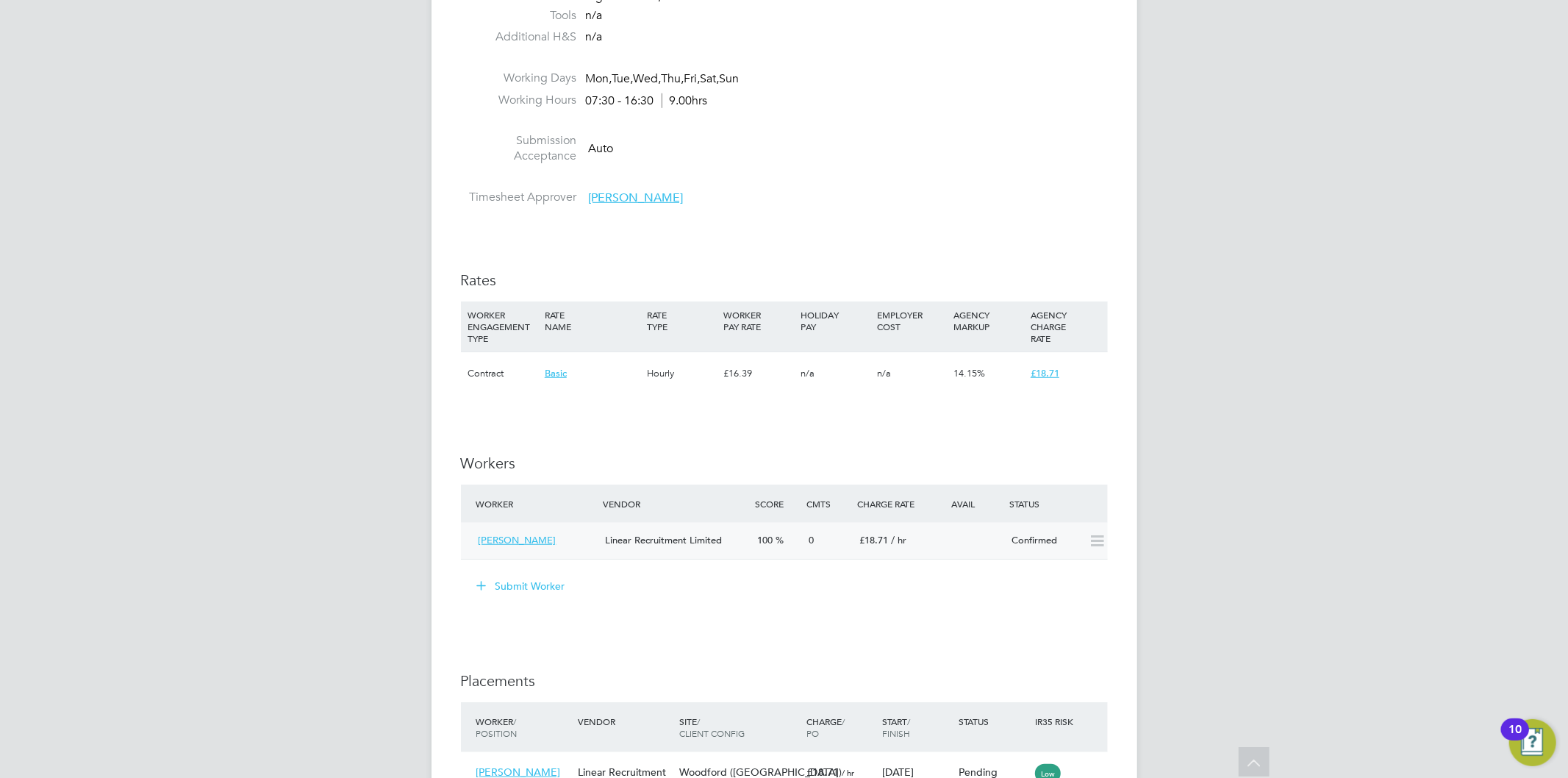
click at [1088, 542] on icon at bounding box center [1096, 541] width 18 height 12
click at [1092, 540] on icon at bounding box center [1096, 541] width 18 height 12
click at [1090, 602] on li "Submit Worker" at bounding box center [785, 593] width 647 height 38
click at [1098, 546] on icon at bounding box center [1096, 541] width 18 height 12
click at [814, 619] on div "IR35 Determination IR35 Status Inside IR35 Status Determination Statement Role_…" at bounding box center [785, 362] width 647 height 1574
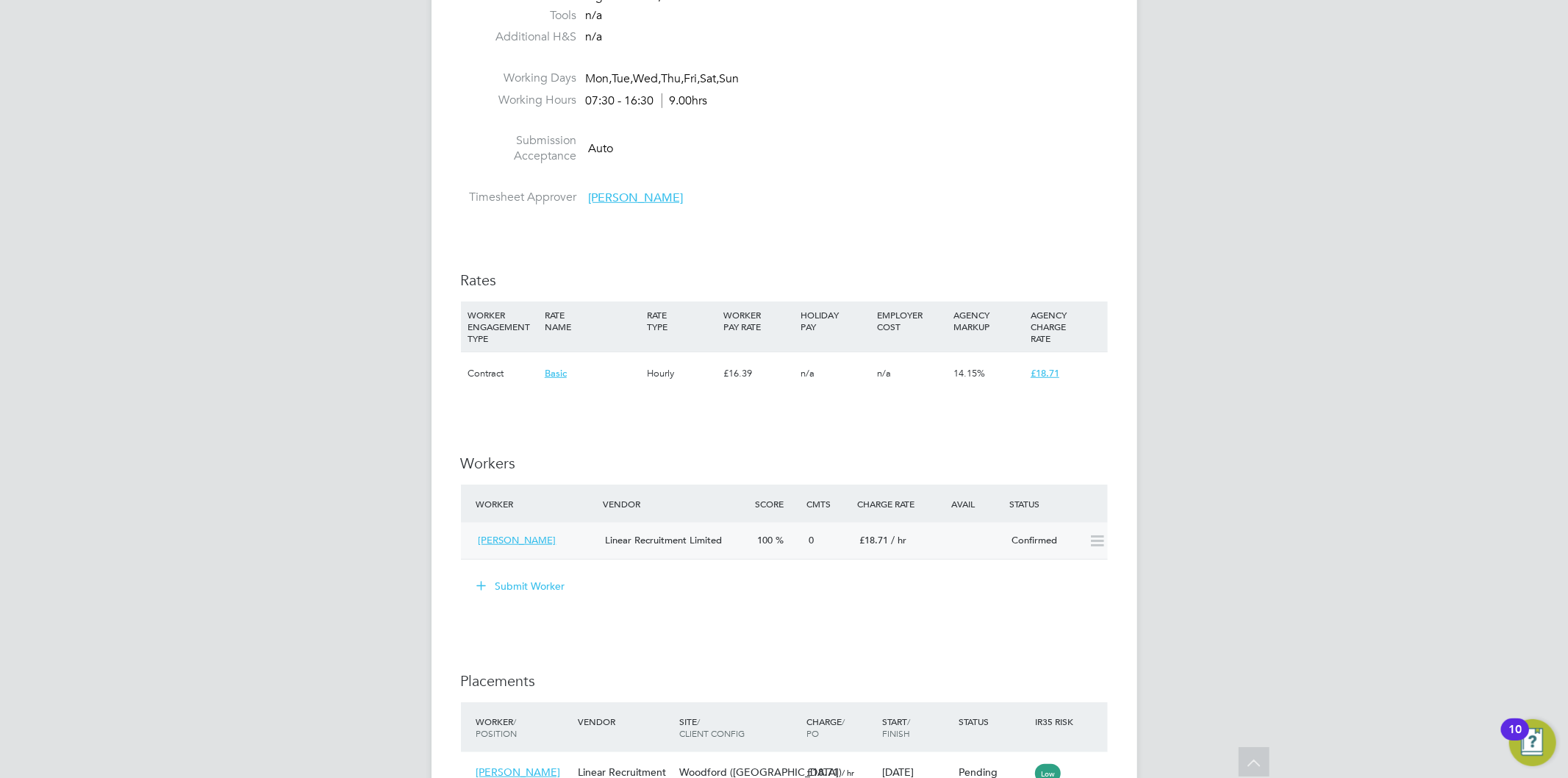
click at [1098, 541] on icon at bounding box center [1096, 541] width 18 height 12
click at [997, 589] on div "Submit Worker" at bounding box center [787, 585] width 641 height 23
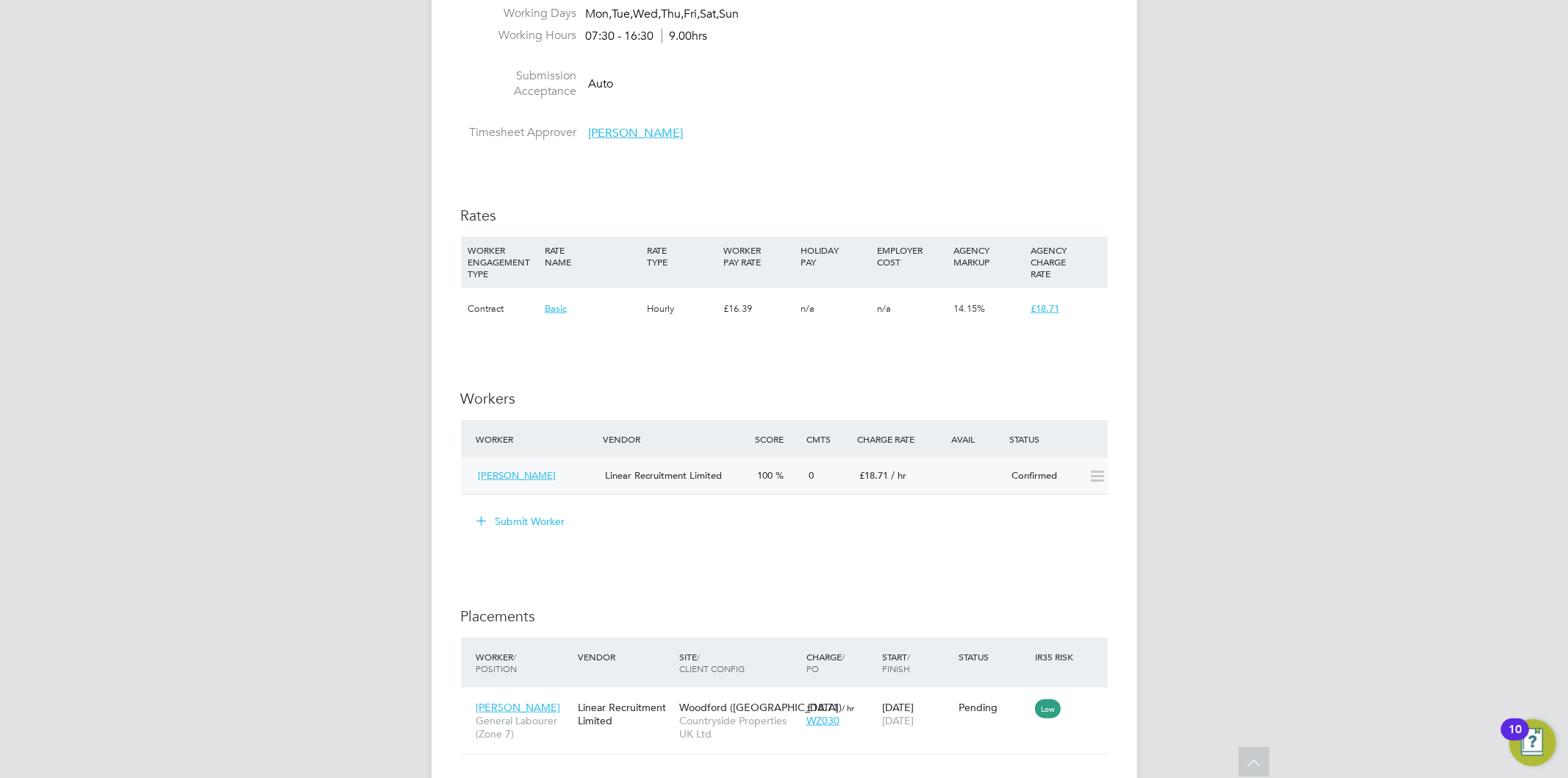
scroll to position [817, 0]
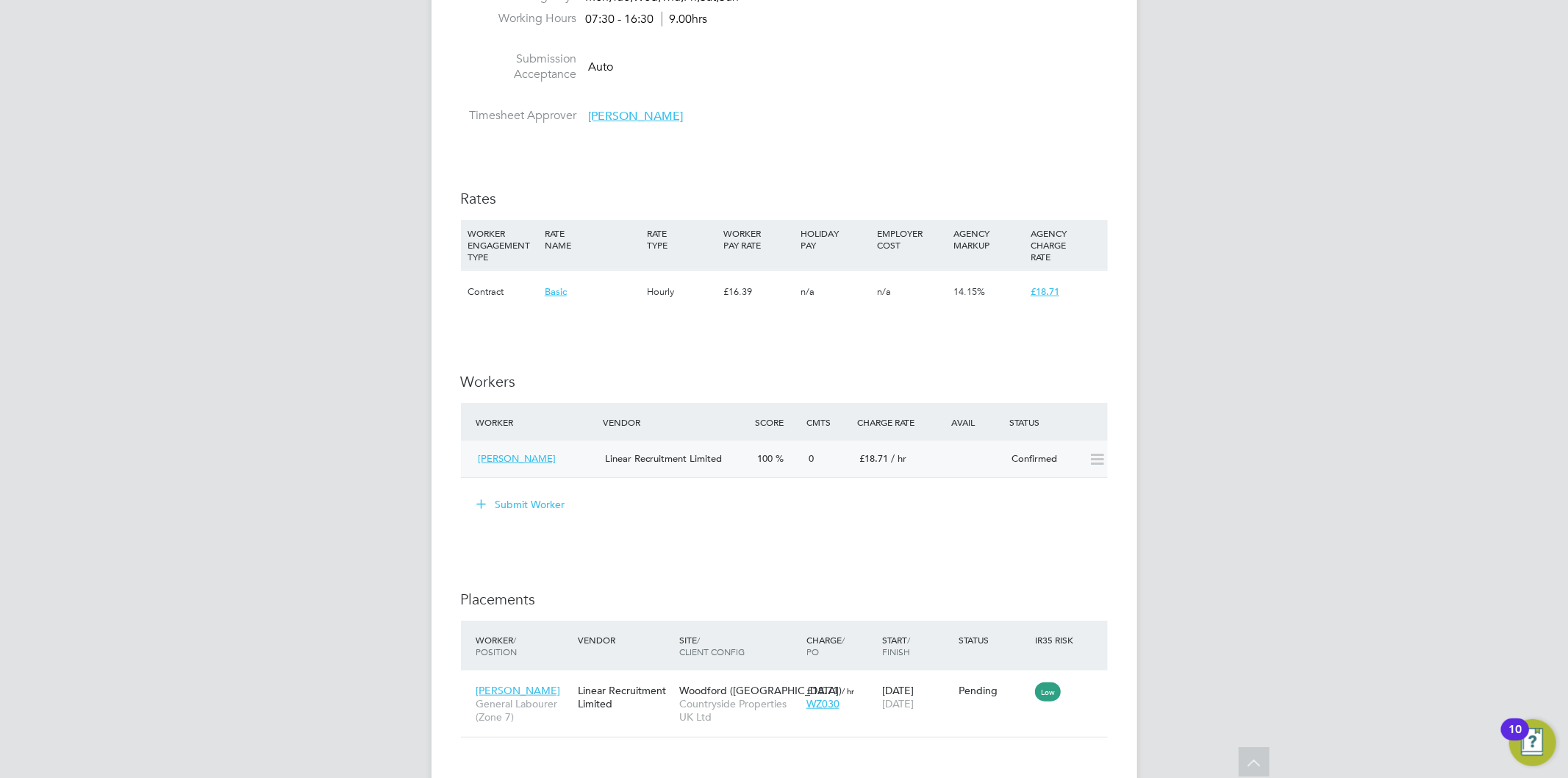
click at [1098, 466] on icon at bounding box center [1096, 460] width 18 height 12
click at [1098, 465] on icon at bounding box center [1096, 460] width 18 height 12
click at [1098, 460] on icon at bounding box center [1096, 460] width 18 height 12
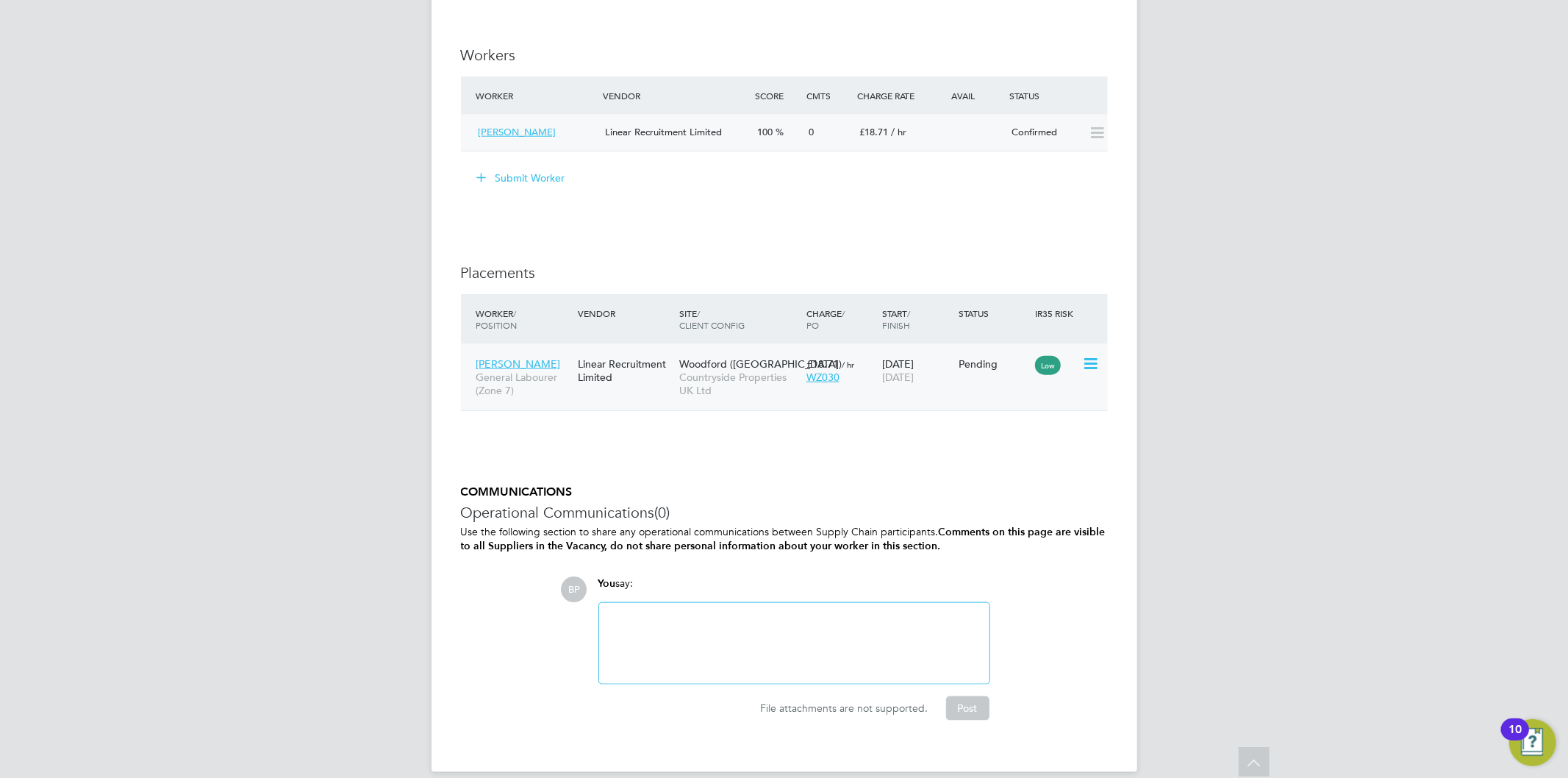
scroll to position [1159, 0]
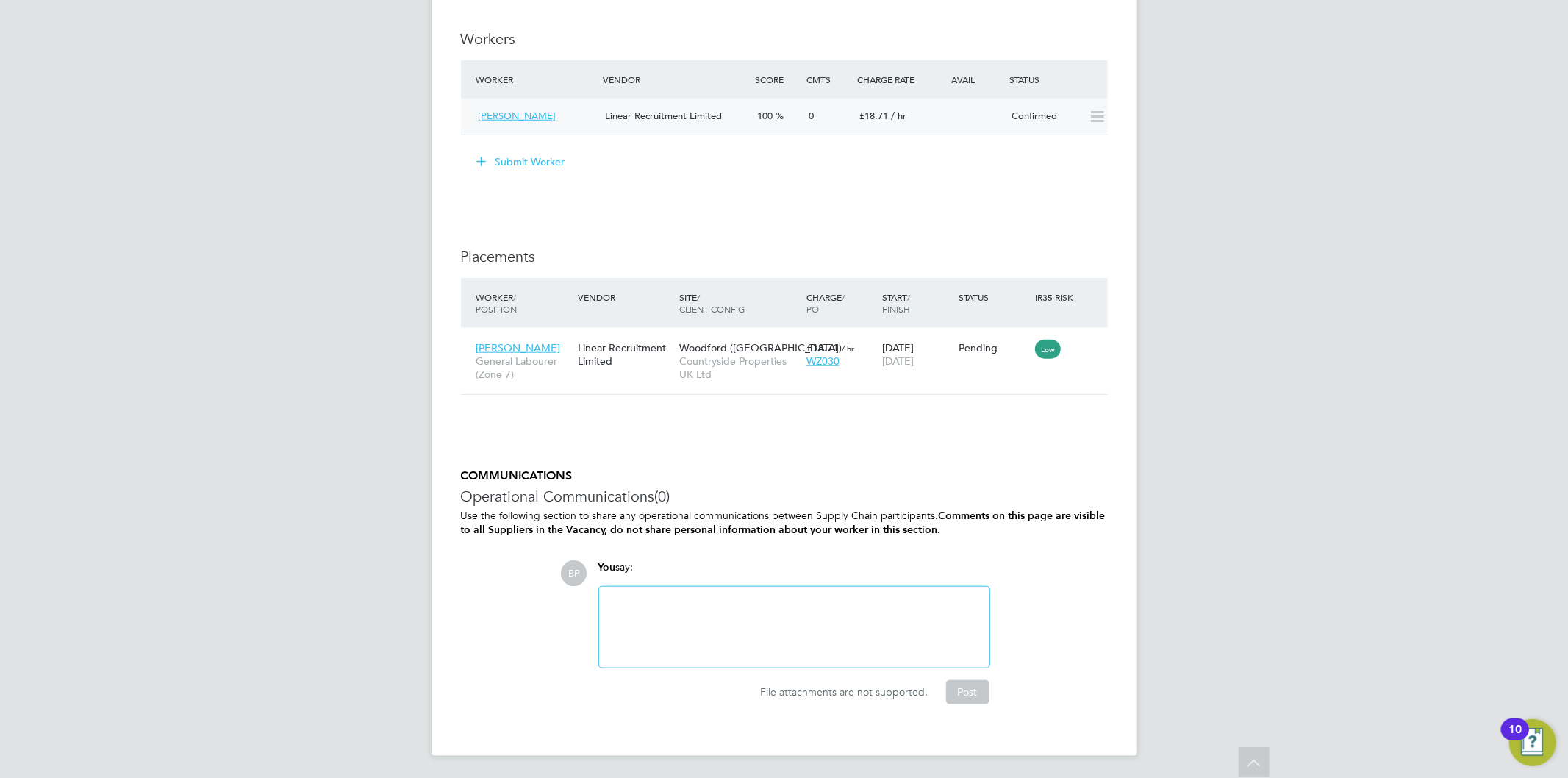
click at [732, 596] on div at bounding box center [793, 627] width 373 height 63
click at [894, 620] on div "Hi, Please could someone remove James Cooper from this ? I put him on the wrong…" at bounding box center [793, 627] width 373 height 63
drag, startPoint x: 812, startPoint y: 620, endPoint x: 894, endPoint y: 605, distance: 83.4
click at [894, 605] on div "Hi, Please could someone remove James Cooper from this ? I put him on the wrong…" at bounding box center [793, 627] width 373 height 63
click at [877, 614] on div "Hi, Please could someone remove James Cooper from this ? I put him on the wrong…" at bounding box center [793, 627] width 373 height 63
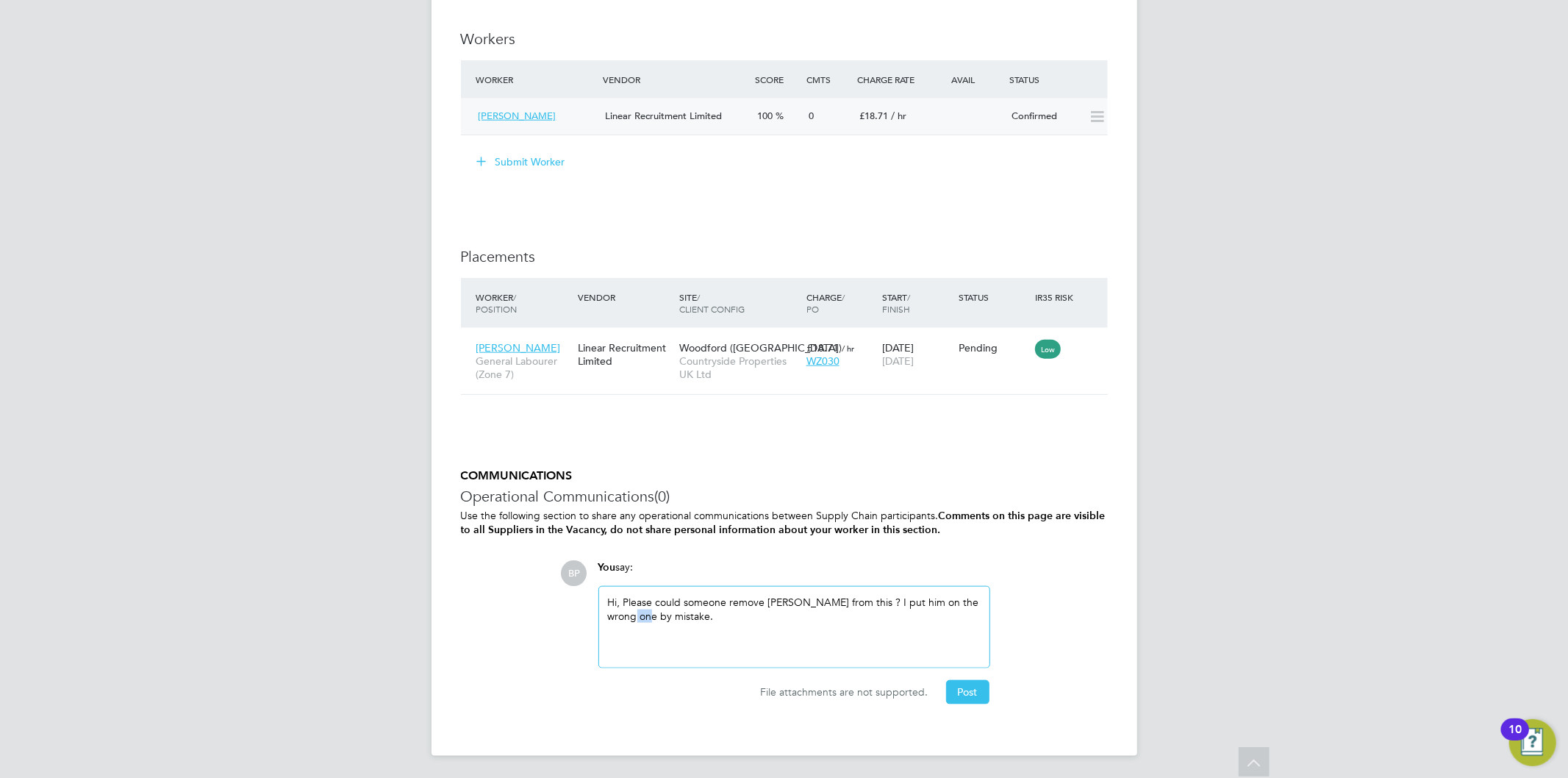
drag, startPoint x: 657, startPoint y: 619, endPoint x: 642, endPoint y: 619, distance: 15.0
click at [642, 619] on div "Hi, Please could someone remove James Cooper from this ? I put him on the wrong…" at bounding box center [793, 627] width 373 height 63
click at [738, 614] on div "Hi, Please could someone remove James Cooper from this ? I put him on the wrong…" at bounding box center [793, 627] width 373 height 63
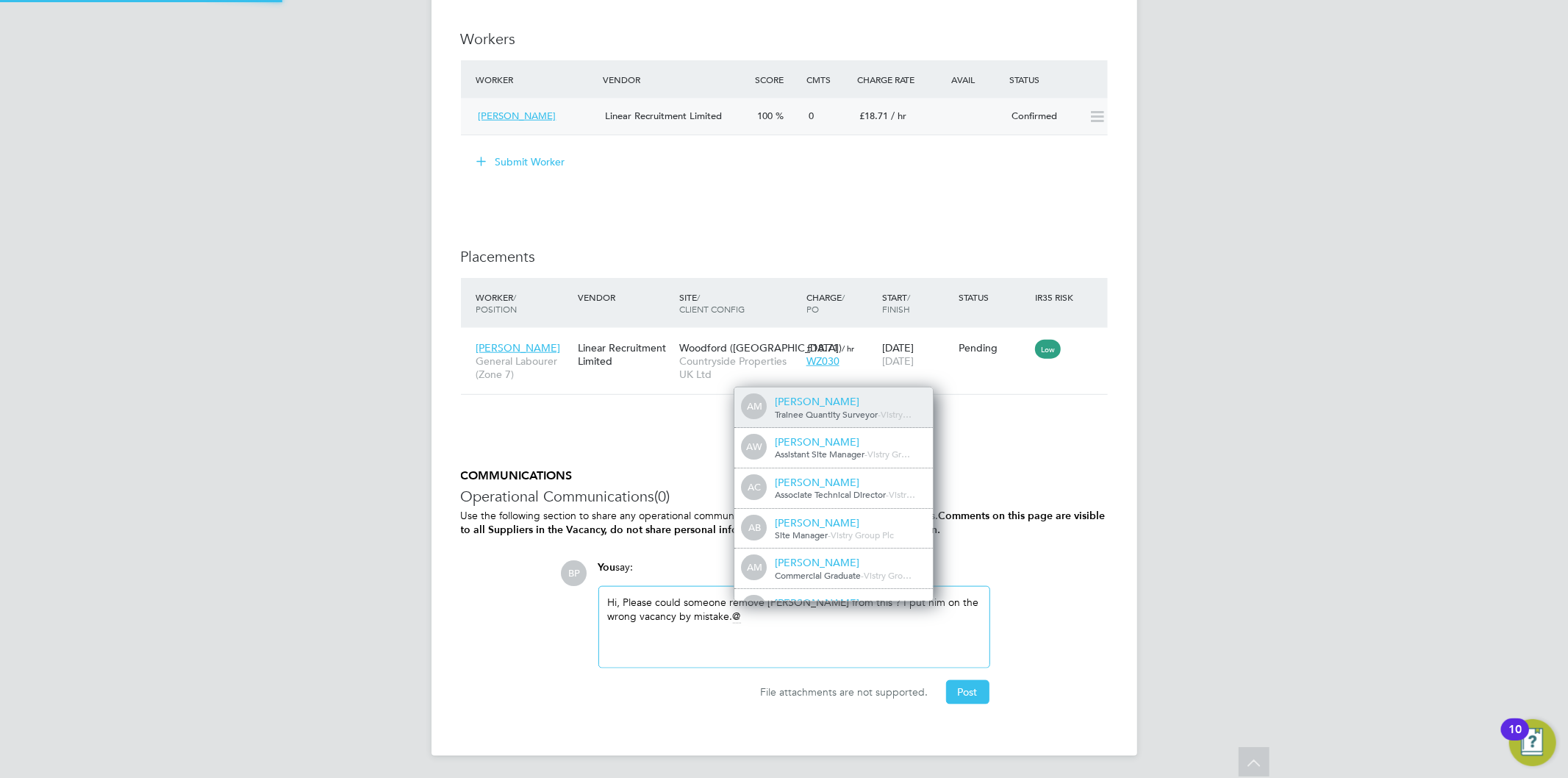
scroll to position [0, 0]
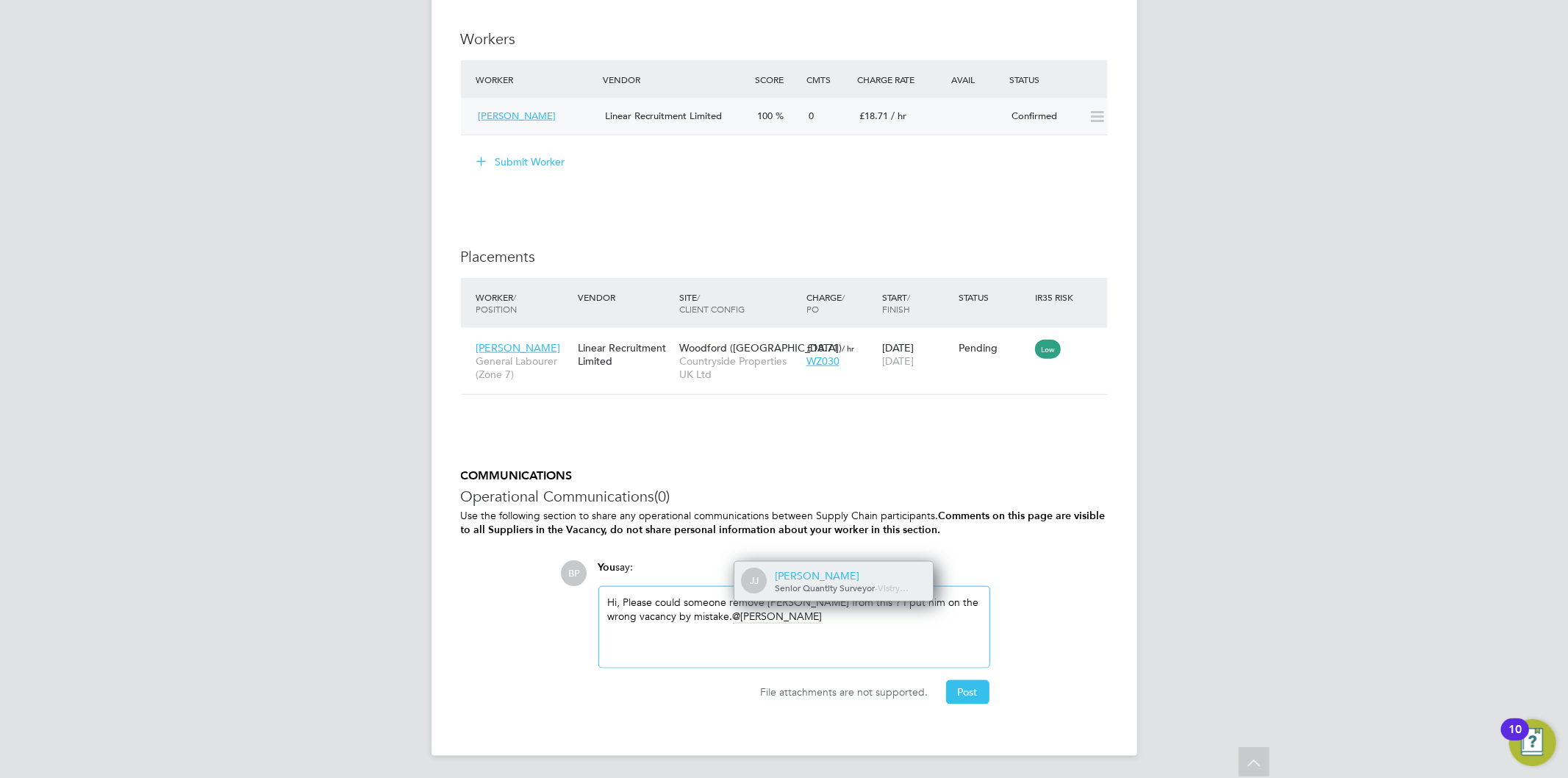
click at [799, 591] on span "Senior Quantity Surveyor" at bounding box center [825, 588] width 100 height 12
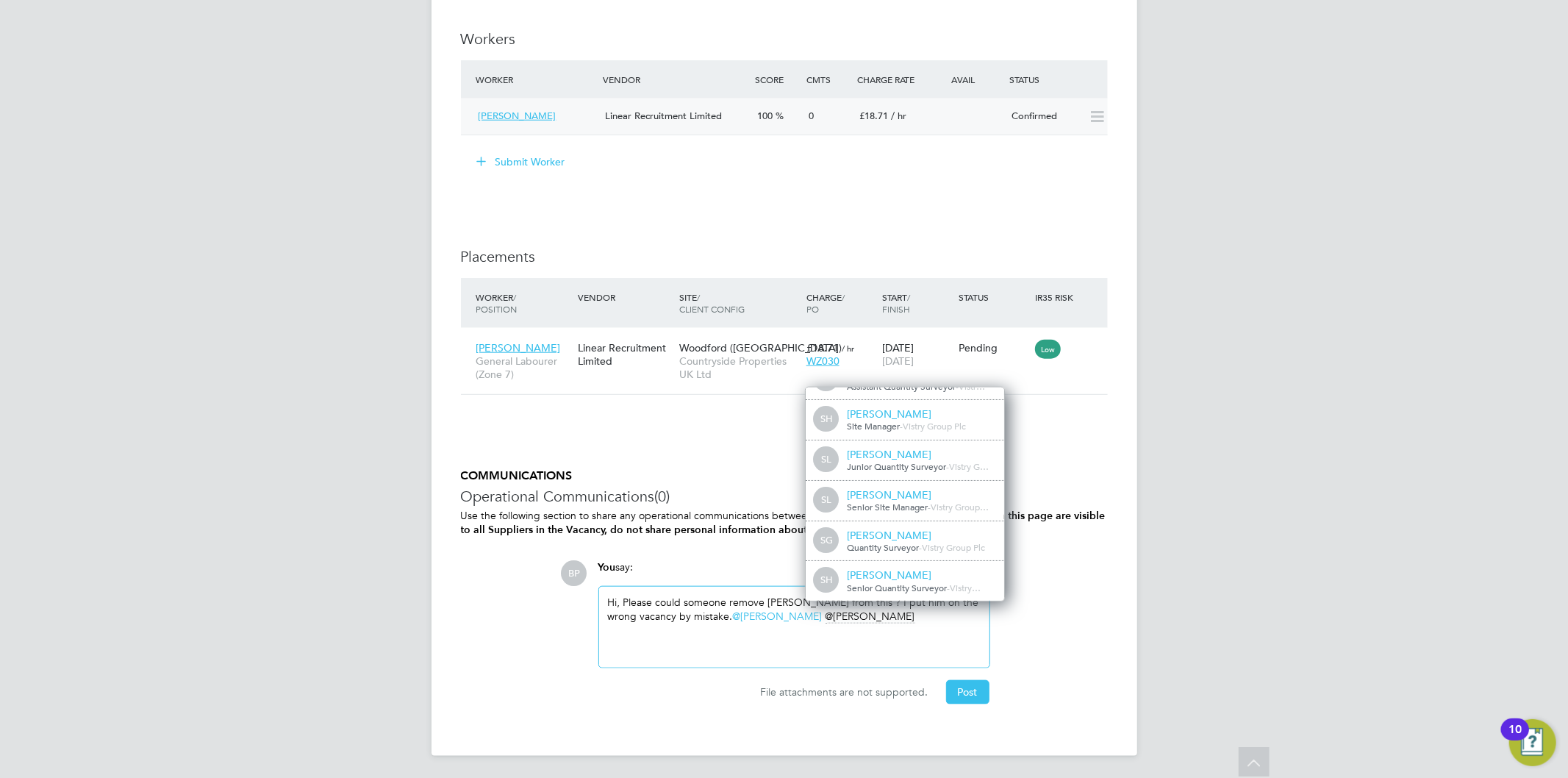
click at [893, 627] on div "Hi, Please could someone remove James Cooper from this ? I put him on the wrong…" at bounding box center [793, 627] width 373 height 63
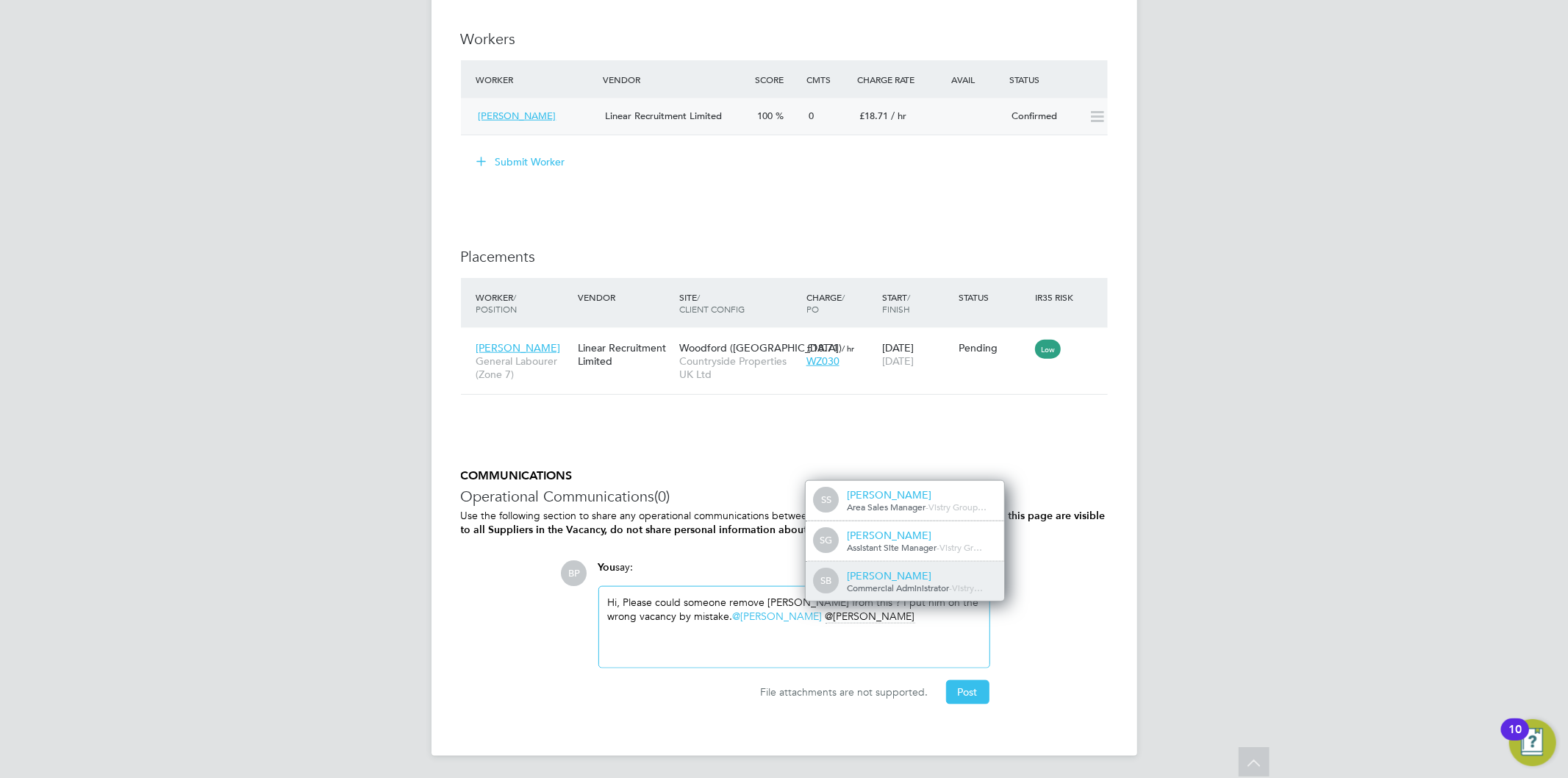
click at [898, 590] on span "Commercial Administrator" at bounding box center [898, 588] width 102 height 12
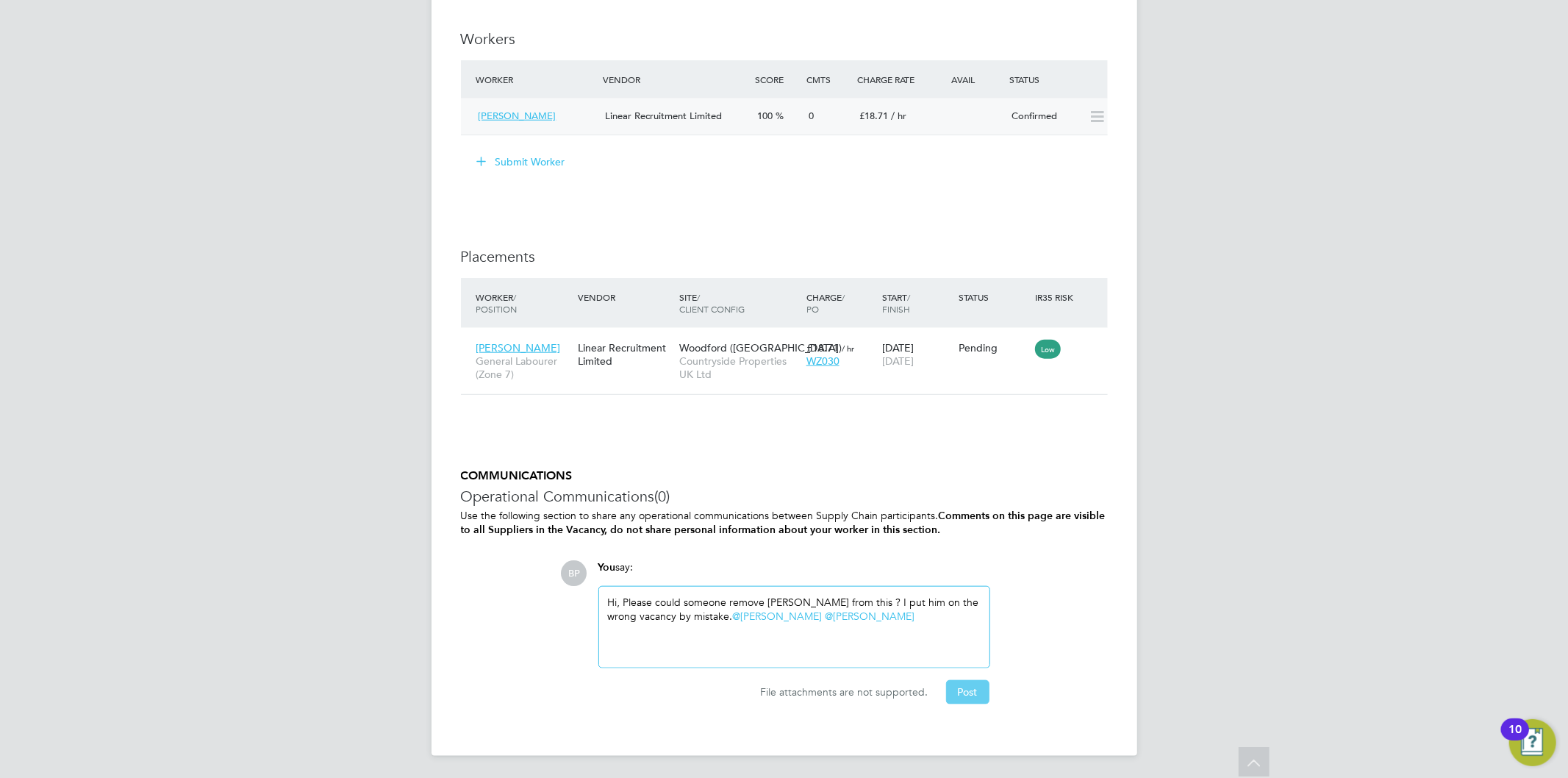
click at [975, 695] on button "Post" at bounding box center [967, 691] width 43 height 23
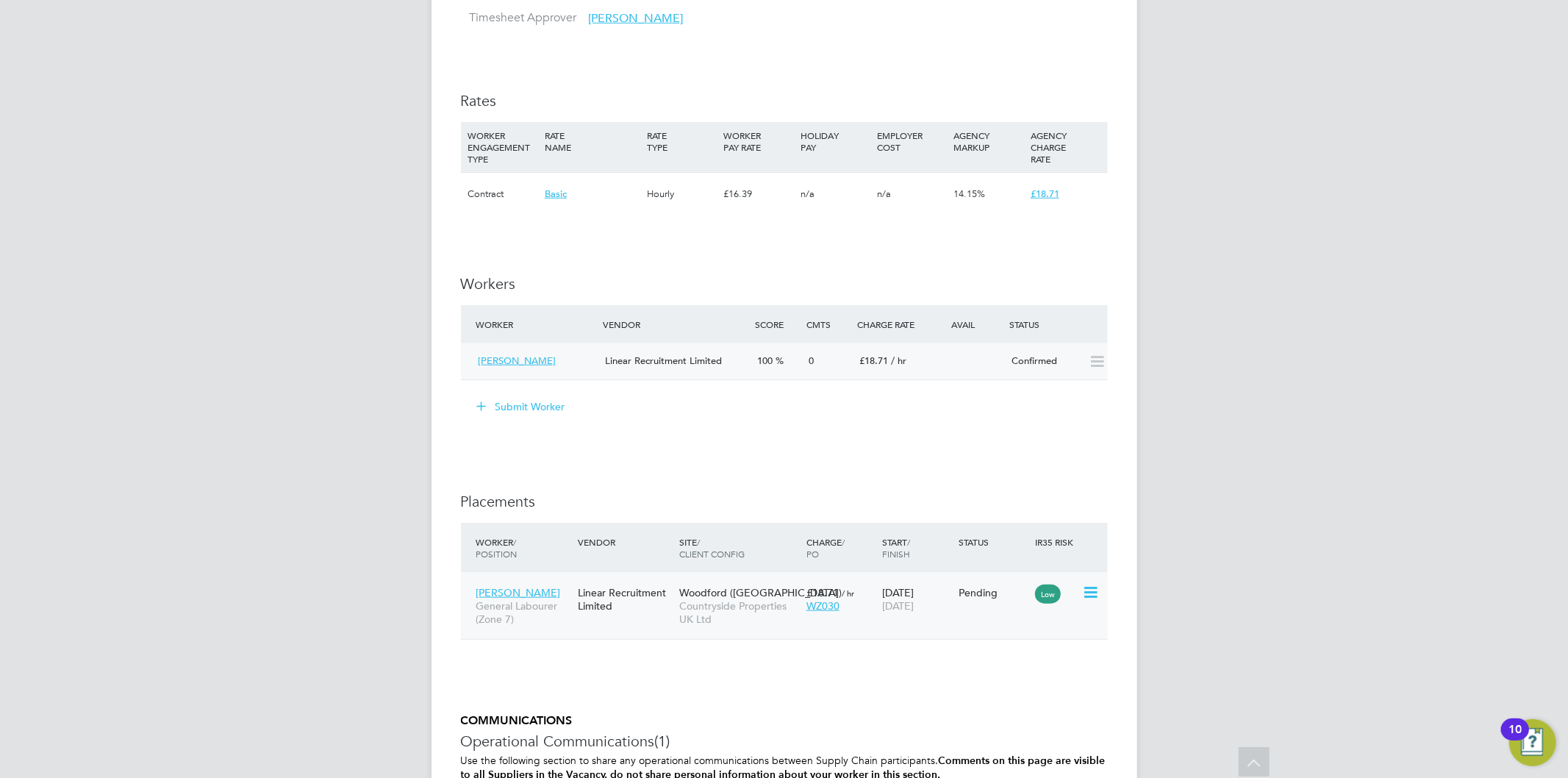
click at [1085, 590] on icon at bounding box center [1089, 592] width 15 height 17
click at [989, 726] on li "Abandon" at bounding box center [1022, 726] width 151 height 21
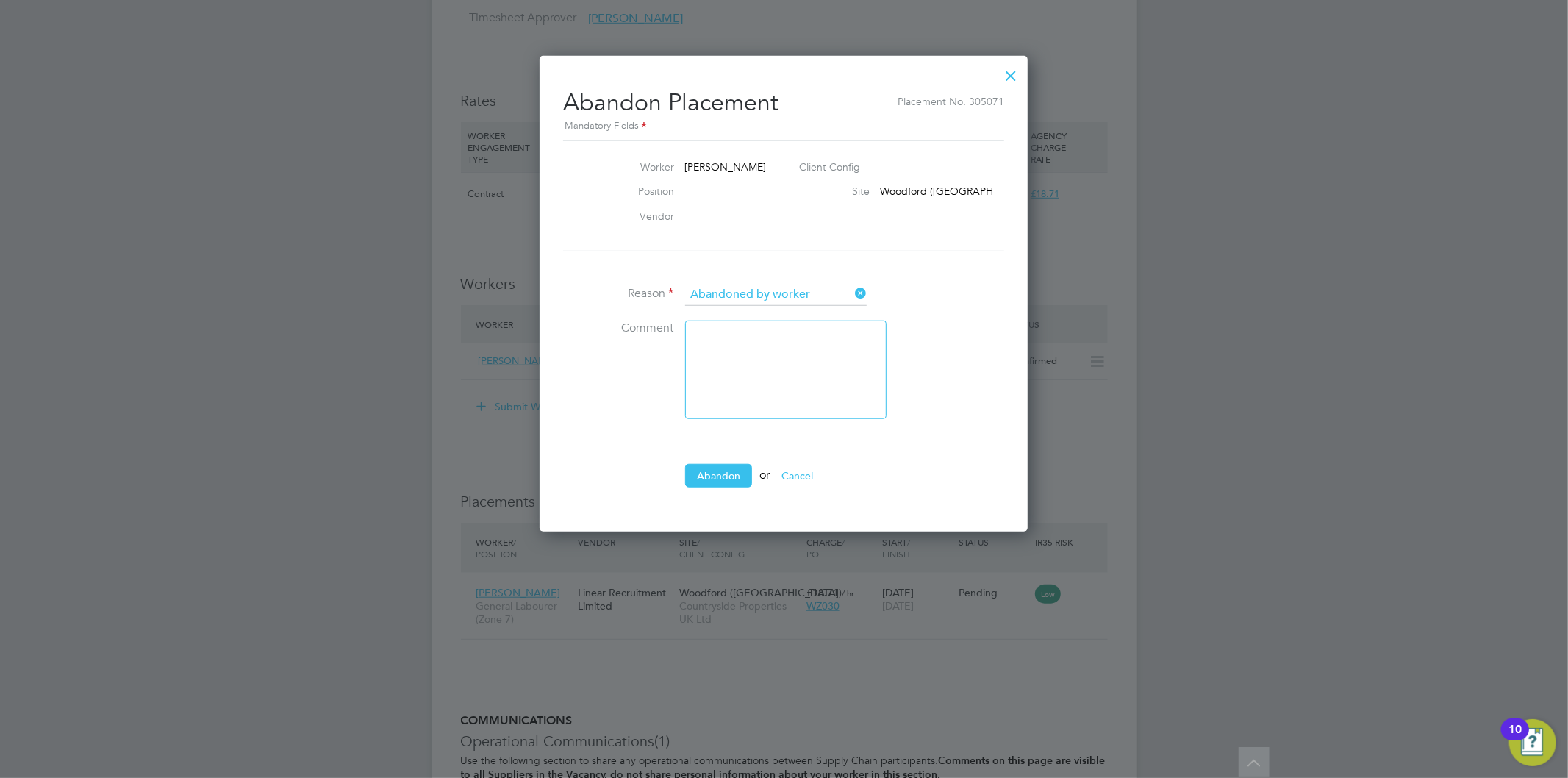
click at [852, 297] on icon at bounding box center [852, 293] width 0 height 21
click at [833, 290] on input at bounding box center [775, 295] width 182 height 22
click at [788, 350] on li "Other" at bounding box center [775, 353] width 183 height 19
type input "Other"
click at [793, 340] on textarea at bounding box center [786, 369] width 201 height 98
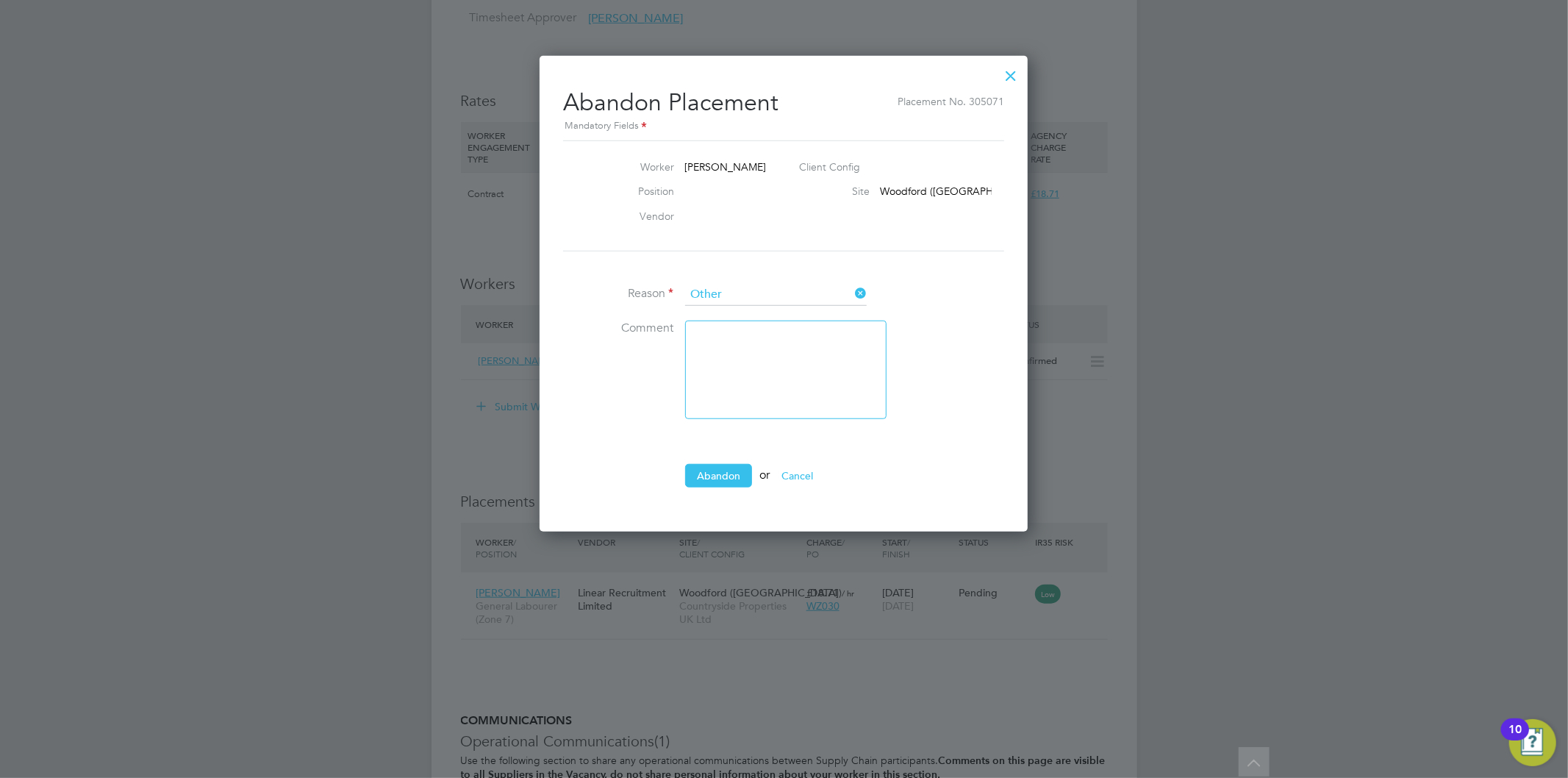
type textarea "J"
drag, startPoint x: 696, startPoint y: 340, endPoint x: 704, endPoint y: 340, distance: 8.0
click at [700, 340] on textarea "i added James to the wrong vacancy" at bounding box center [786, 369] width 201 height 98
click at [765, 358] on textarea "I added James to the wrong vacancy" at bounding box center [786, 369] width 201 height 98
type textarea "I added James to the wrong vacancy"
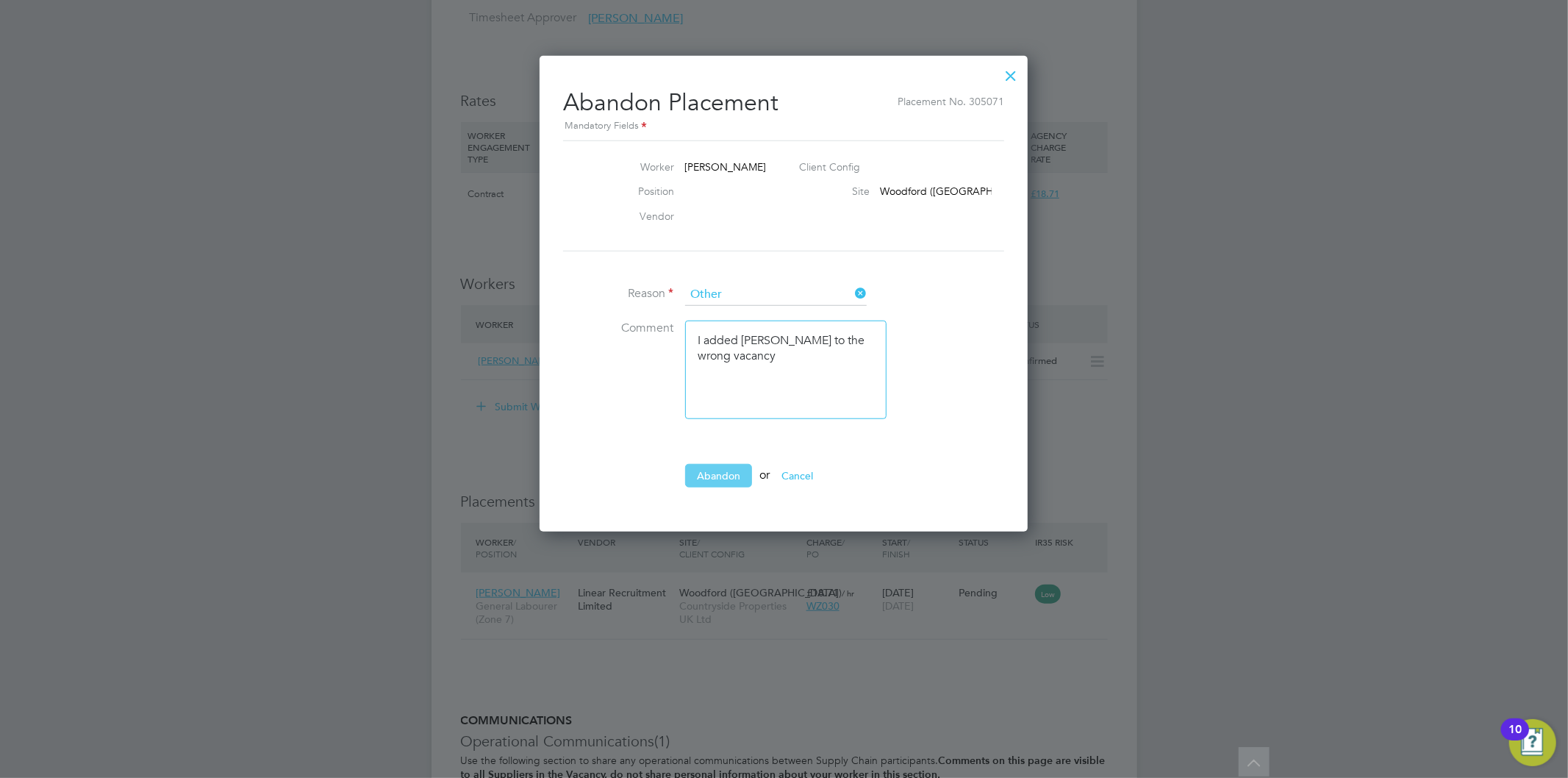
click at [731, 464] on button "Abandon" at bounding box center [719, 475] width 67 height 23
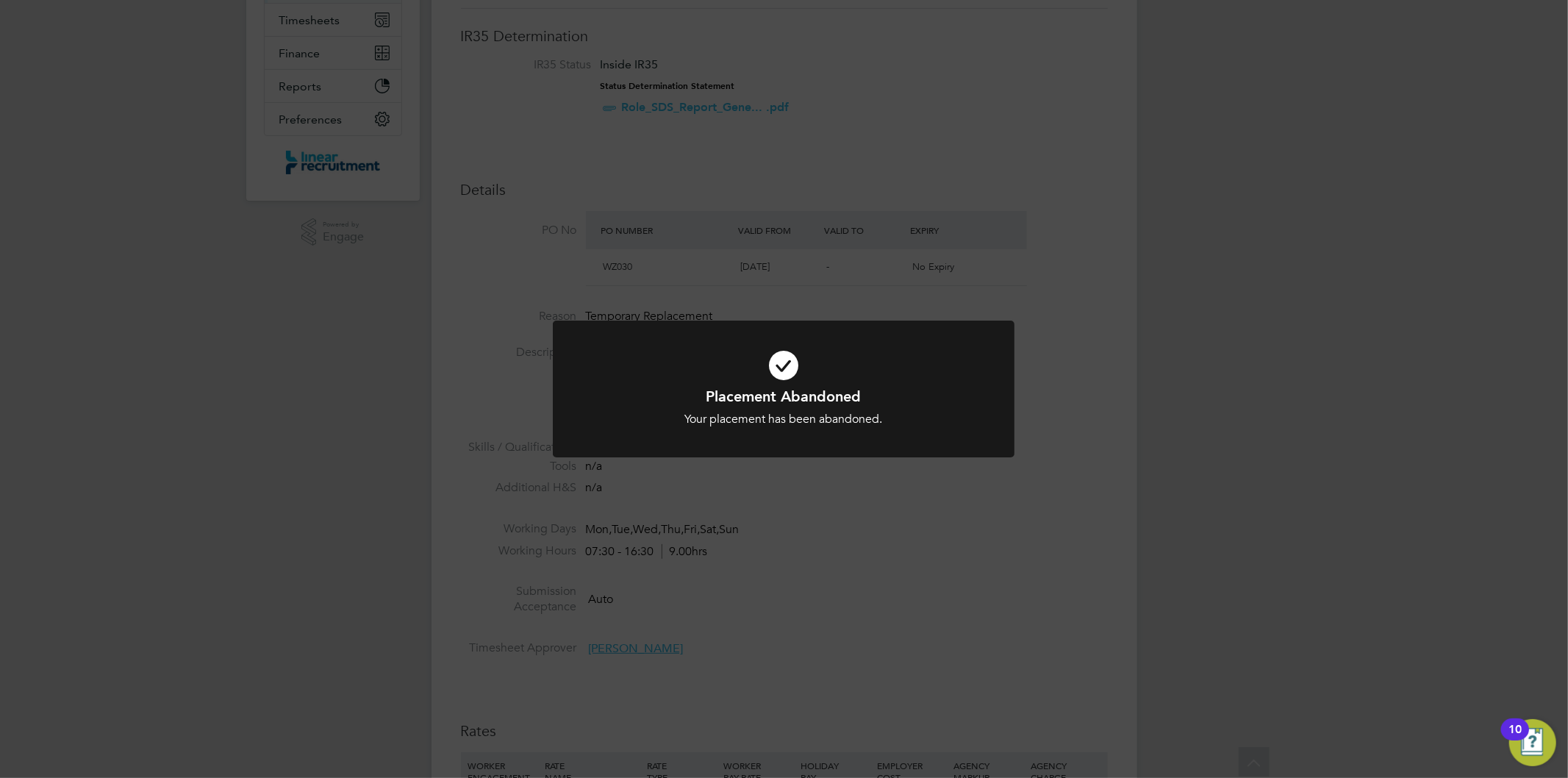
scroll to position [98, 0]
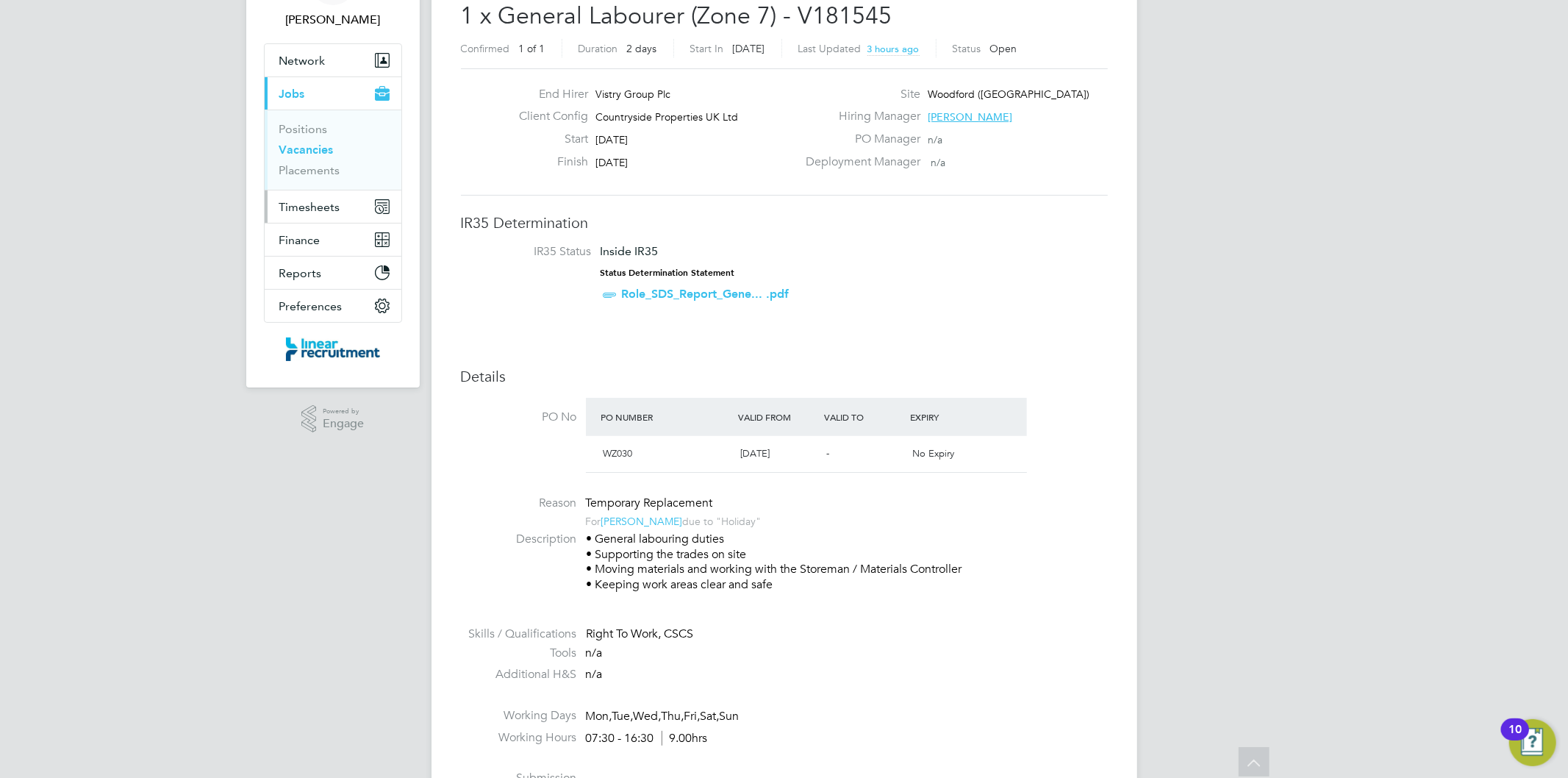
click at [318, 207] on span "Timesheets" at bounding box center [310, 207] width 61 height 14
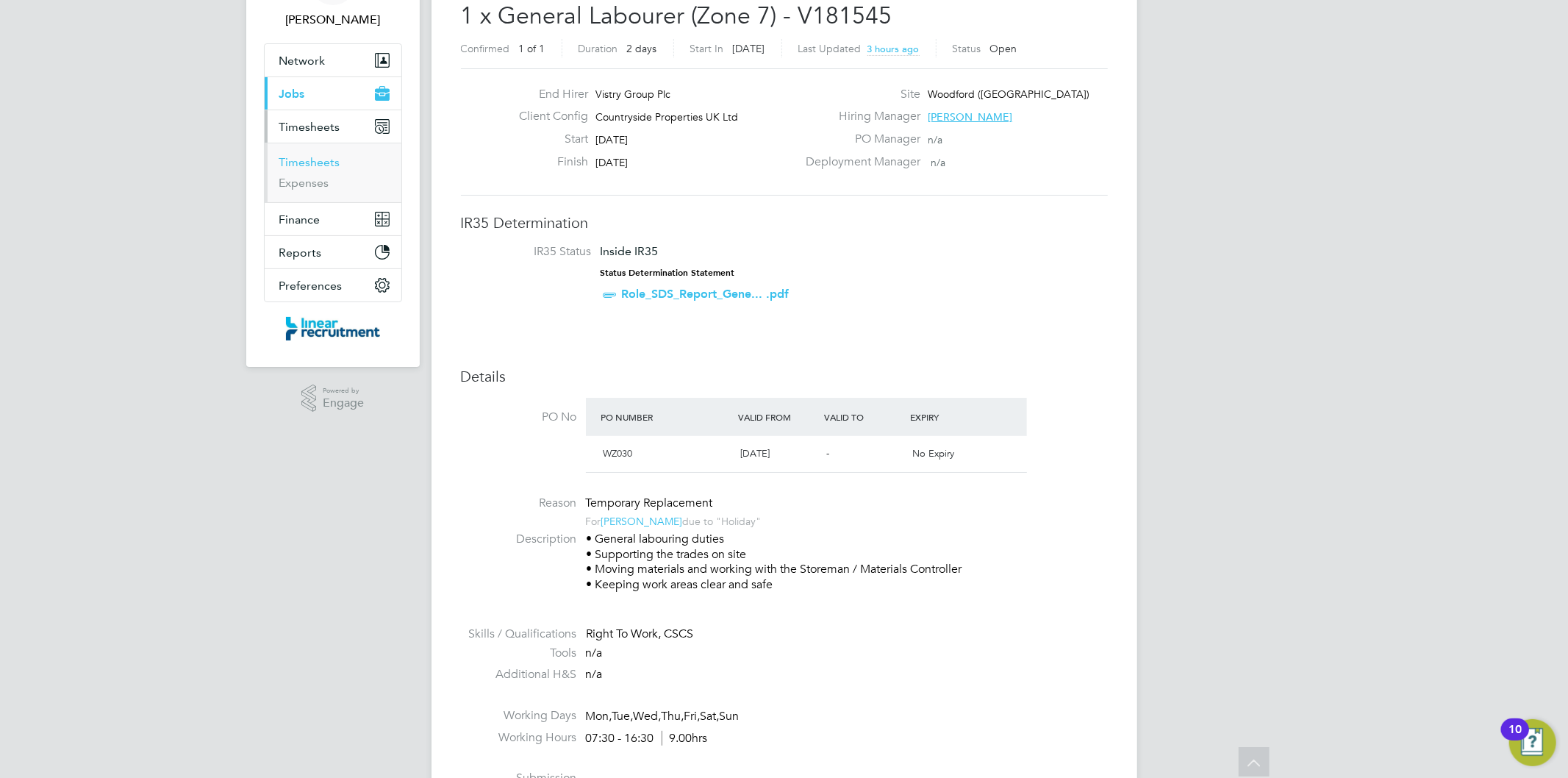
click at [318, 164] on link "Timesheets" at bounding box center [310, 162] width 61 height 14
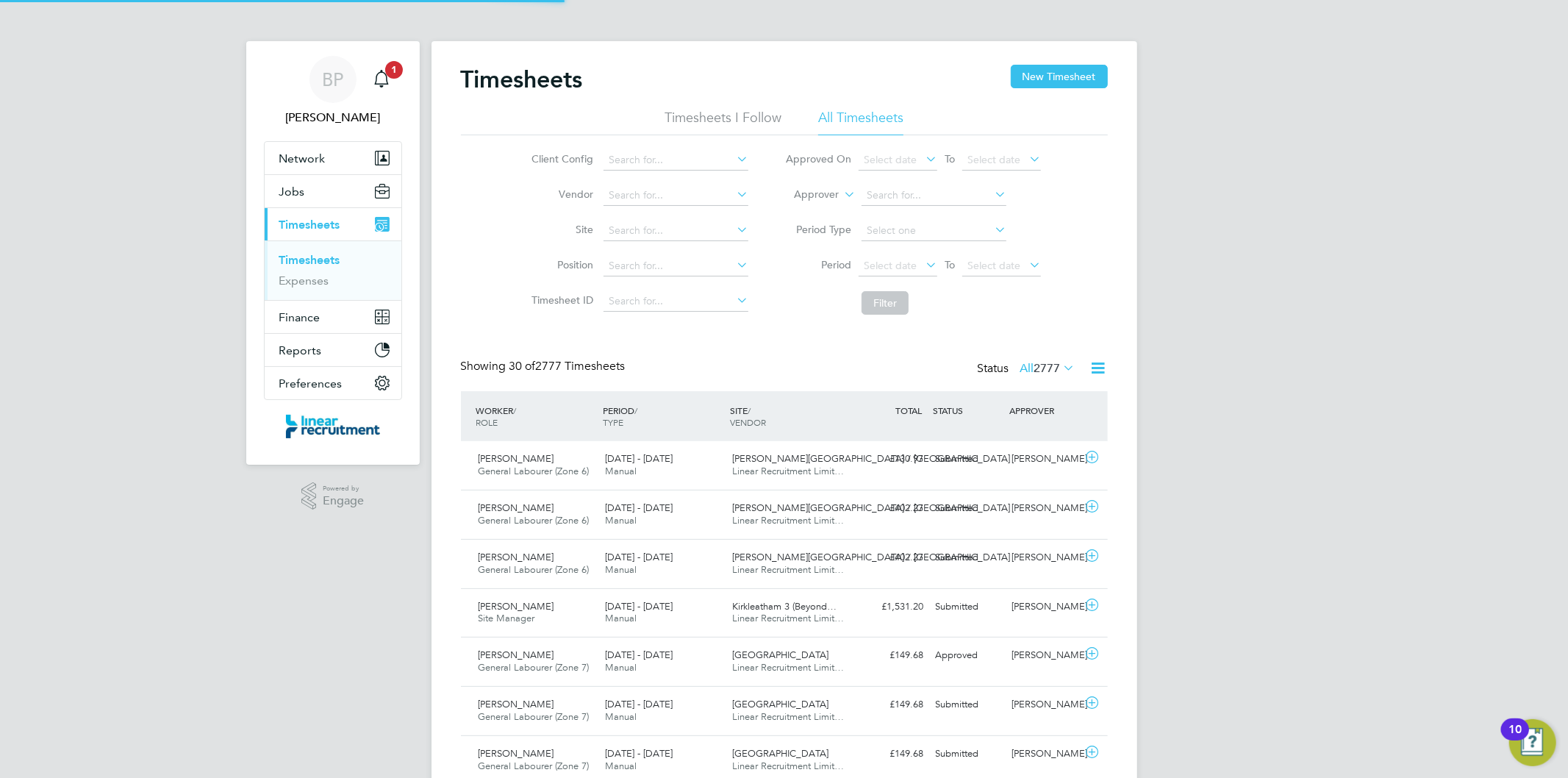
scroll to position [8, 8]
click at [1068, 76] on button "New Timesheet" at bounding box center [1059, 76] width 97 height 23
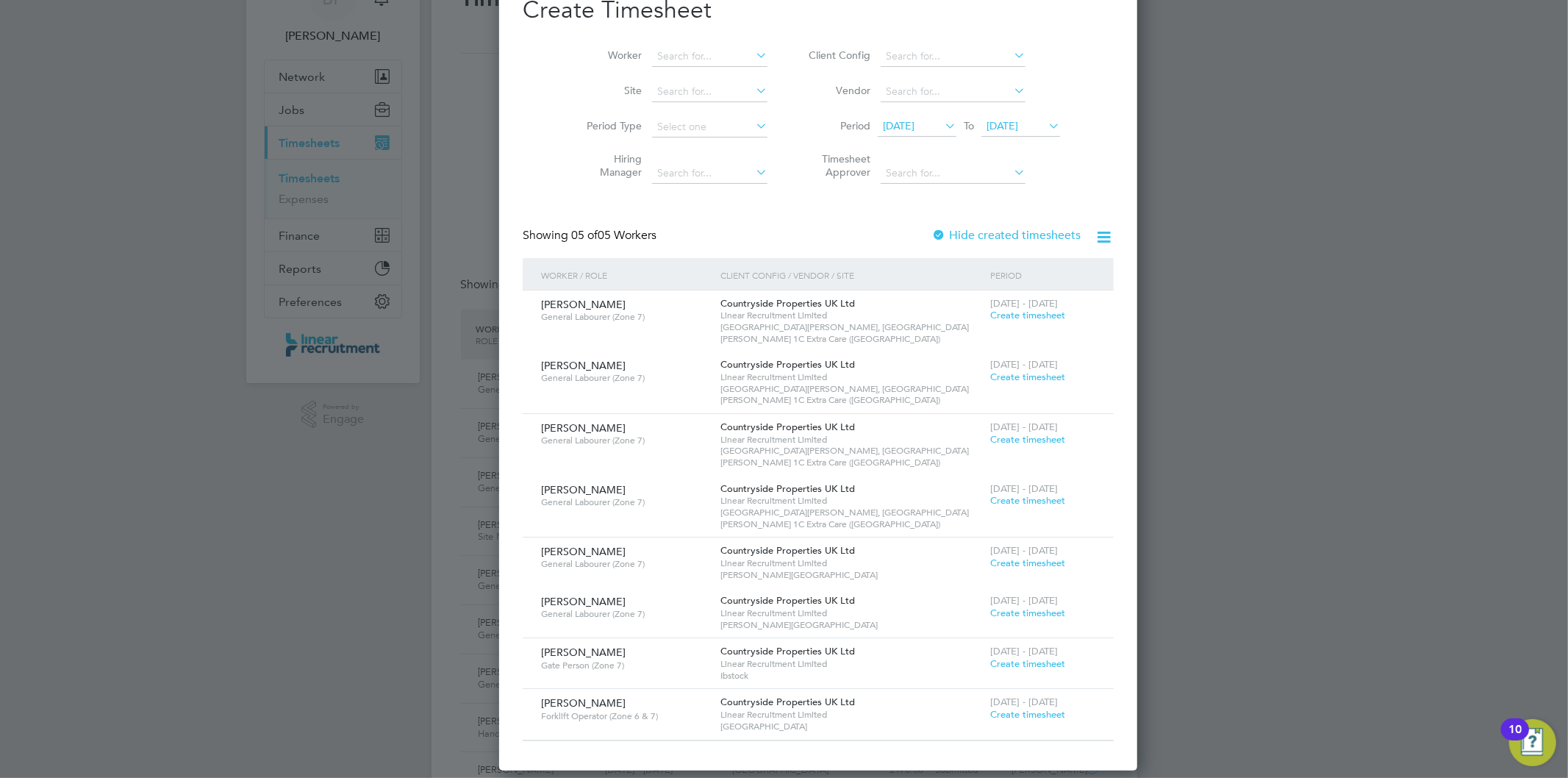
click at [157, 228] on div at bounding box center [784, 389] width 1568 height 778
click at [314, 134] on div at bounding box center [784, 389] width 1568 height 778
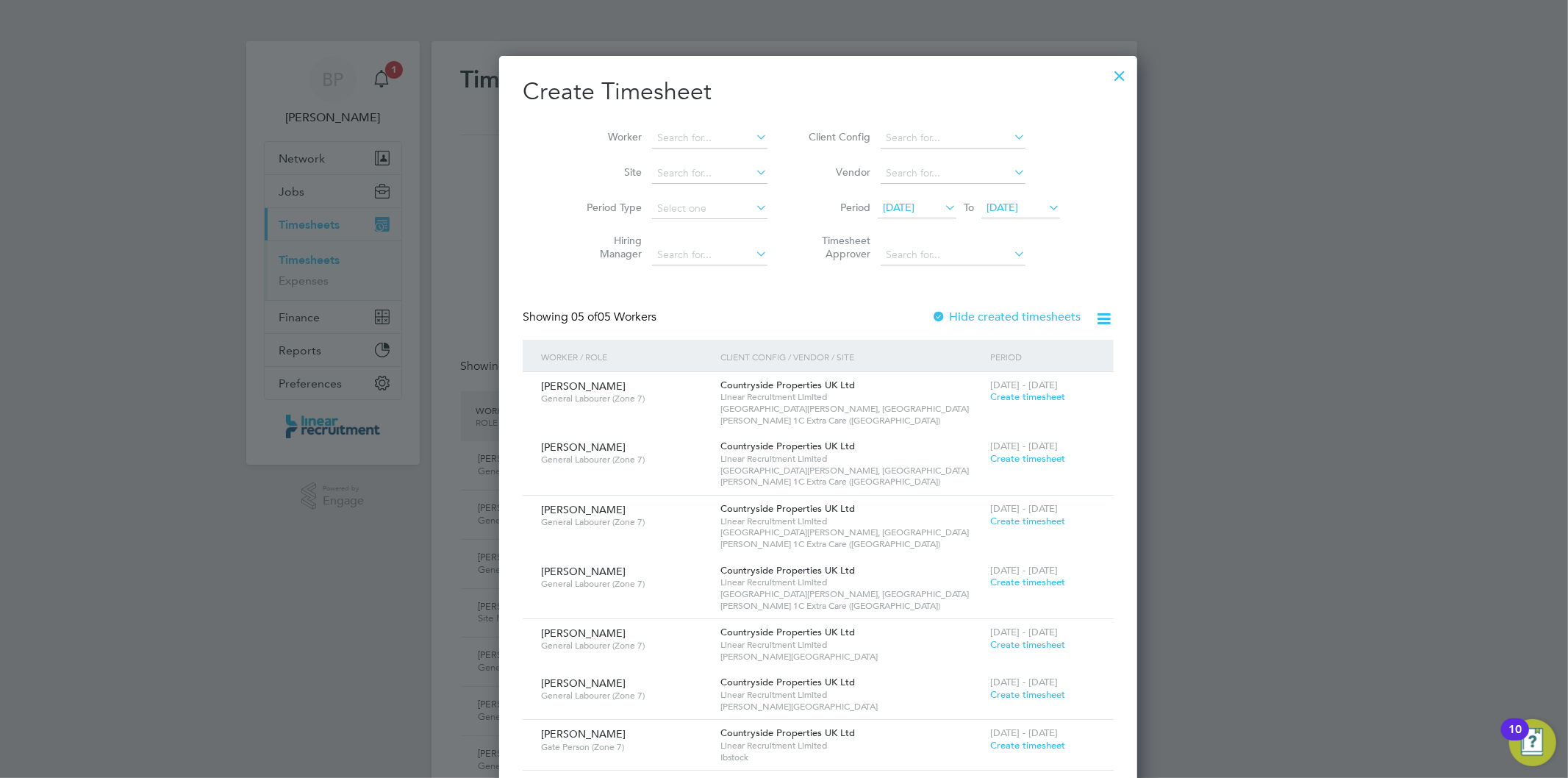
click at [1107, 83] on div at bounding box center [1120, 71] width 27 height 27
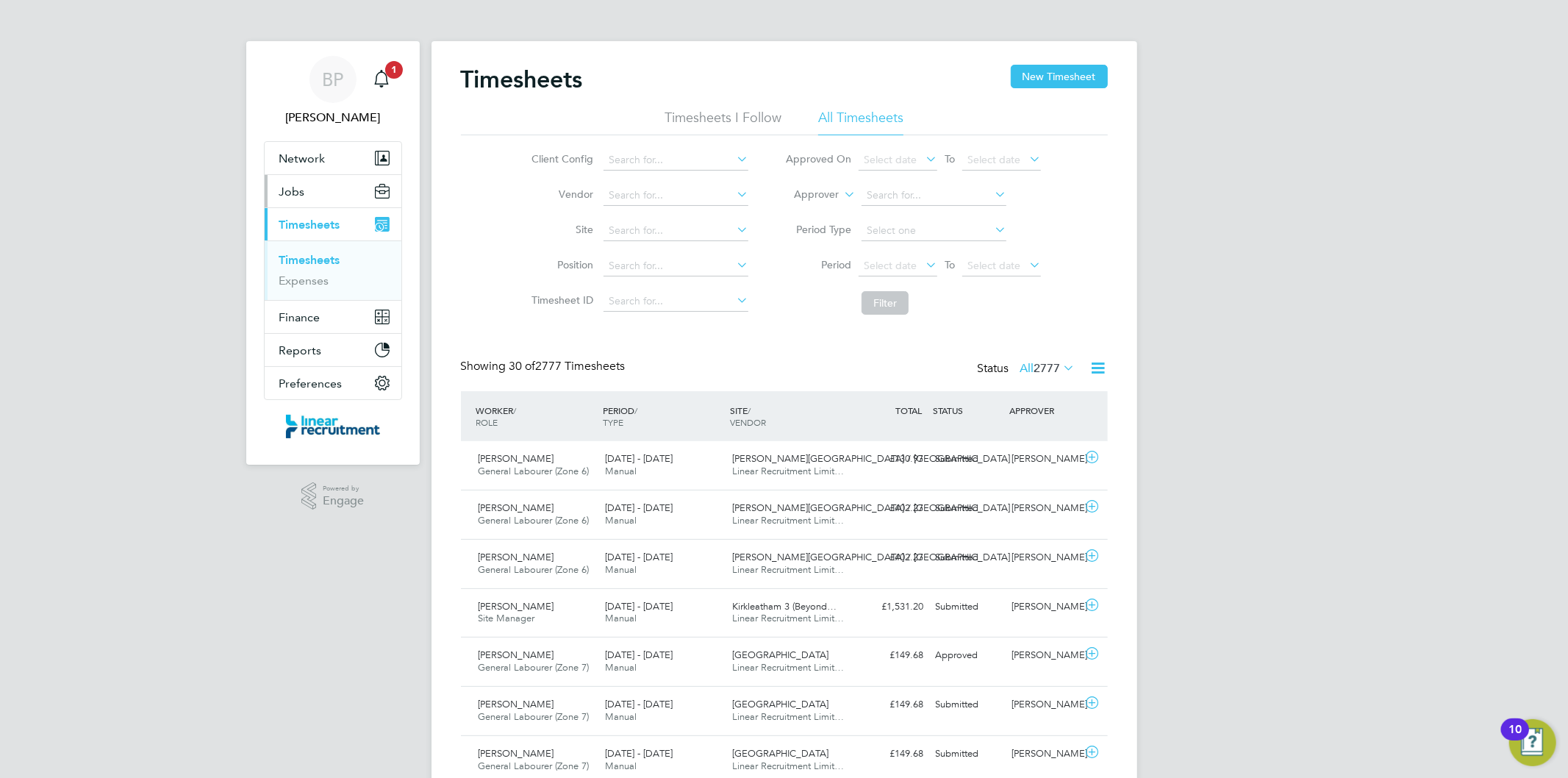
click at [305, 194] on button "Jobs" at bounding box center [332, 191] width 137 height 33
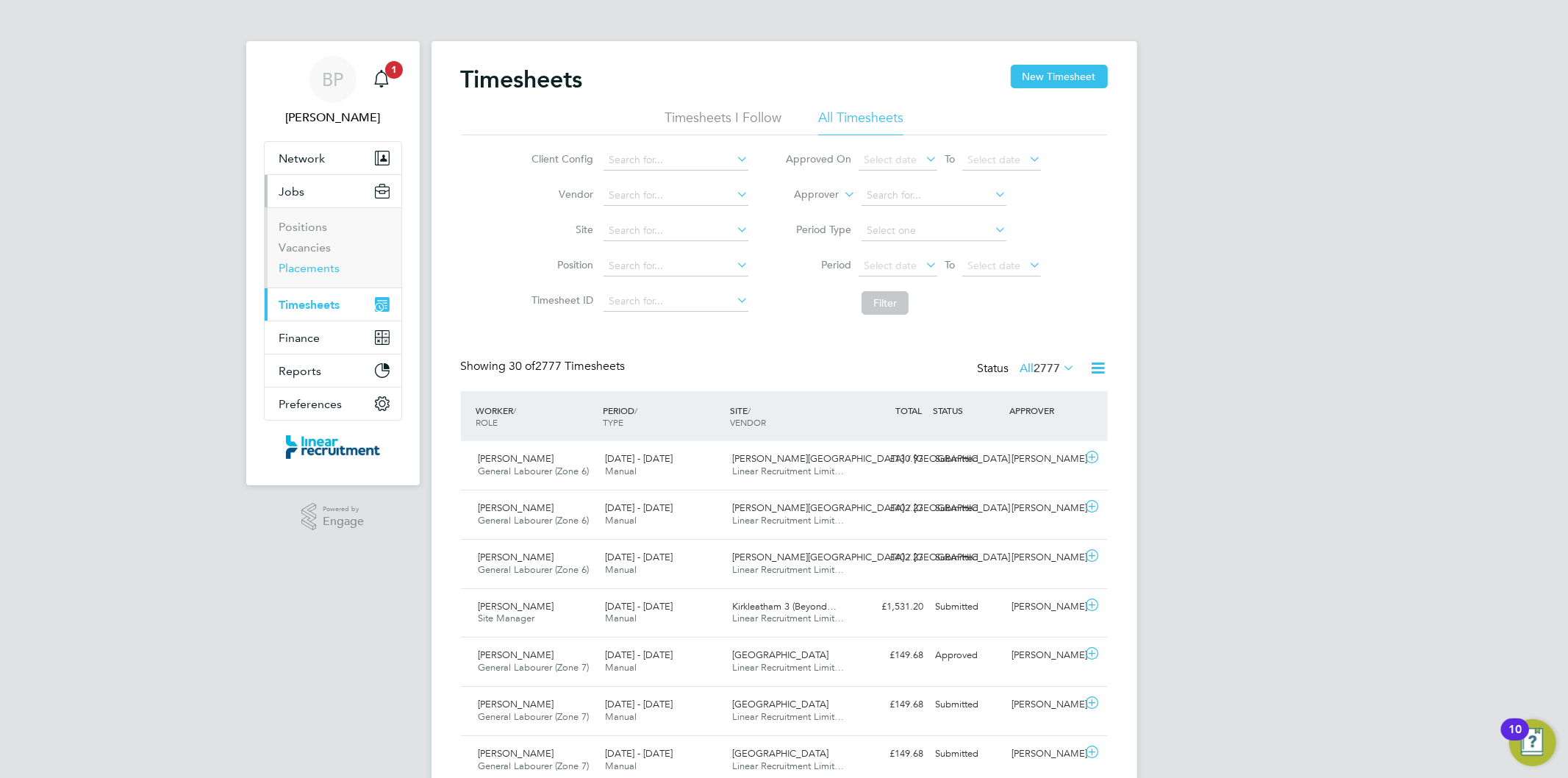
click at [320, 269] on link "Placements" at bounding box center [310, 268] width 61 height 14
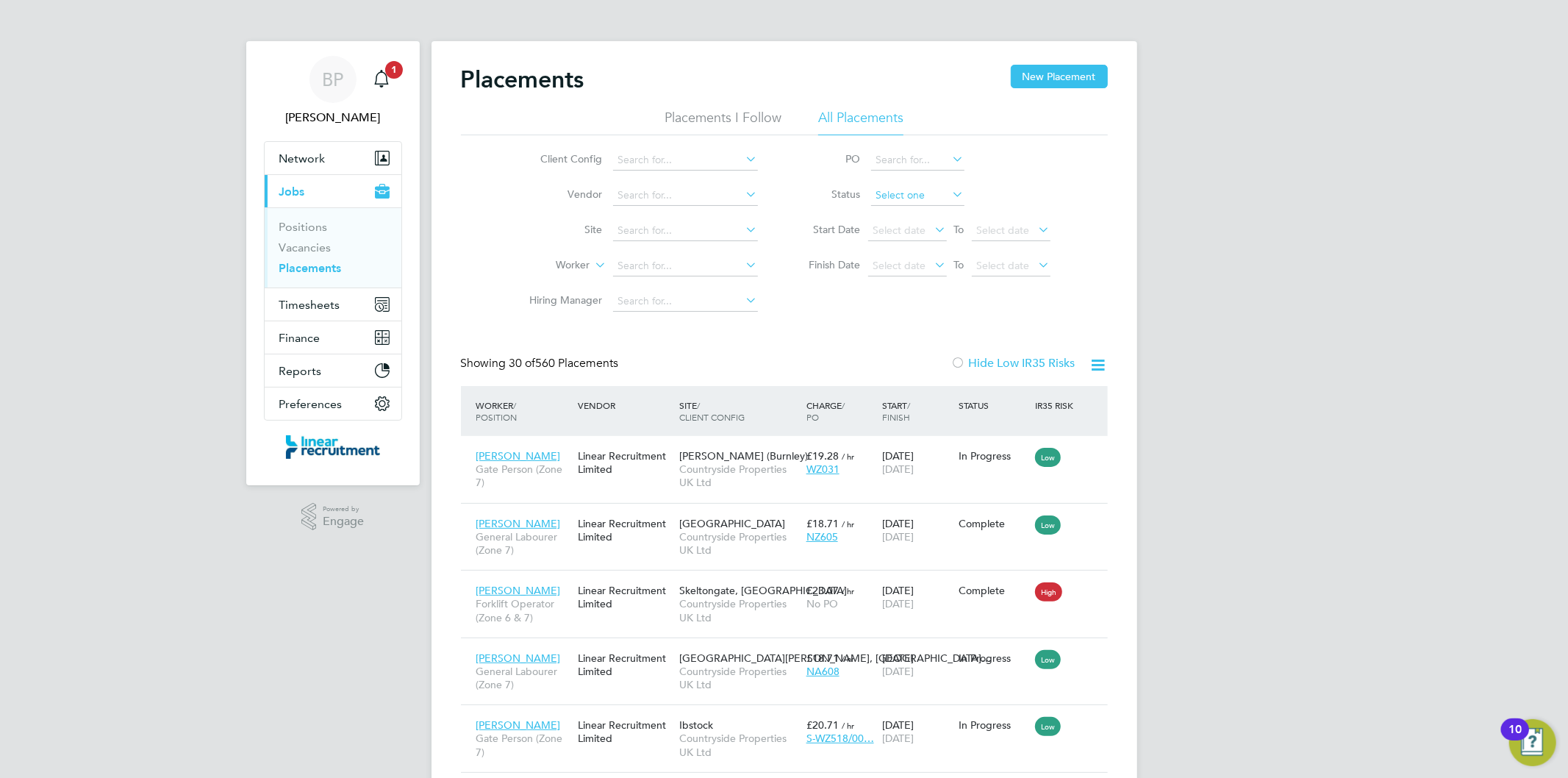
click at [904, 194] on input at bounding box center [917, 195] width 93 height 21
click at [901, 247] on li "Pending" at bounding box center [917, 254] width 95 height 19
type input "Pending"
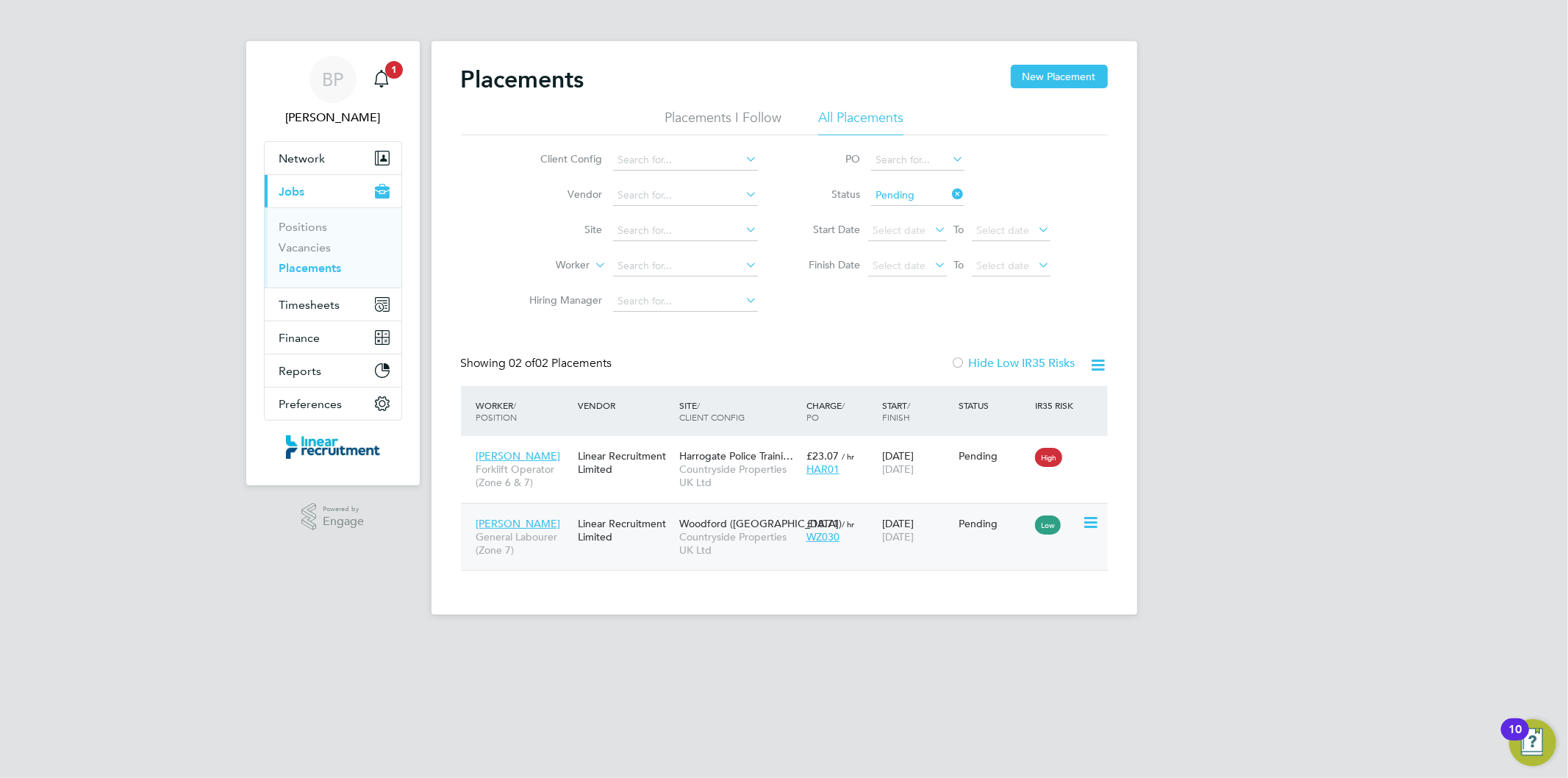
click at [1085, 519] on icon at bounding box center [1089, 522] width 15 height 17
click at [968, 614] on li "Start" at bounding box center [1022, 614] width 151 height 21
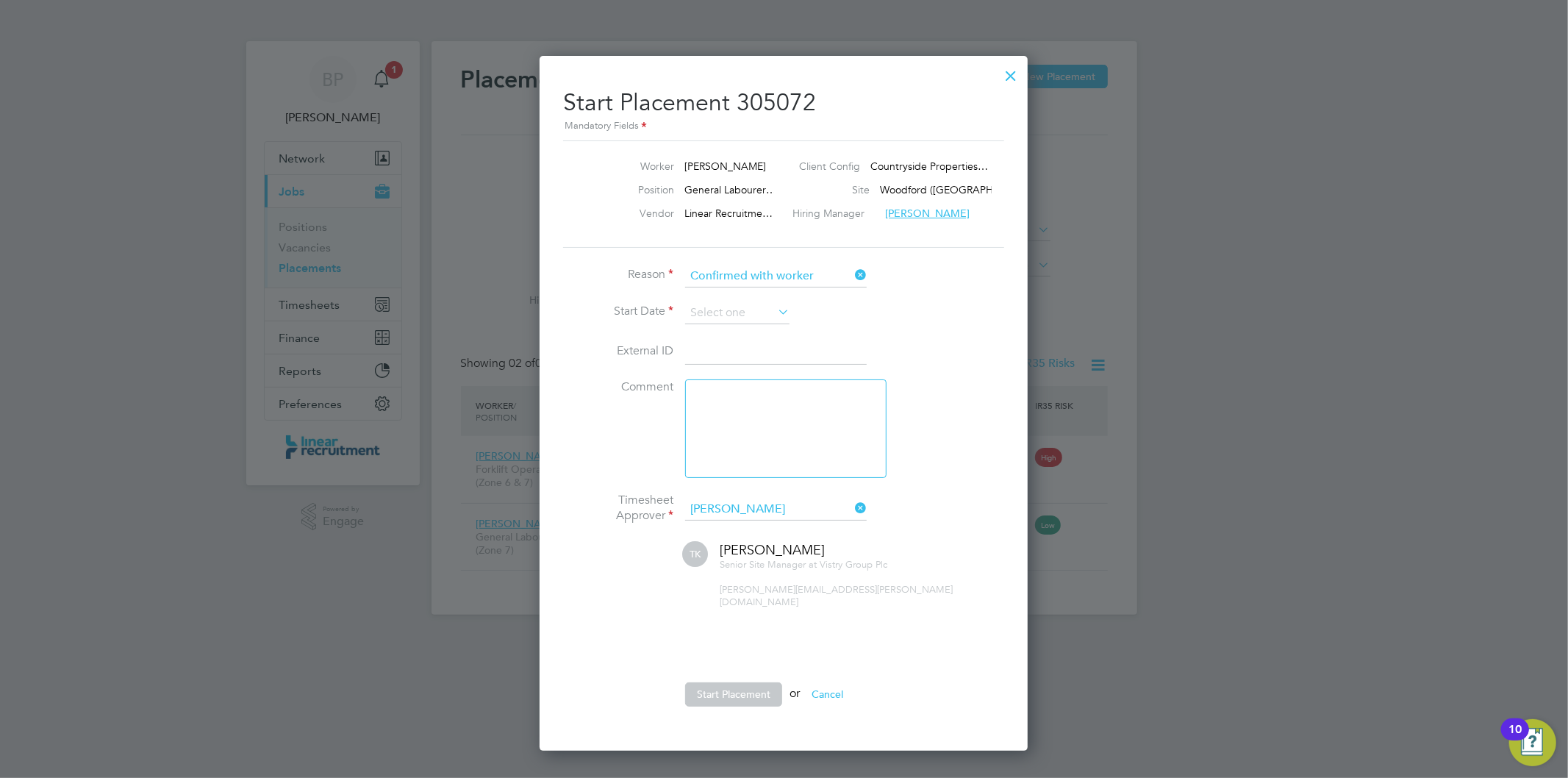
click at [758, 327] on li "Start Date" at bounding box center [783, 320] width 441 height 37
click at [758, 316] on input at bounding box center [737, 313] width 104 height 22
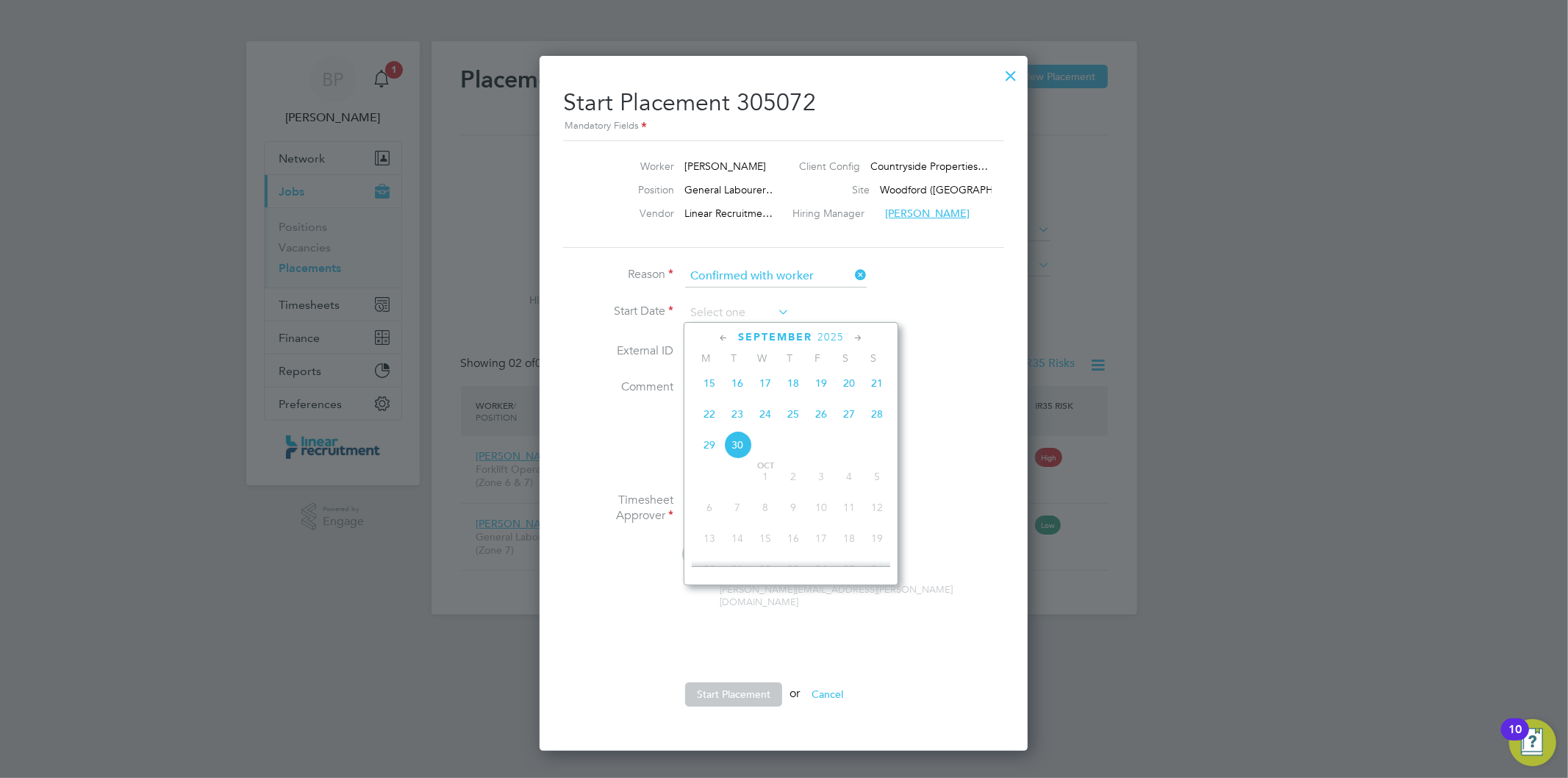
click at [736, 453] on span "30" at bounding box center [737, 444] width 28 height 28
type input "30 Sep 2025"
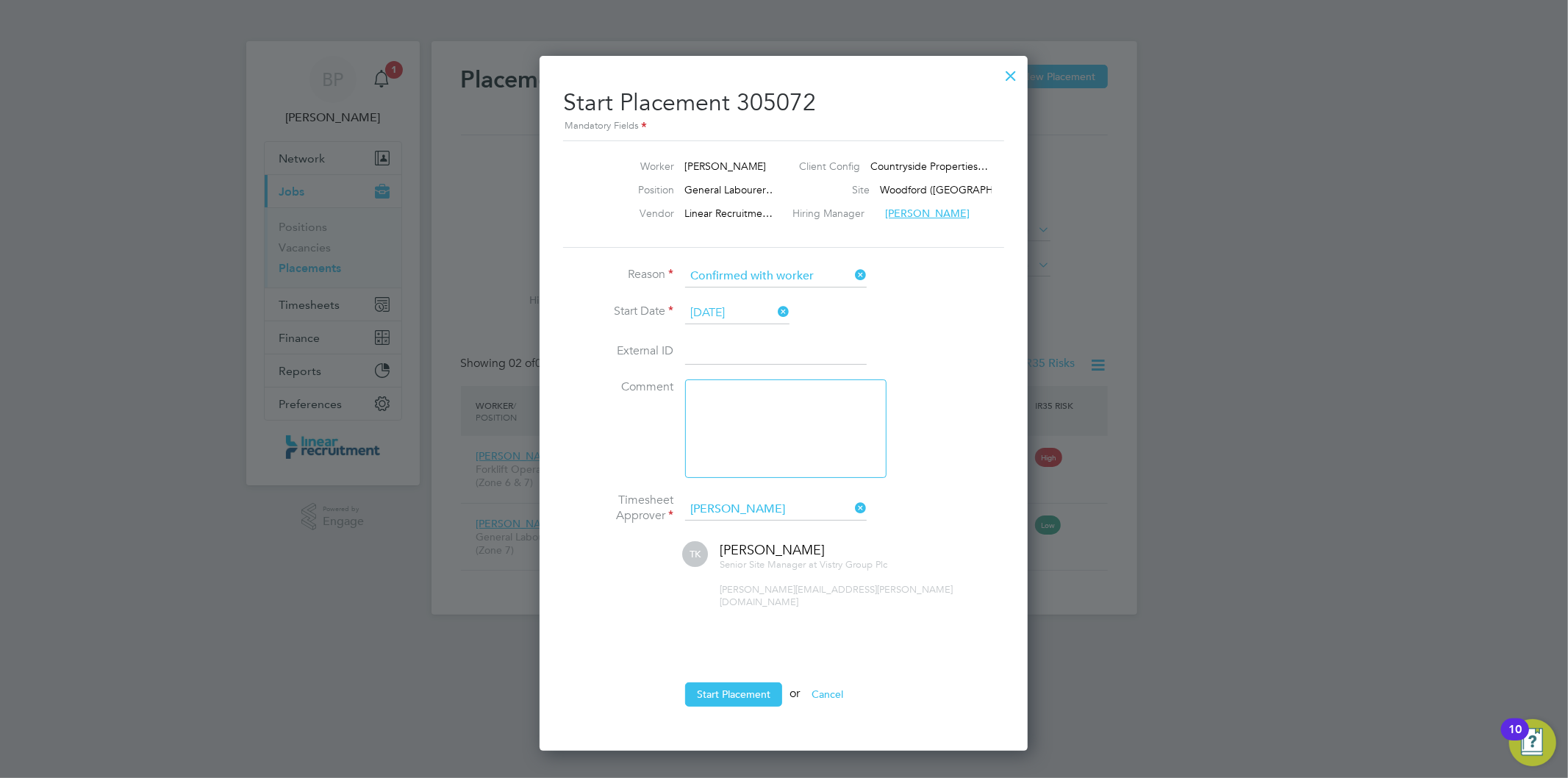
click at [775, 311] on icon at bounding box center [775, 312] width 0 height 21
click at [775, 314] on icon at bounding box center [775, 312] width 0 height 21
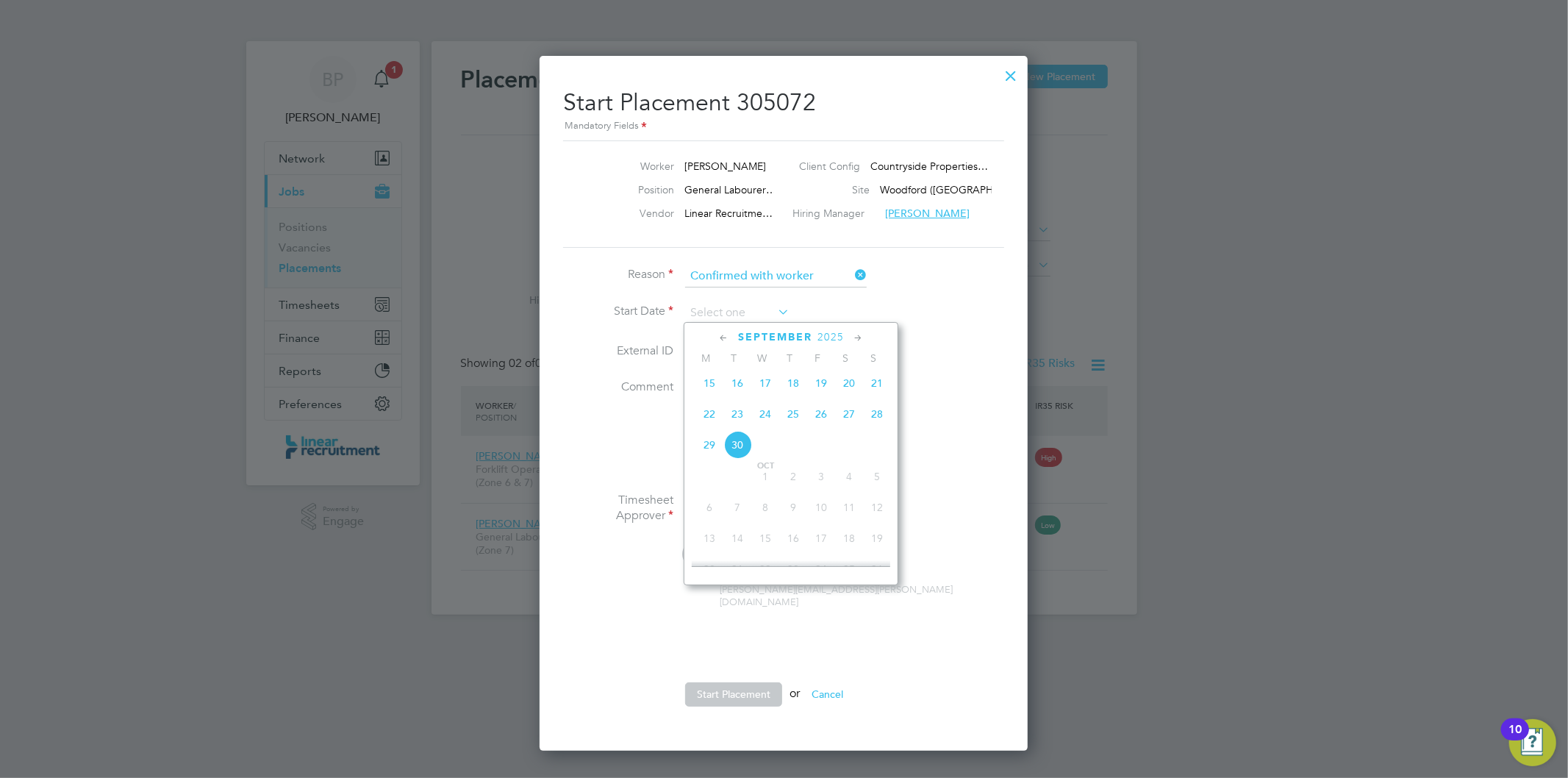
click at [765, 422] on span "24" at bounding box center [765, 414] width 28 height 28
type input "24 Sep 2025"
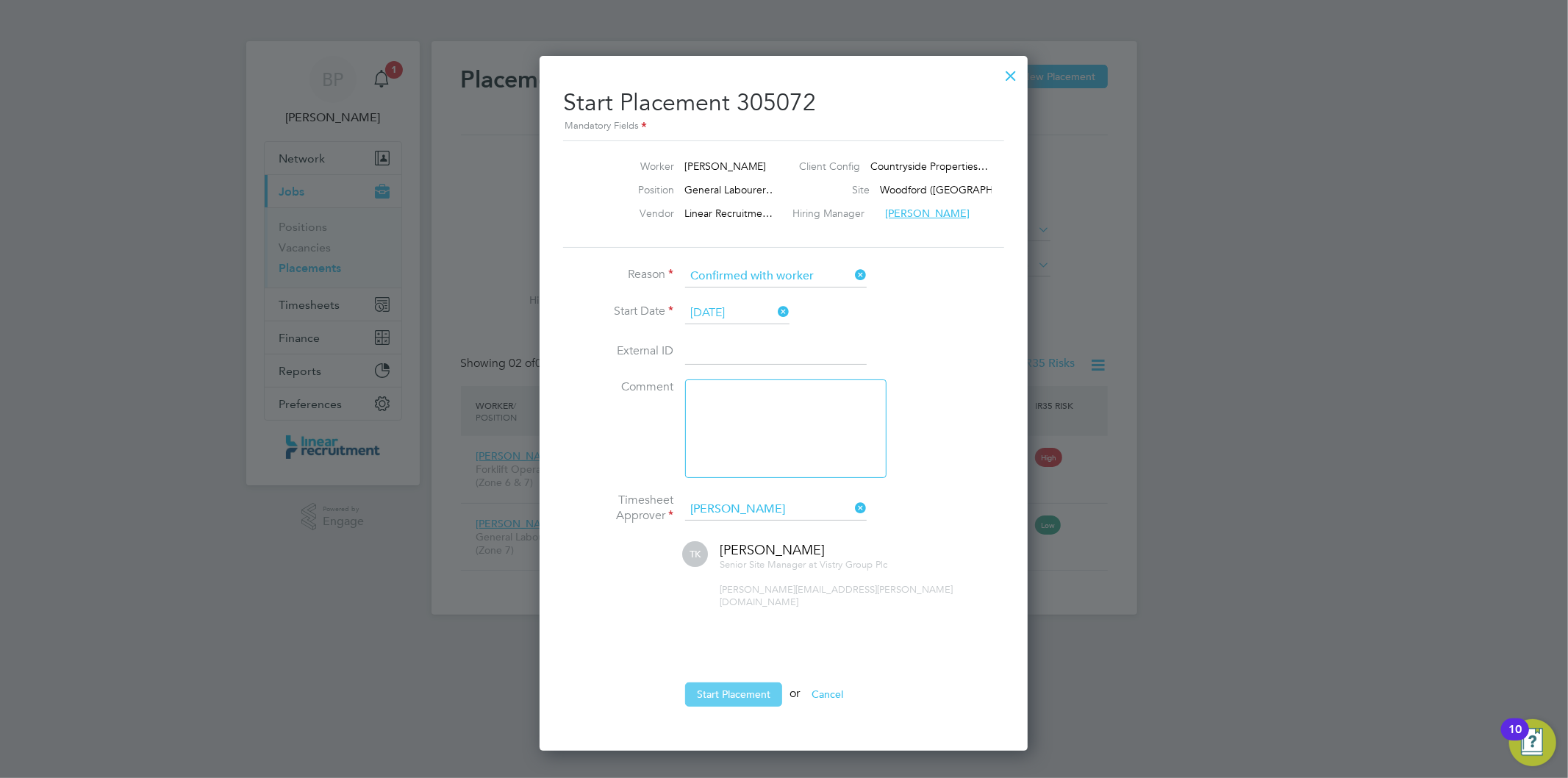
click at [736, 682] on button "Start Placement" at bounding box center [733, 694] width 97 height 23
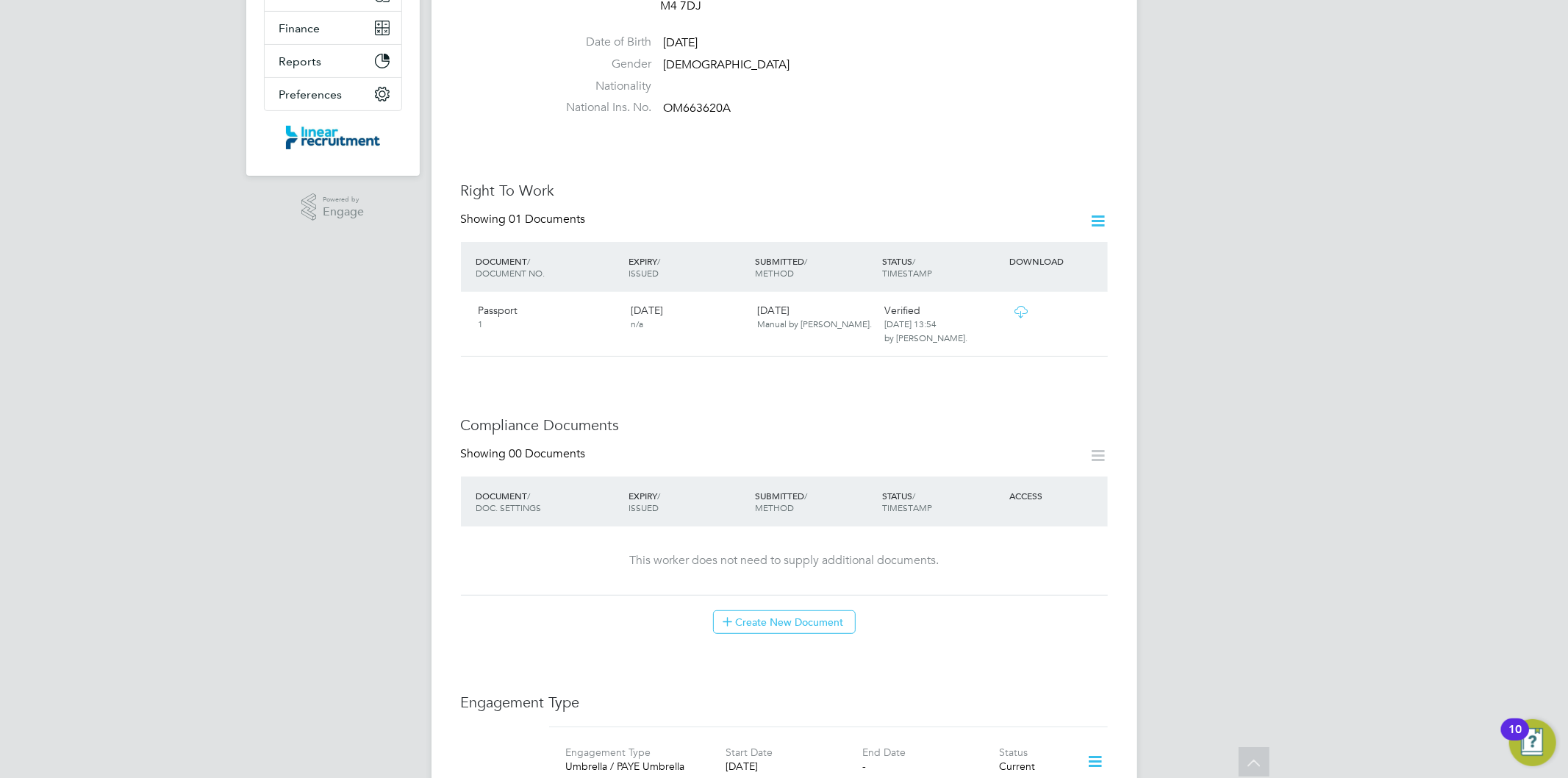
scroll to position [490, 0]
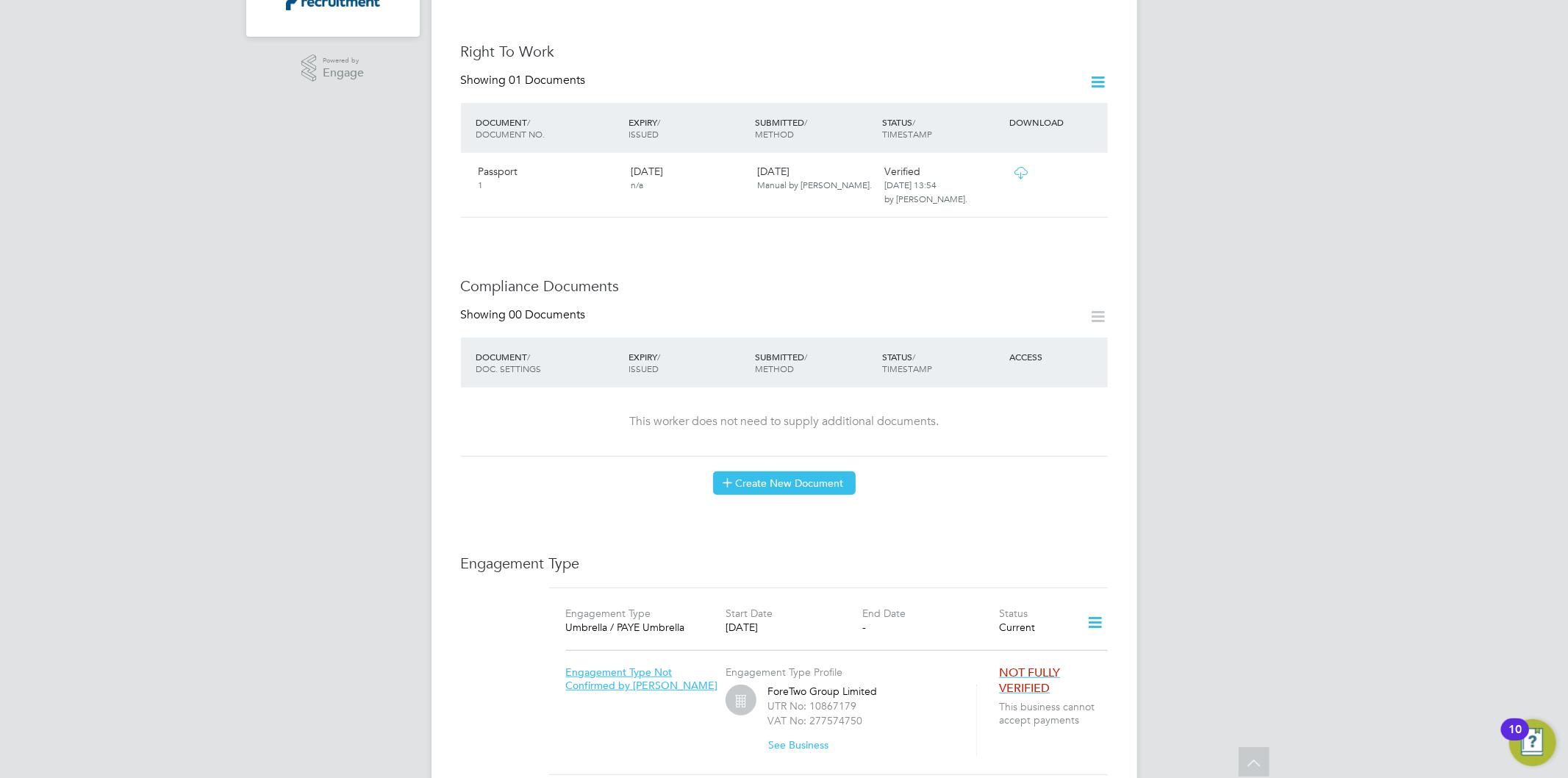
click at [813, 471] on button "Create New Document" at bounding box center [784, 482] width 143 height 23
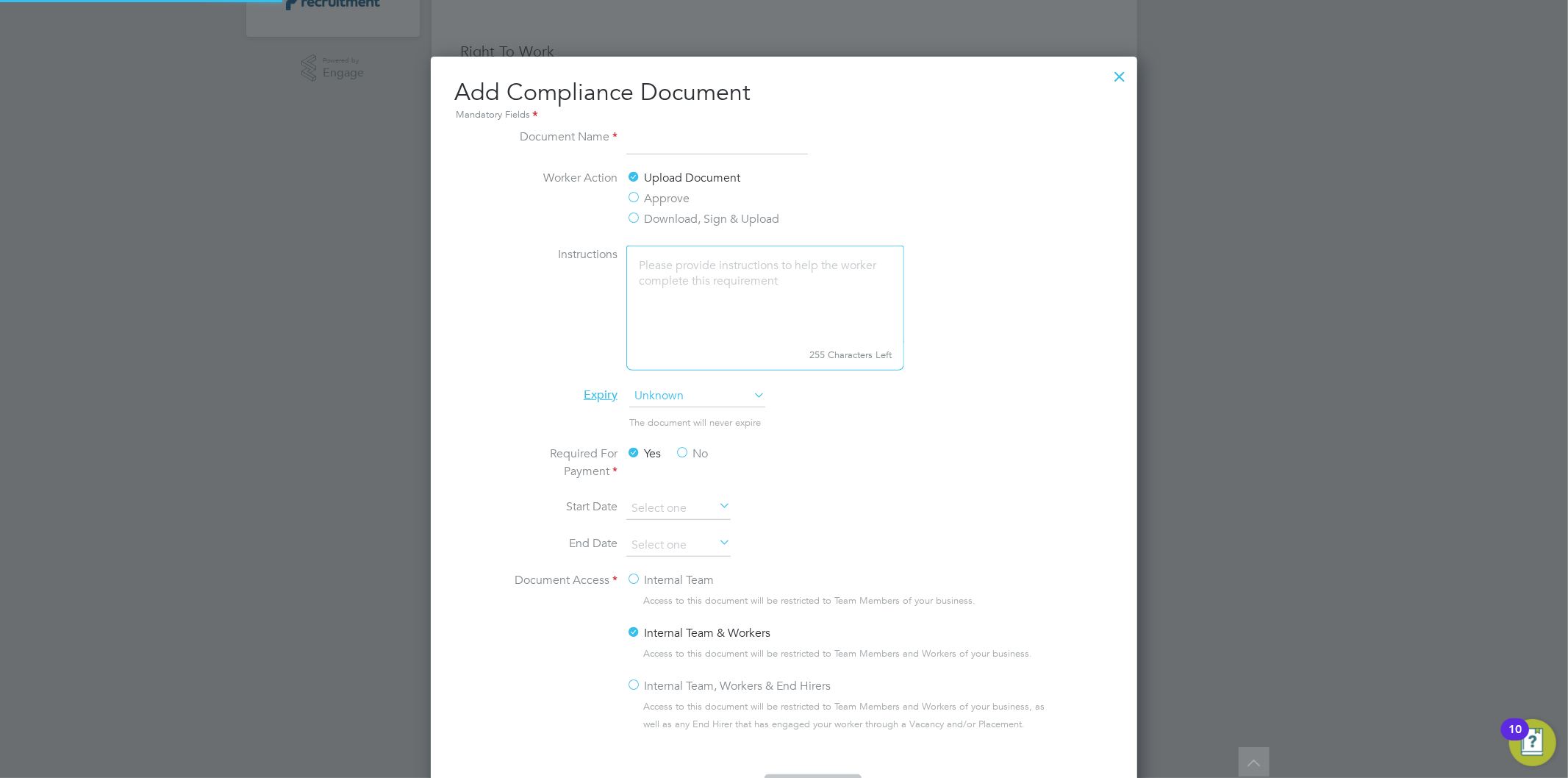
scroll to position [769, 707]
type input "CSCS Front"
click at [664, 195] on label "Approve" at bounding box center [657, 198] width 63 height 17
click at [0, 0] on input "Approve" at bounding box center [0, 0] width 0 height 0
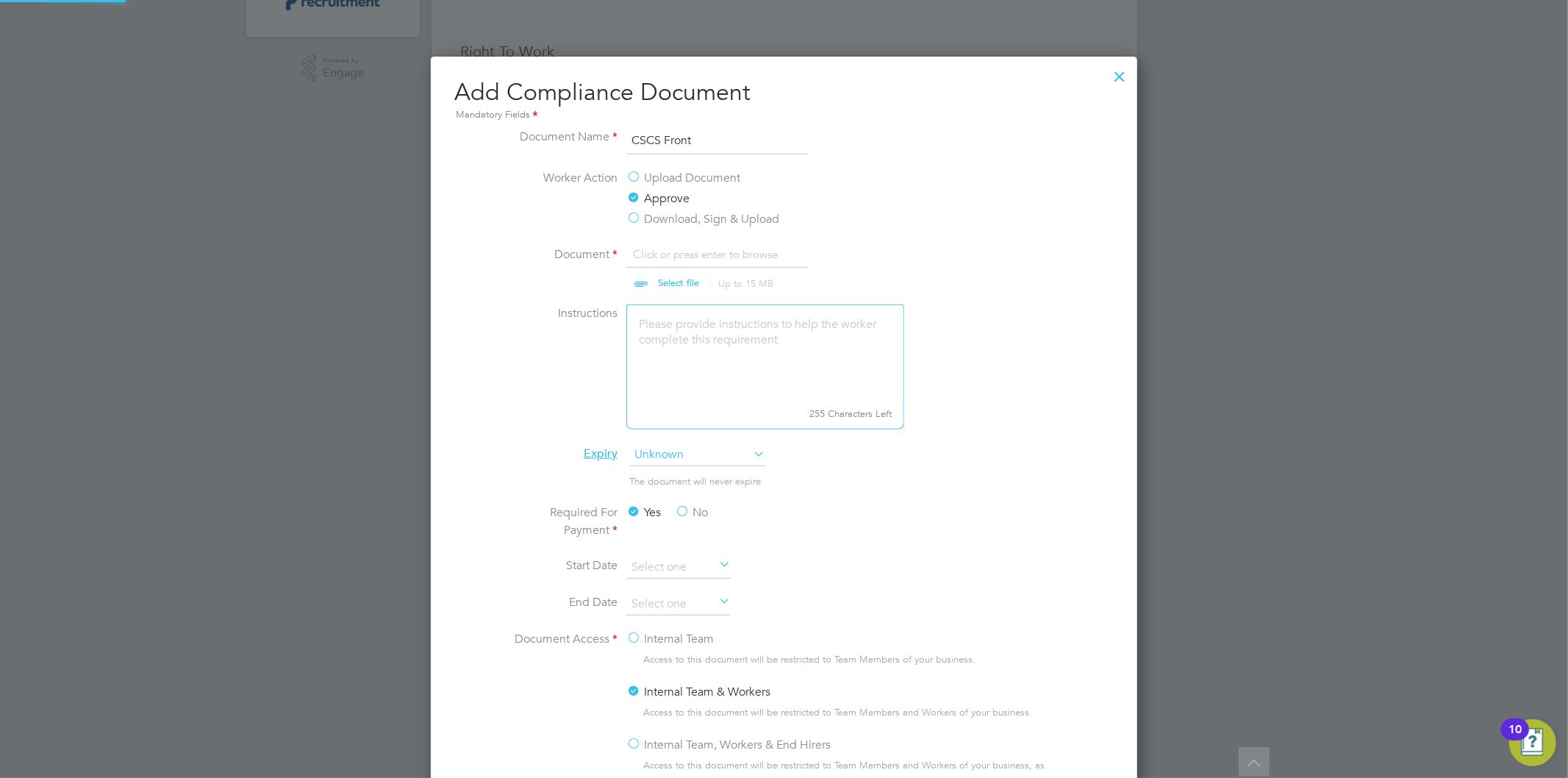
scroll to position [22, 182]
click at [689, 276] on input "file" at bounding box center [692, 267] width 231 height 44
type input "C:\fakepath\CSCS Front.jpg"
click at [669, 601] on input at bounding box center [678, 604] width 104 height 22
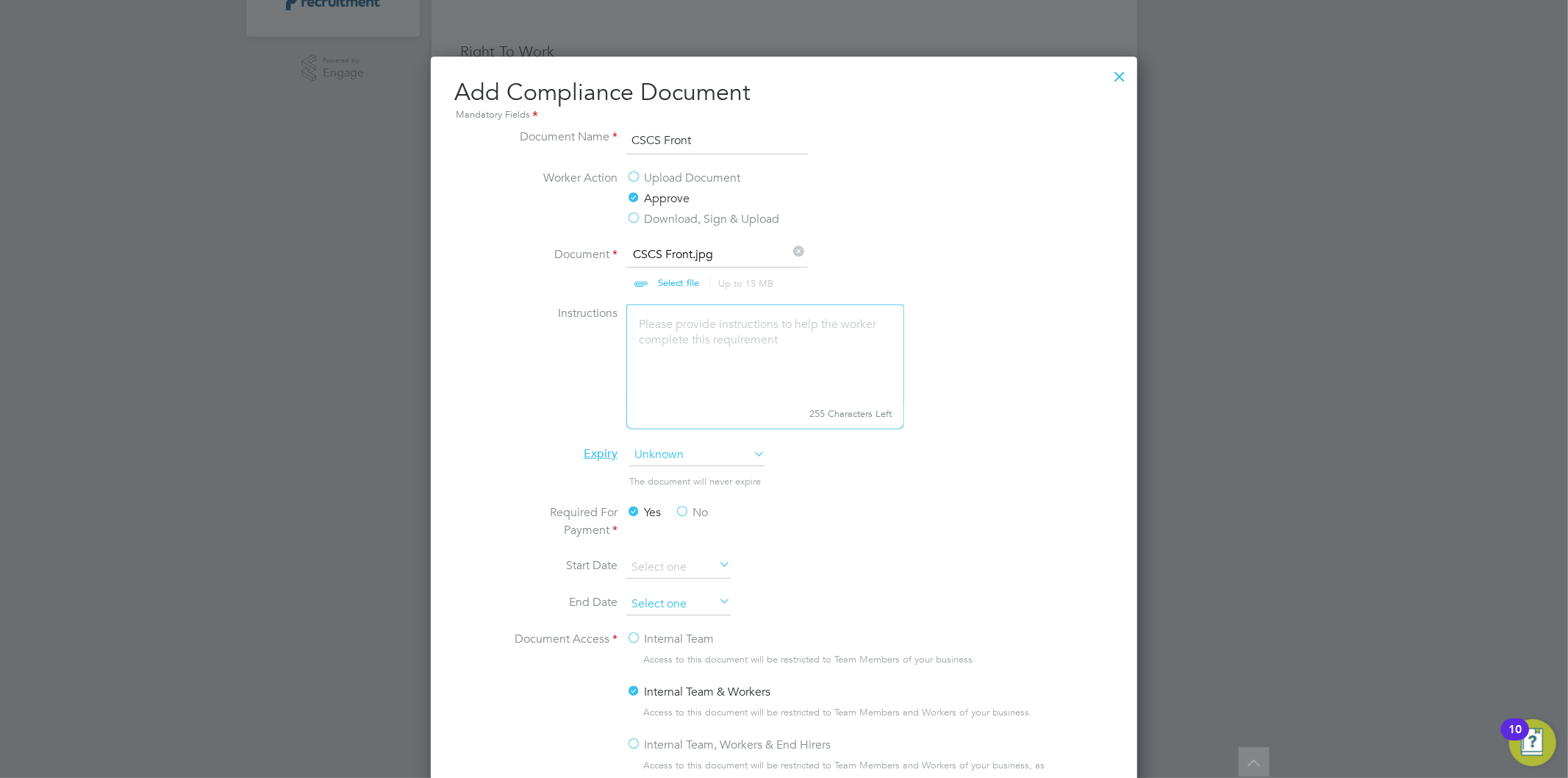
scroll to position [567, 0]
click at [764, 342] on span "2025" at bounding box center [771, 343] width 27 height 13
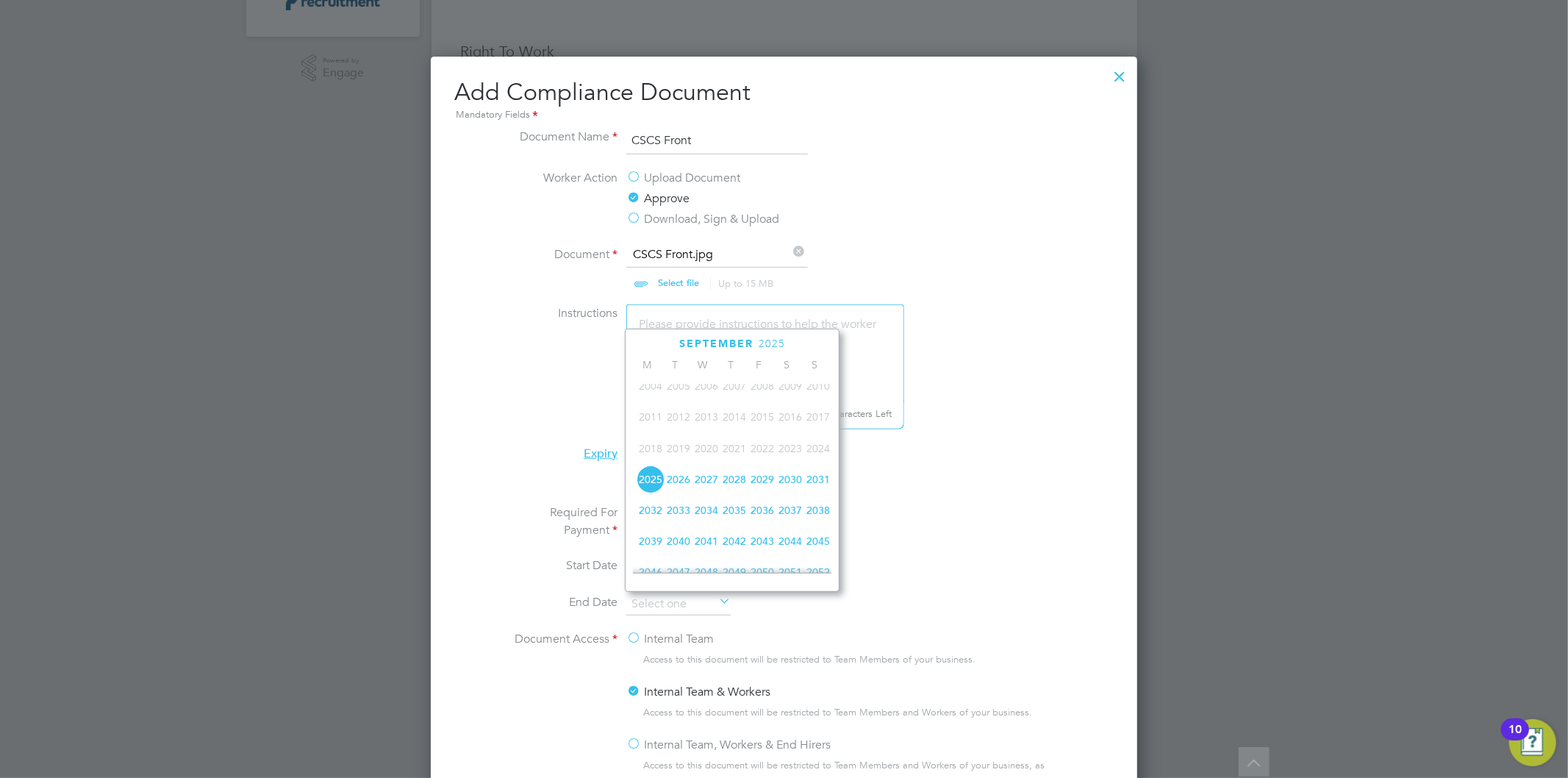
click at [762, 487] on span "2029" at bounding box center [762, 479] width 28 height 28
click at [816, 553] on span "30" at bounding box center [818, 553] width 28 height 28
type input "[DATE]"
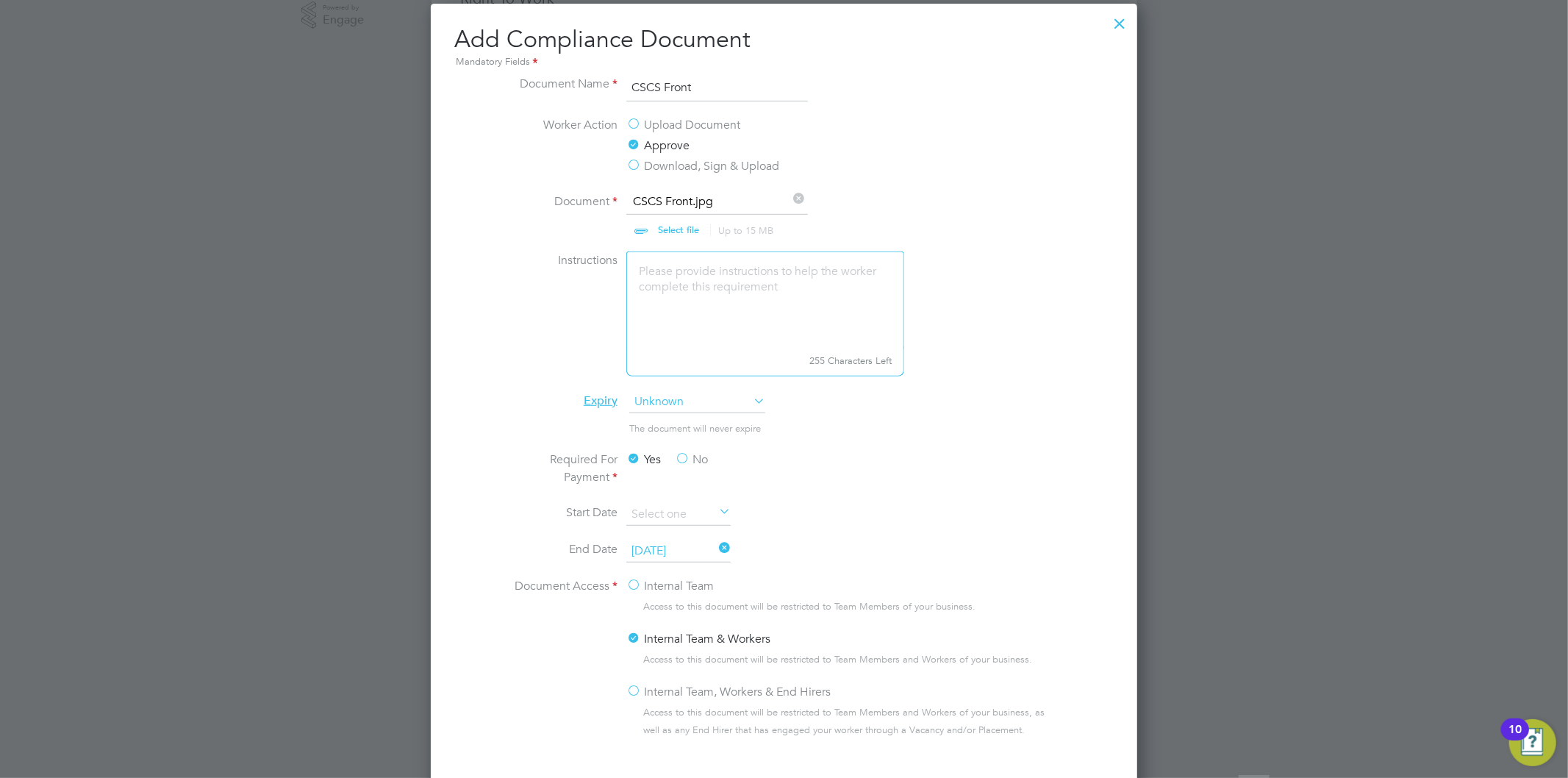
scroll to position [571, 0]
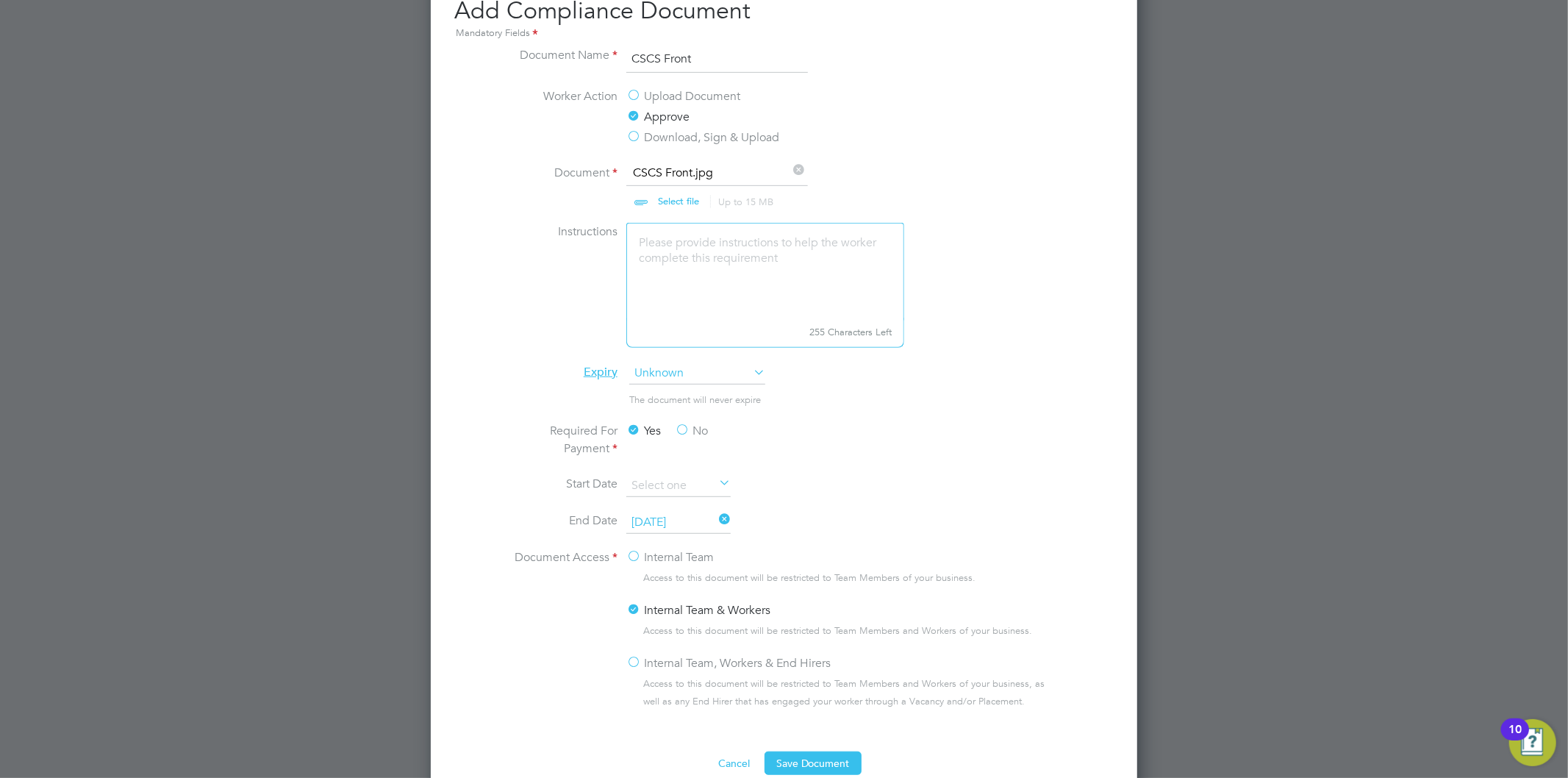
click at [707, 371] on span "Unknown" at bounding box center [697, 374] width 136 height 22
click at [695, 475] on li "Specific date" at bounding box center [697, 471] width 138 height 19
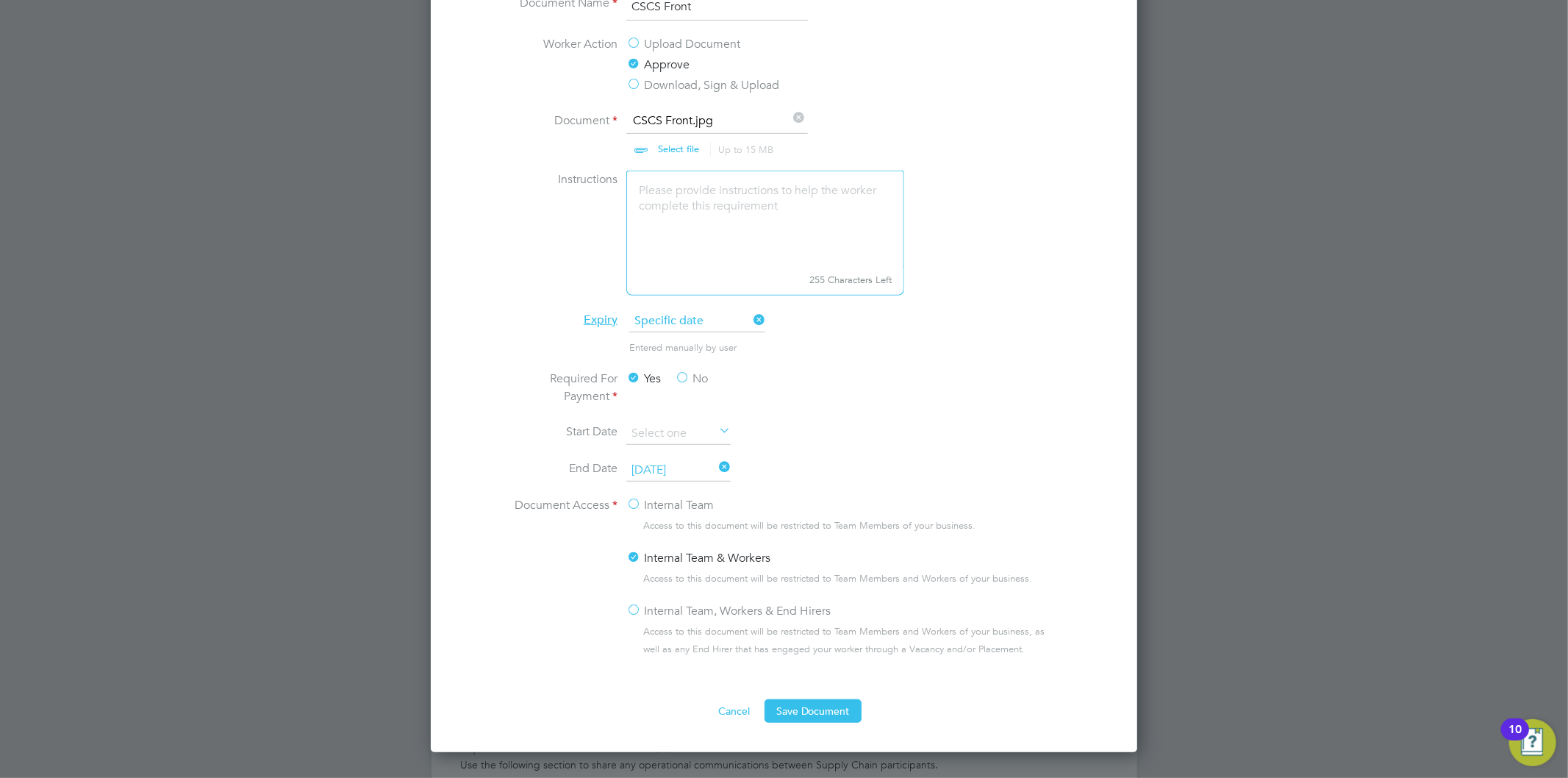
scroll to position [652, 0]
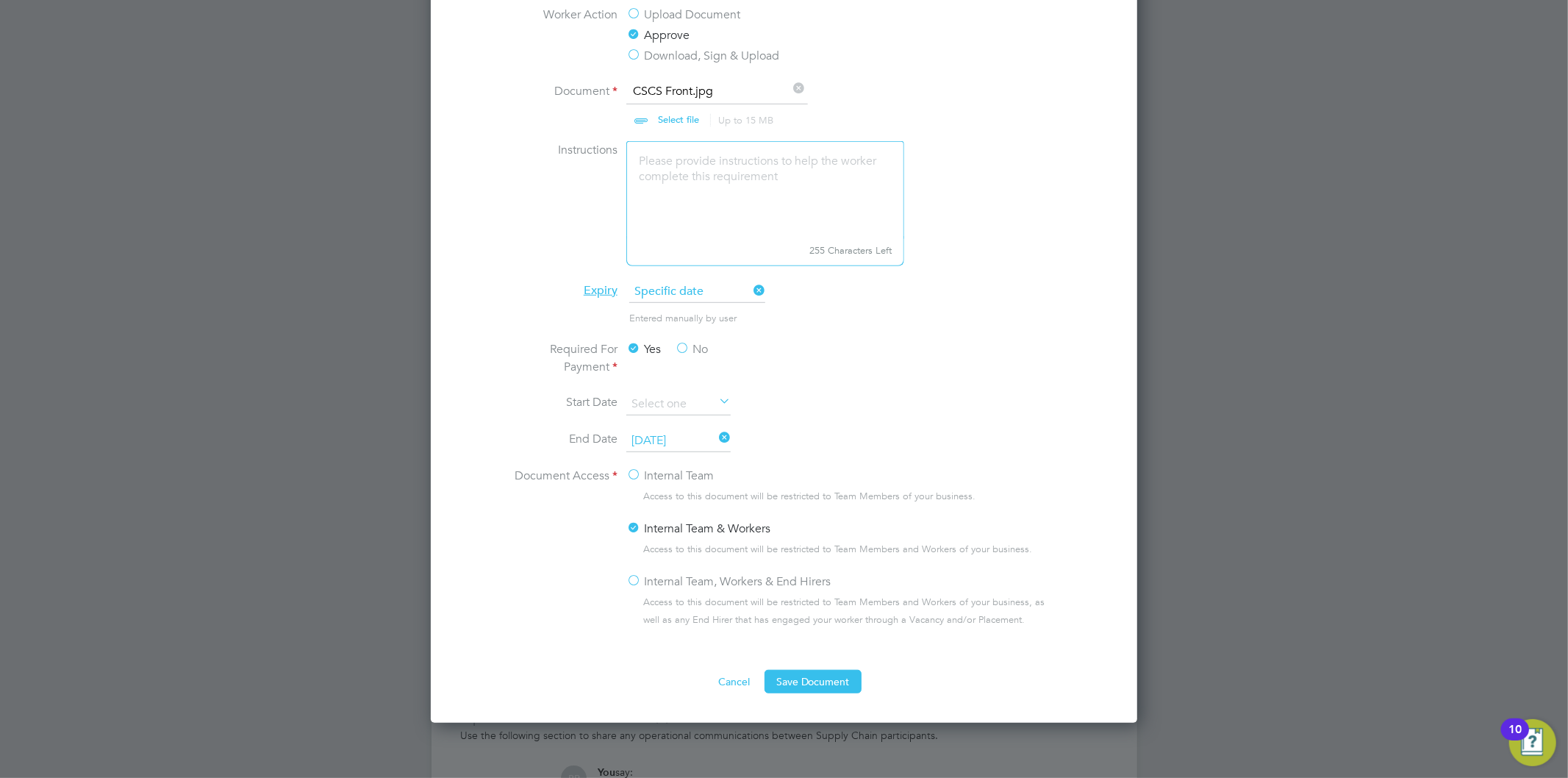
click at [691, 578] on label "Internal Team, Workers & End Hirers" at bounding box center [728, 581] width 204 height 17
click at [0, 0] on input "Internal Team, Workers & End Hirers" at bounding box center [0, 0] width 0 height 0
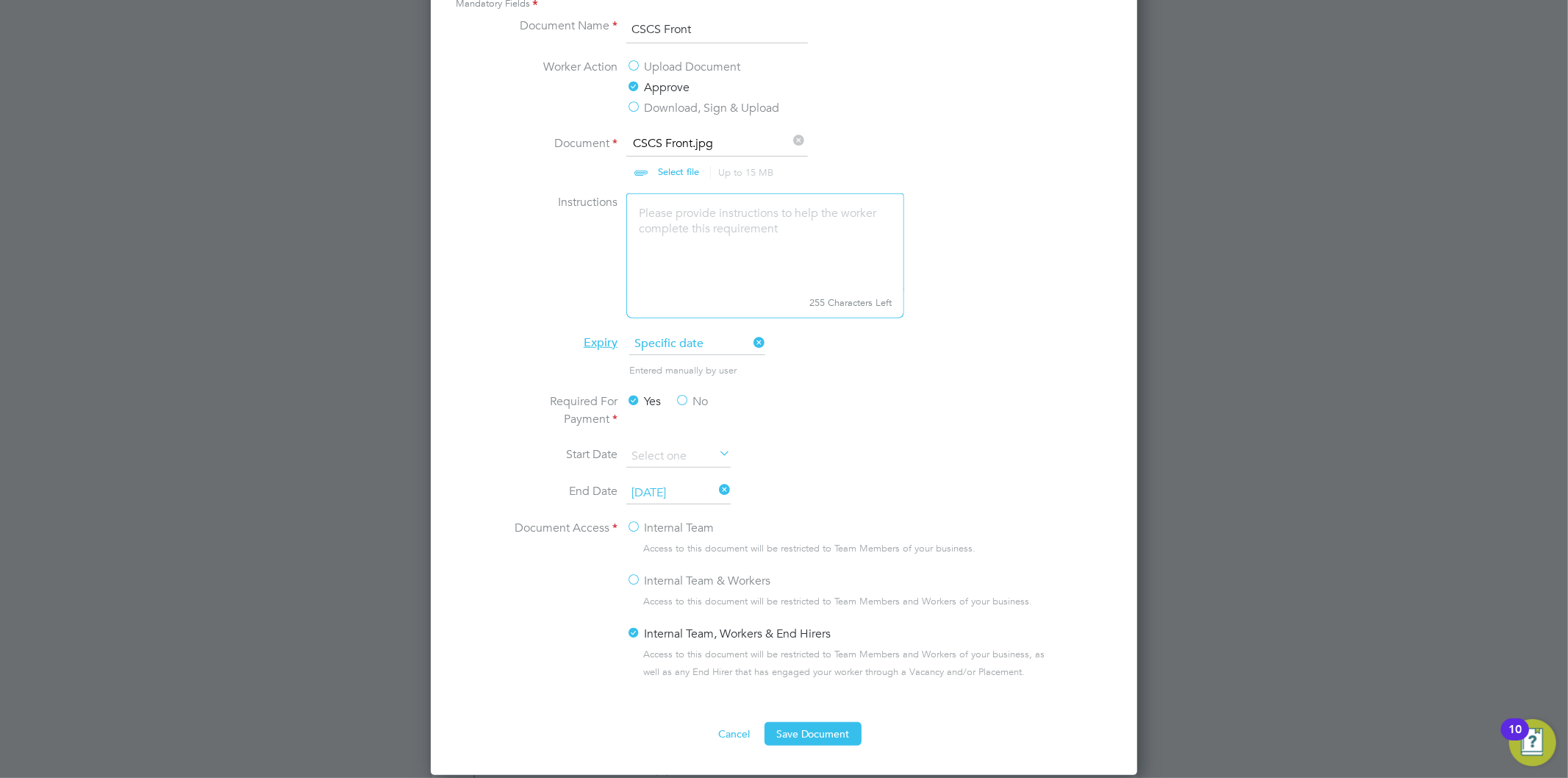
scroll to position [571, 0]
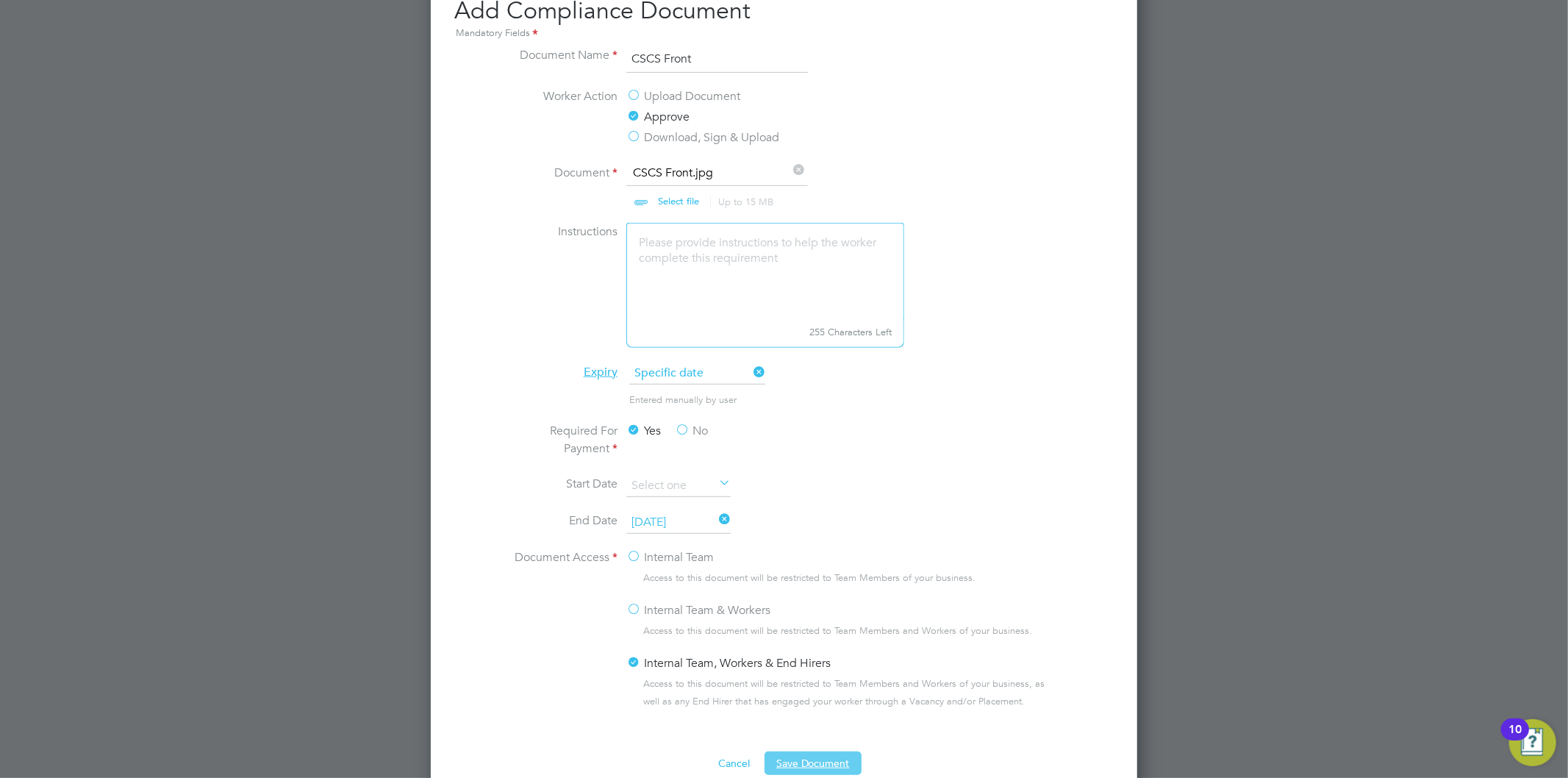
click at [820, 768] on button "Save Document" at bounding box center [812, 763] width 97 height 23
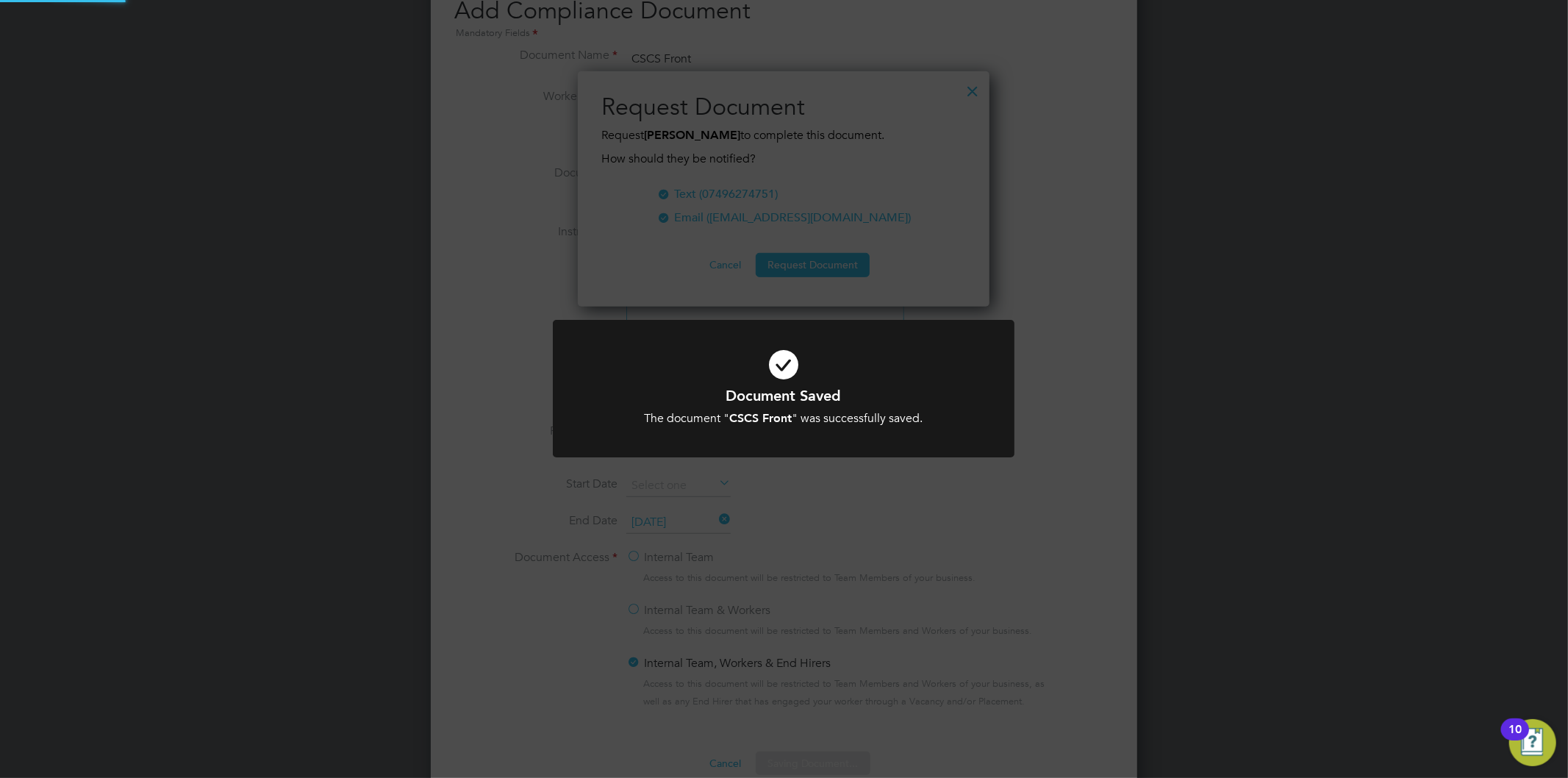
scroll to position [236, 412]
click at [737, 194] on div "Document Saved The document " CSCS Front " was successfully saved. Cancel Okay" at bounding box center [784, 389] width 1568 height 778
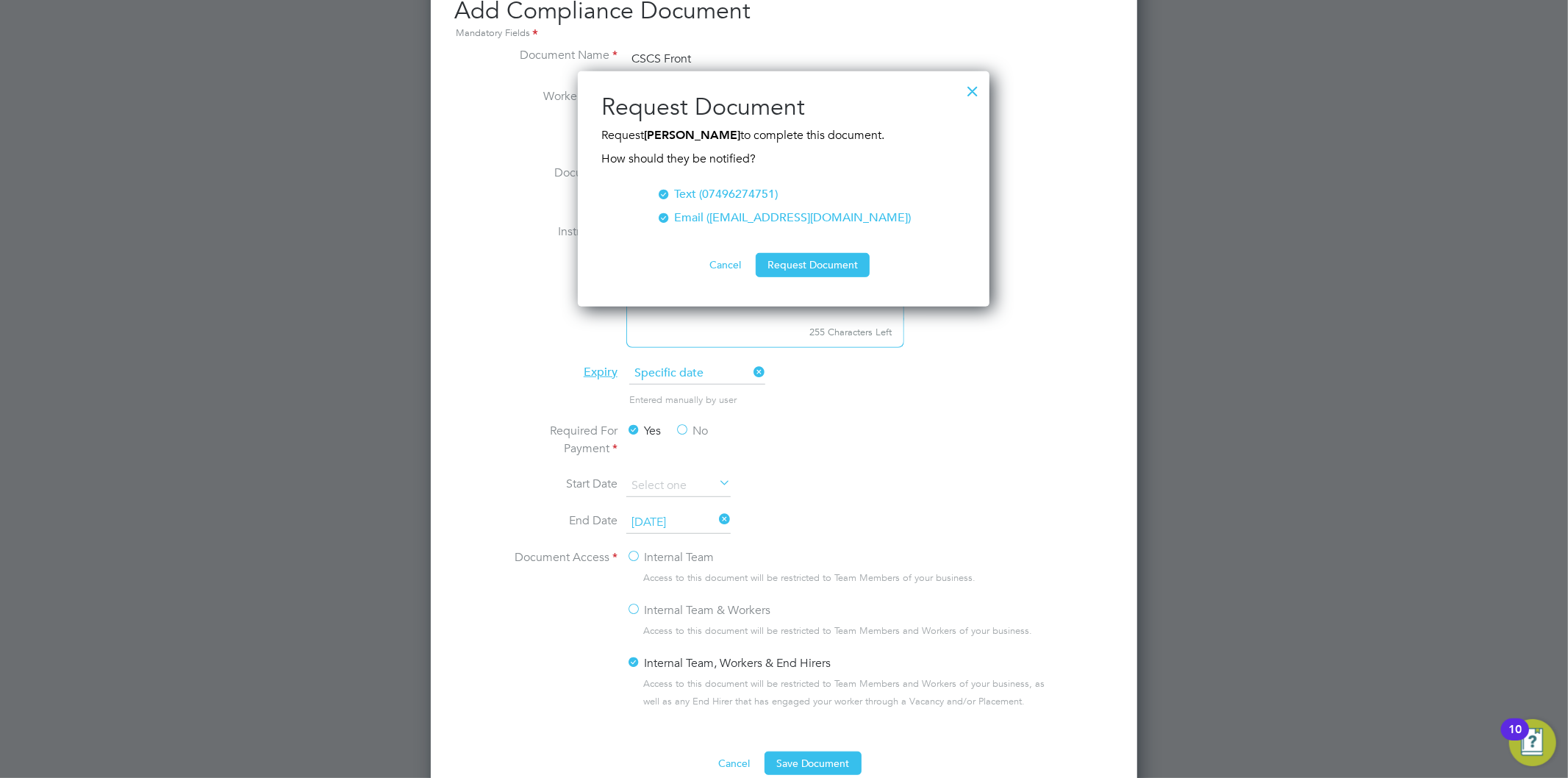
click at [671, 193] on div at bounding box center [664, 192] width 15 height 15
click at [794, 262] on button "Request Document" at bounding box center [812, 264] width 114 height 23
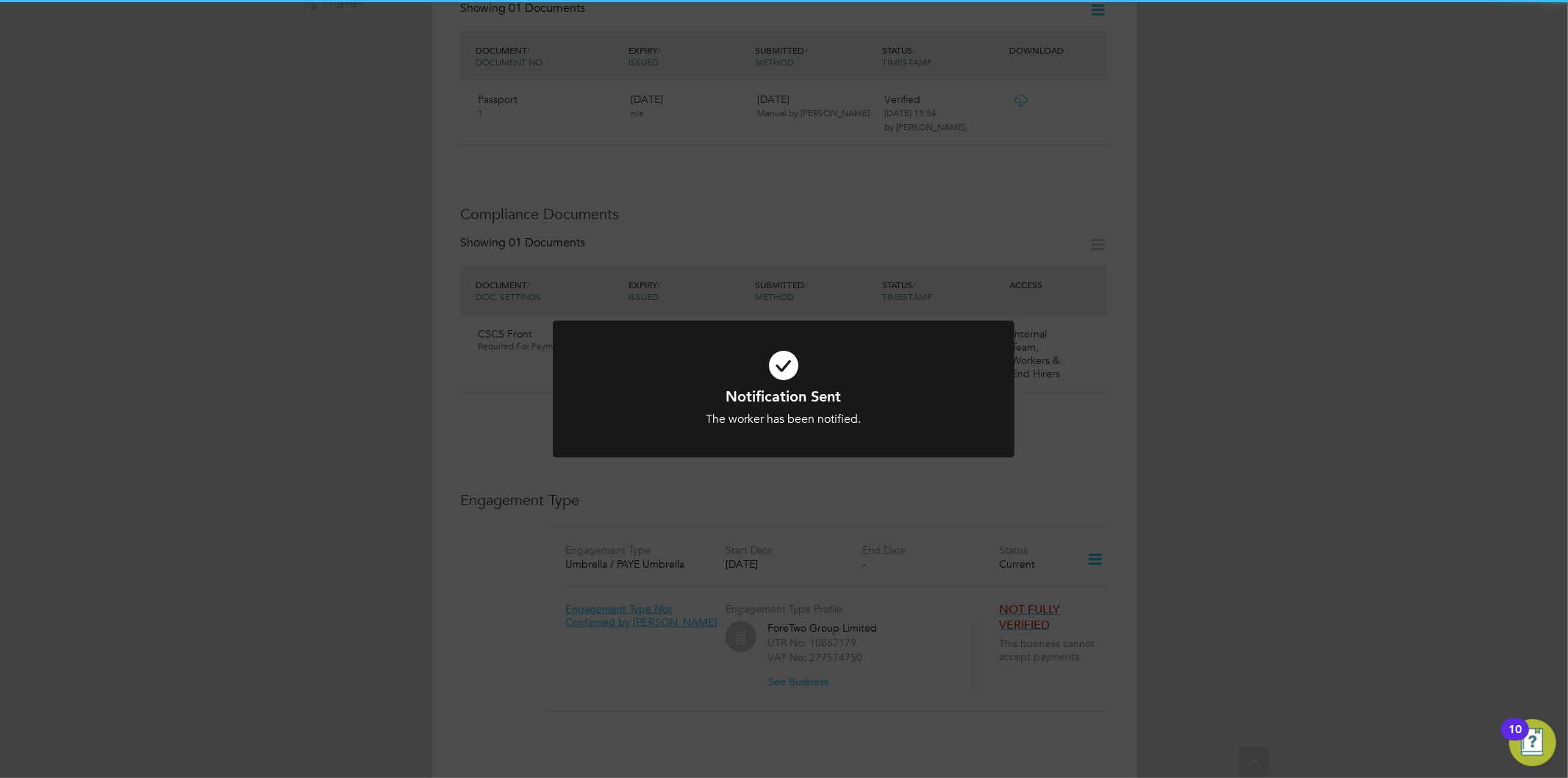
scroll to position [571, 0]
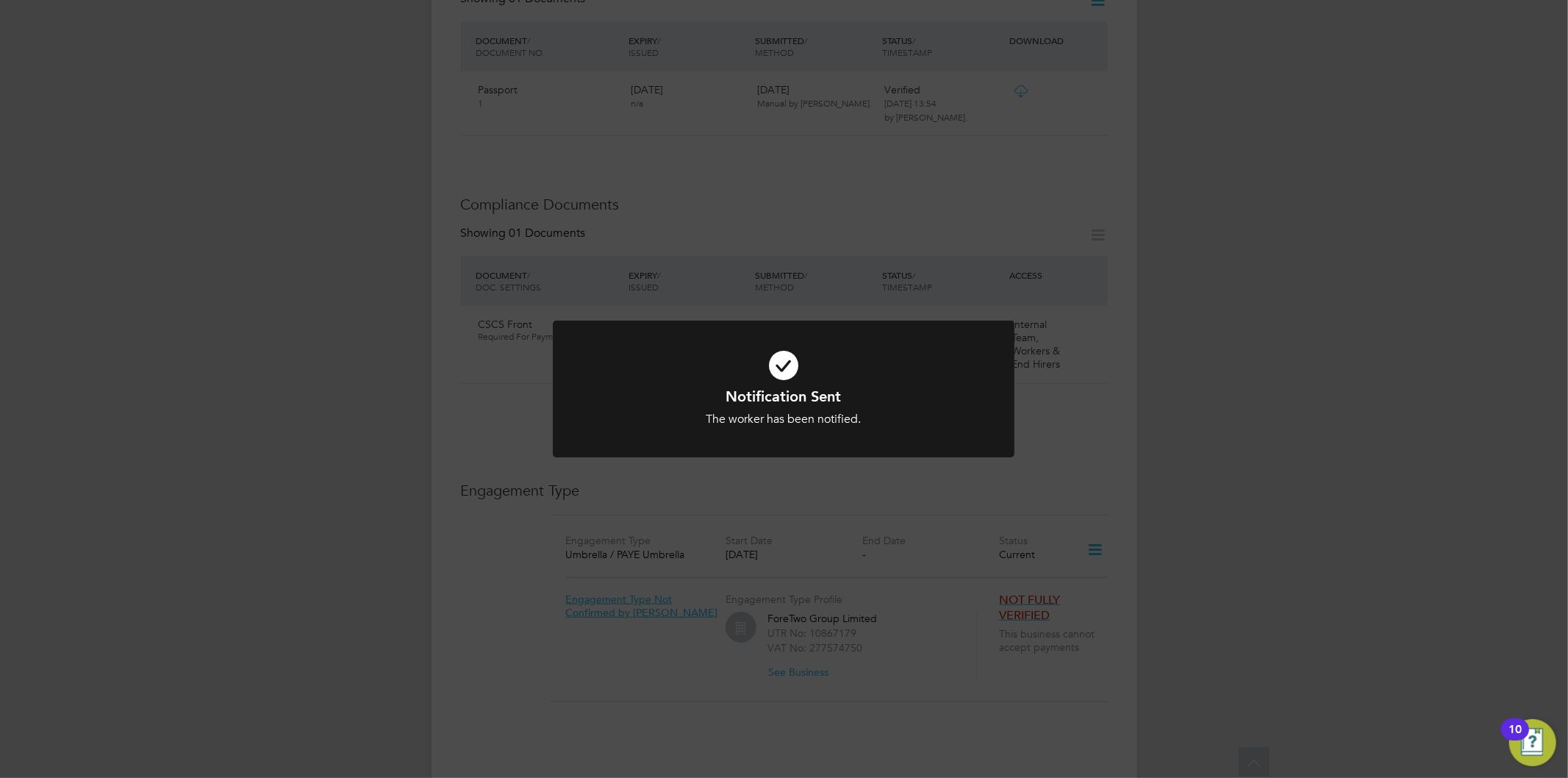
click at [1081, 324] on div "Notification Sent The worker has been notified. Cancel Okay" at bounding box center [784, 389] width 1568 height 778
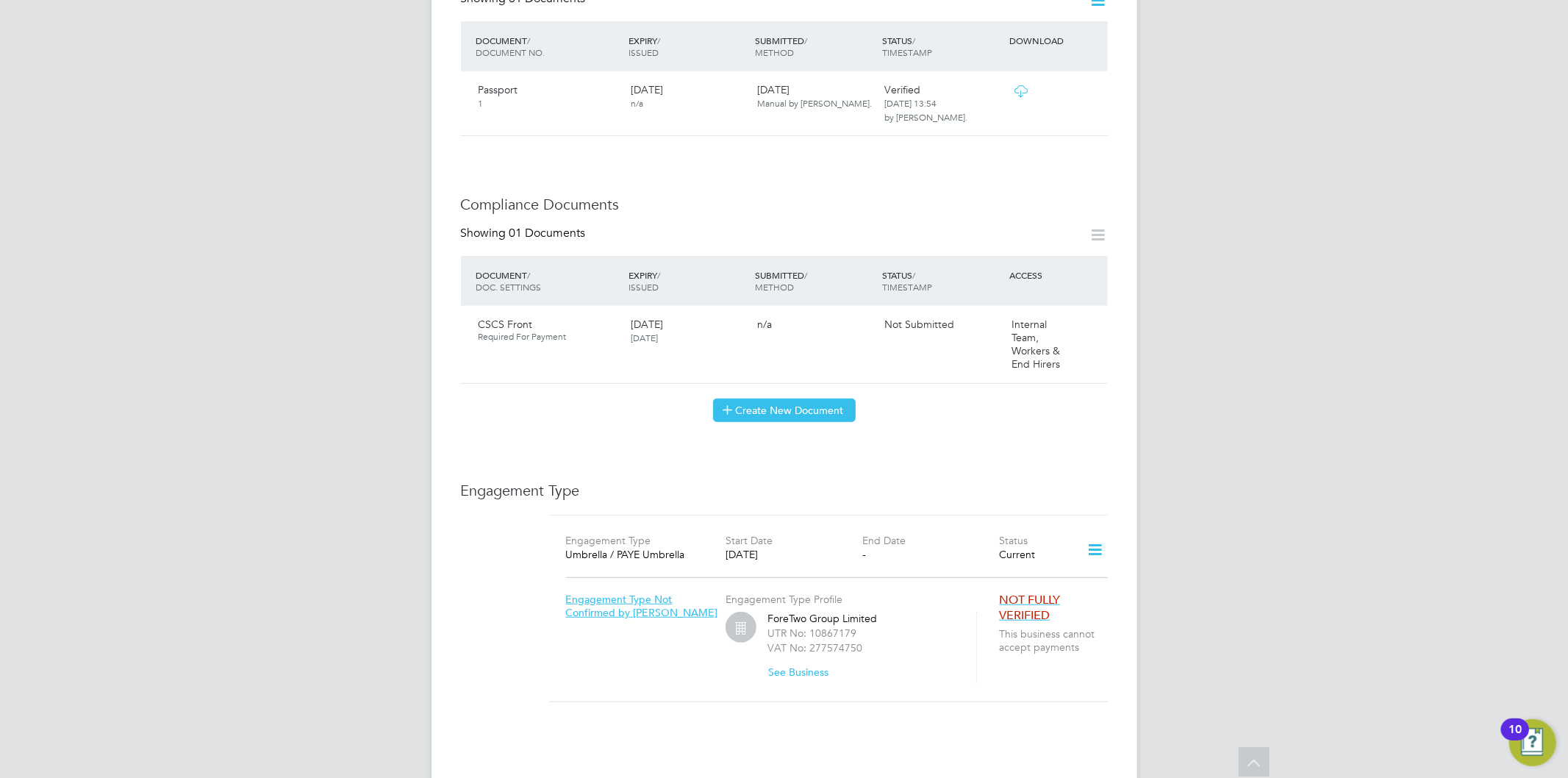
click at [828, 398] on button "Create New Document" at bounding box center [784, 410] width 143 height 23
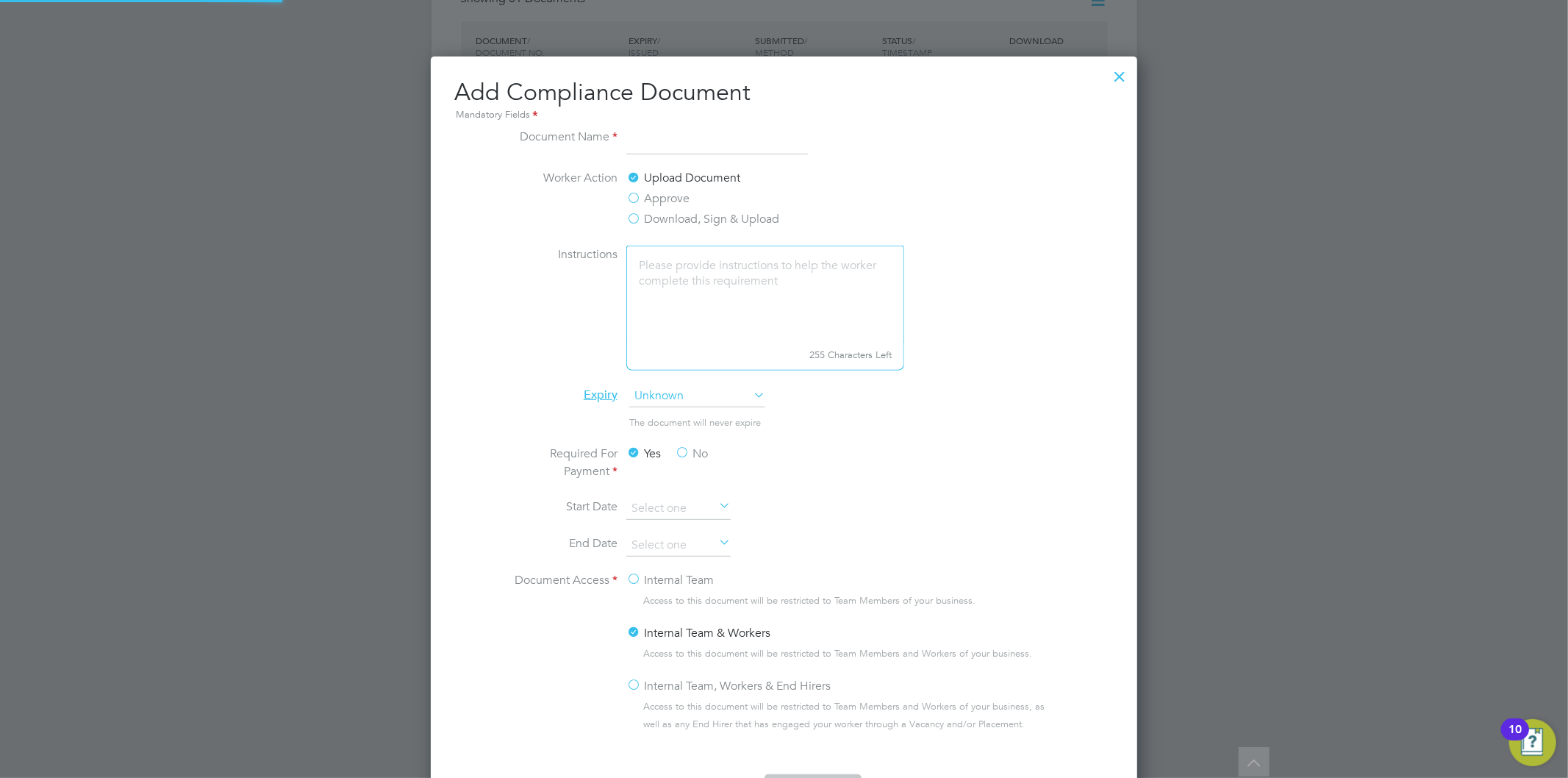
scroll to position [769, 707]
click at [695, 139] on input at bounding box center [717, 141] width 182 height 27
type input "CSCS back"
click at [667, 199] on label "Approve" at bounding box center [657, 198] width 63 height 17
click at [0, 0] on input "Approve" at bounding box center [0, 0] width 0 height 0
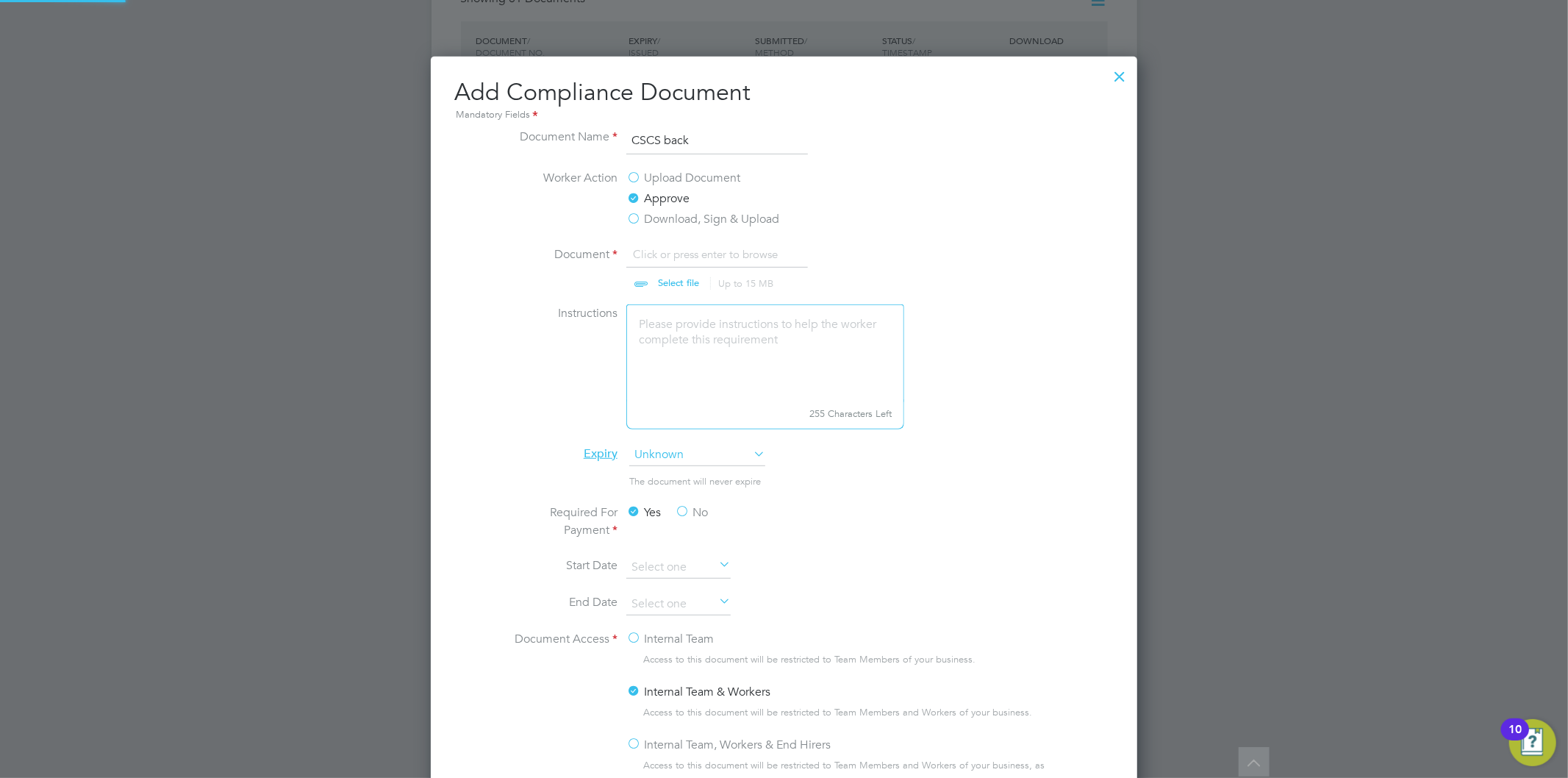
scroll to position [22, 182]
click at [688, 287] on input "file" at bounding box center [692, 267] width 231 height 44
type input "C:\fakepath\CSCS Back.jpg"
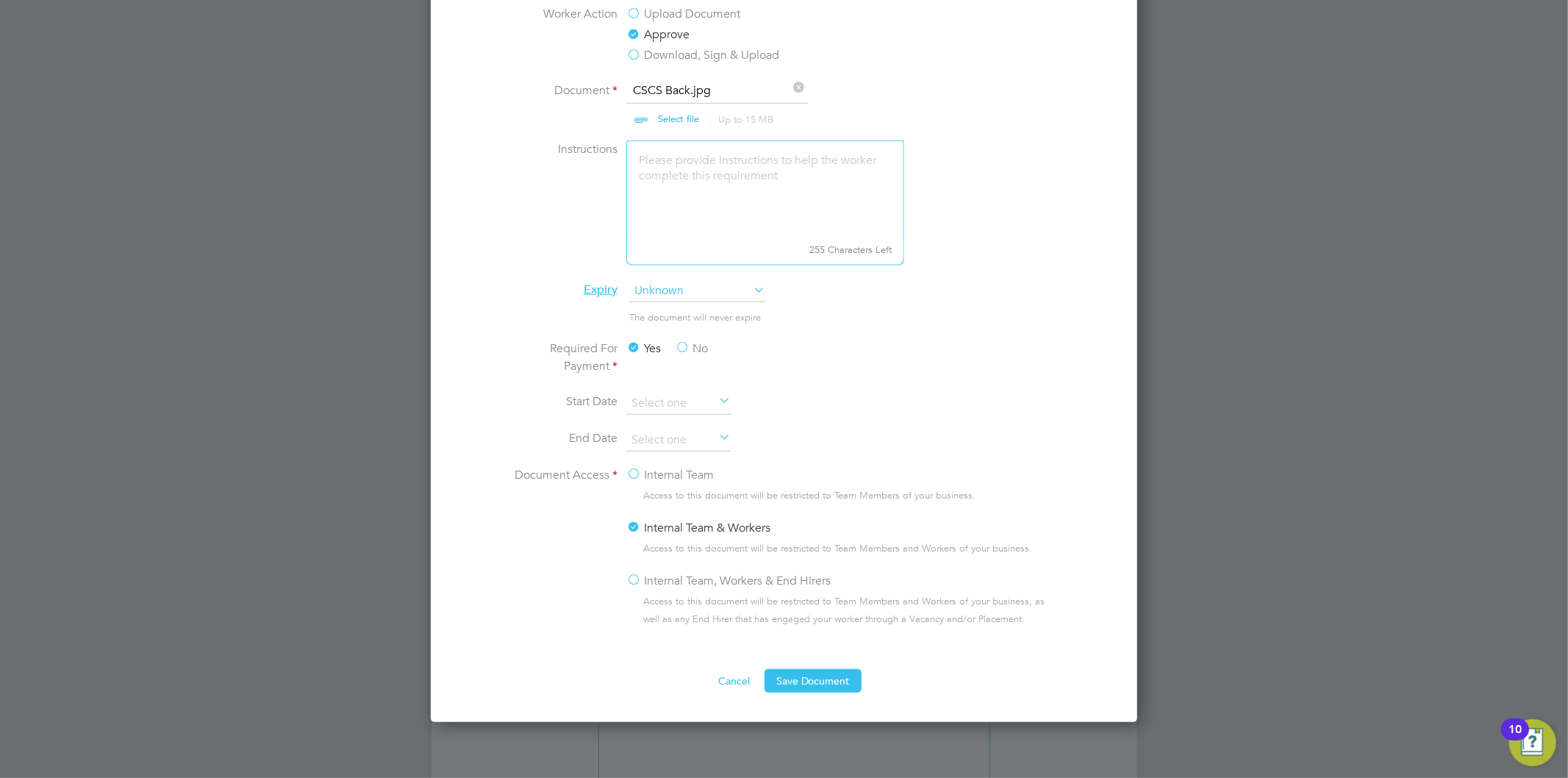
scroll to position [817, 0]
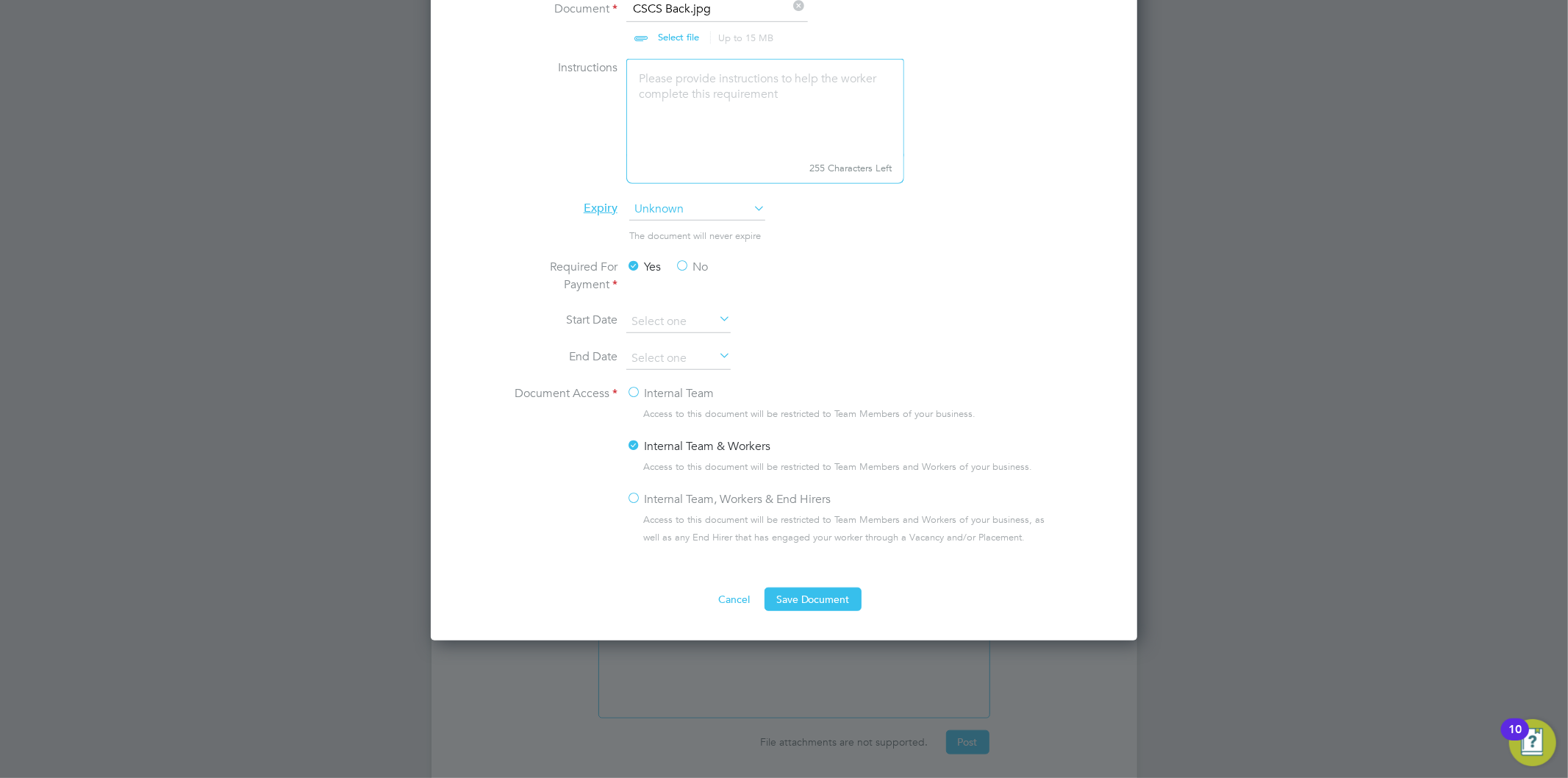
click at [764, 501] on label "Internal Team, Workers & End Hirers" at bounding box center [728, 499] width 204 height 17
click at [0, 0] on input "Internal Team, Workers & End Hirers" at bounding box center [0, 0] width 0 height 0
click at [795, 588] on button "Save Document" at bounding box center [812, 598] width 97 height 23
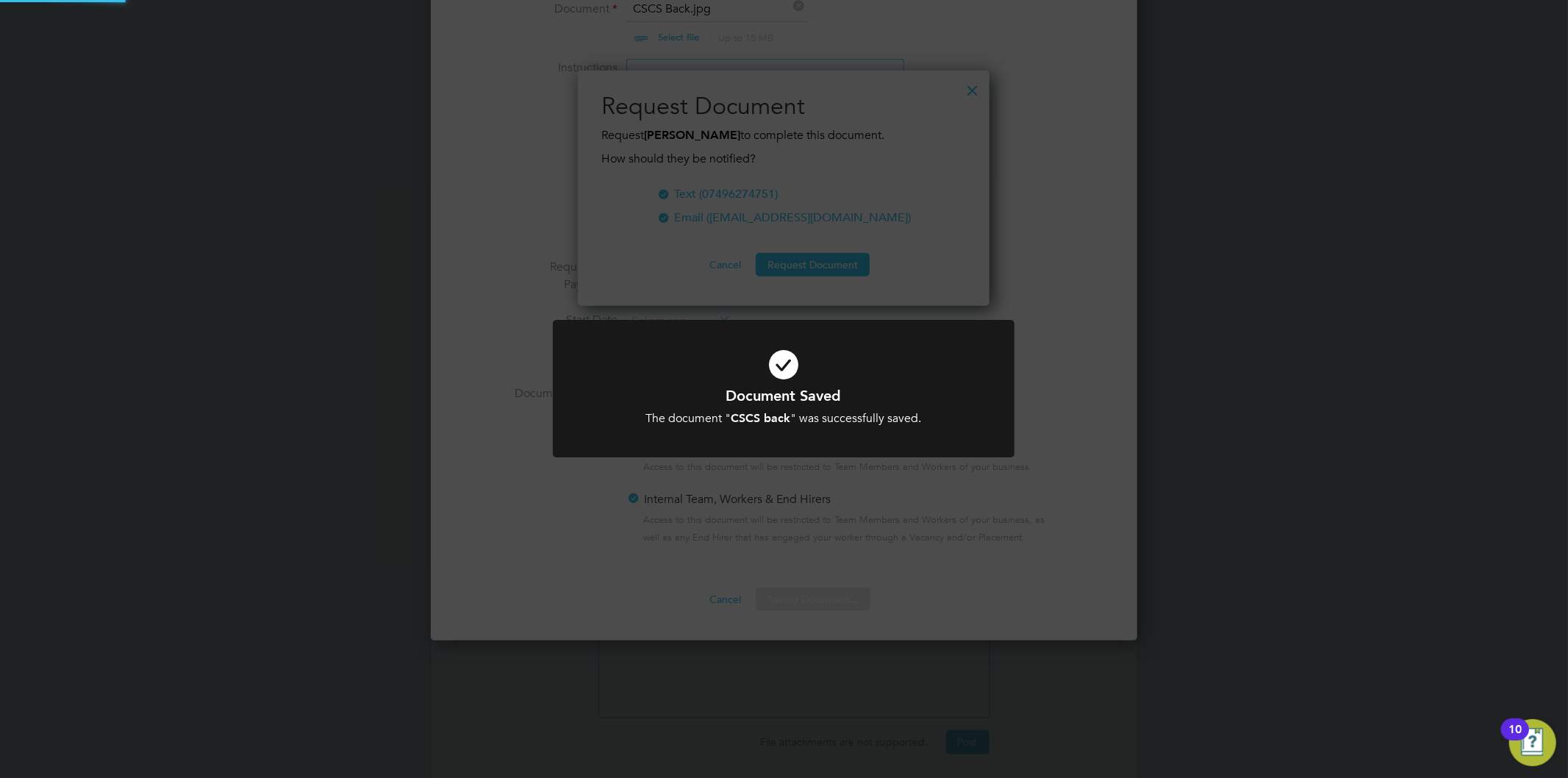
scroll to position [236, 412]
click at [752, 194] on div "Document Saved The document " CSCS back " was successfully saved. Cancel Okay" at bounding box center [784, 389] width 1568 height 778
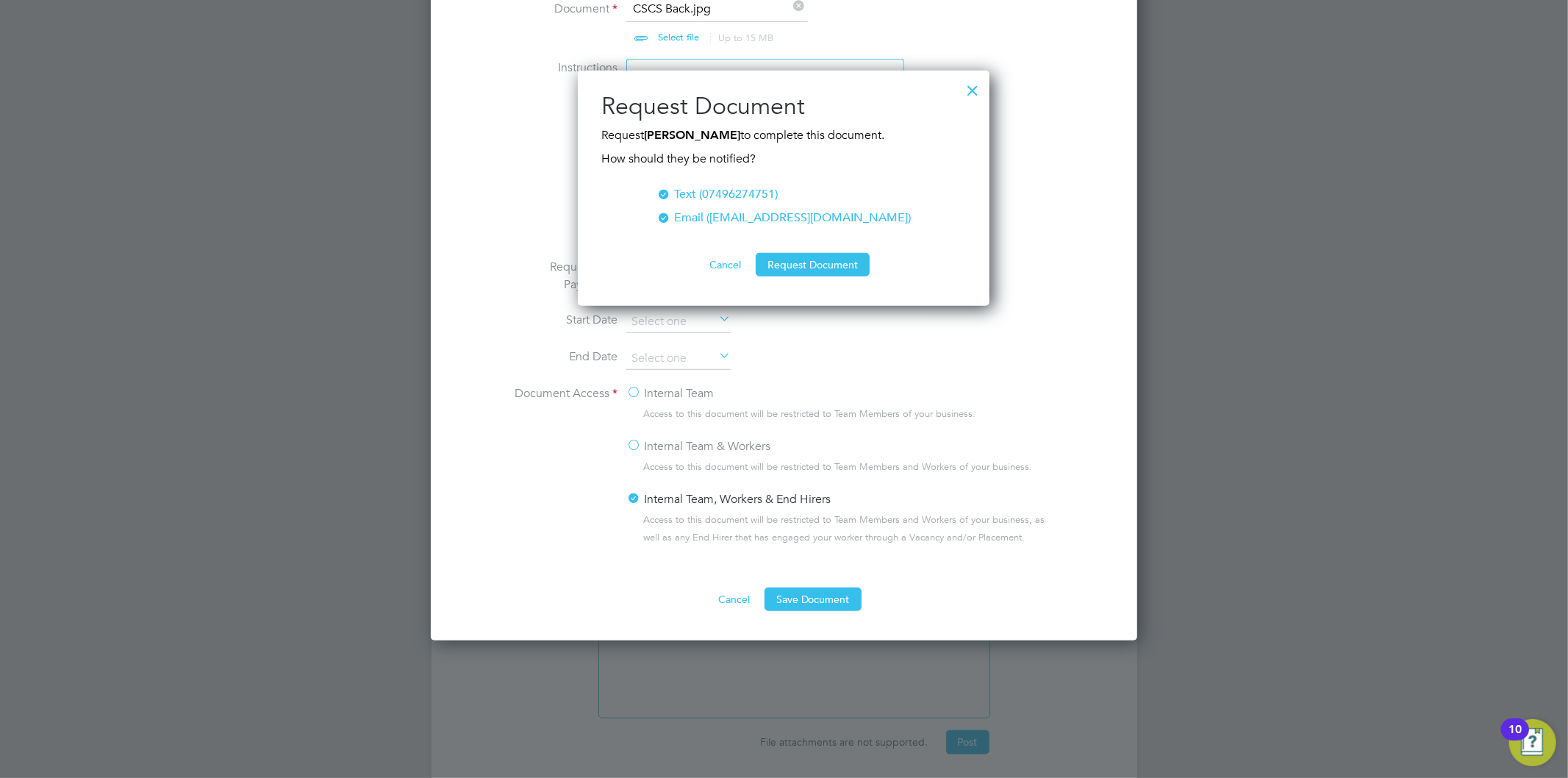
click at [746, 197] on div "Text (07496274751)" at bounding box center [725, 194] width 103 height 17
click at [791, 266] on button "Request Document" at bounding box center [812, 264] width 114 height 23
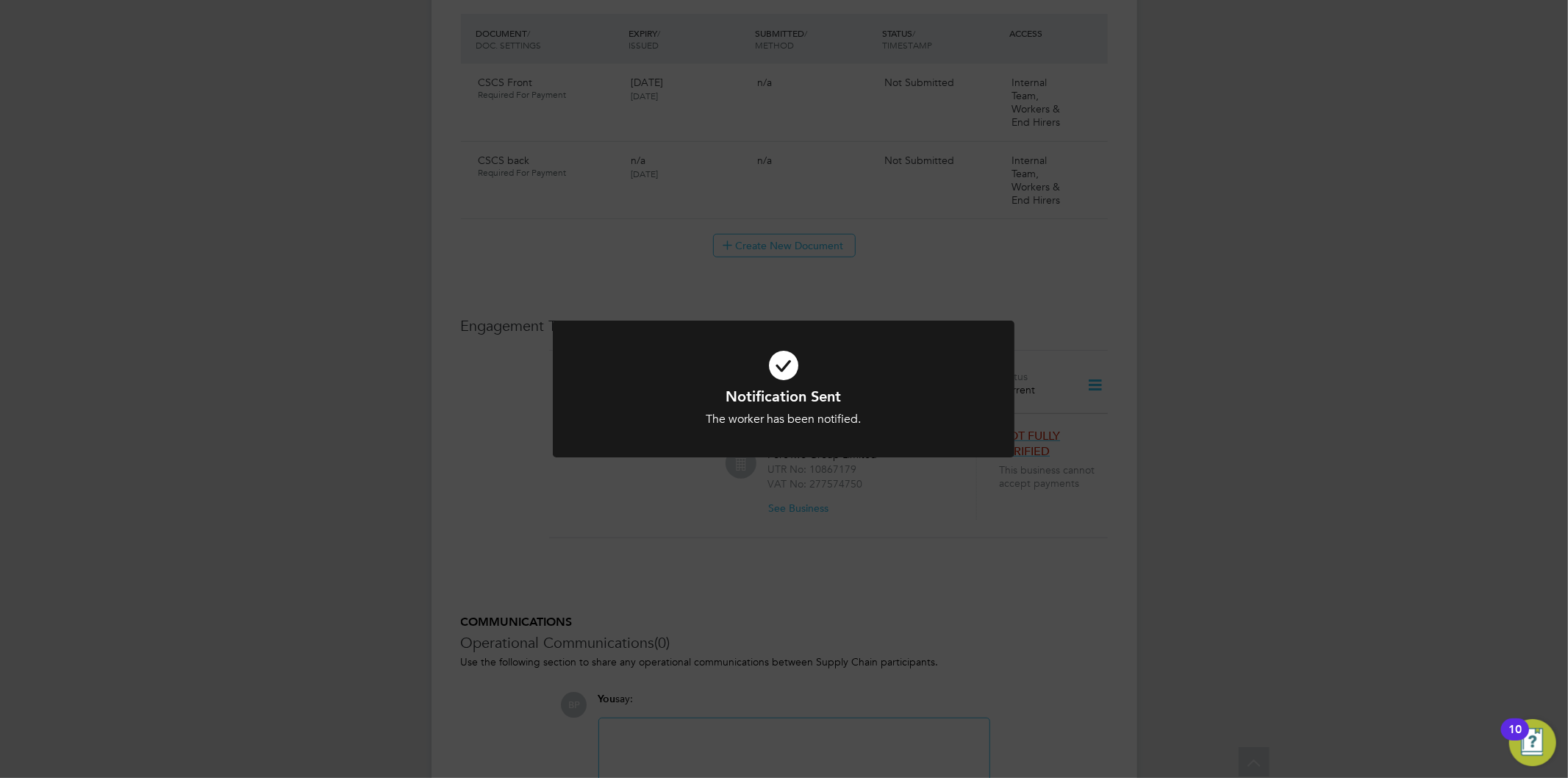
scroll to position [817, 0]
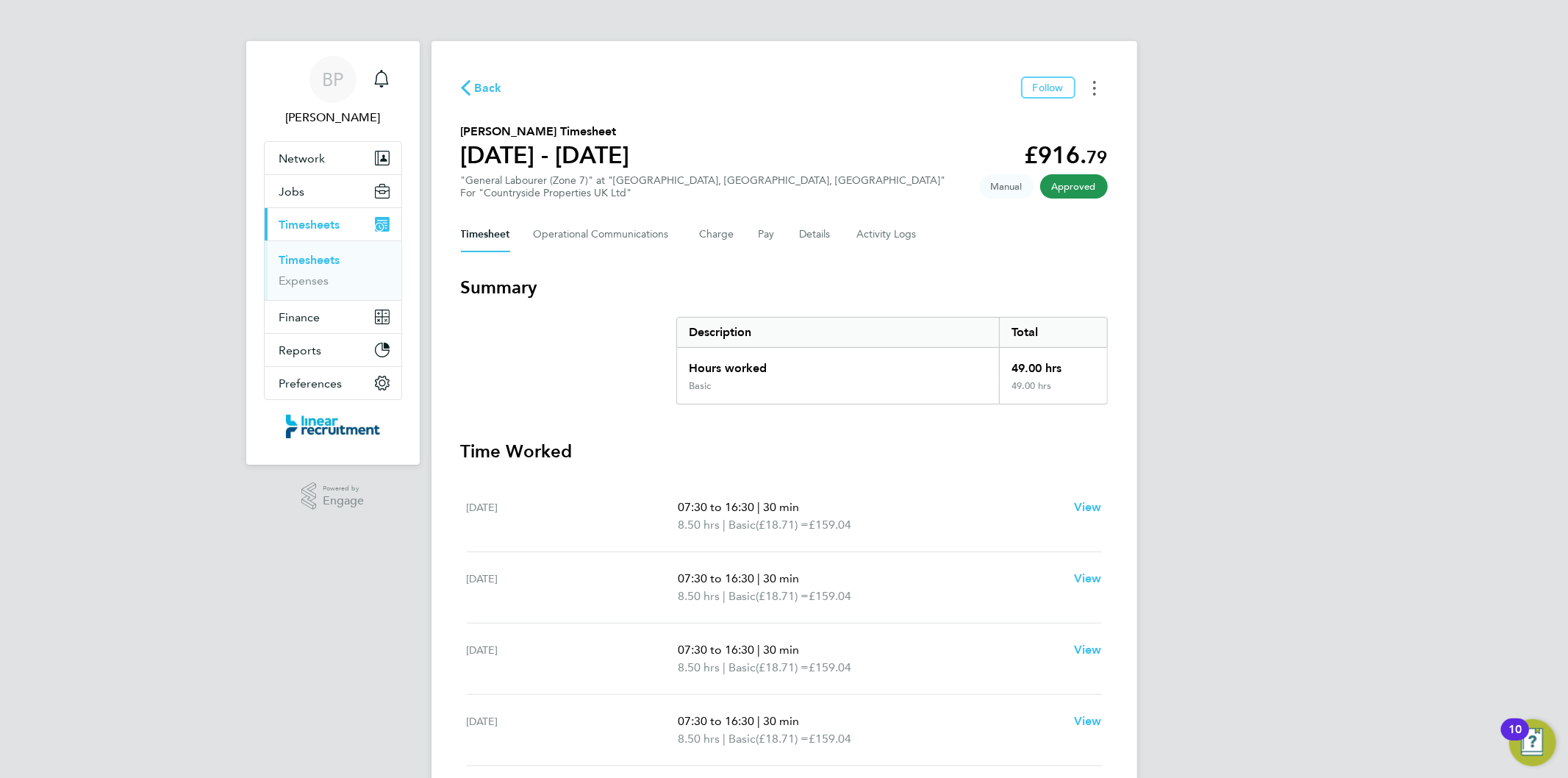
click at [1105, 91] on button "Timesheets Menu" at bounding box center [1094, 88] width 27 height 22
click at [1070, 120] on link "Download timesheet" at bounding box center [1019, 120] width 176 height 29
